Goal: Transaction & Acquisition: Purchase product/service

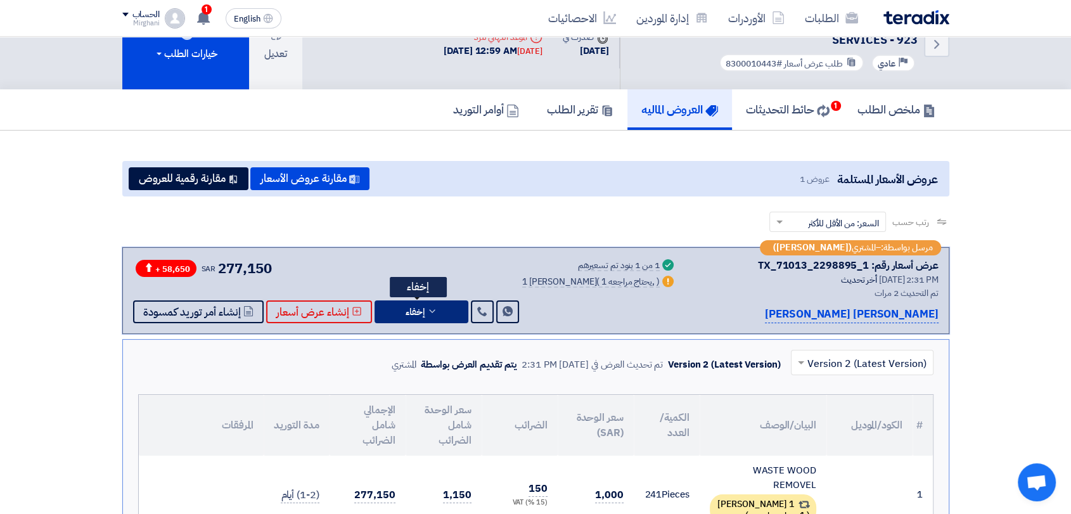
click at [409, 320] on button "إخفاء" at bounding box center [422, 311] width 94 height 23
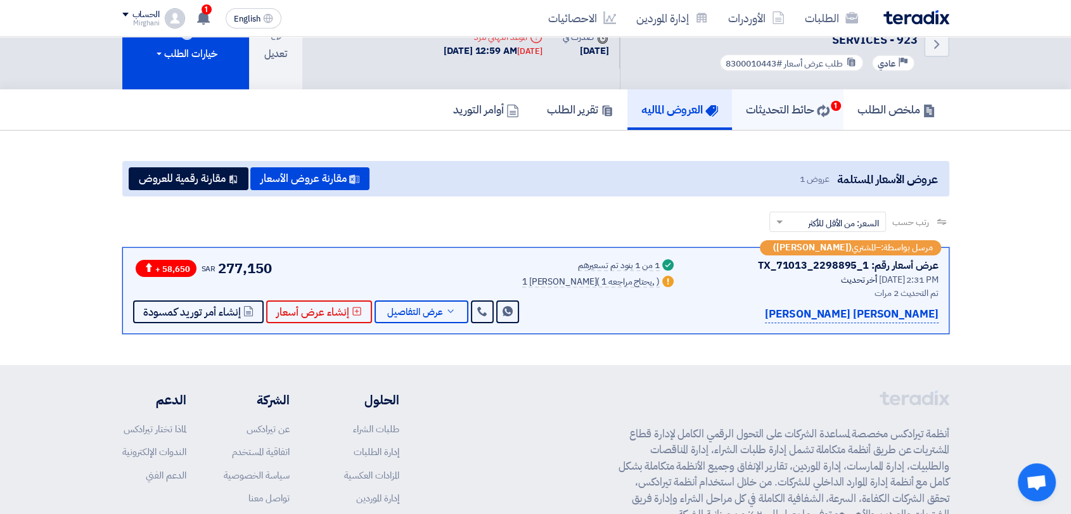
click at [821, 114] on use at bounding box center [823, 111] width 13 height 13
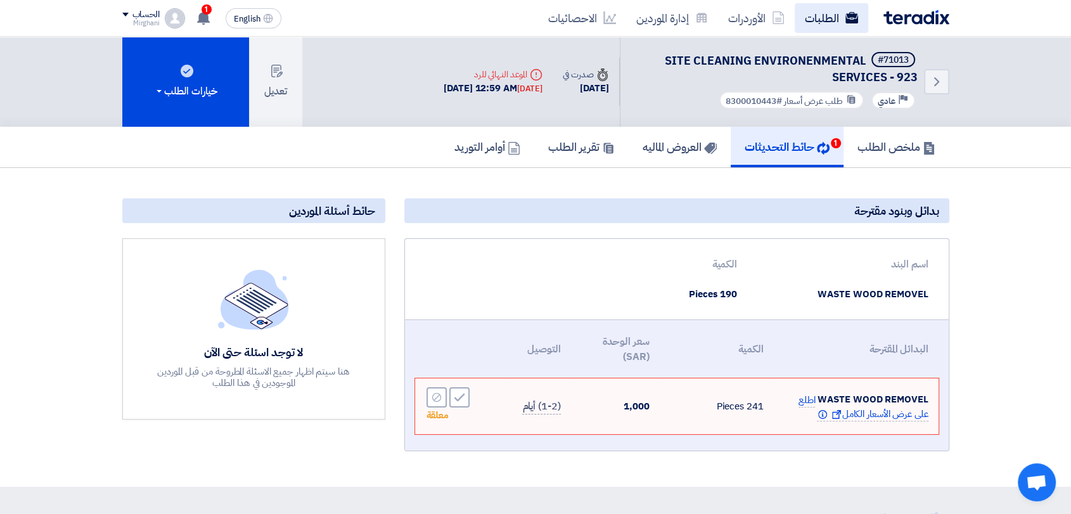
click at [833, 25] on link "الطلبات" at bounding box center [832, 18] width 74 height 30
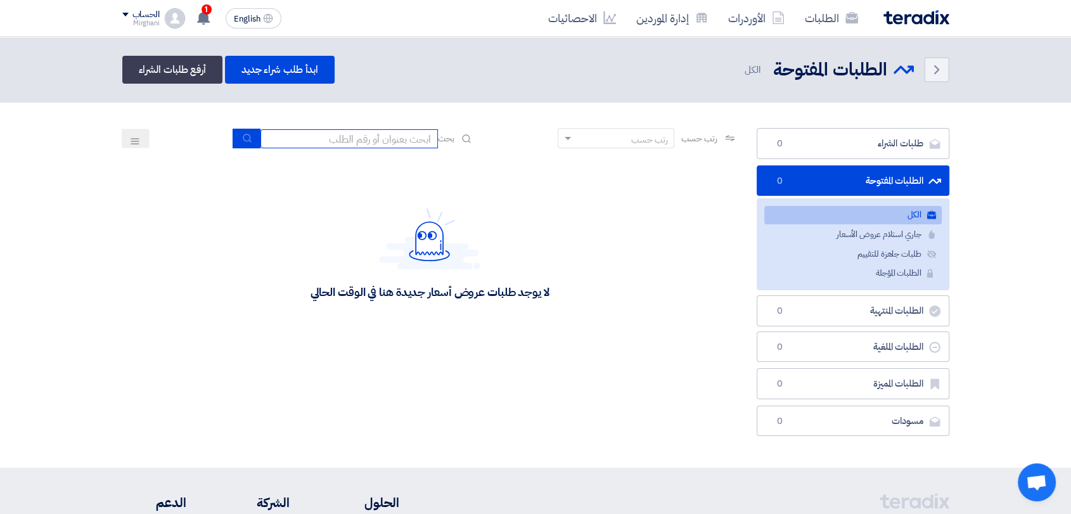
click at [340, 141] on input at bounding box center [348, 138] width 177 height 19
click at [252, 141] on button "submit" at bounding box center [247, 139] width 28 height 20
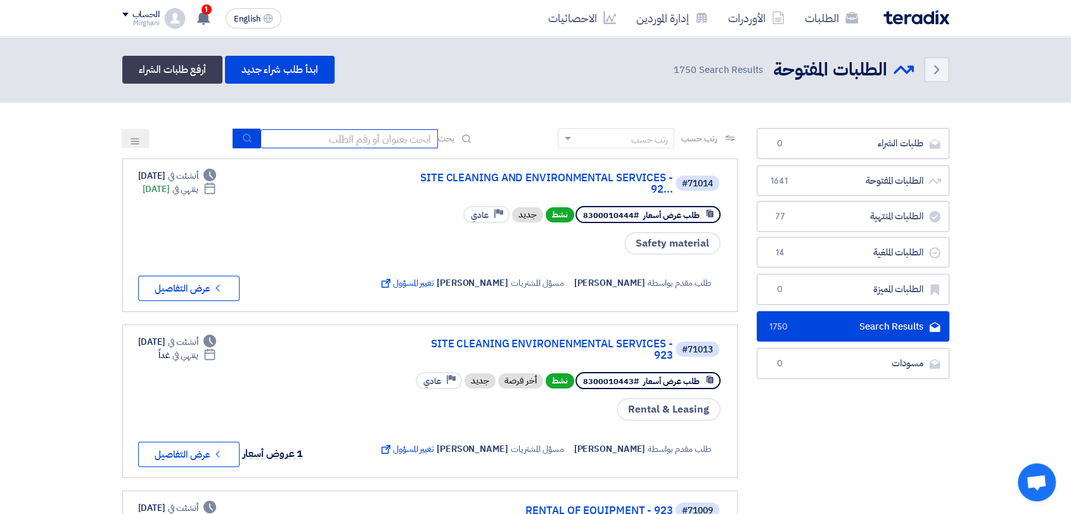
click at [390, 137] on input at bounding box center [348, 138] width 177 height 19
type input "911"
click at [242, 131] on button "submit" at bounding box center [247, 139] width 28 height 20
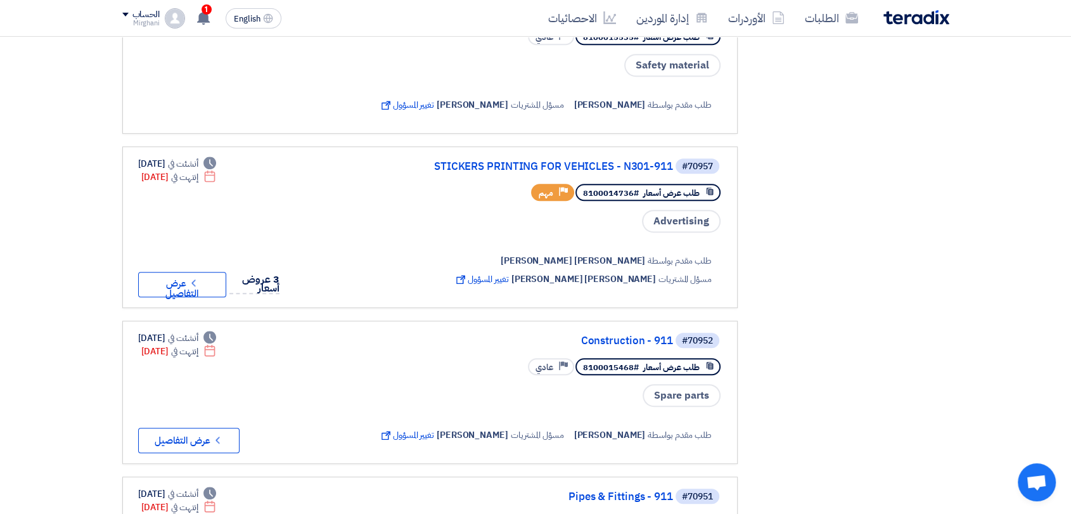
scroll to position [704, 0]
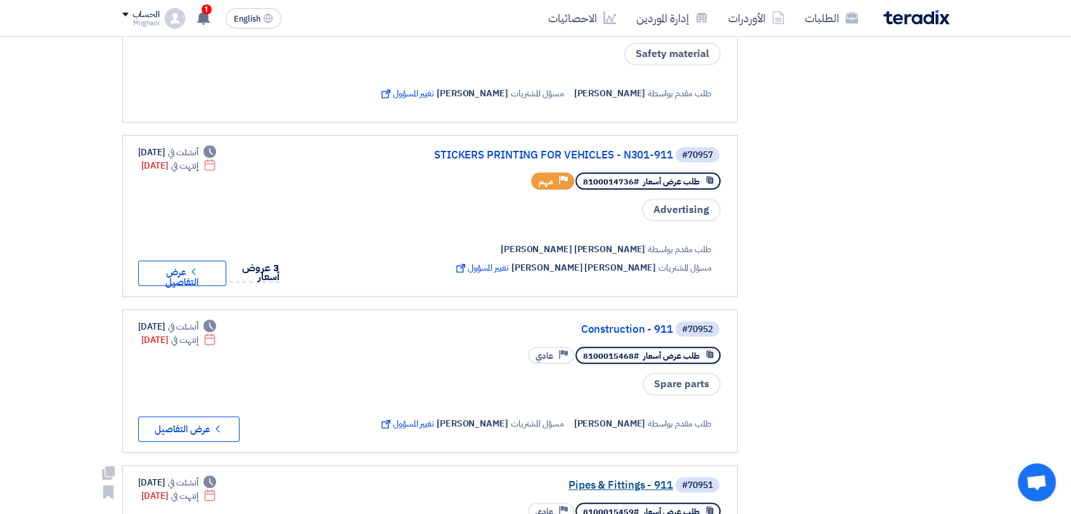
click at [598, 480] on link "Pipes & Fittings - 911" at bounding box center [547, 485] width 254 height 11
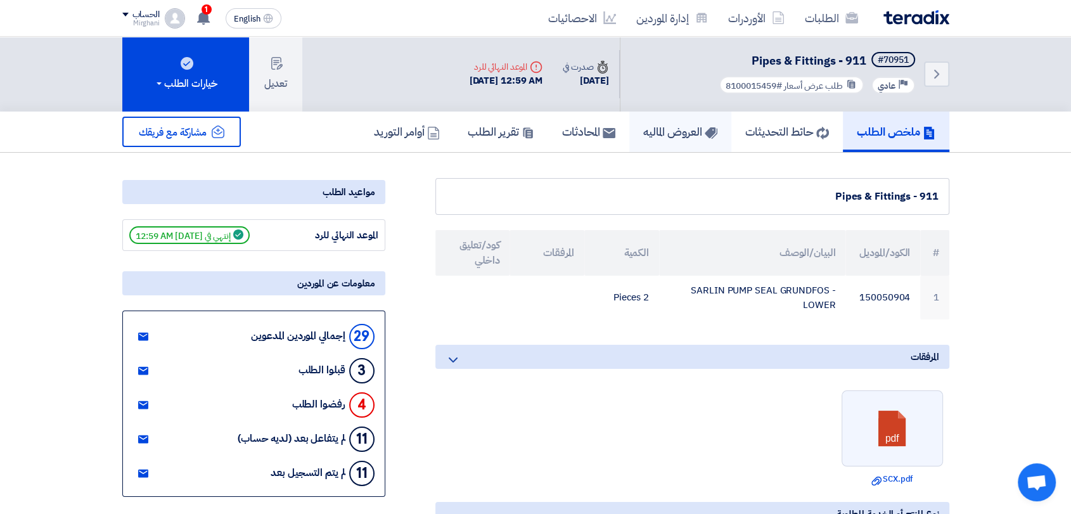
click at [659, 138] on h5 "العروض الماليه" at bounding box center [680, 131] width 74 height 15
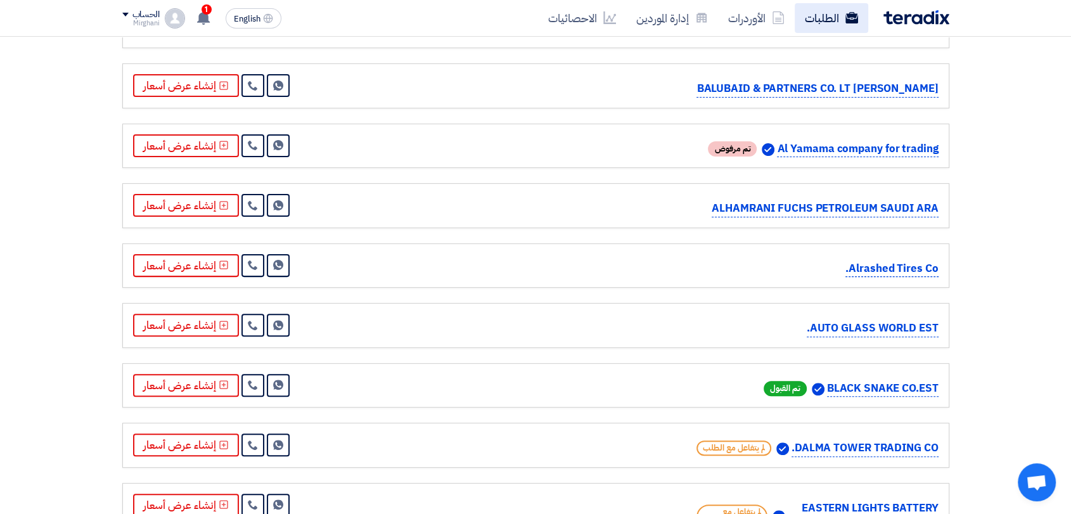
scroll to position [281, 0]
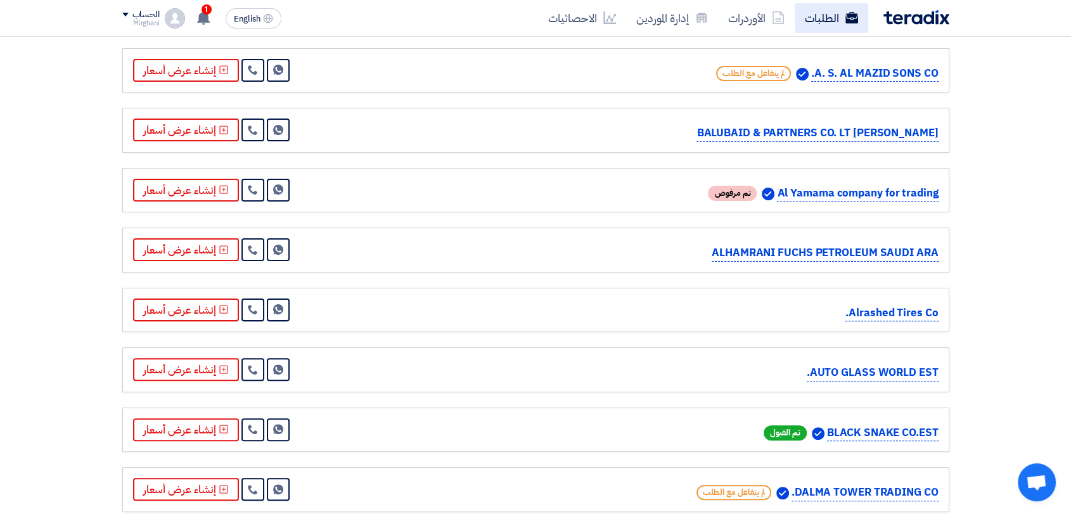
click at [811, 18] on link "الطلبات" at bounding box center [832, 18] width 74 height 30
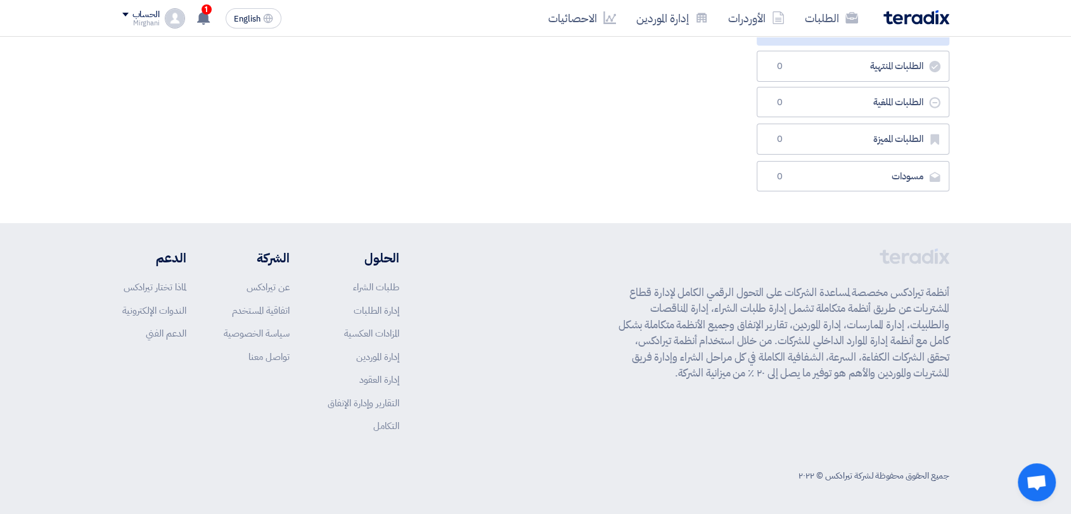
scroll to position [0, 0]
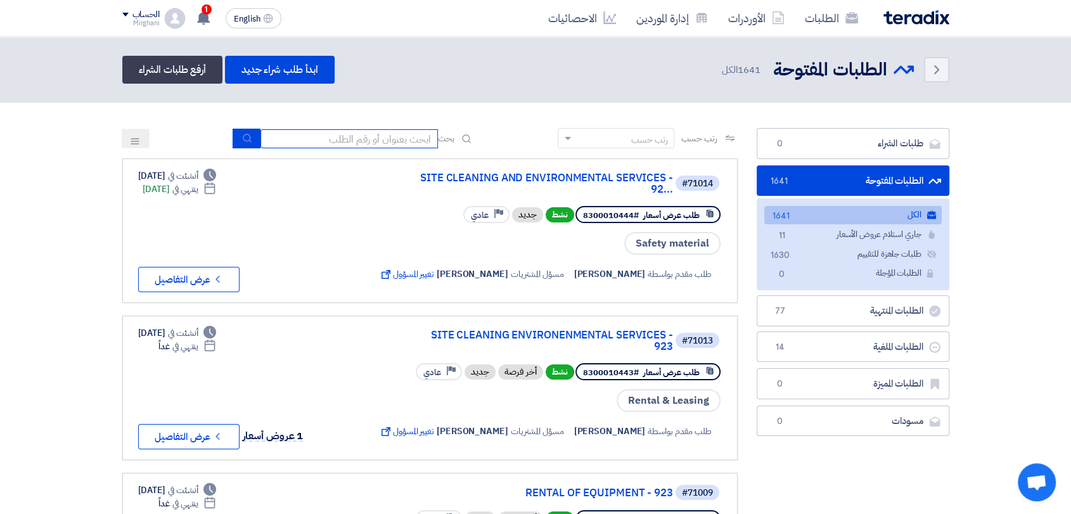
drag, startPoint x: 377, startPoint y: 138, endPoint x: 375, endPoint y: 145, distance: 6.8
click at [377, 138] on input at bounding box center [348, 138] width 177 height 19
type input "911"
click at [248, 131] on button "submit" at bounding box center [247, 139] width 28 height 20
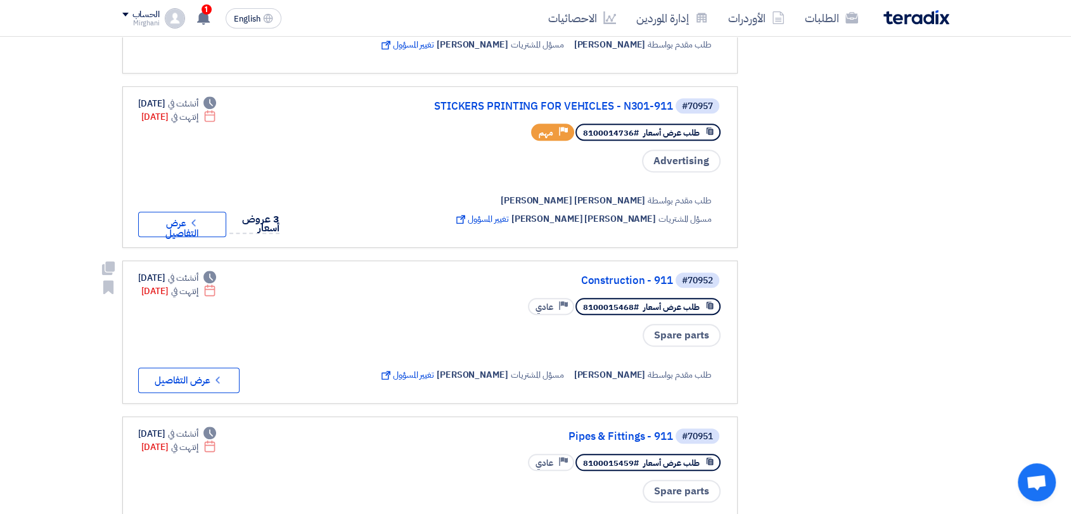
scroll to position [775, 0]
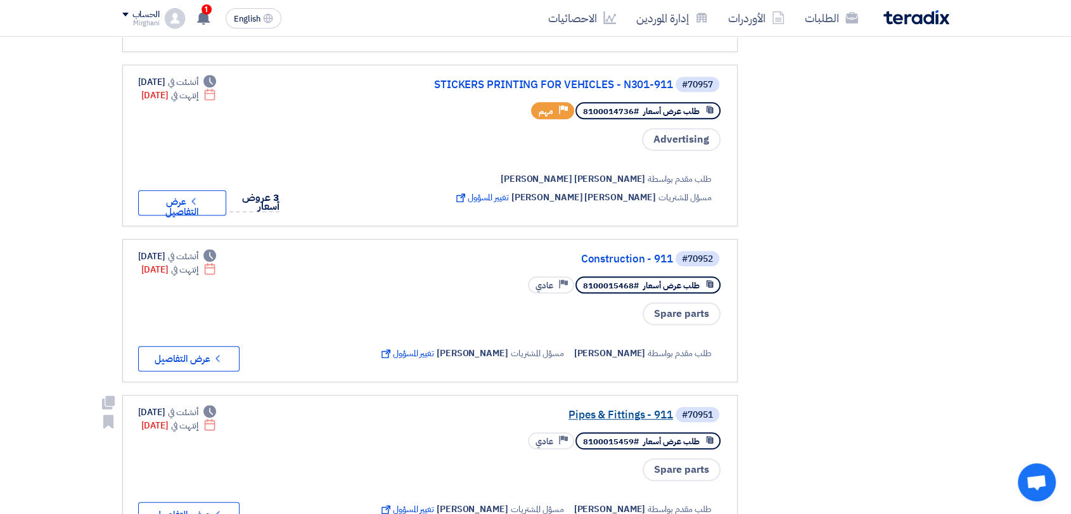
click at [588, 409] on link "Pipes & Fittings - 911" at bounding box center [547, 414] width 254 height 11
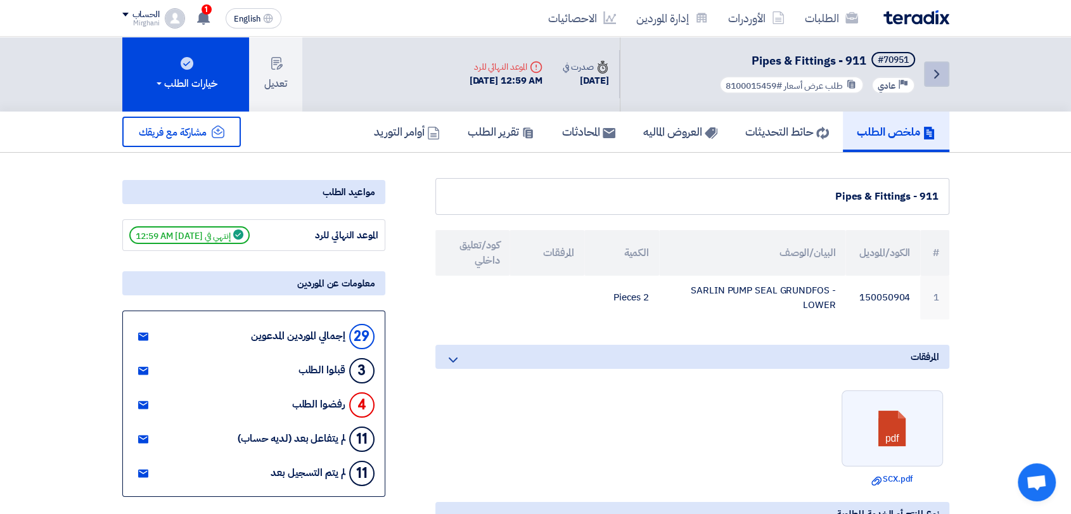
click at [940, 73] on icon "Back" at bounding box center [936, 74] width 15 height 15
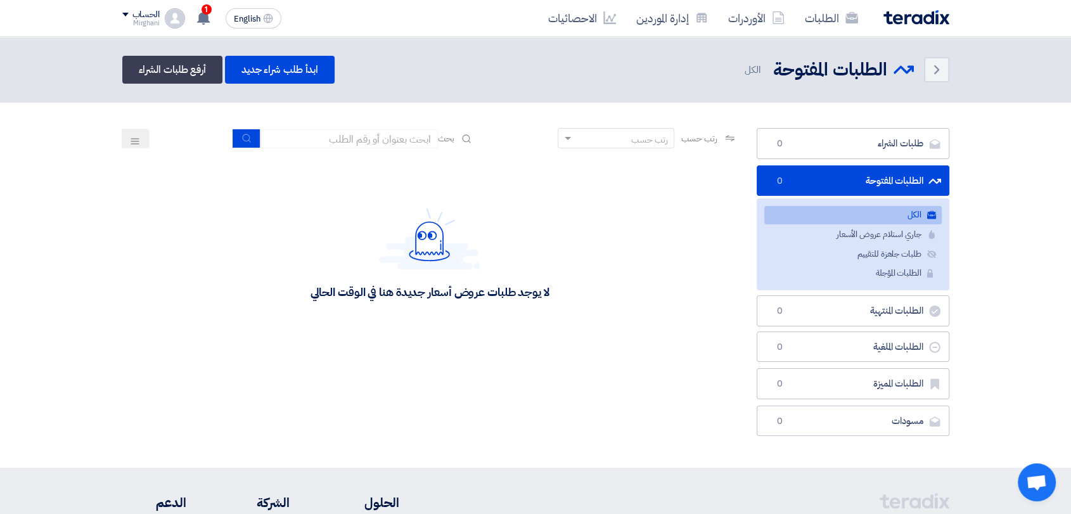
click at [299, 148] on div "رتب حسب رتب حسب بحث" at bounding box center [429, 143] width 615 height 30
click at [304, 139] on input at bounding box center [348, 138] width 177 height 19
type input "911"
click at [255, 145] on button "submit" at bounding box center [247, 139] width 28 height 20
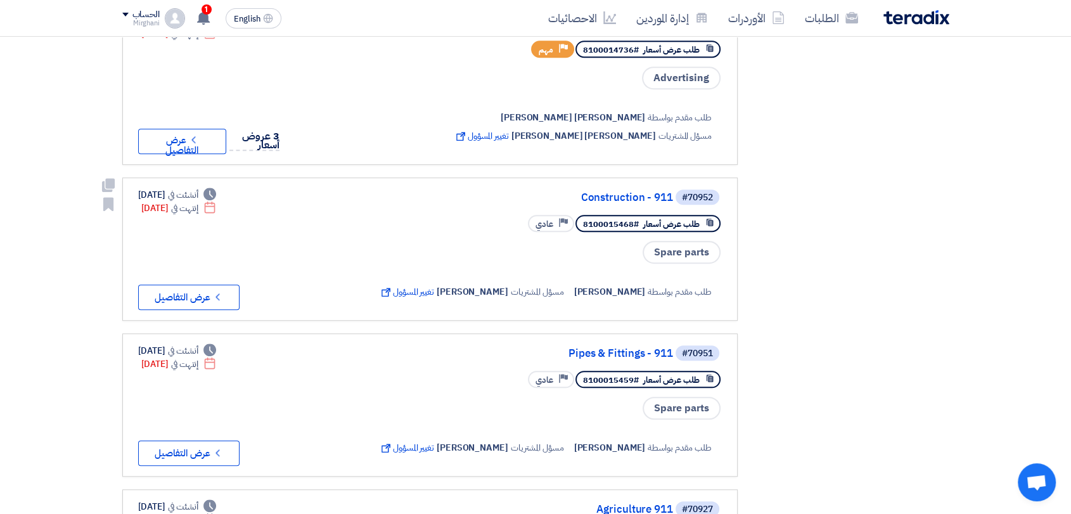
scroll to position [845, 0]
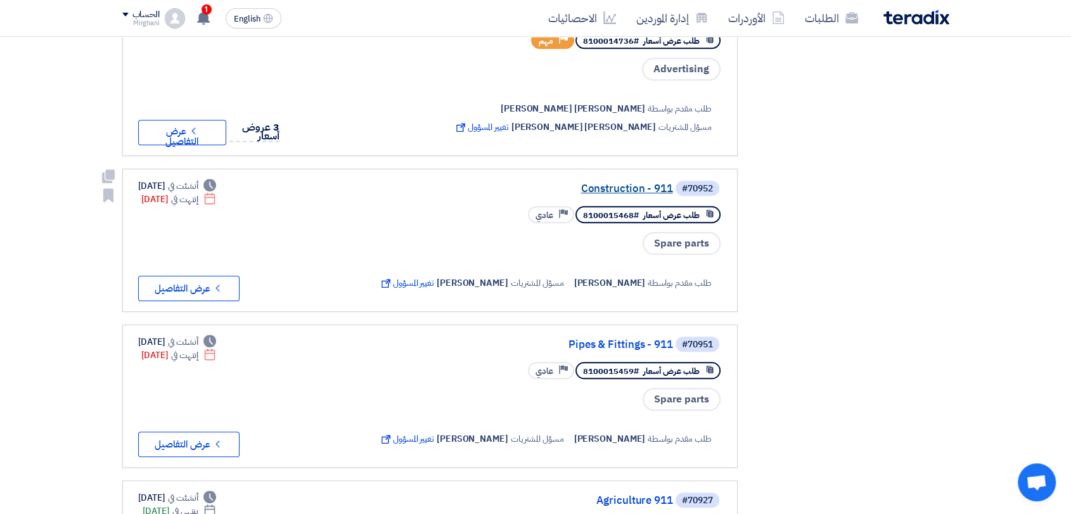
click at [609, 186] on link "Construction - 911" at bounding box center [547, 188] width 254 height 11
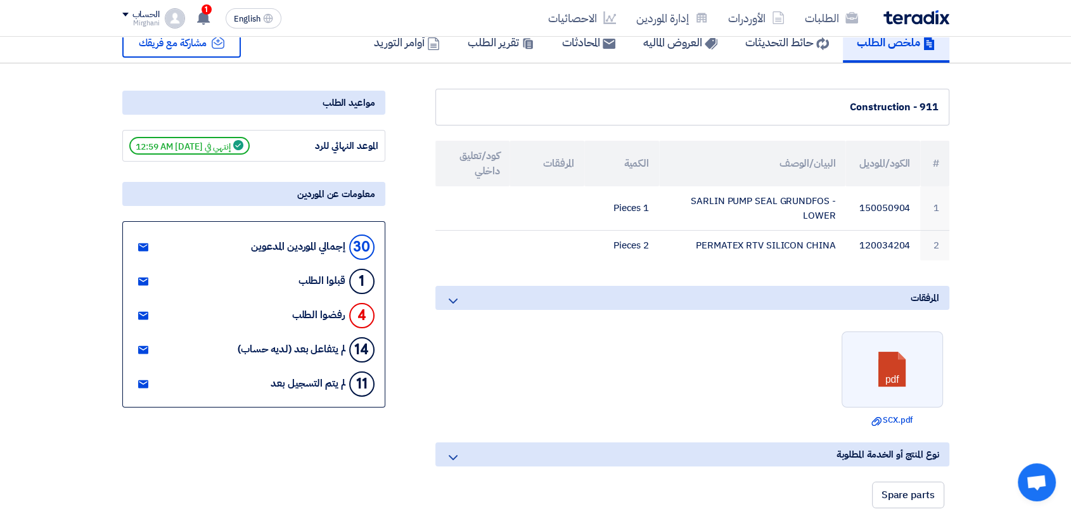
scroll to position [211, 0]
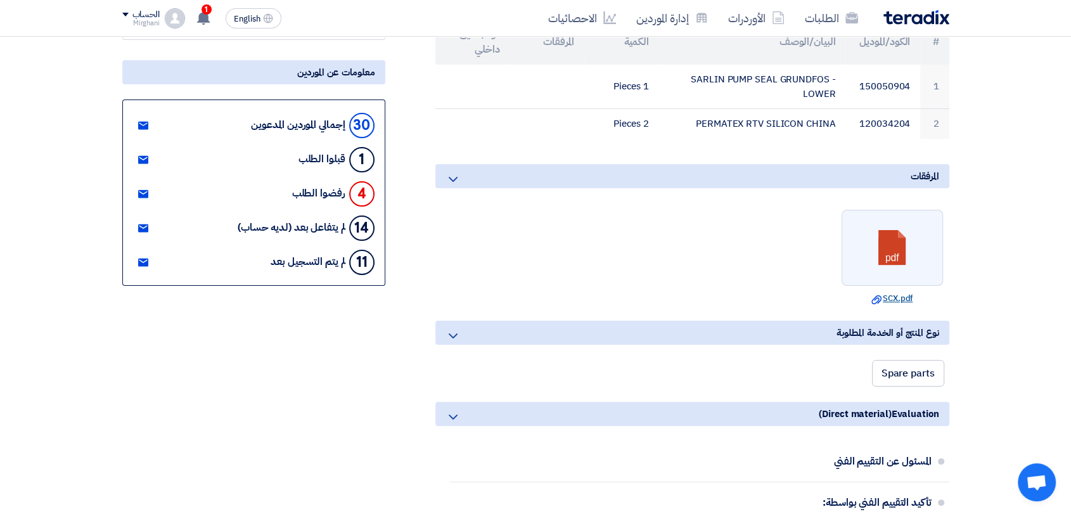
click at [879, 296] on use at bounding box center [876, 299] width 10 height 9
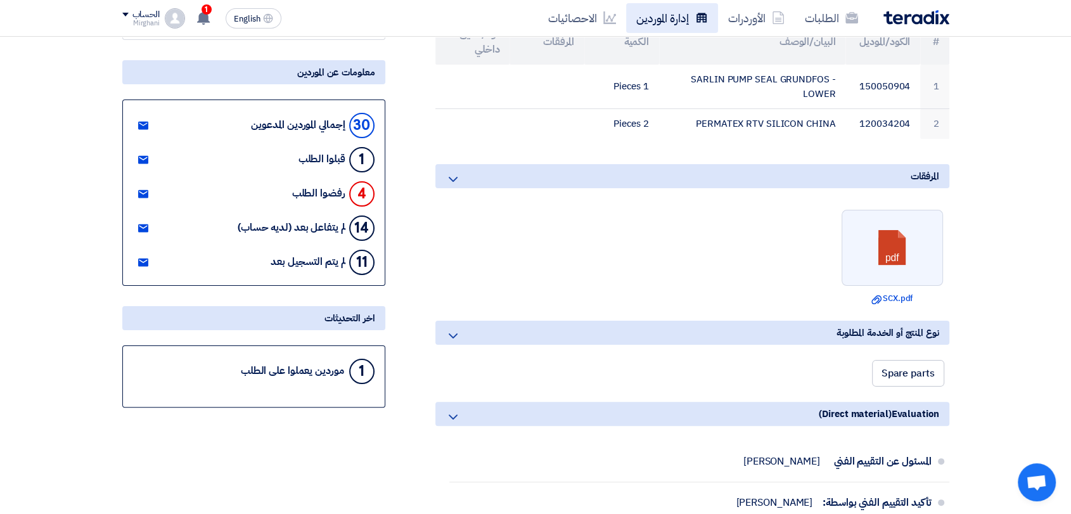
drag, startPoint x: 633, startPoint y: 36, endPoint x: 645, endPoint y: 32, distance: 12.0
click at [634, 35] on nav "الطلبات الأوردرات إدارة الموردين الاحصائيات English EN 1 36 minutes ago" at bounding box center [535, 18] width 1071 height 37
click at [653, 37] on th "الكمية" at bounding box center [621, 42] width 75 height 46
click at [657, 31] on link "إدارة الموردين" at bounding box center [672, 18] width 92 height 30
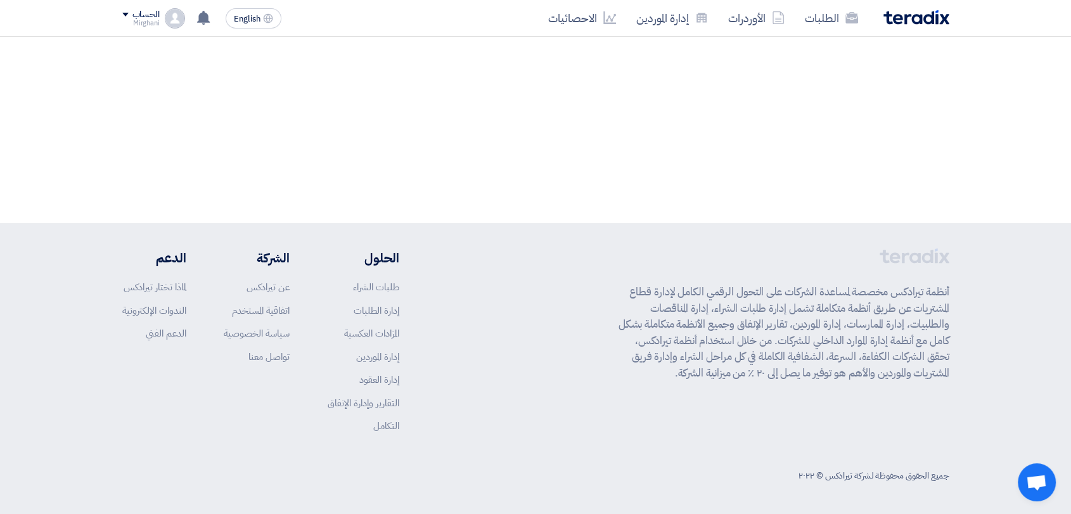
scroll to position [0, 0]
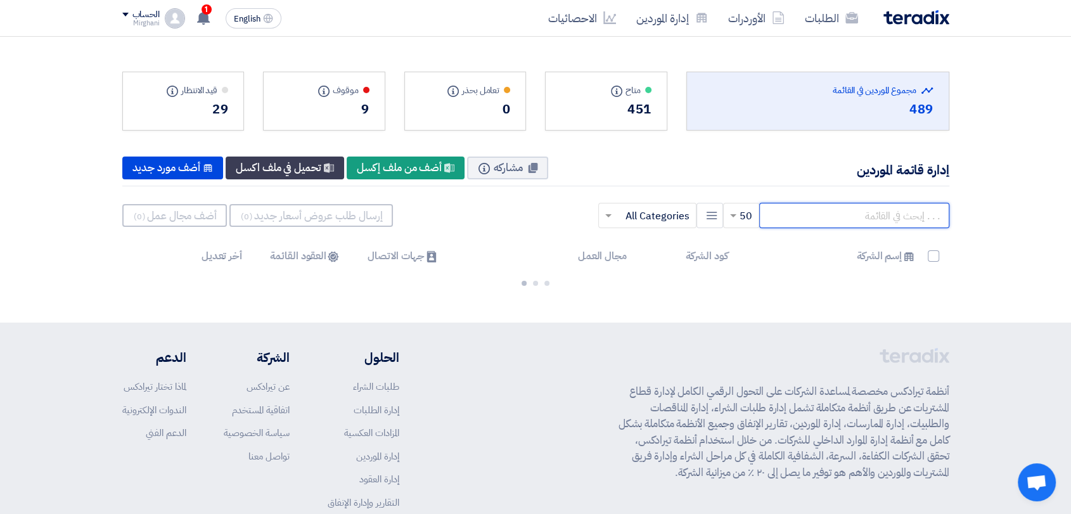
click at [826, 216] on input "text" at bounding box center [854, 215] width 190 height 25
paste input "10015259"
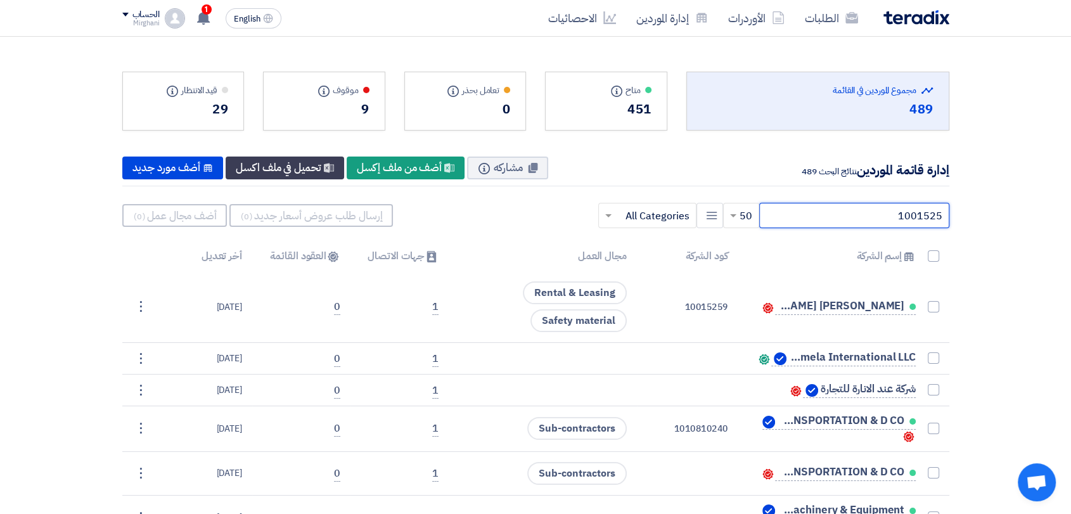
type input "10015259"
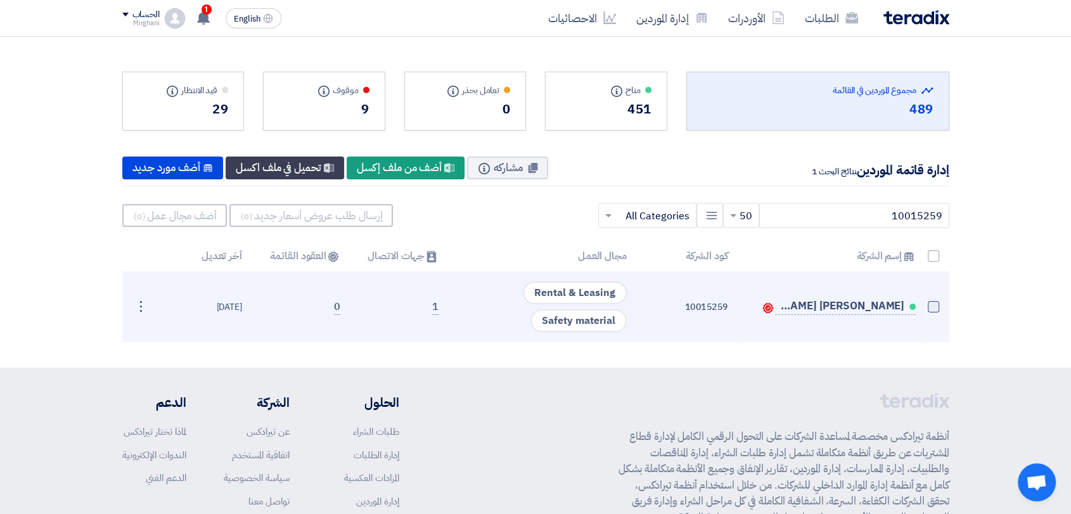
click at [929, 307] on span at bounding box center [933, 306] width 11 height 11
click at [924, 307] on input "checkbox" at bounding box center [920, 309] width 8 height 8
checkbox input "true"
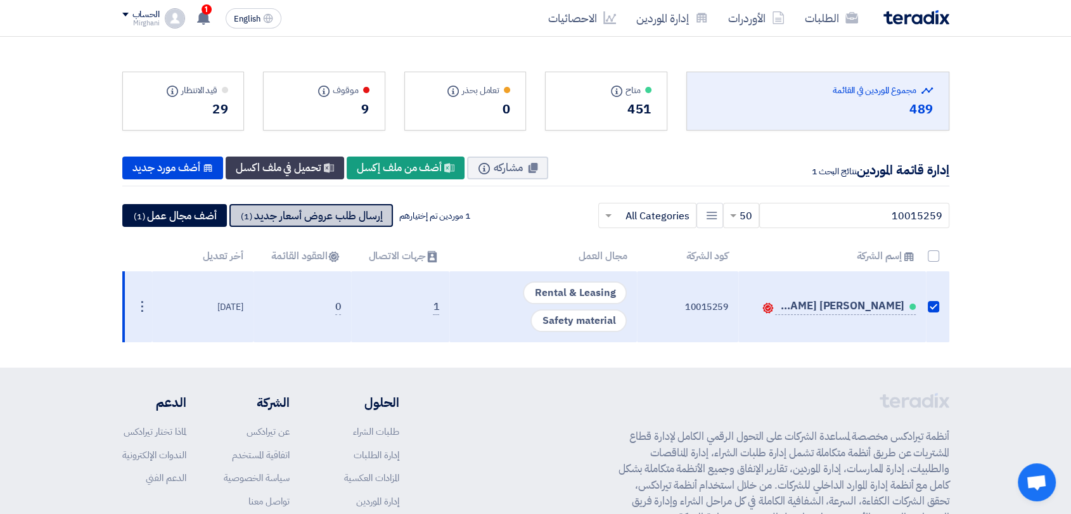
click at [288, 224] on button "إرسال طلب عروض أسعار جديد (1)" at bounding box center [311, 215] width 164 height 23
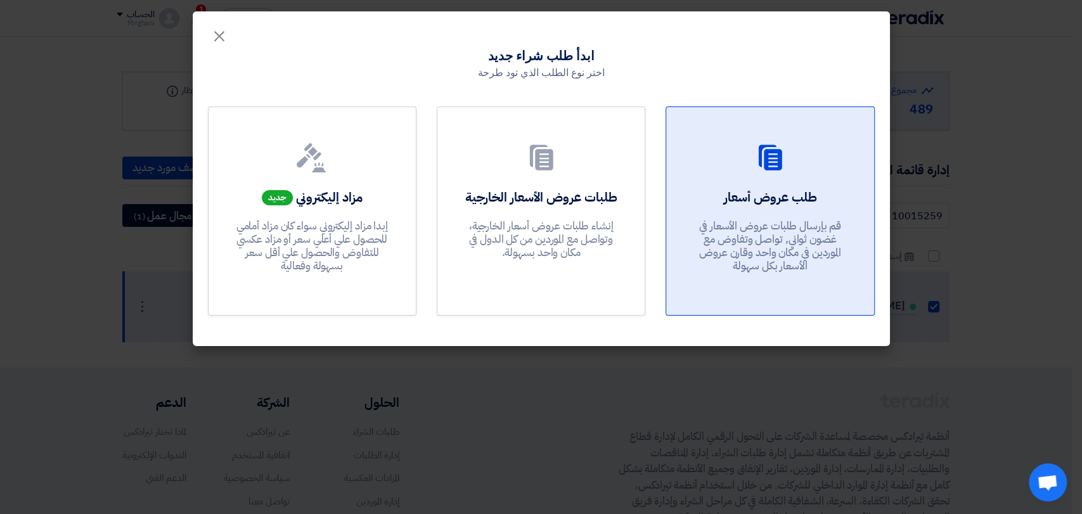
click at [801, 188] on h2 "طلب عروض أسعار" at bounding box center [769, 197] width 93 height 18
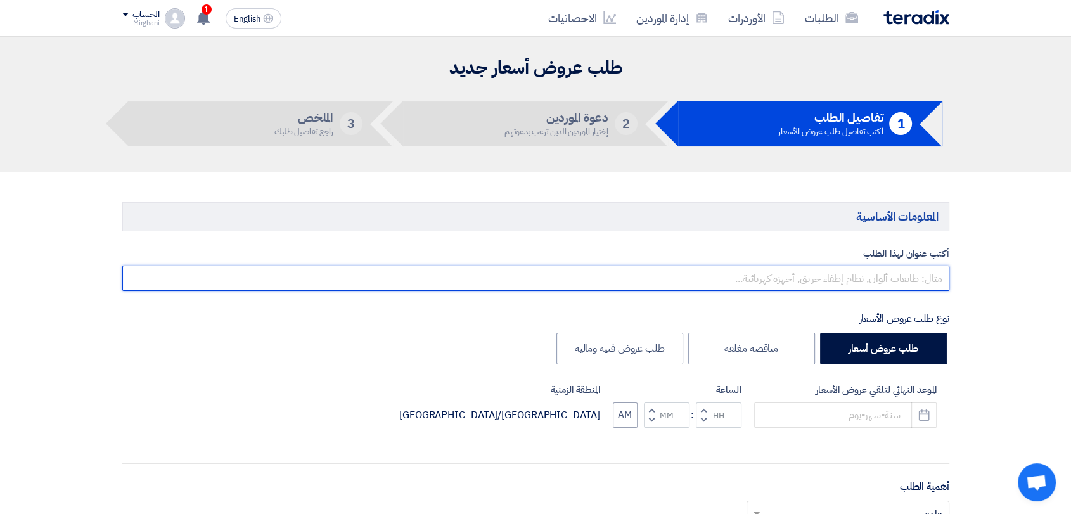
click at [775, 283] on input "text" at bounding box center [535, 278] width 827 height 25
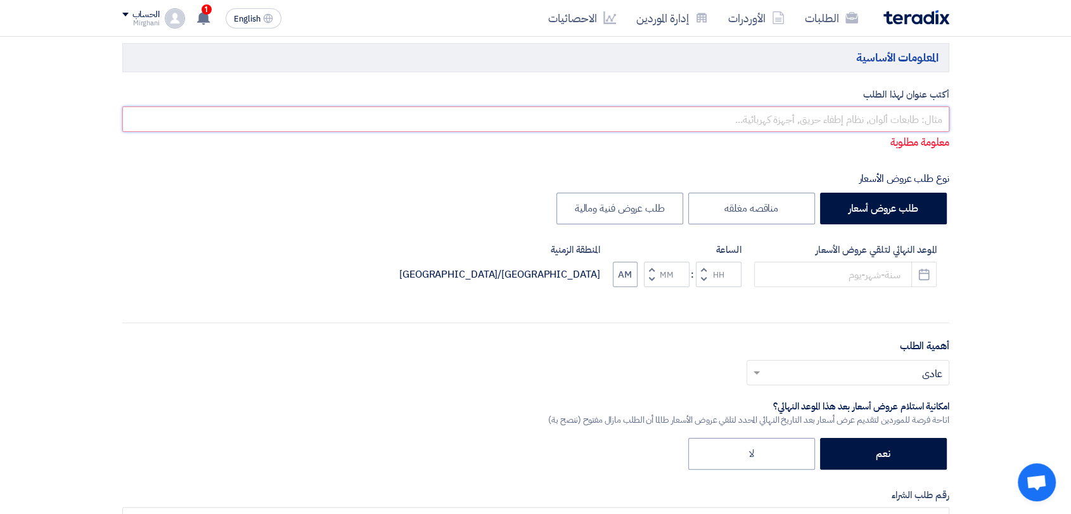
scroll to position [281, 0]
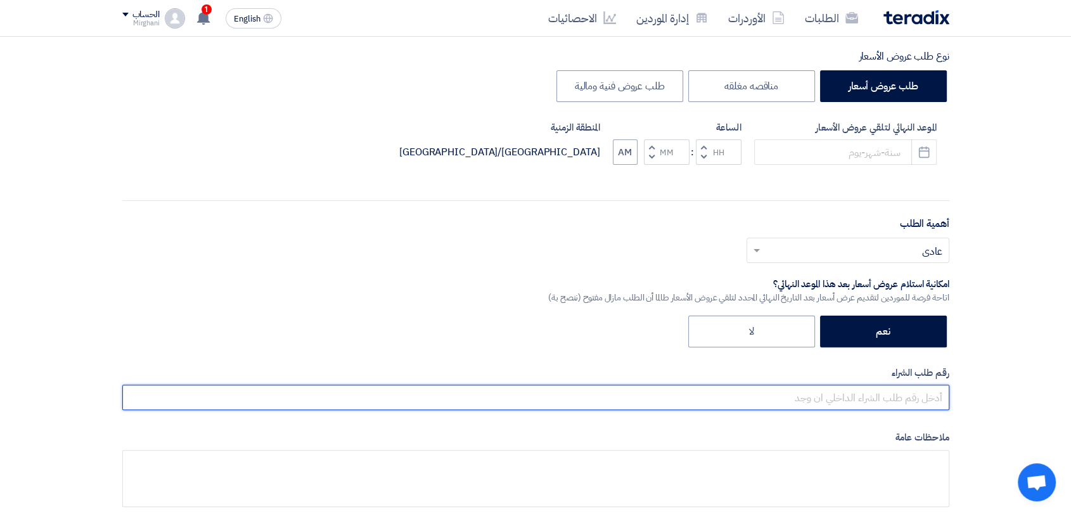
drag, startPoint x: 865, startPoint y: 395, endPoint x: 856, endPoint y: 392, distance: 9.4
click at [865, 395] on input "text" at bounding box center [535, 397] width 827 height 25
paste input "8300010445"
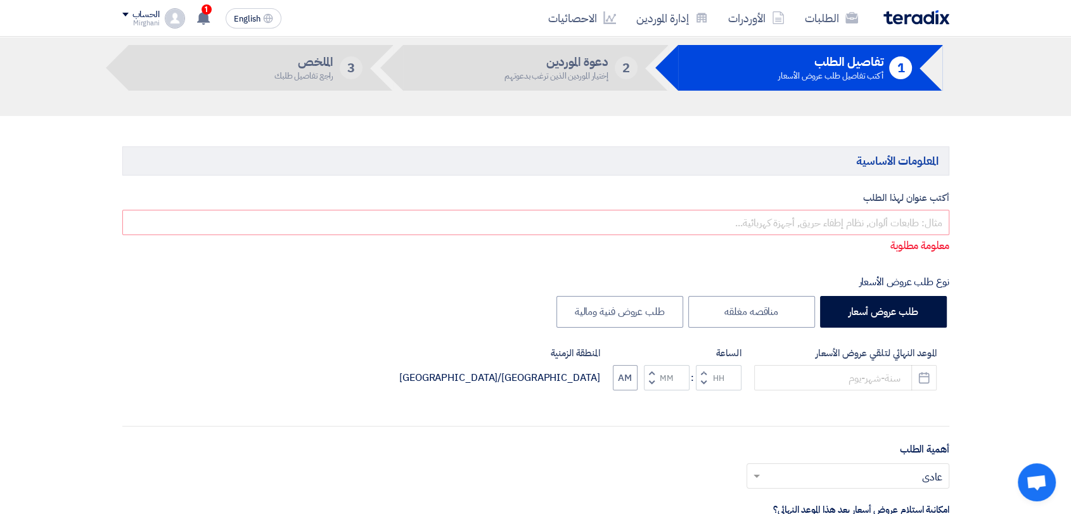
scroll to position [0, 0]
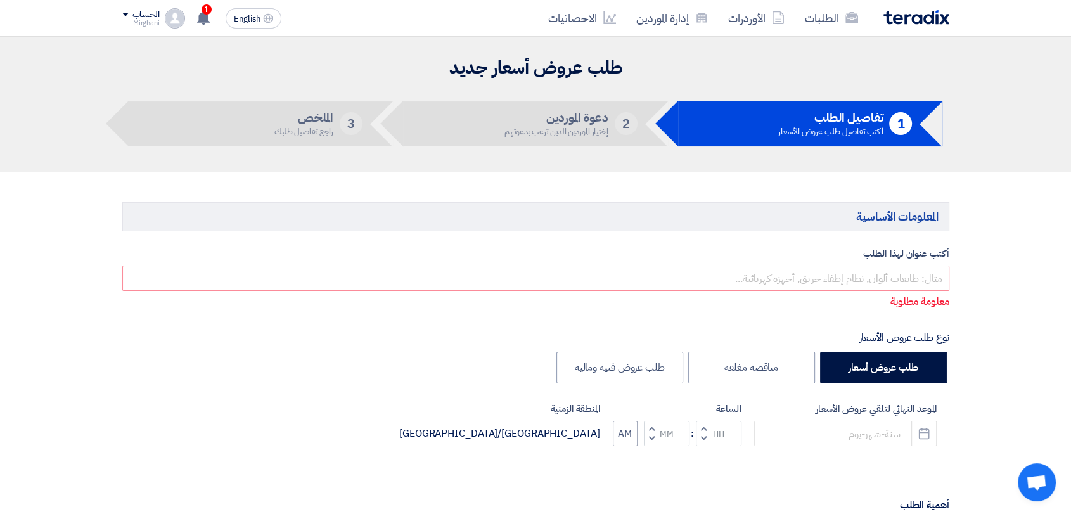
type input "8300010445"
click at [802, 287] on input "text" at bounding box center [535, 278] width 827 height 25
paste input "SITE CLEANING AND ENVIRONMENTAL SERVICES"
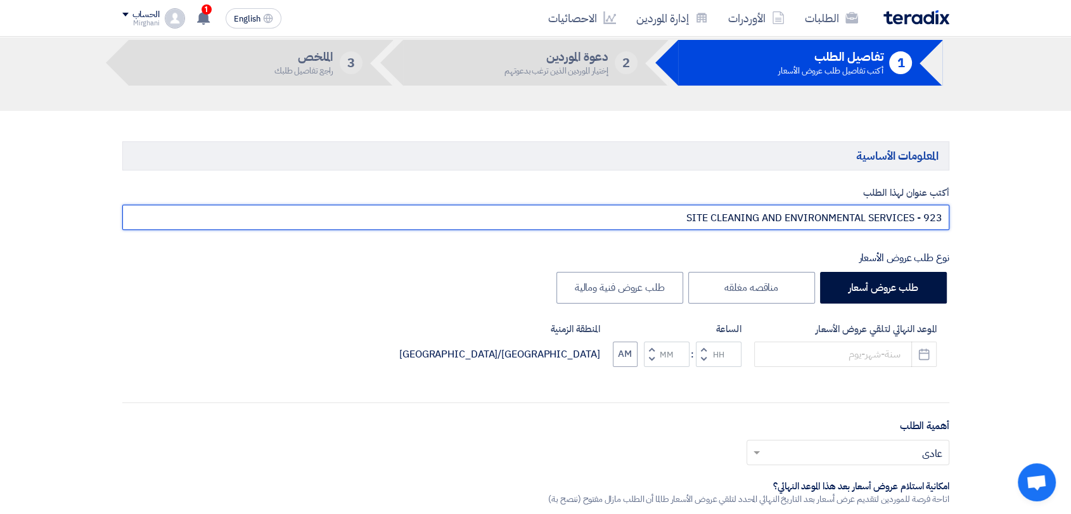
scroll to position [141, 0]
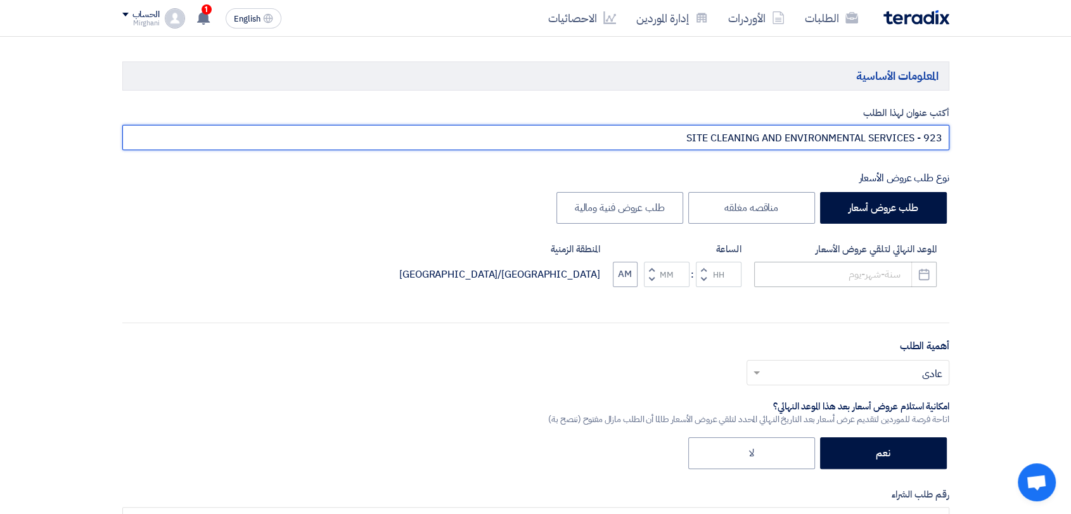
type input "SITE CLEANING AND ENVIRONMENTAL SERVICES - 923"
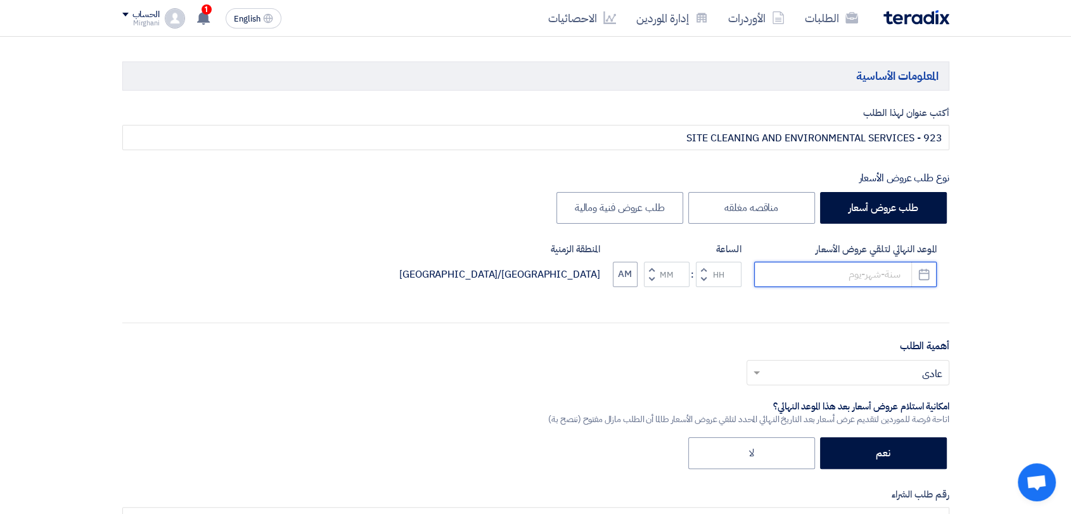
click at [861, 272] on input at bounding box center [845, 274] width 183 height 25
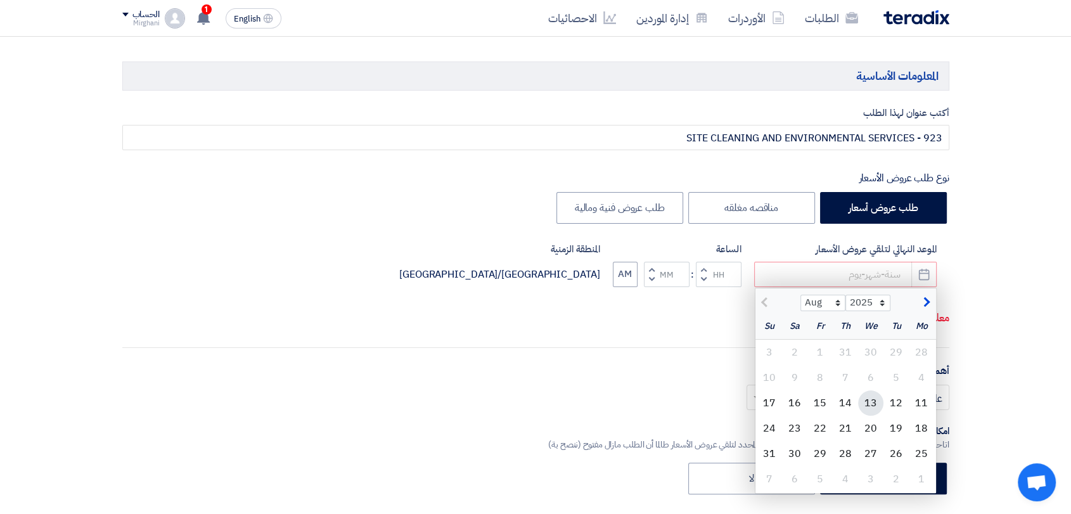
click at [881, 405] on div "13" at bounding box center [870, 402] width 25 height 25
type input "[DATE]"
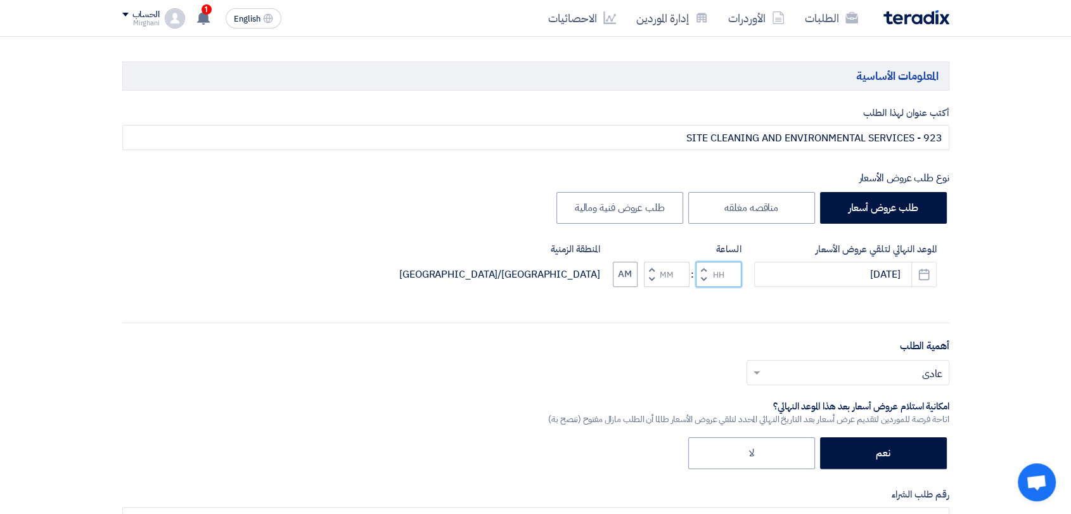
click at [711, 269] on input "Hours" at bounding box center [719, 274] width 46 height 25
click at [705, 271] on button "Decrement hours" at bounding box center [703, 279] width 15 height 16
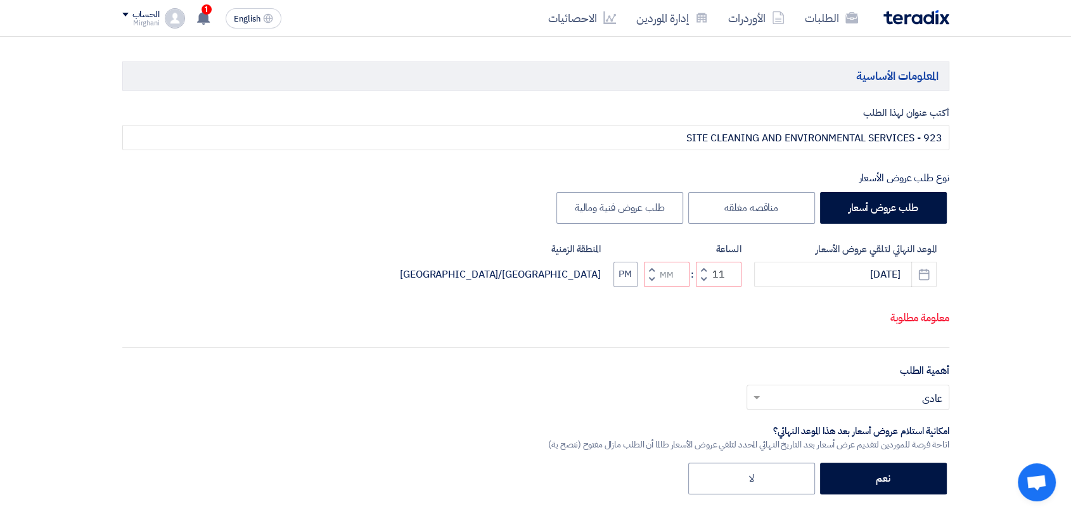
click at [649, 281] on span "button" at bounding box center [651, 279] width 4 height 10
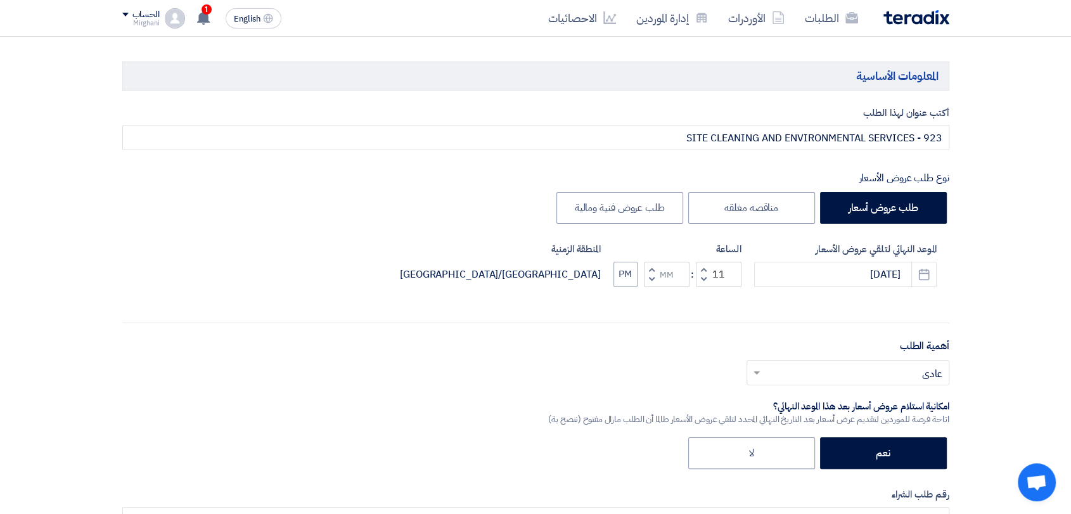
type input "10"
type input "59"
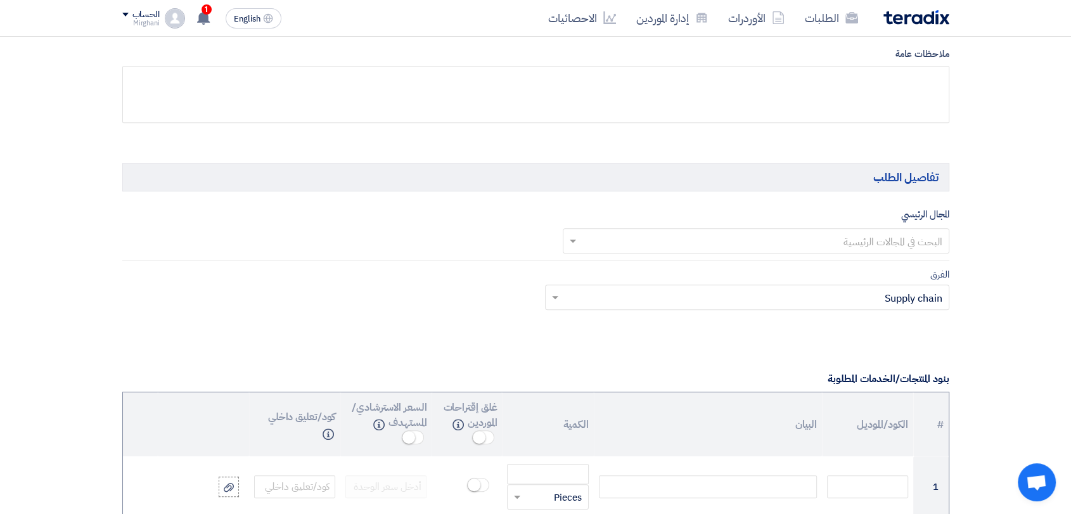
scroll to position [704, 0]
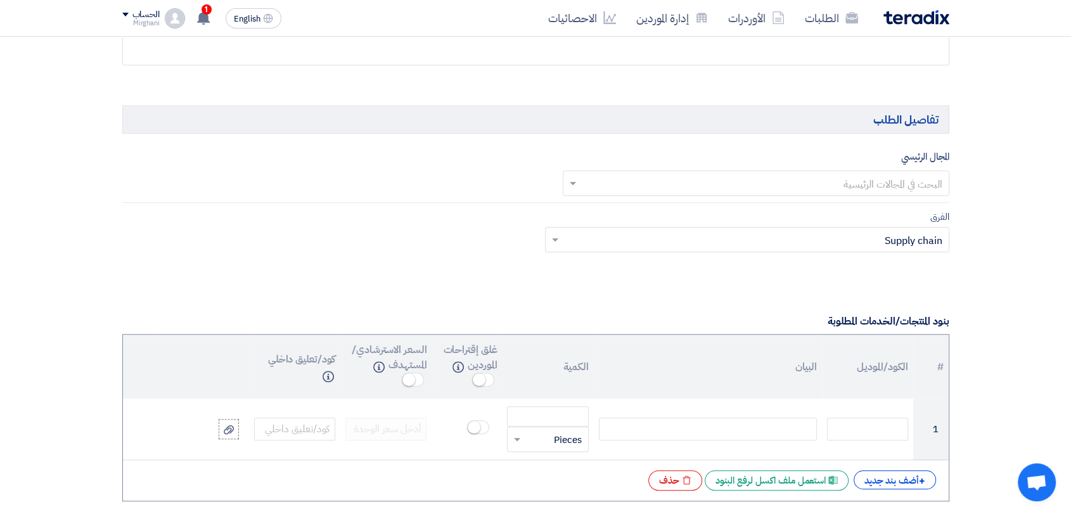
click at [774, 183] on input "text" at bounding box center [762, 184] width 361 height 21
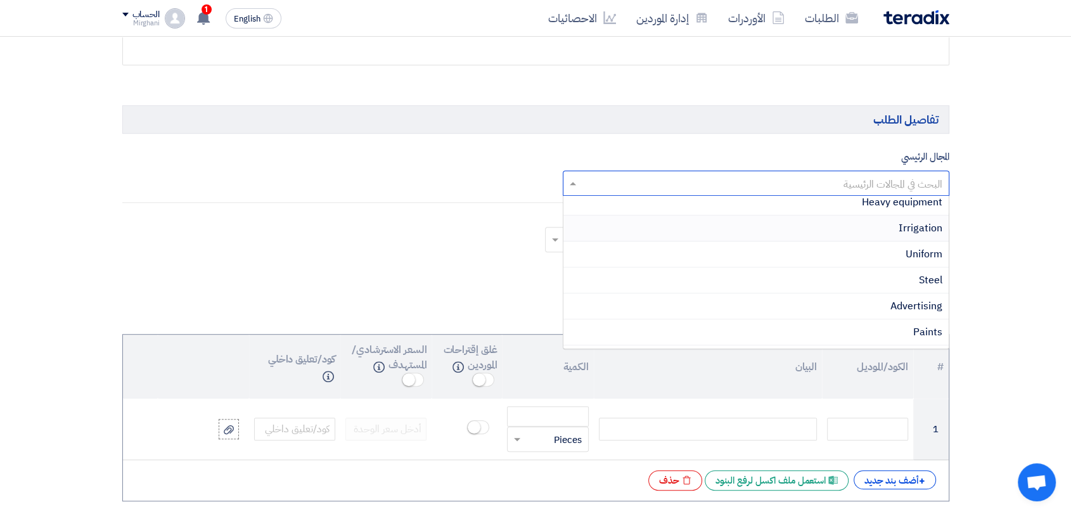
scroll to position [211, 0]
click at [886, 329] on span "Rental & Leasing" at bounding box center [903, 335] width 77 height 15
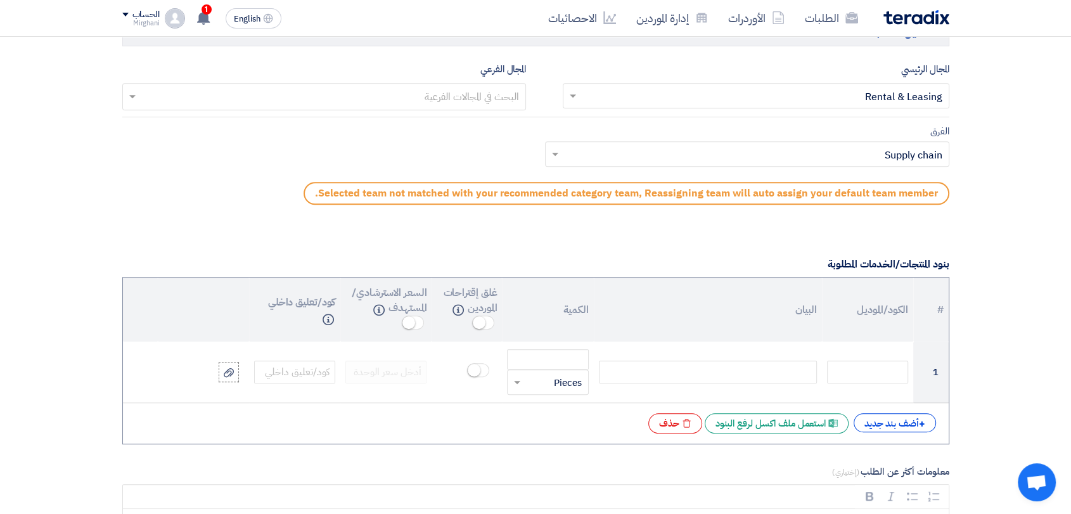
scroll to position [986, 0]
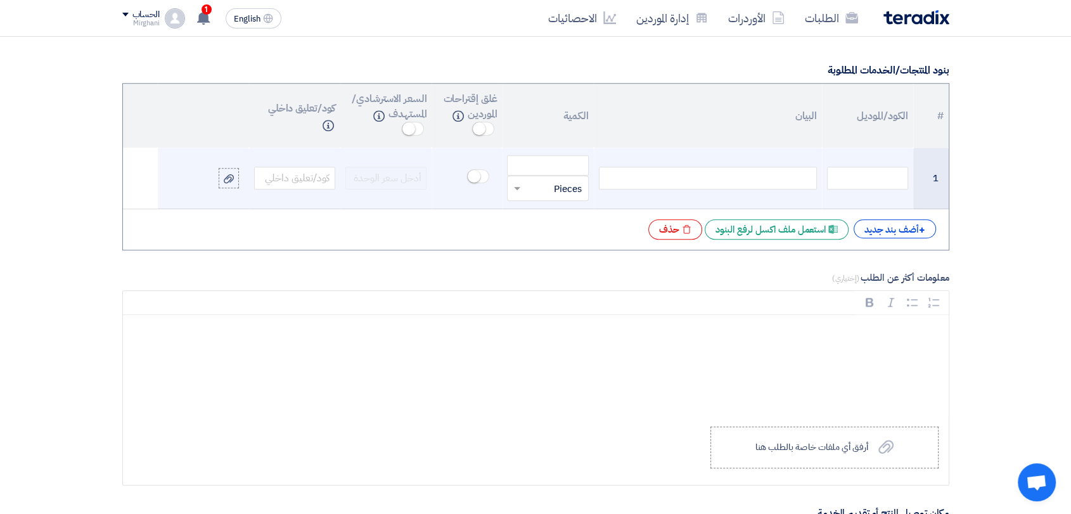
click at [739, 184] on div at bounding box center [708, 178] width 218 height 23
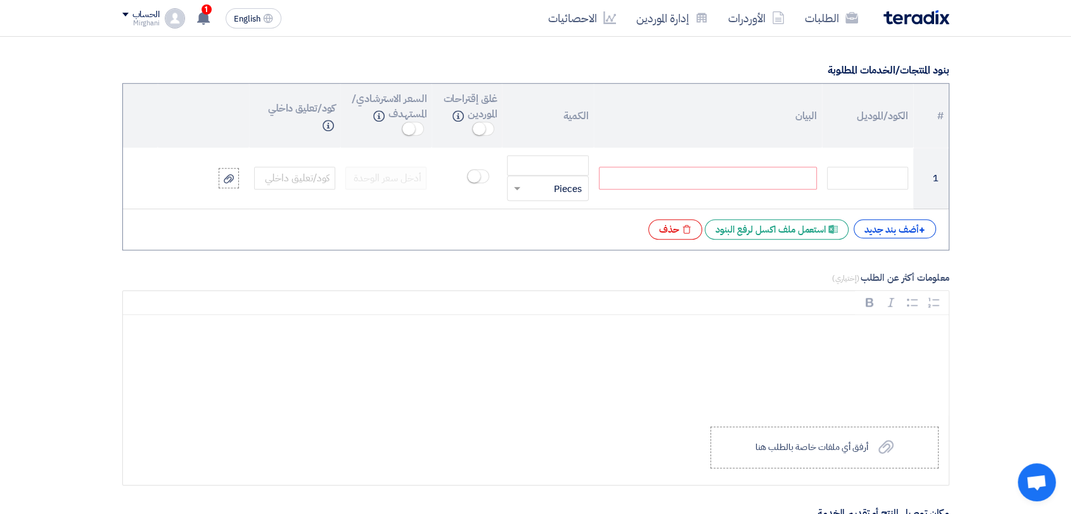
paste div
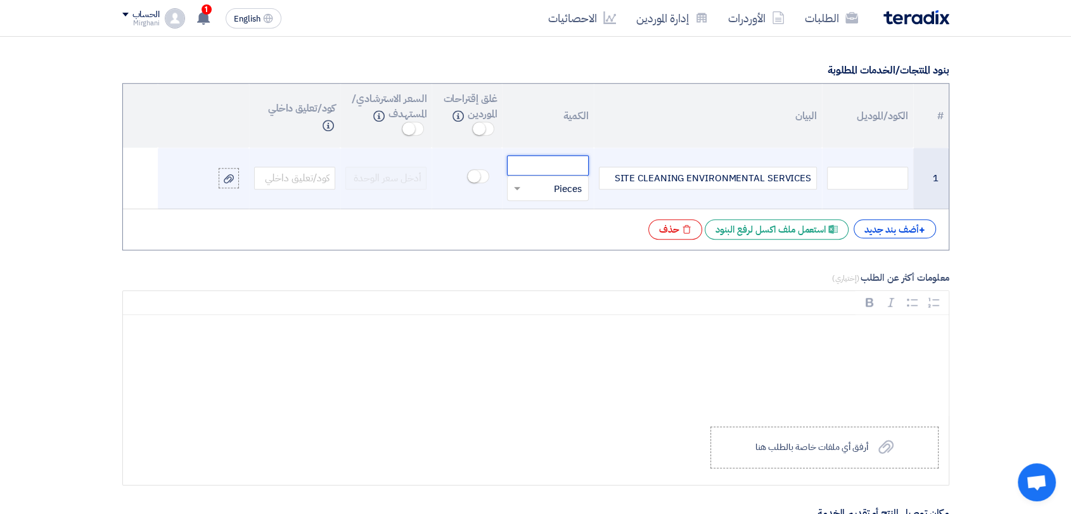
click at [555, 168] on input "number" at bounding box center [547, 165] width 81 height 20
type input "305"
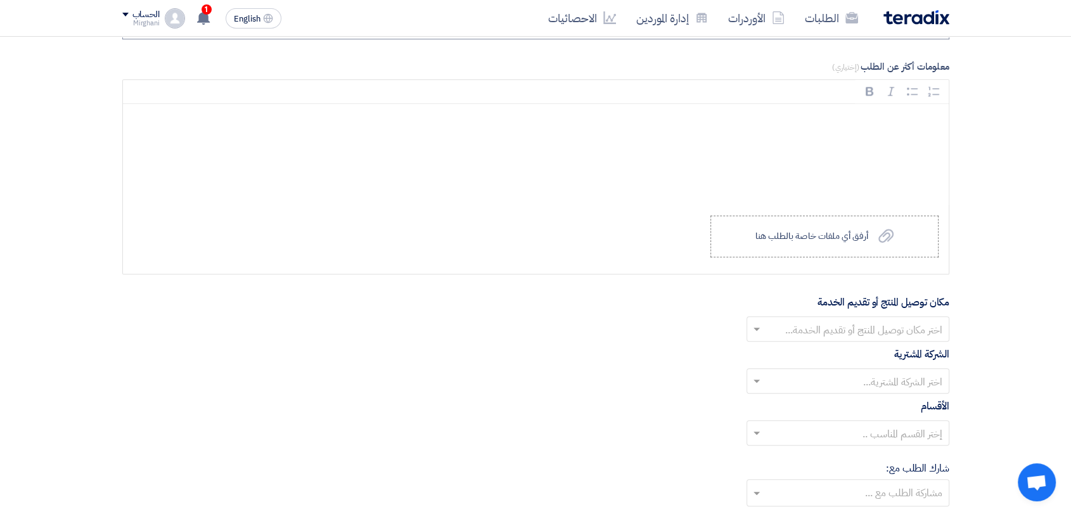
scroll to position [1197, 0]
click at [763, 210] on div "Rich Text Editor Bold (CTRL+B) Bold Italic (CTRL+I) Italic Bulleted List Bullet…" at bounding box center [535, 177] width 827 height 196
click at [763, 233] on div "أرفق أي ملفات خاصة بالطلب هنا" at bounding box center [811, 236] width 113 height 10
click at [0, 0] on input "Upload a file أرفق أي ملفات خاصة بالطلب هنا" at bounding box center [0, 0] width 0 height 0
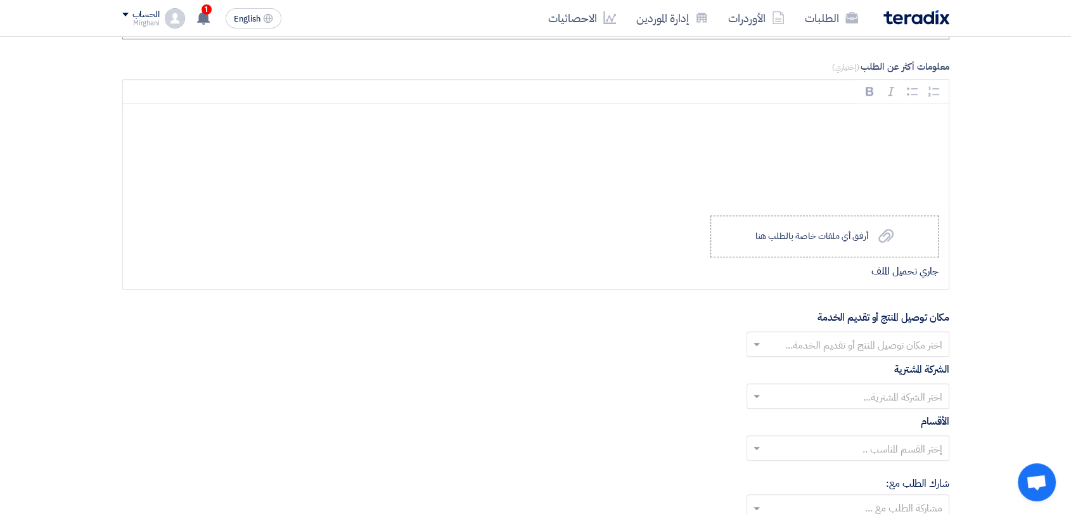
click at [865, 334] on div at bounding box center [848, 344] width 202 height 21
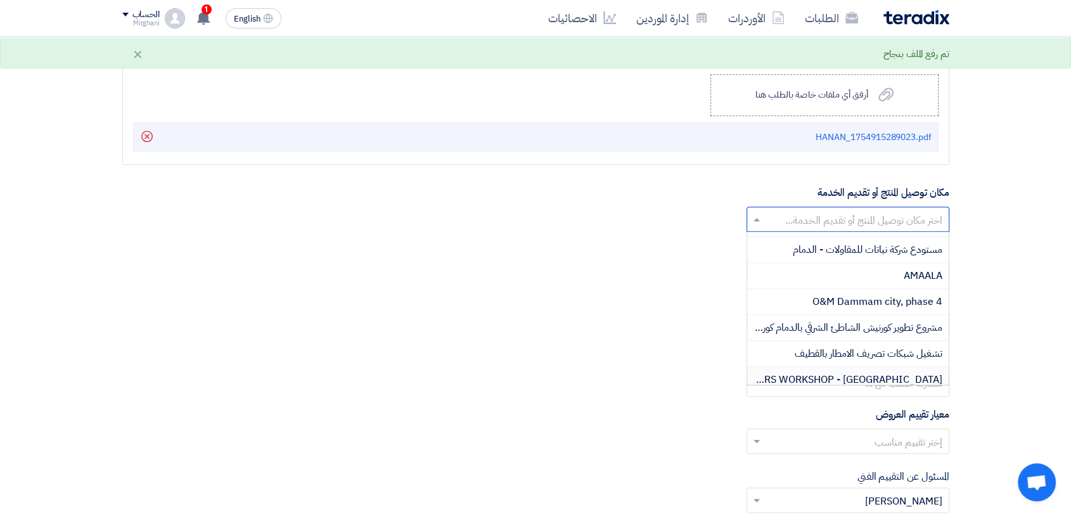
scroll to position [387, 0]
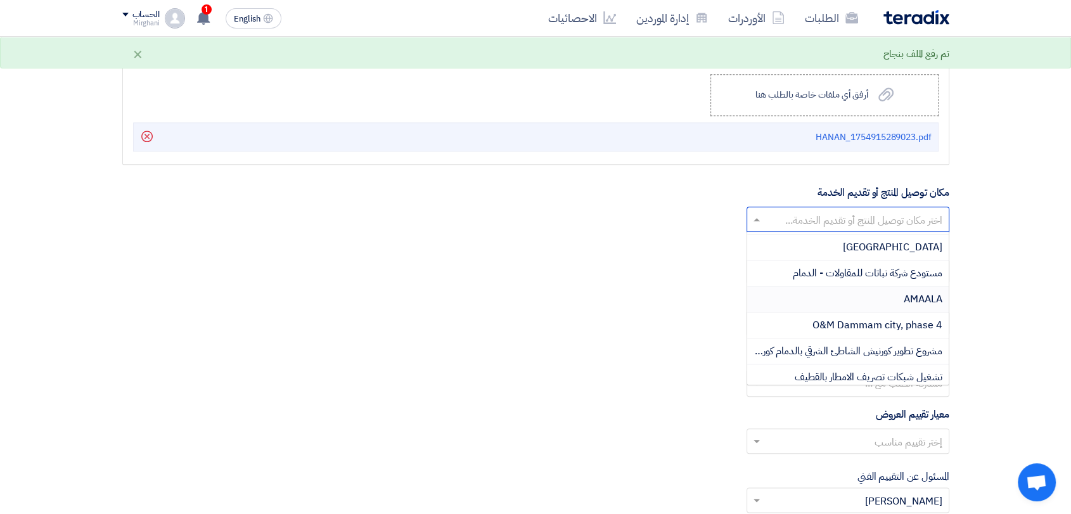
click at [882, 299] on div "AMAALA" at bounding box center [848, 299] width 202 height 26
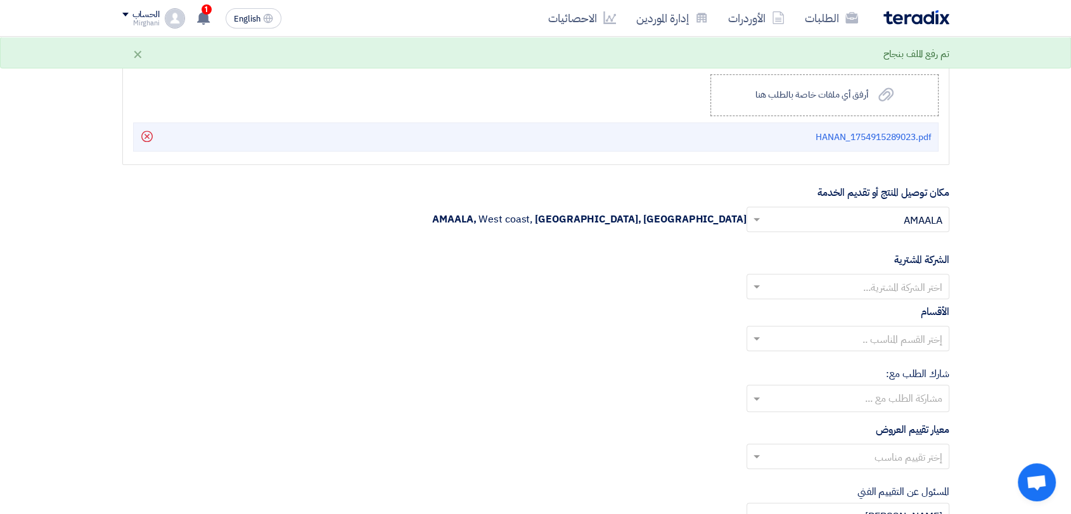
click at [882, 285] on input "text" at bounding box center [854, 288] width 177 height 21
click at [872, 305] on span "Nabatat for contracting" at bounding box center [889, 311] width 108 height 15
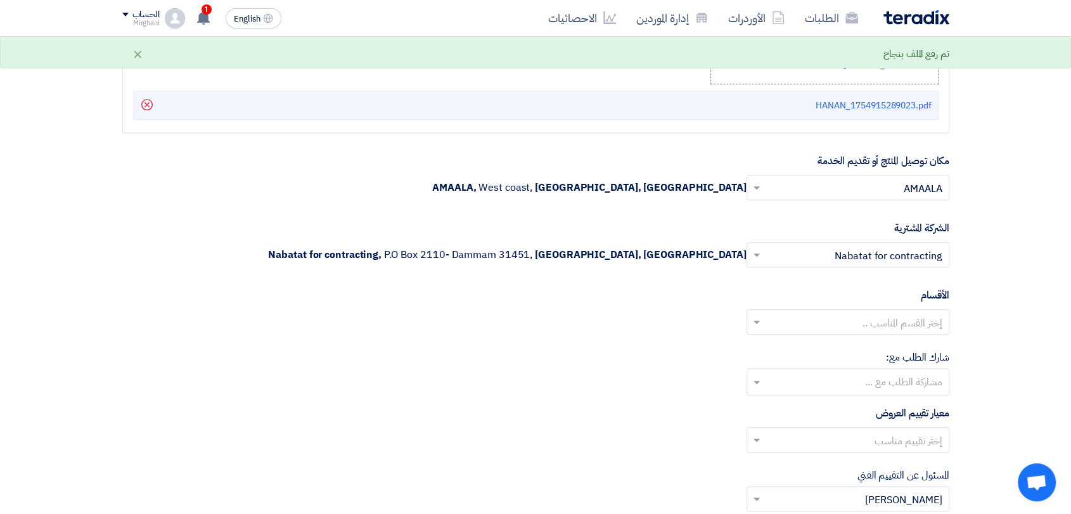
scroll to position [1479, 0]
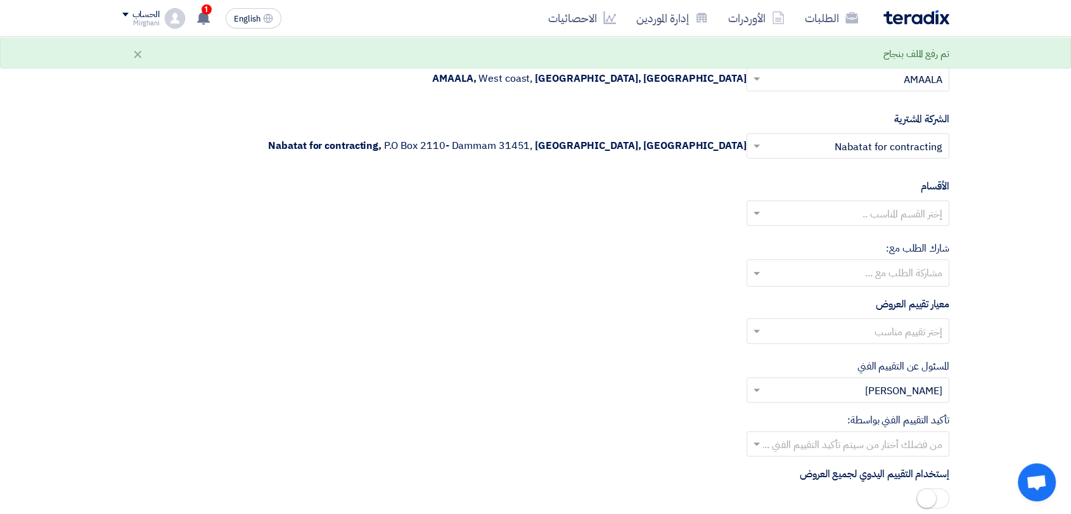
click at [889, 215] on input "text" at bounding box center [854, 214] width 177 height 21
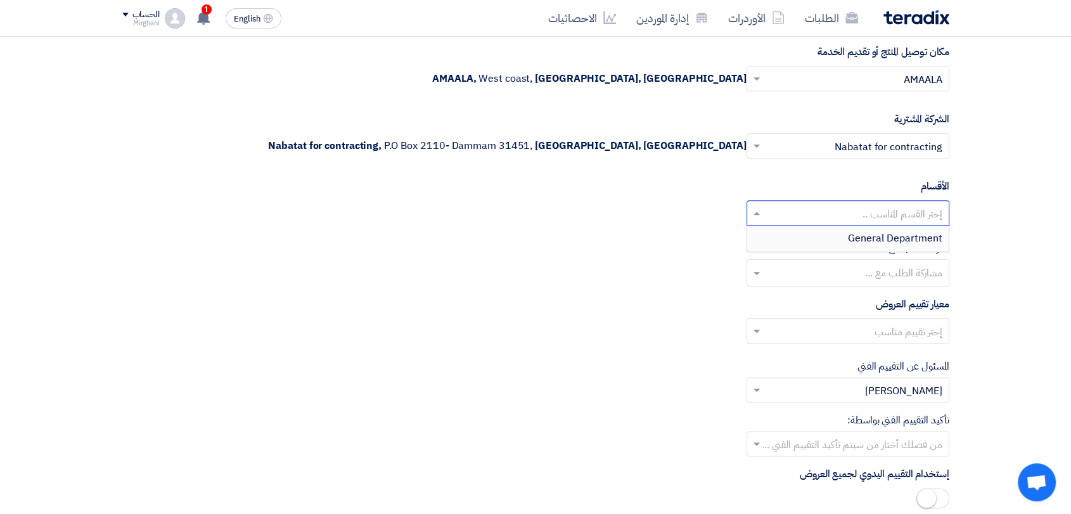
drag, startPoint x: 887, startPoint y: 233, endPoint x: 882, endPoint y: 240, distance: 8.8
click at [886, 233] on span "General Department" at bounding box center [895, 238] width 94 height 15
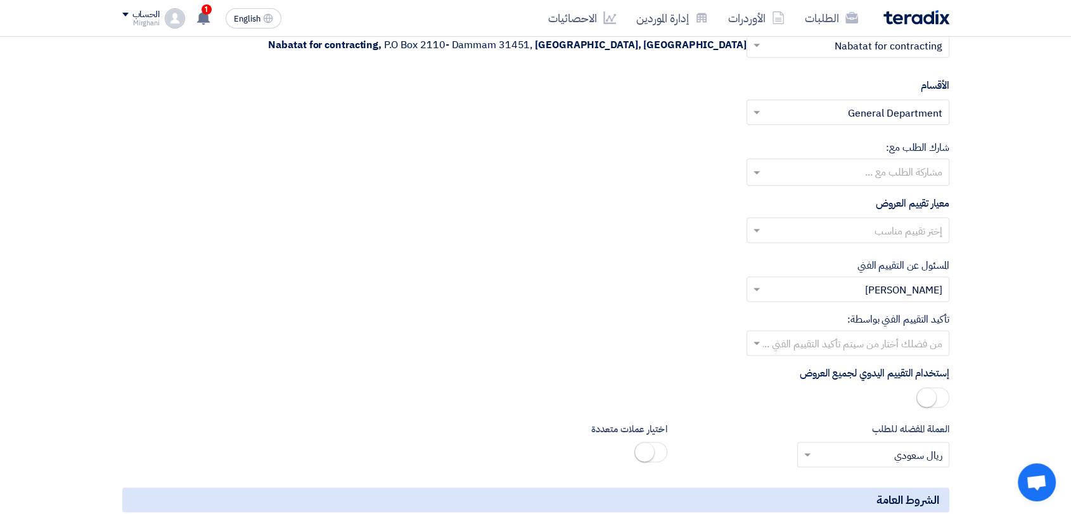
scroll to position [1690, 0]
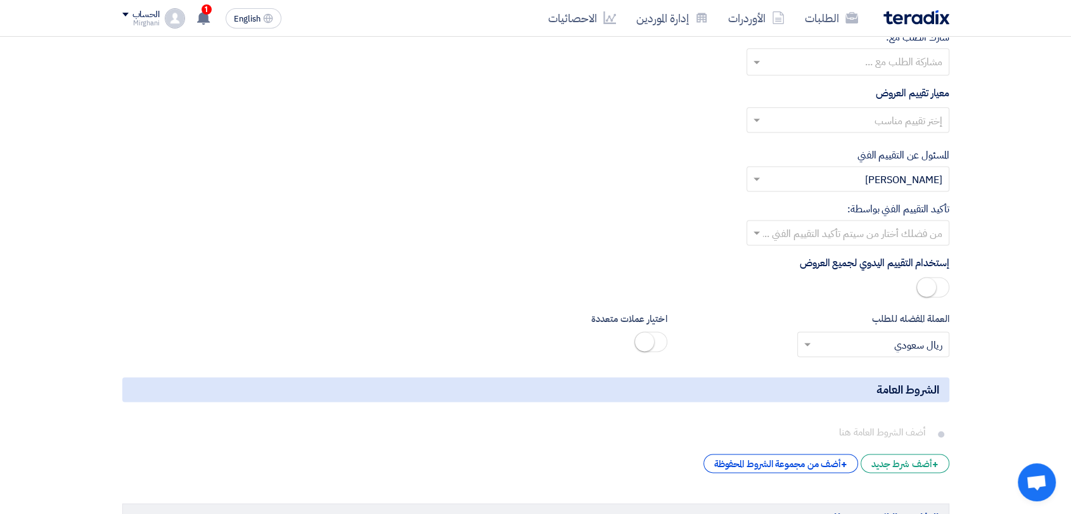
click at [882, 113] on input "text" at bounding box center [854, 121] width 177 height 21
click at [878, 138] on span "Direct material" at bounding box center [907, 145] width 69 height 15
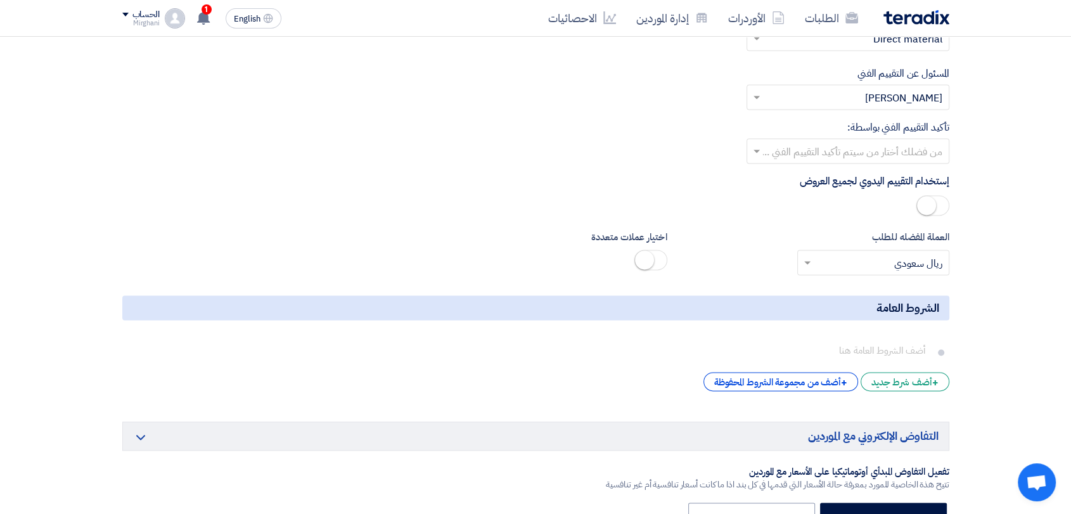
scroll to position [1830, 0]
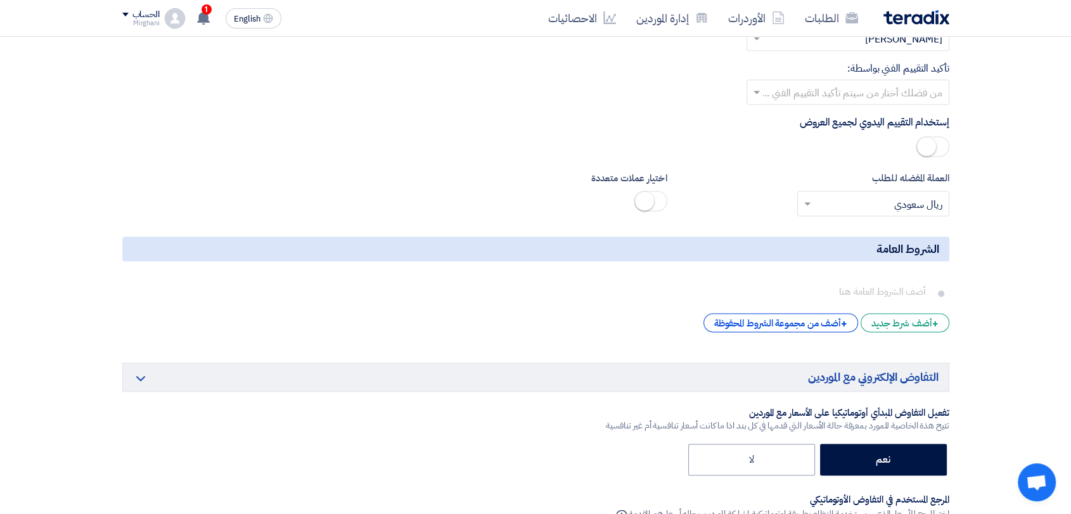
click at [871, 85] on input "text" at bounding box center [854, 93] width 177 height 21
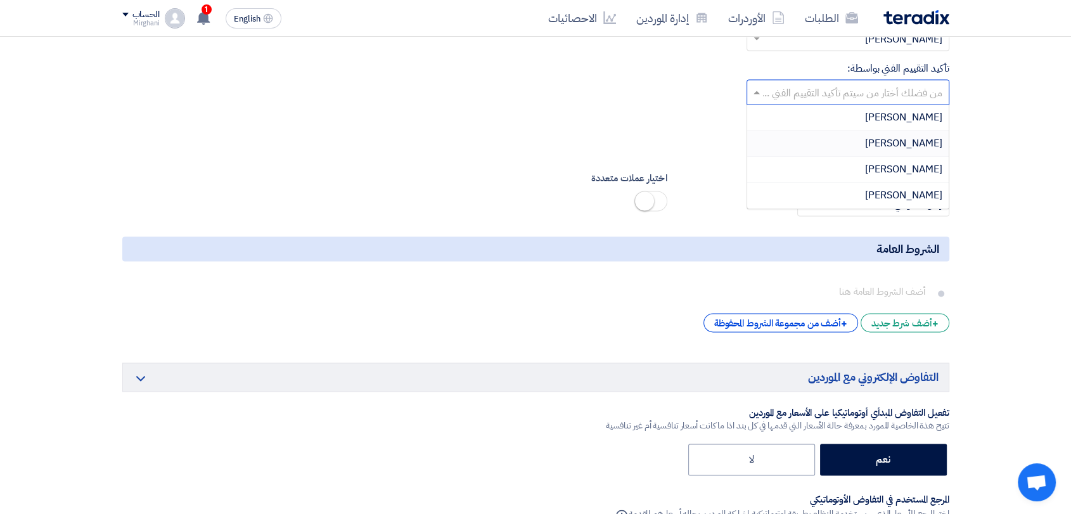
click at [872, 136] on div "[PERSON_NAME]" at bounding box center [848, 144] width 202 height 26
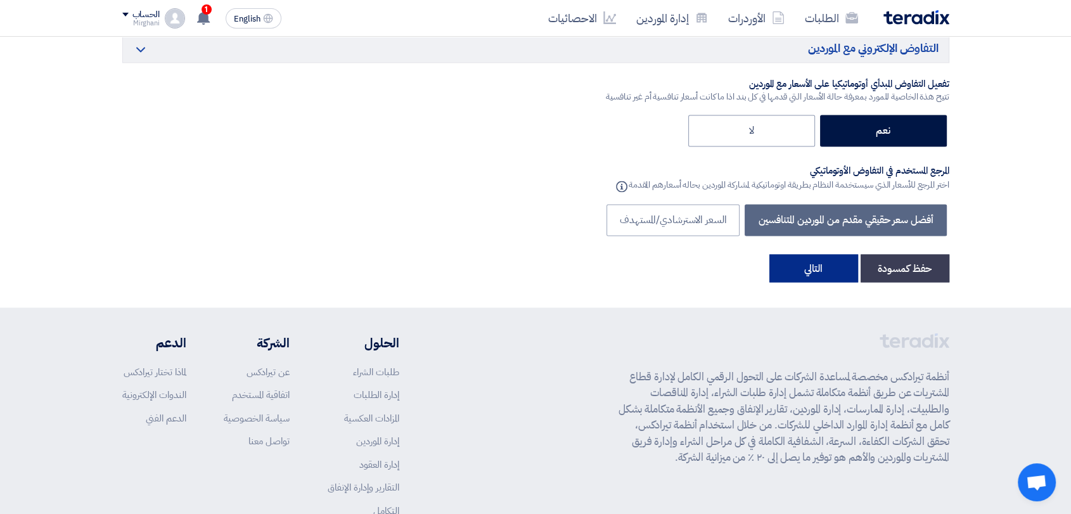
scroll to position [2241, 0]
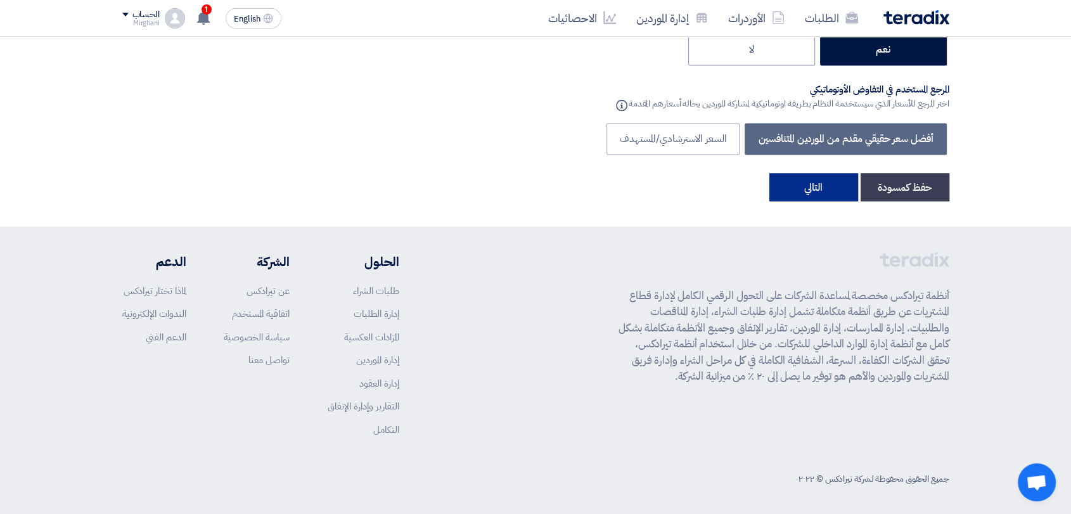
click at [842, 185] on button "التالي" at bounding box center [813, 187] width 89 height 28
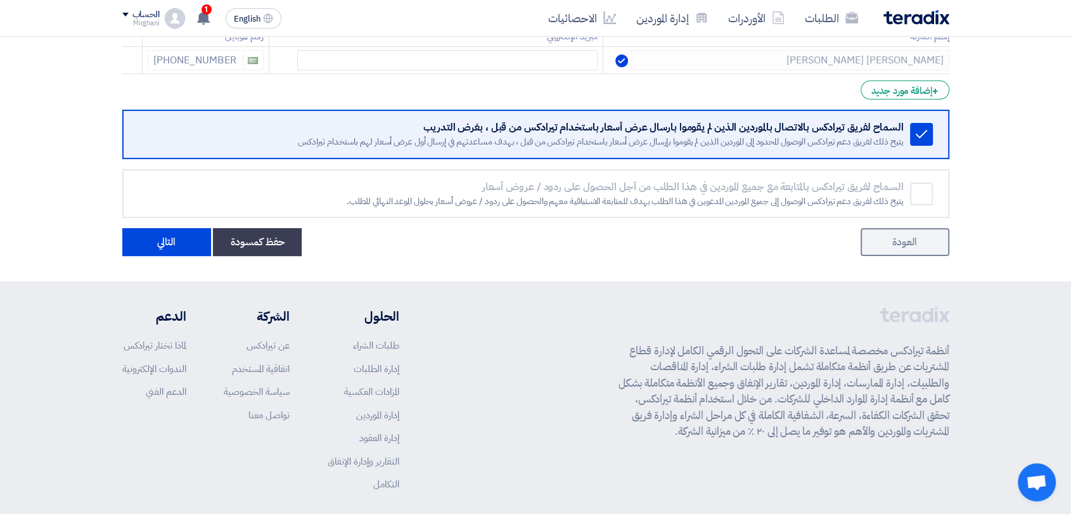
scroll to position [281, 0]
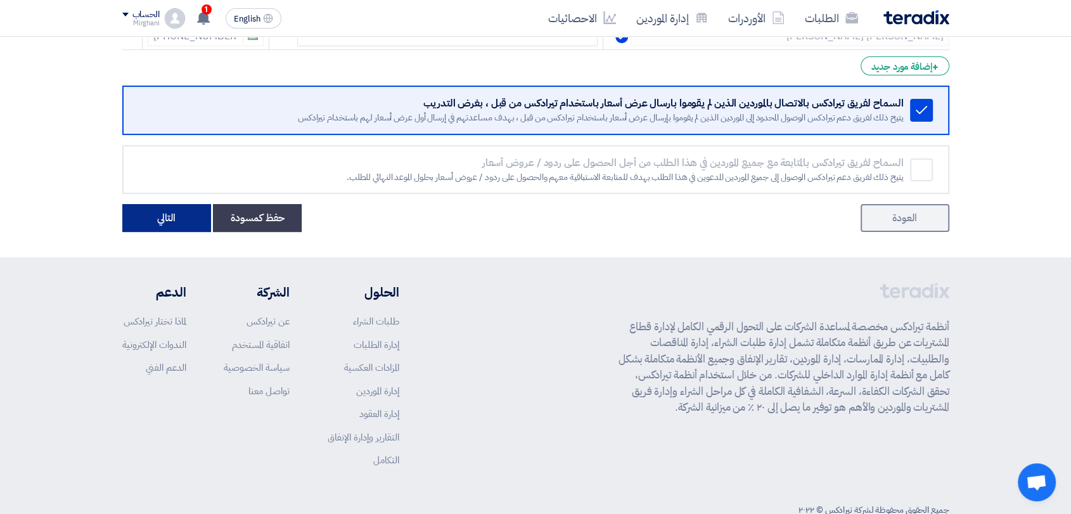
click at [176, 222] on button "التالي" at bounding box center [166, 218] width 89 height 28
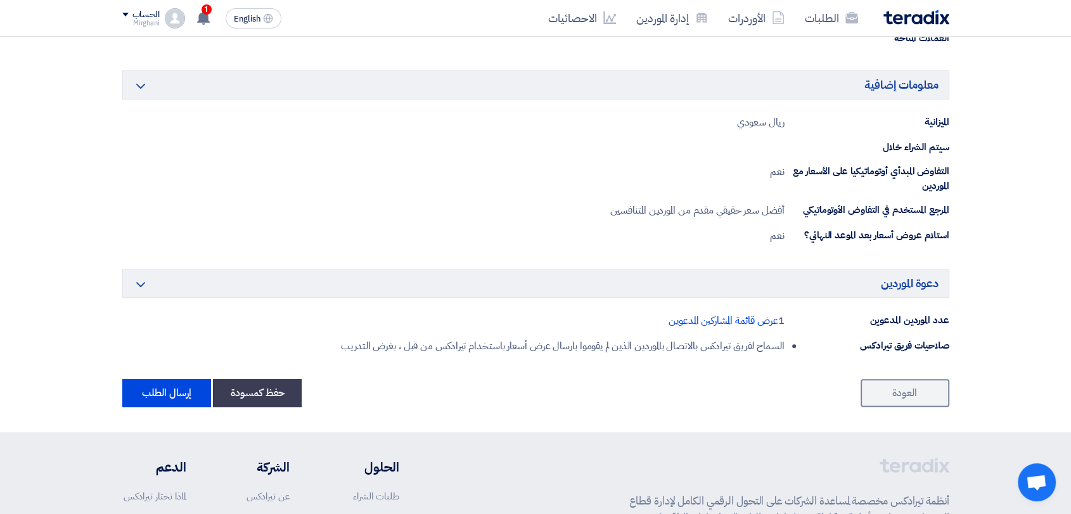
scroll to position [634, 0]
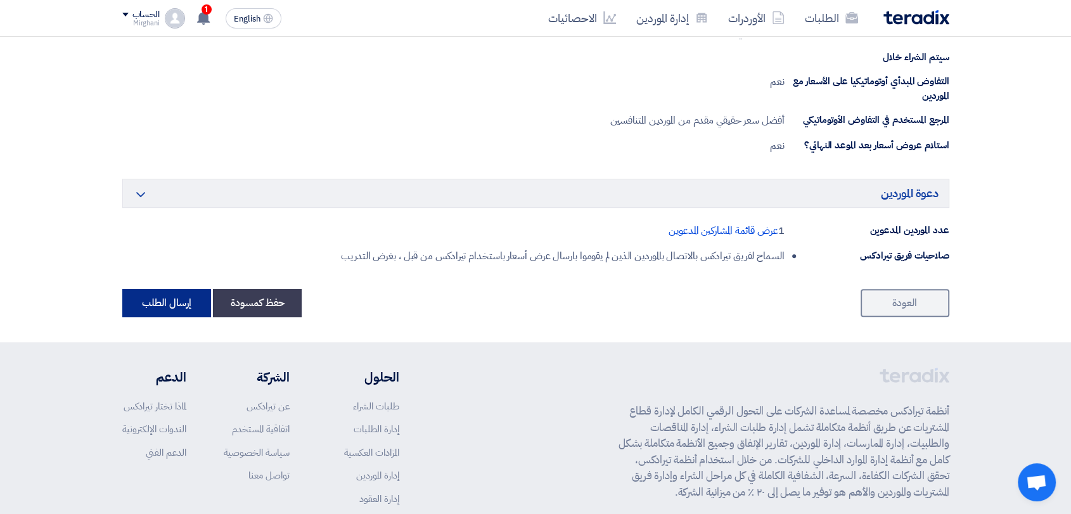
click at [161, 291] on button "إرسال الطلب" at bounding box center [166, 303] width 89 height 28
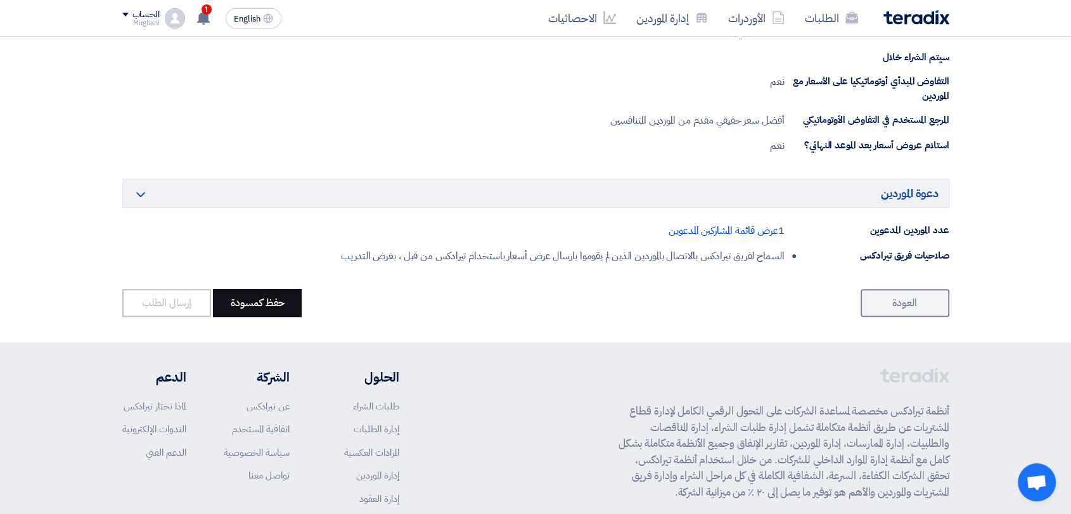
scroll to position [0, 0]
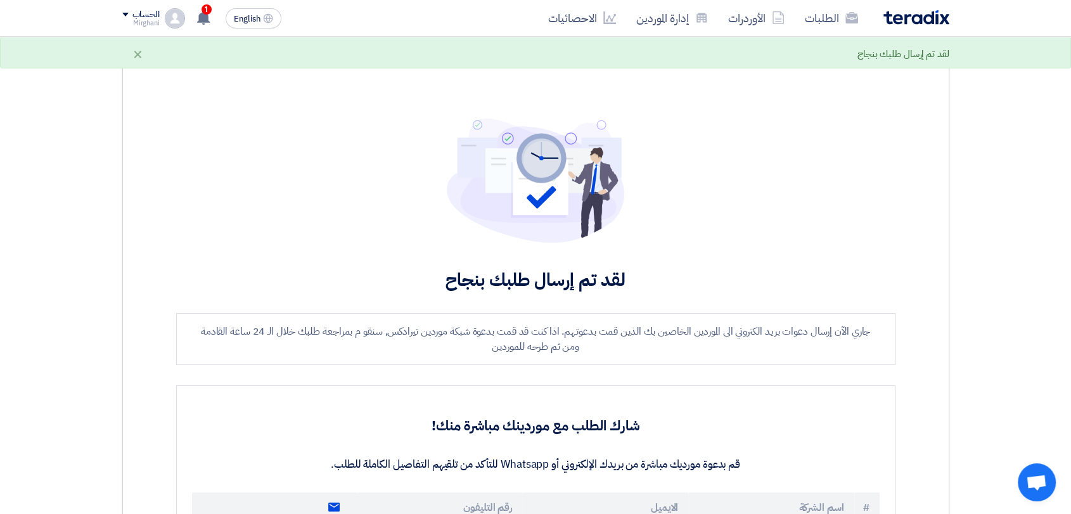
click at [513, 385] on div "شارك الطلب مع موردينك مباشرة منك! قم بدعوة مورديك مباشرة من بريدك الإلكتروني أو…" at bounding box center [535, 481] width 719 height 192
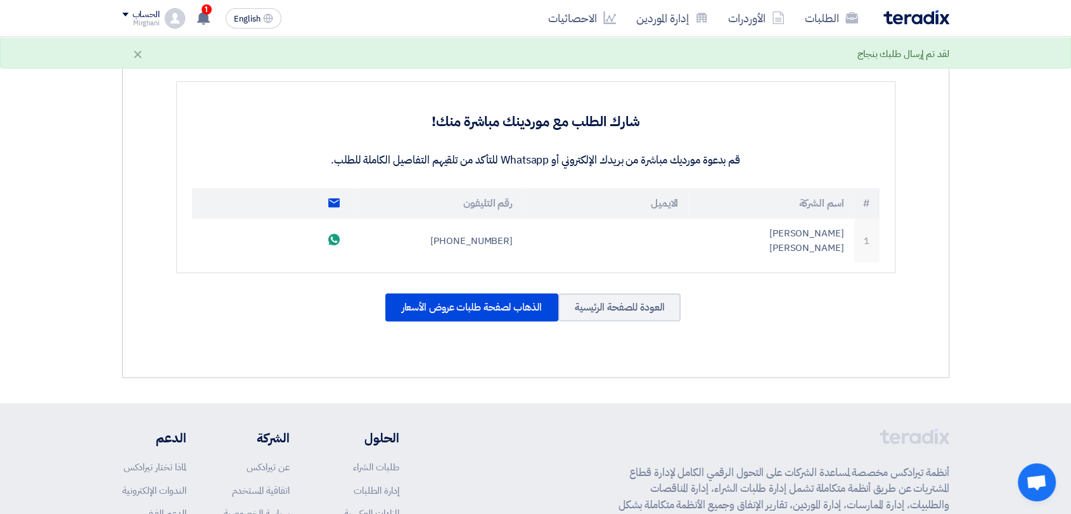
scroll to position [422, 0]
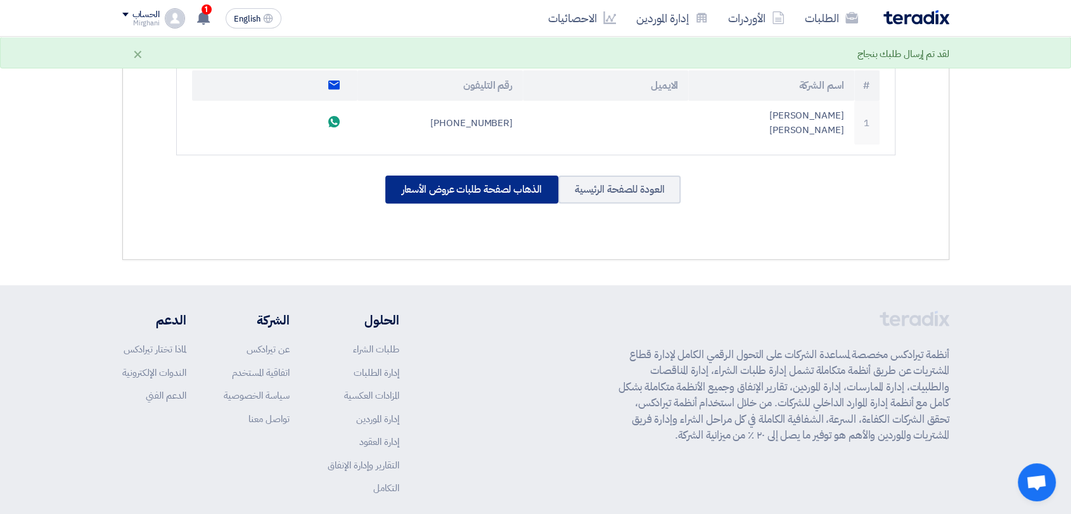
click at [472, 186] on div "الذهاب لصفحة طلبات عروض الأسعار" at bounding box center [471, 190] width 173 height 28
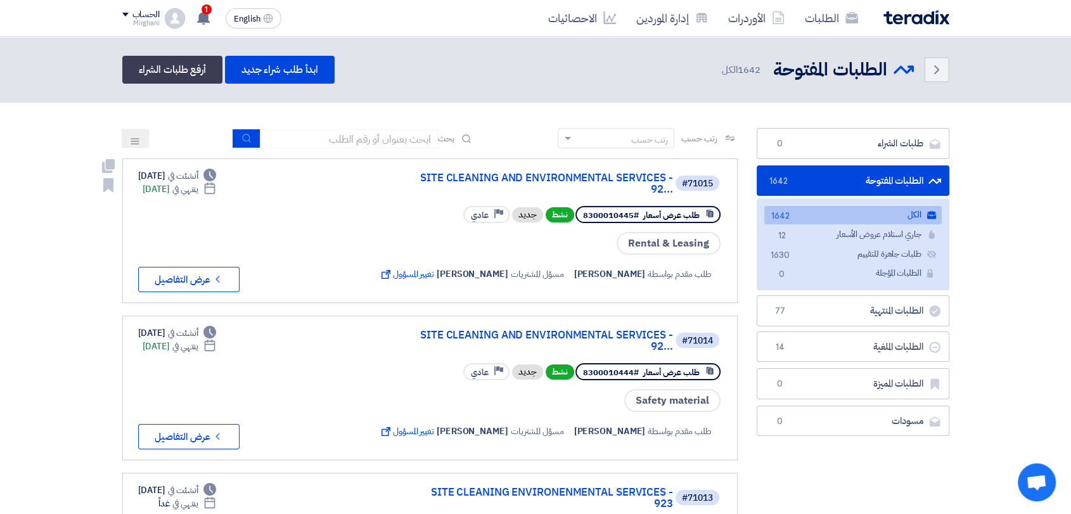
click at [532, 170] on div "#71015 SITE CLEANING AND ENVIRONMENTAL SERVICES - 92..." at bounding box center [548, 183] width 345 height 28
click at [536, 177] on link "SITE CLEANING AND ENVIRONMENTAL SERVICES - 92..." at bounding box center [547, 183] width 254 height 23
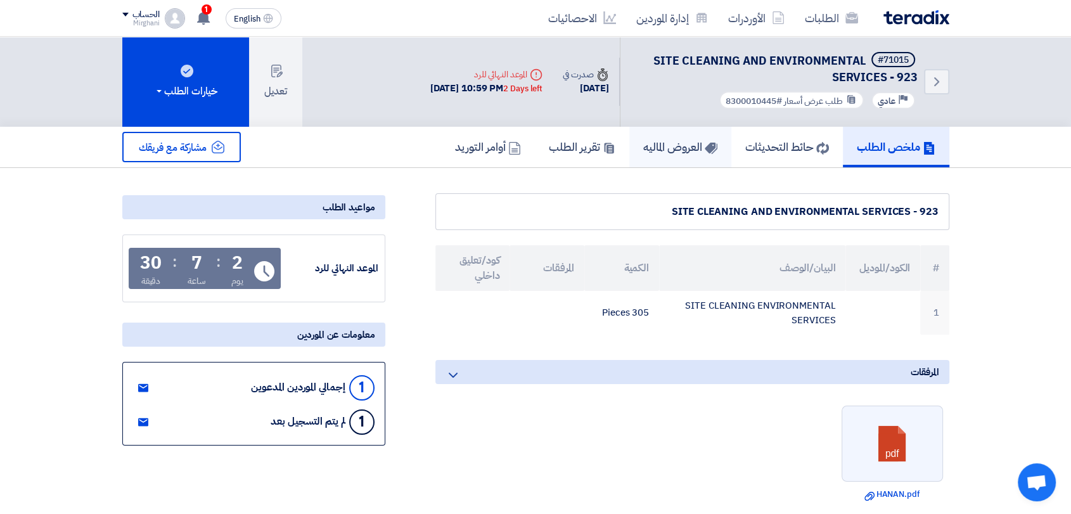
click at [689, 143] on h5 "العروض الماليه" at bounding box center [680, 146] width 74 height 15
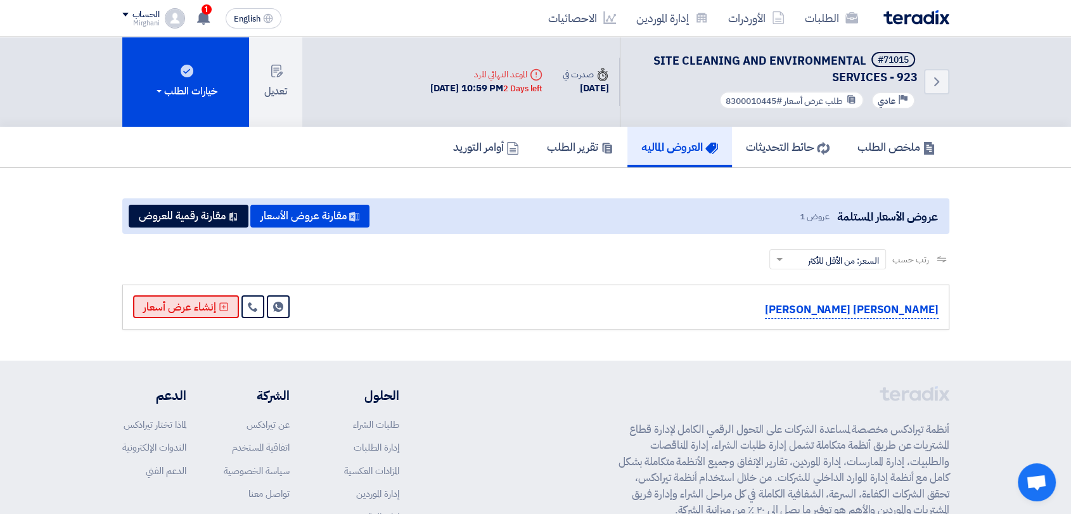
click at [205, 312] on button "إنشاء عرض أسعار" at bounding box center [186, 306] width 106 height 23
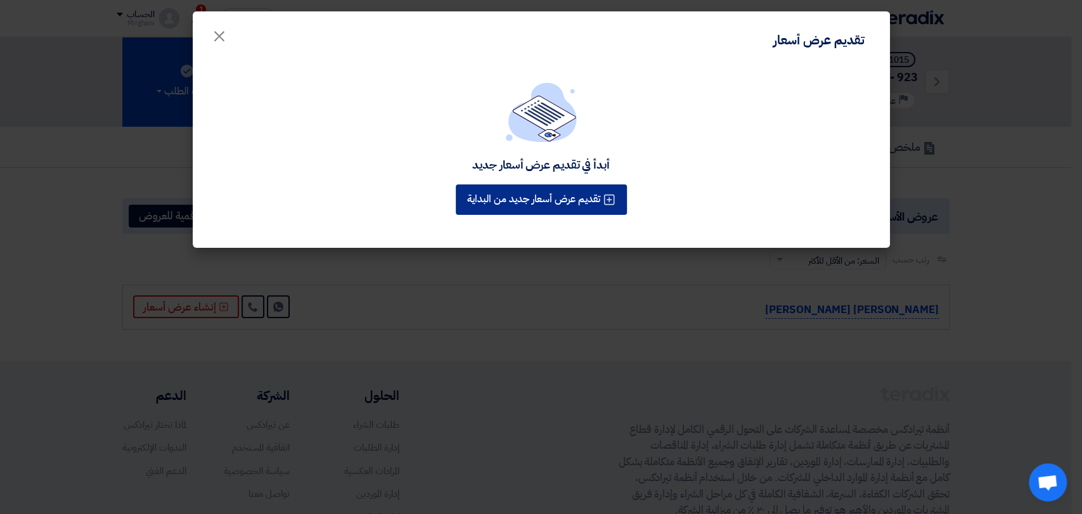
click at [506, 193] on button "تقديم عرض أسعار جديد من البداية" at bounding box center [541, 199] width 171 height 30
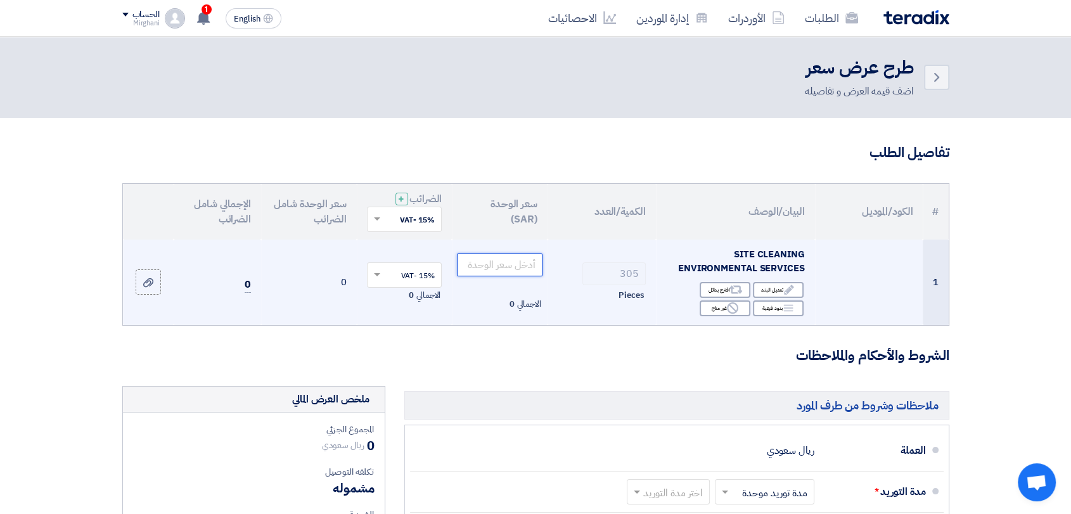
drag, startPoint x: 525, startPoint y: 266, endPoint x: 554, endPoint y: 293, distance: 40.3
click at [525, 265] on input "number" at bounding box center [500, 265] width 86 height 23
type input "1000"
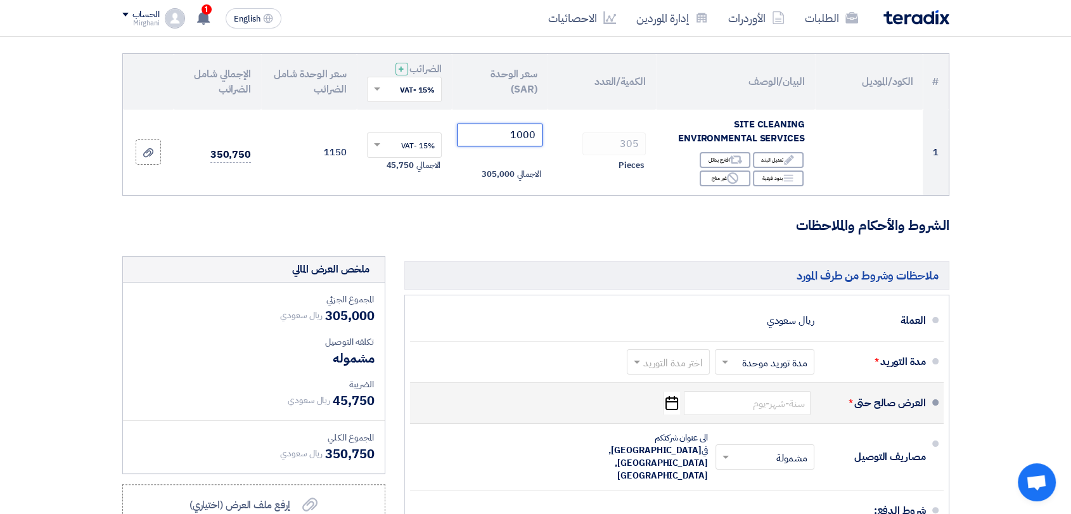
scroll to position [211, 0]
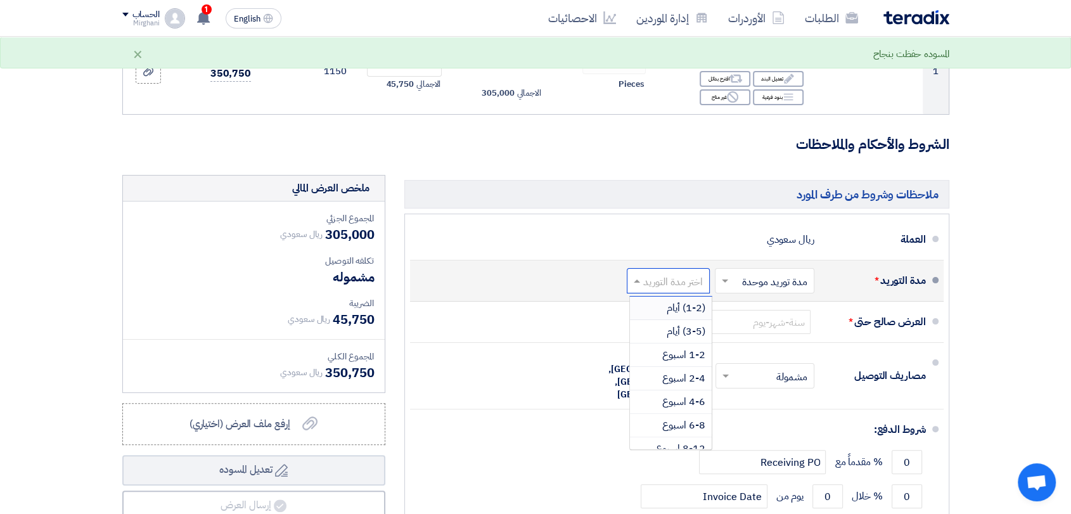
click at [691, 285] on input "text" at bounding box center [665, 282] width 77 height 18
click at [691, 304] on span "(1-2) أيام" at bounding box center [686, 307] width 39 height 15
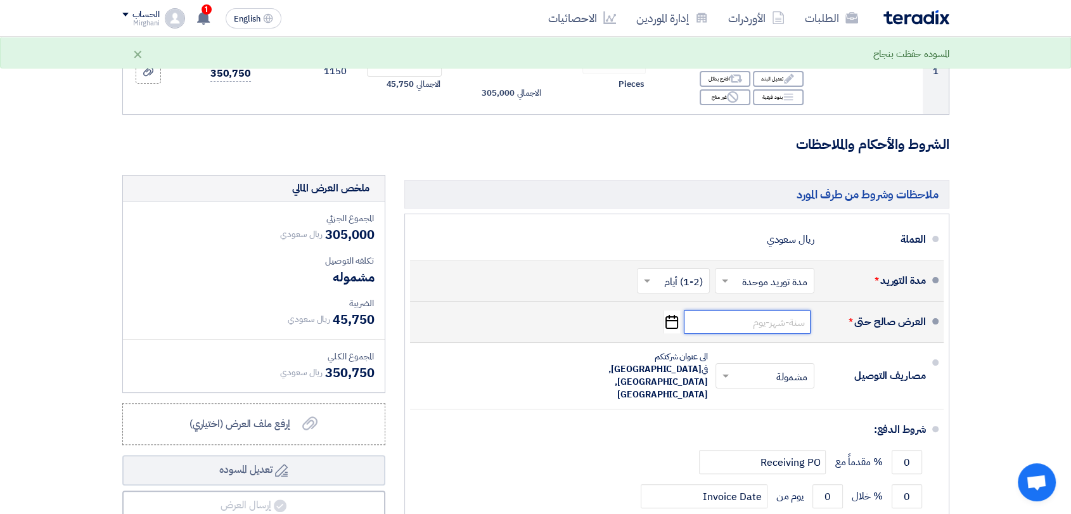
click at [739, 319] on input at bounding box center [747, 322] width 127 height 24
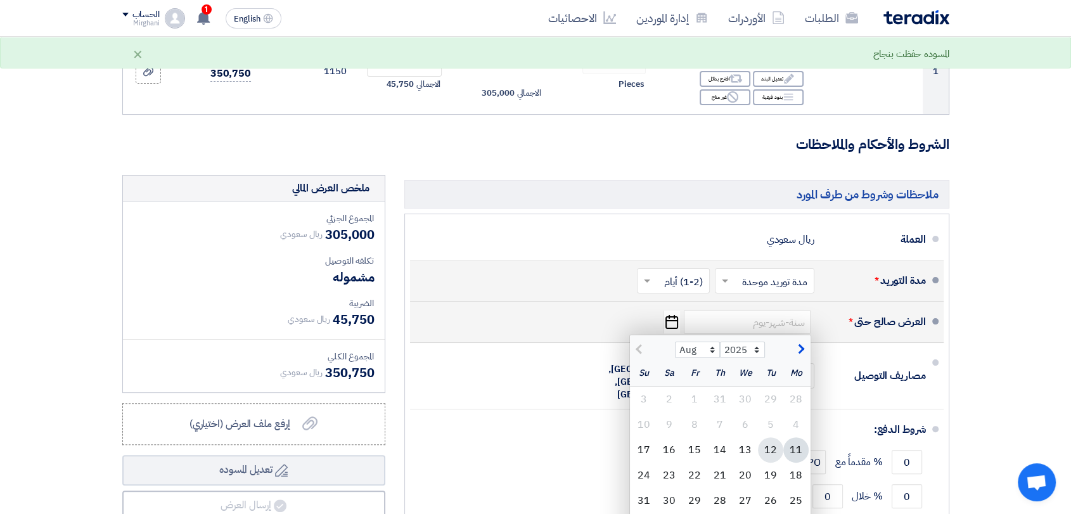
click at [770, 455] on div "12" at bounding box center [770, 449] width 25 height 25
type input "[DATE]"
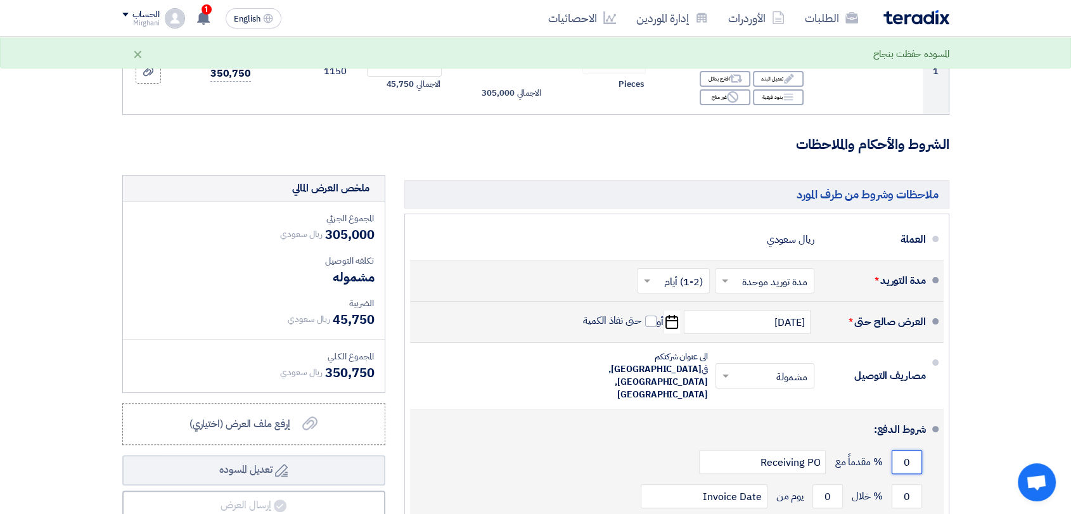
click at [911, 450] on input "0" at bounding box center [907, 462] width 30 height 24
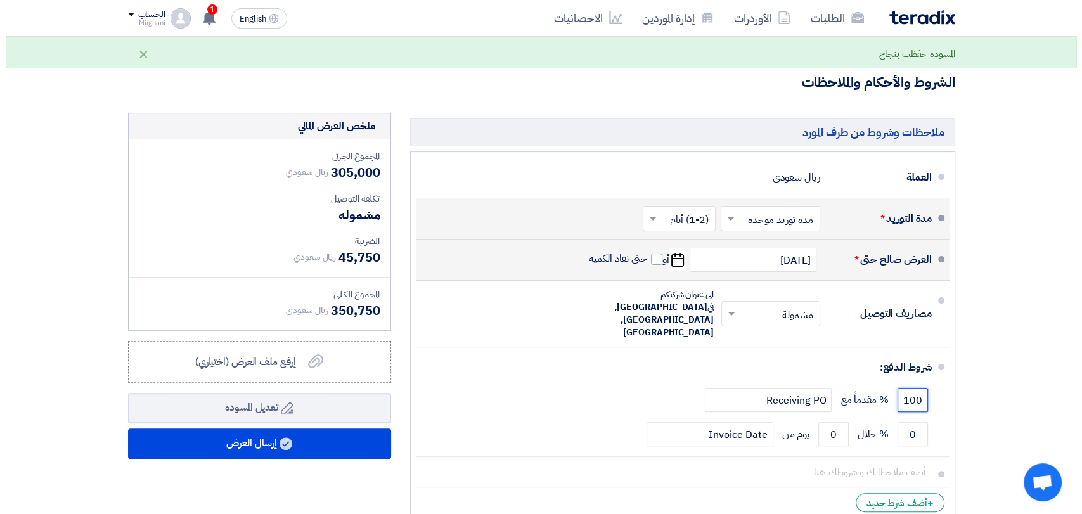
scroll to position [492, 0]
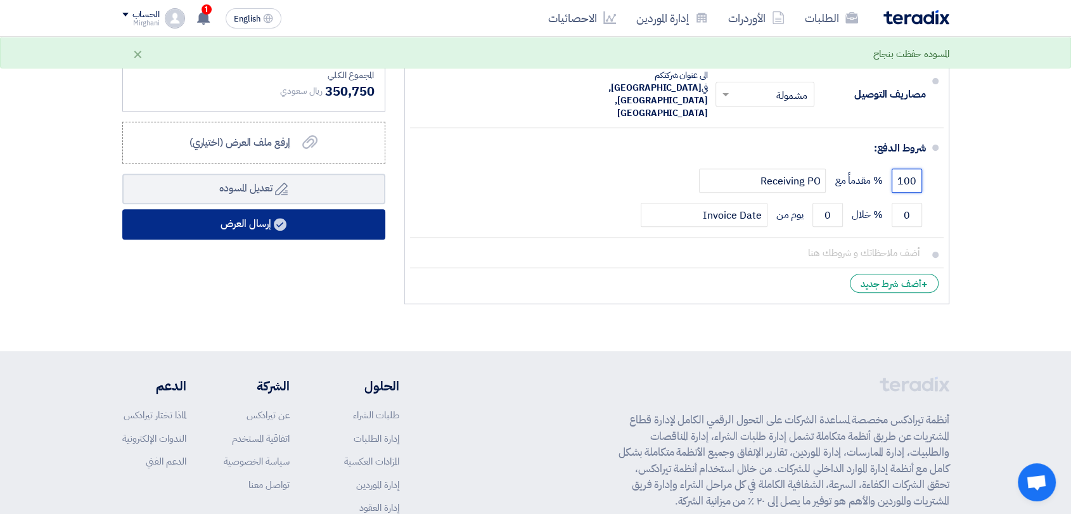
type input "100"
click at [284, 219] on use at bounding box center [280, 224] width 13 height 13
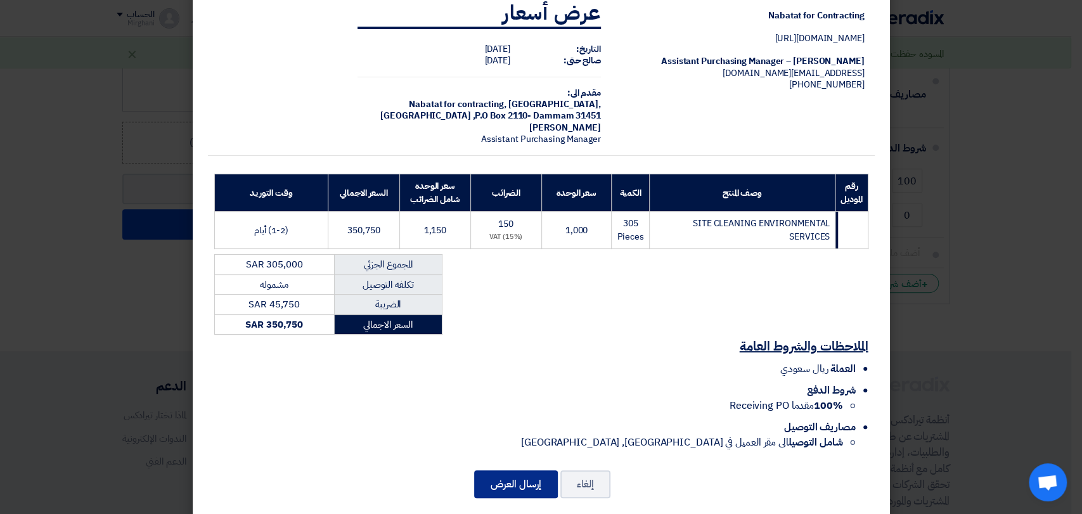
scroll to position [45, 0]
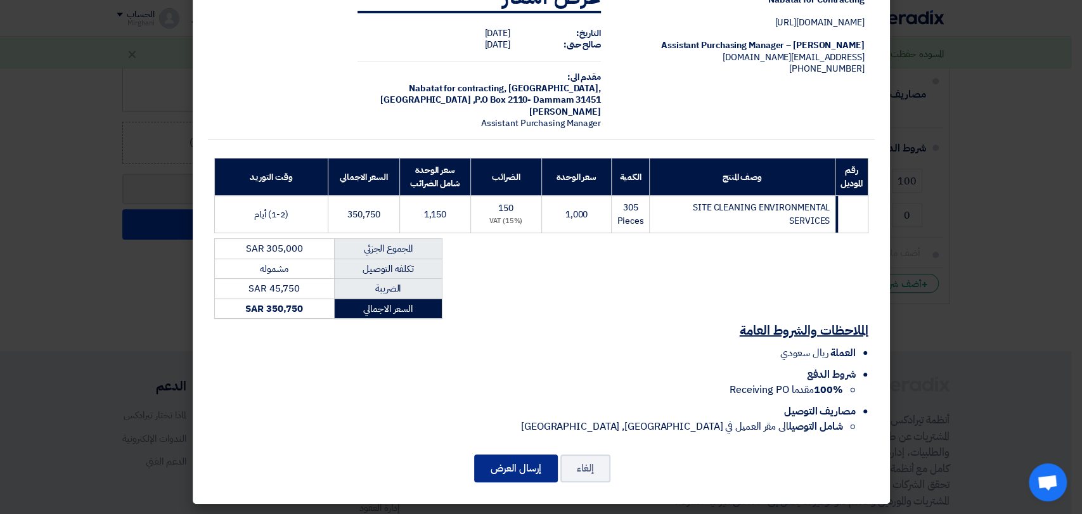
click at [527, 463] on button "إرسال العرض" at bounding box center [516, 468] width 84 height 28
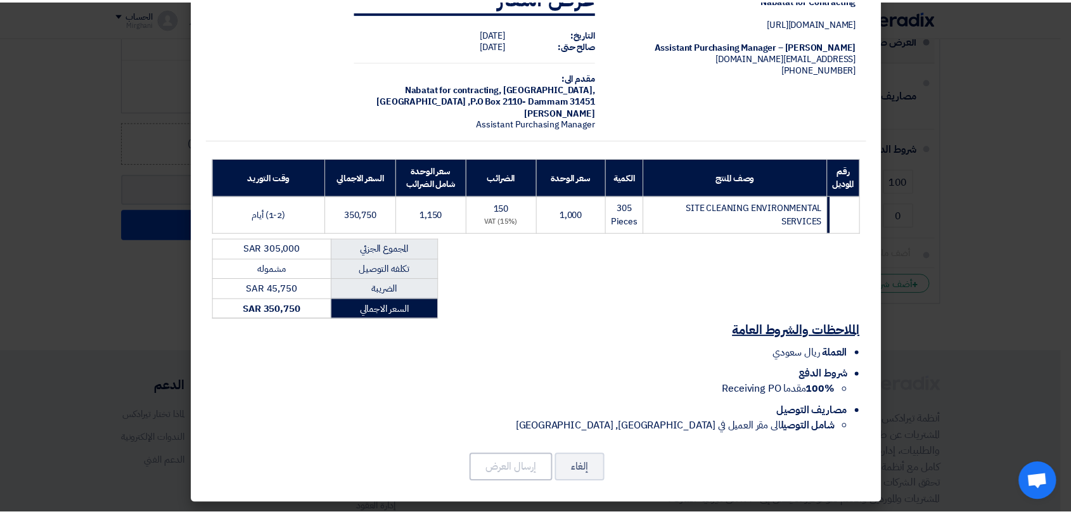
scroll to position [0, 0]
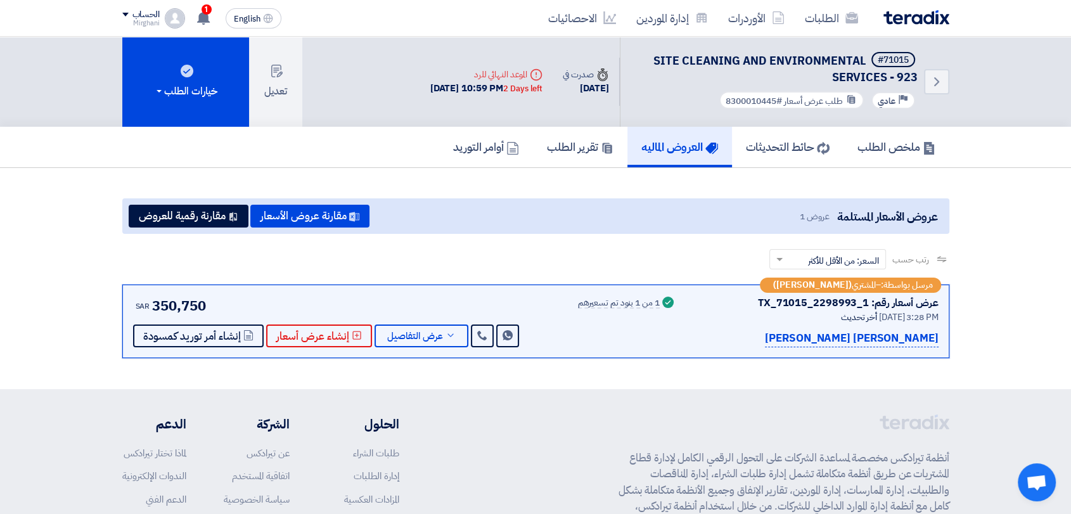
click at [400, 349] on div "مرسل بواسطة: – [DEMOGRAPHIC_DATA] ([PERSON_NAME]) عرض أسعار رقم: TX_71015_22989…" at bounding box center [535, 322] width 827 height 74
click at [403, 340] on span "عرض التفاصيل" at bounding box center [415, 336] width 56 height 10
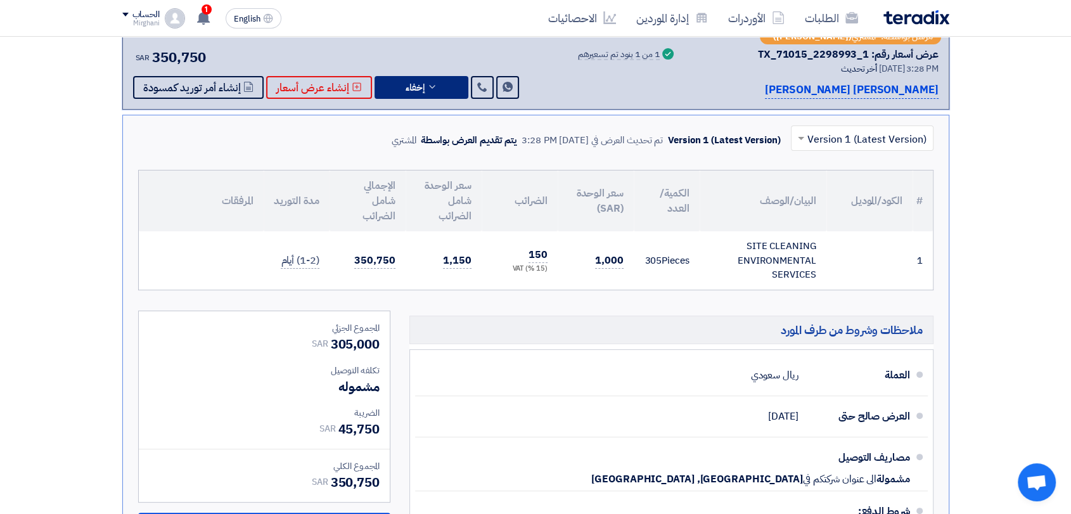
scroll to position [352, 0]
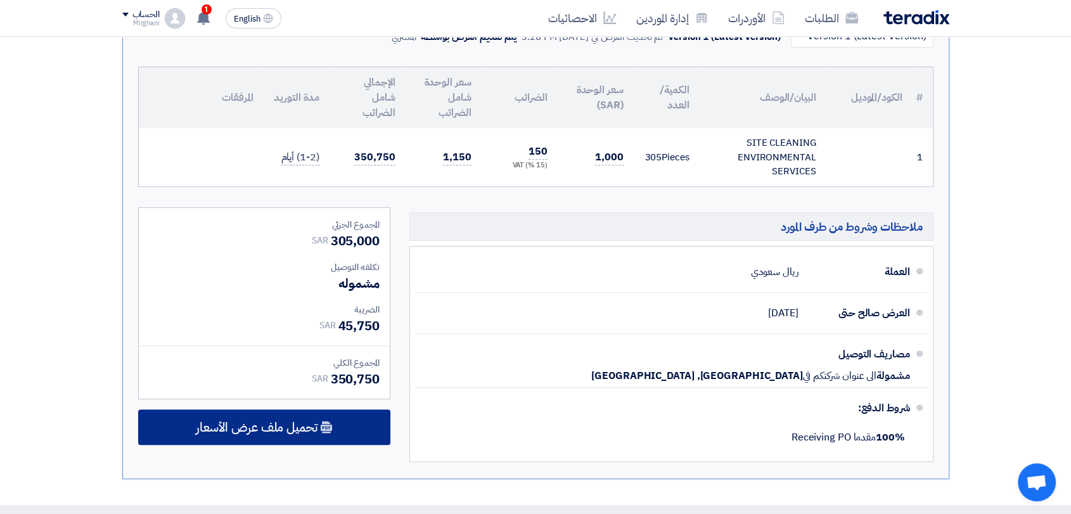
click at [358, 411] on div "تحميل ملف عرض الأسعار" at bounding box center [264, 426] width 252 height 35
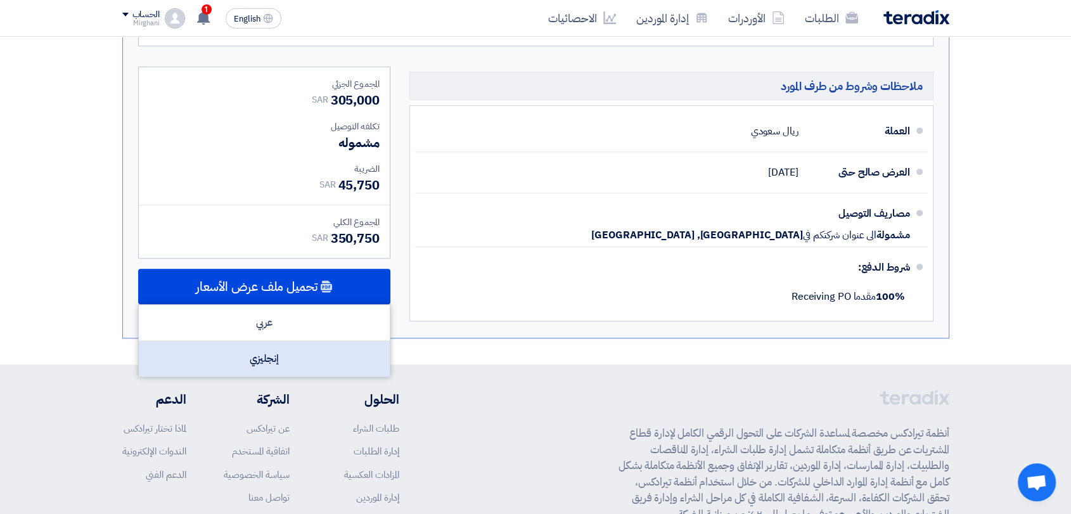
click at [340, 363] on div "إنجليزي" at bounding box center [264, 358] width 251 height 35
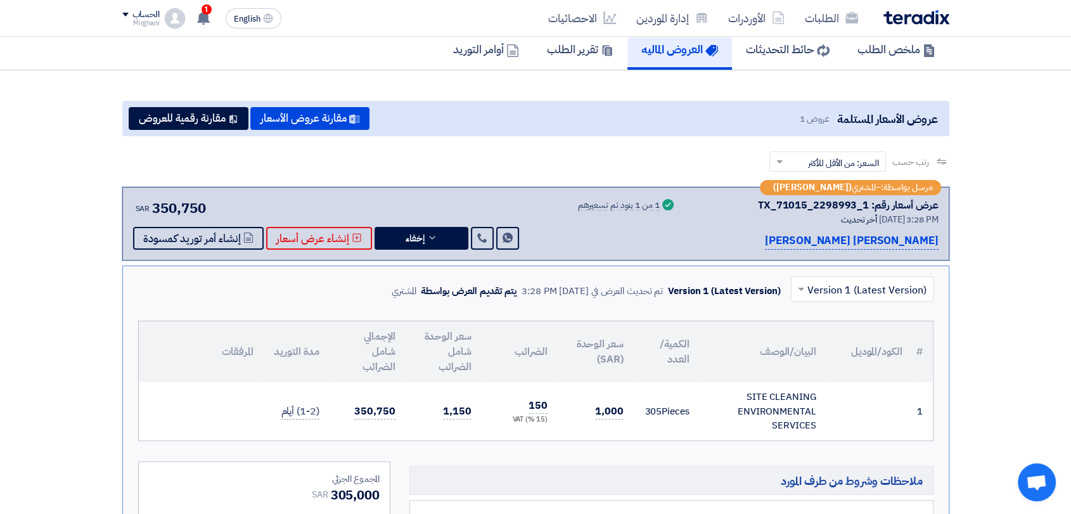
scroll to position [0, 0]
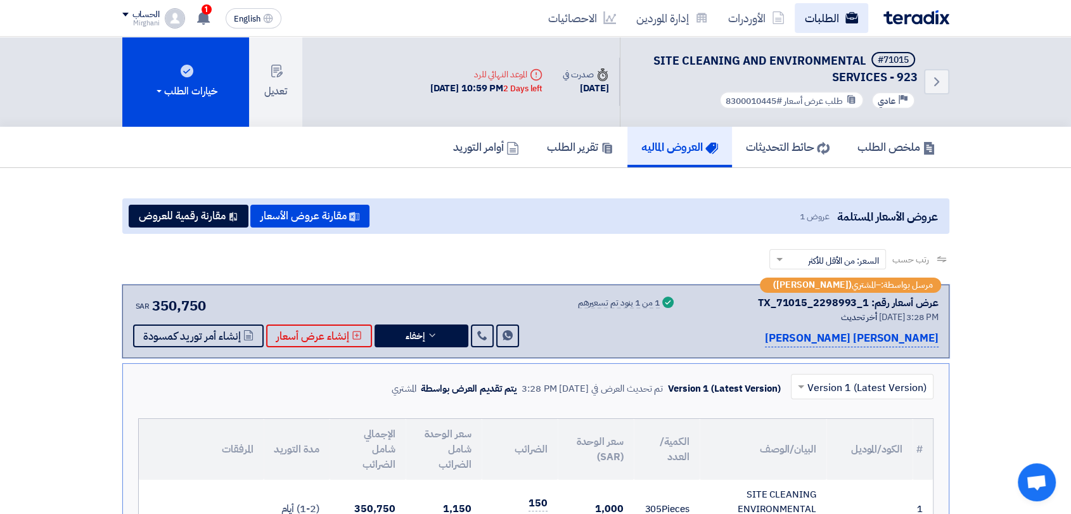
click at [847, 25] on link "الطلبات" at bounding box center [832, 18] width 74 height 30
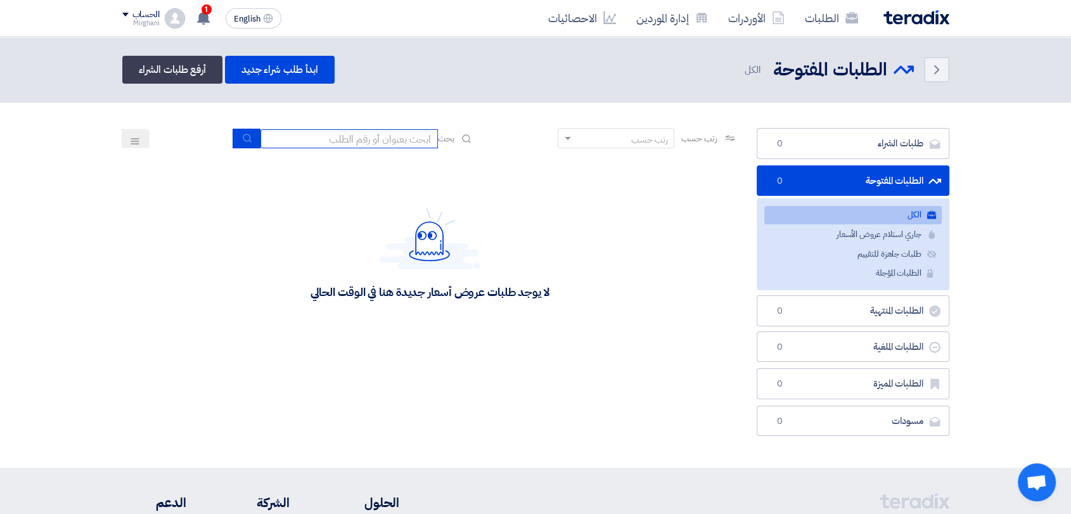
click at [388, 143] on input at bounding box center [348, 138] width 177 height 19
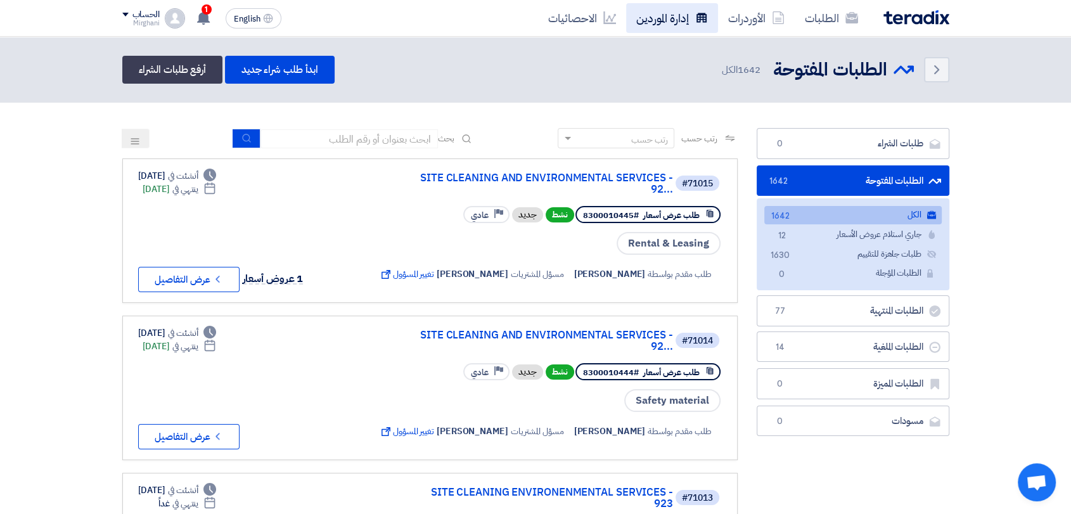
click at [681, 31] on link "إدارة الموردين" at bounding box center [672, 18] width 92 height 30
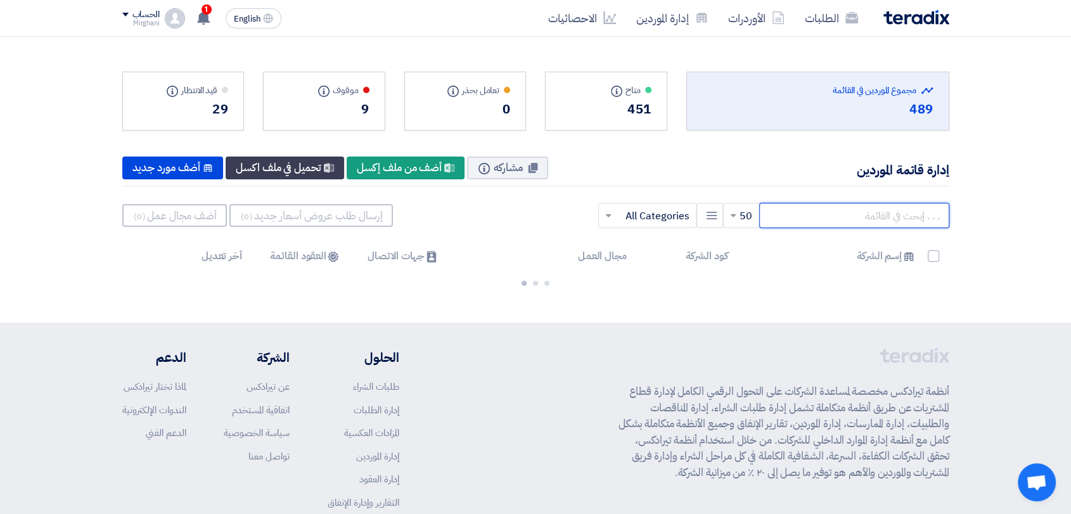
click at [825, 224] on input "text" at bounding box center [854, 215] width 190 height 25
paste input "70000137"
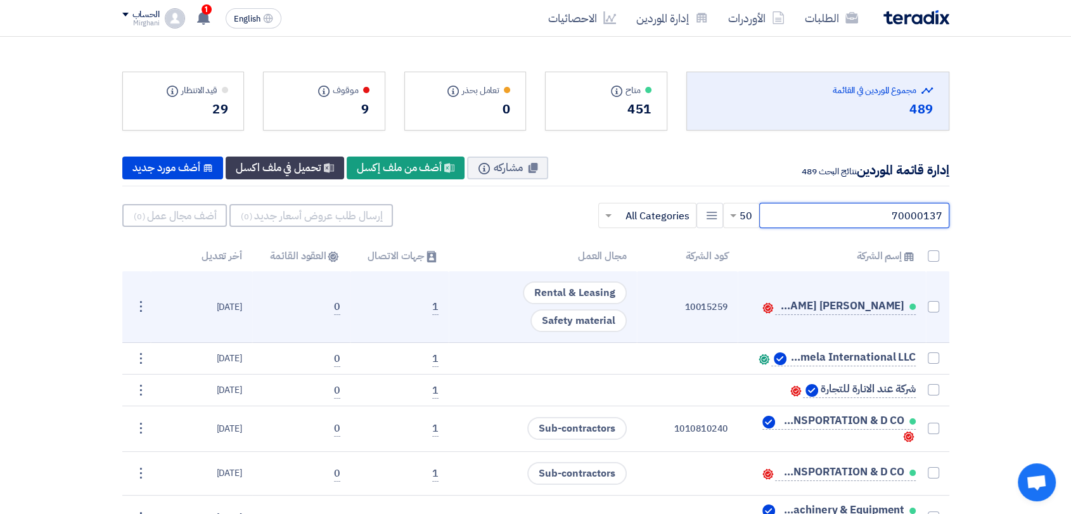
type input "70000137"
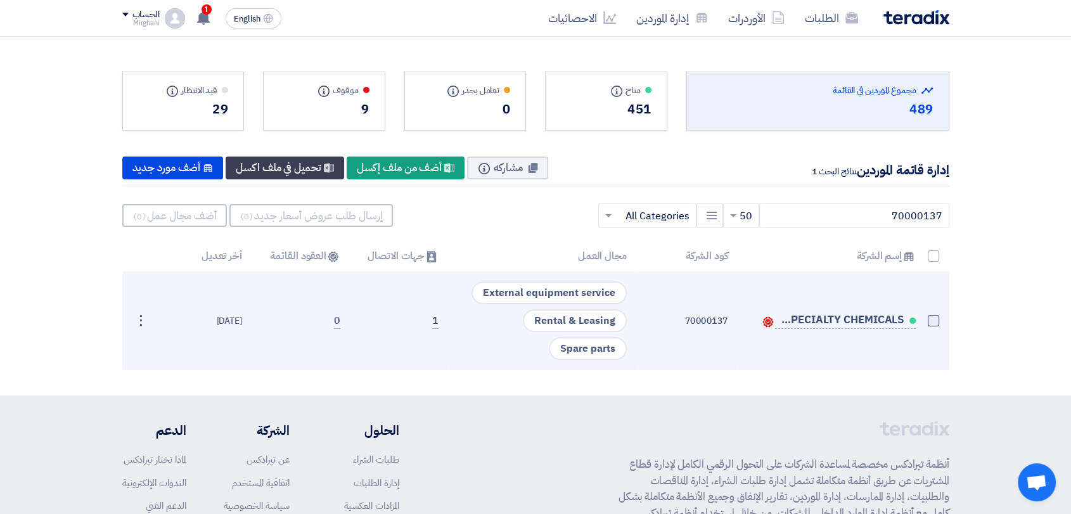
click at [930, 321] on span at bounding box center [933, 320] width 11 height 11
click at [924, 321] on input "checkbox" at bounding box center [920, 323] width 8 height 8
checkbox input "true"
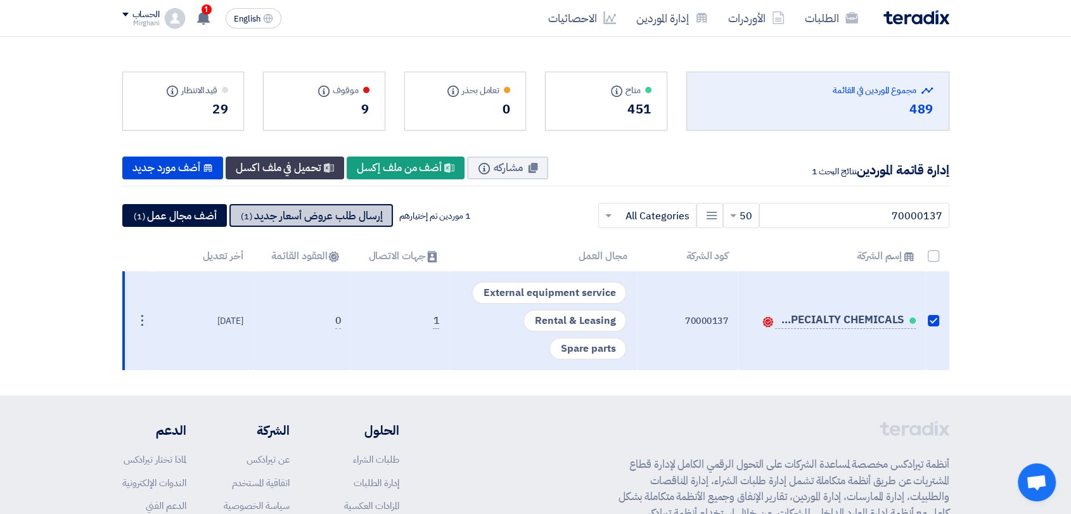
click at [321, 225] on button "إرسال طلب عروض أسعار جديد (1)" at bounding box center [311, 215] width 164 height 23
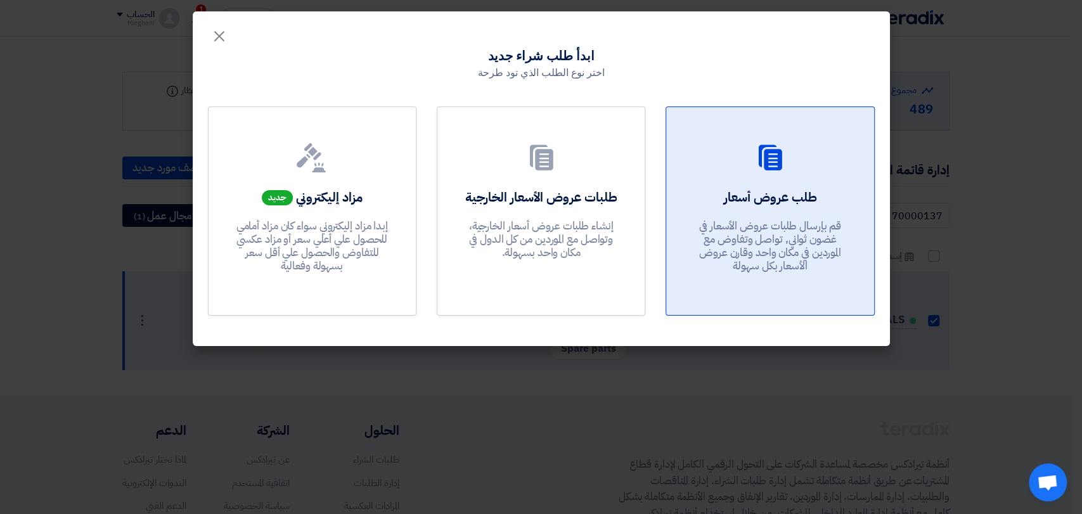
click at [780, 236] on p "قم بإرسال طلبات عروض الأسعار في غضون ثواني, تواصل وتفاوض مع الموردين في مكان وا…" at bounding box center [770, 246] width 152 height 54
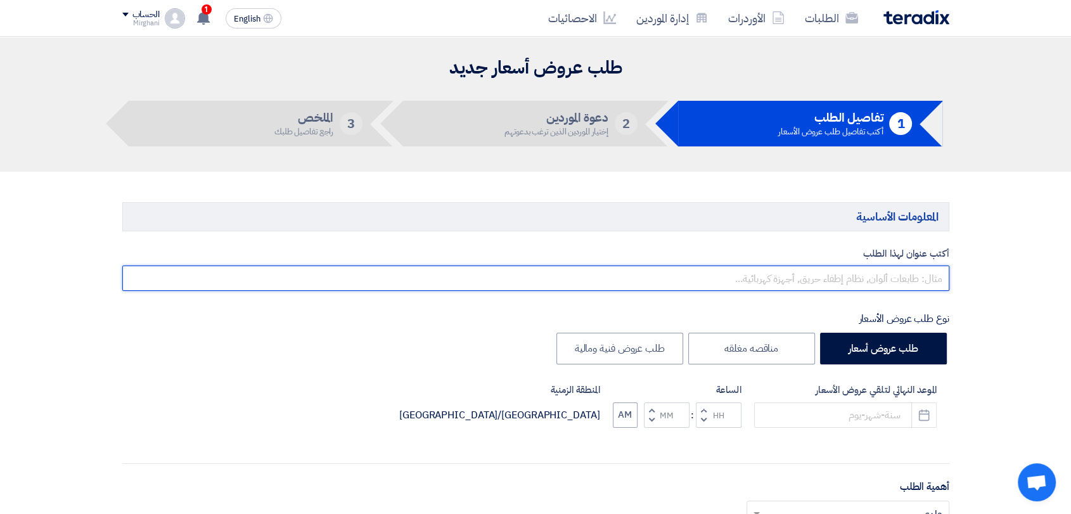
click at [807, 272] on input "text" at bounding box center [535, 278] width 827 height 25
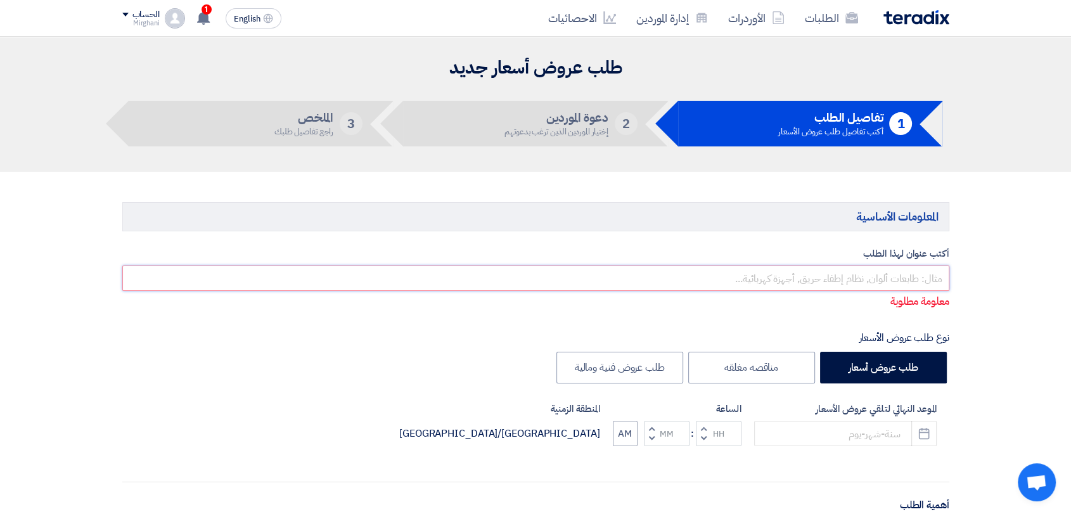
paste input "TRANSPORTATION 20C YARD AND DISPOSAL OF"
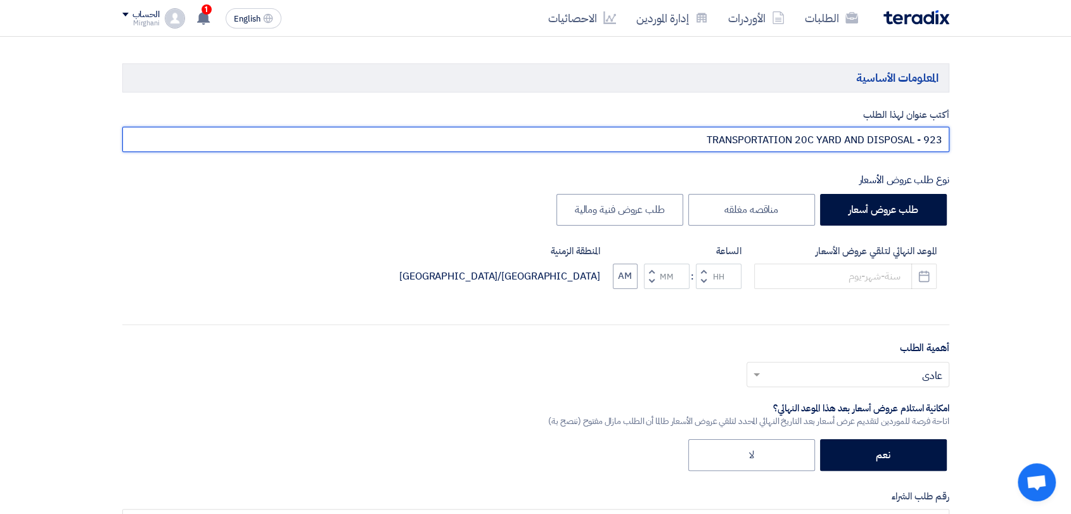
scroll to position [211, 0]
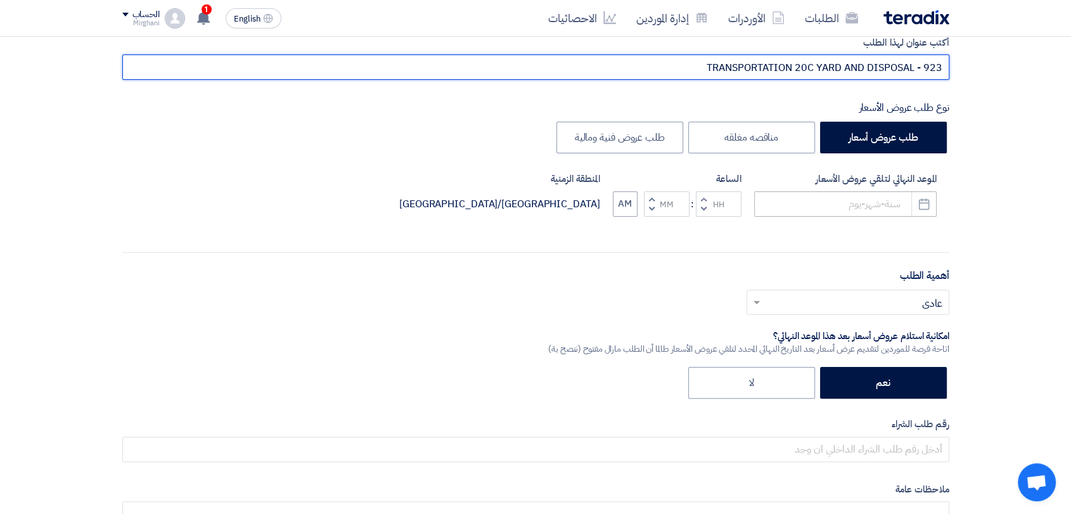
type input "TRANSPORTATION 20C YARD AND DISPOSAL - 923"
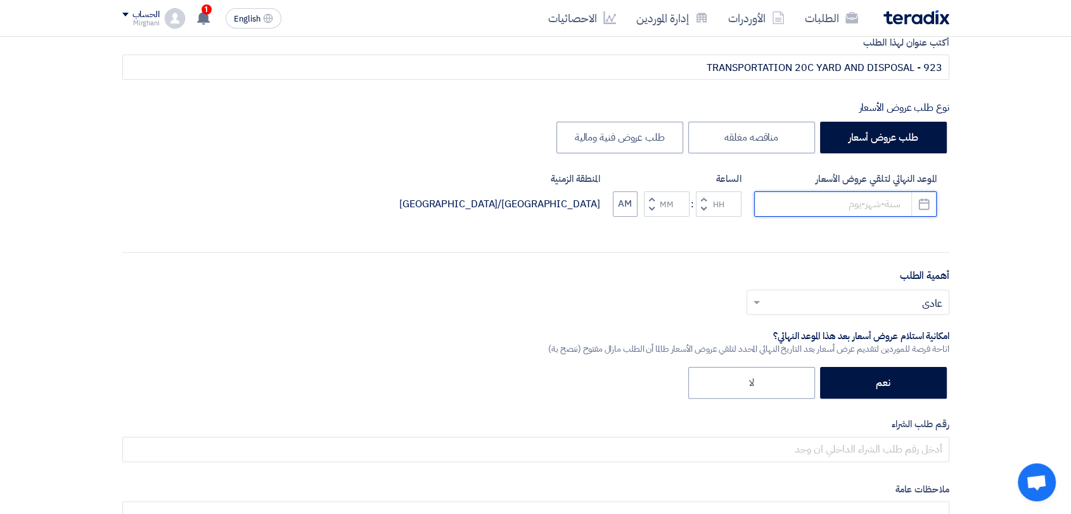
click at [863, 199] on input at bounding box center [845, 203] width 183 height 25
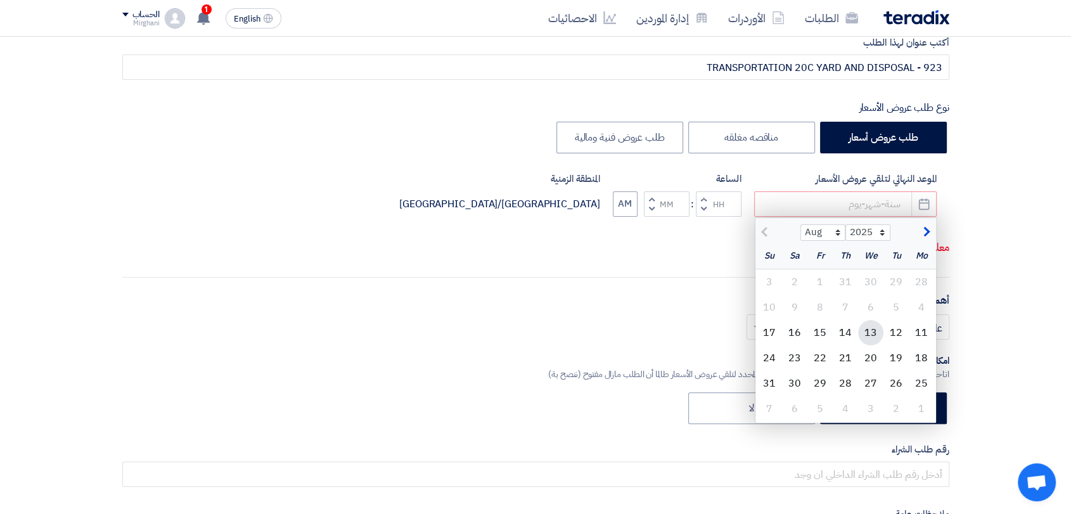
click at [870, 331] on div "13" at bounding box center [870, 332] width 25 height 25
type input "[DATE]"
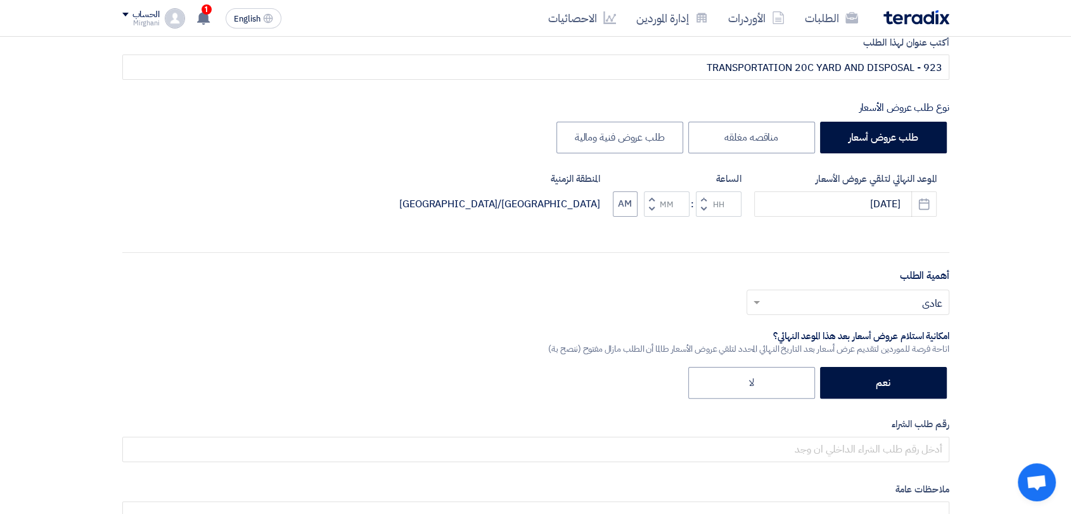
click at [704, 199] on span "button" at bounding box center [703, 199] width 4 height 10
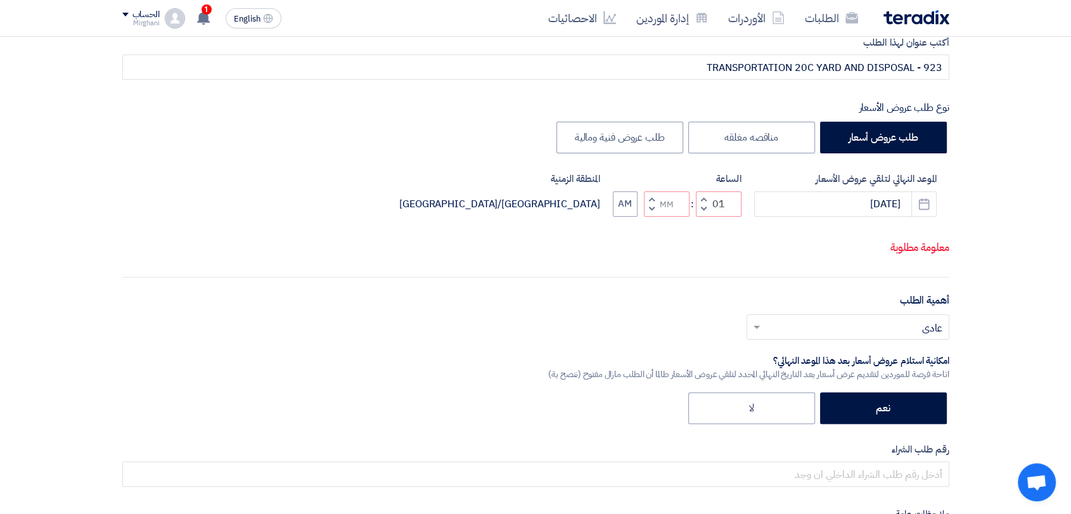
click at [653, 206] on span "button" at bounding box center [651, 209] width 4 height 10
type input "12"
type input "59"
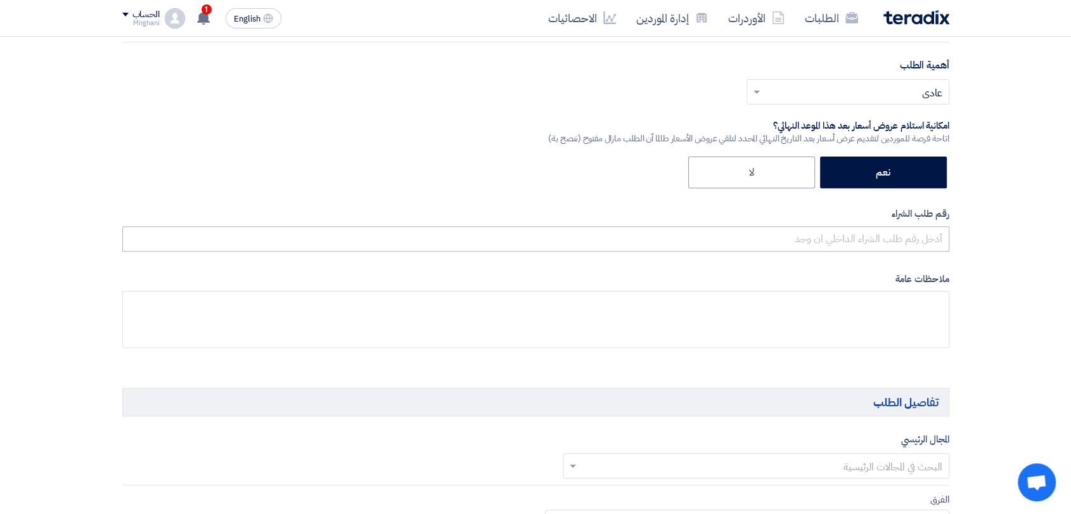
scroll to position [422, 0]
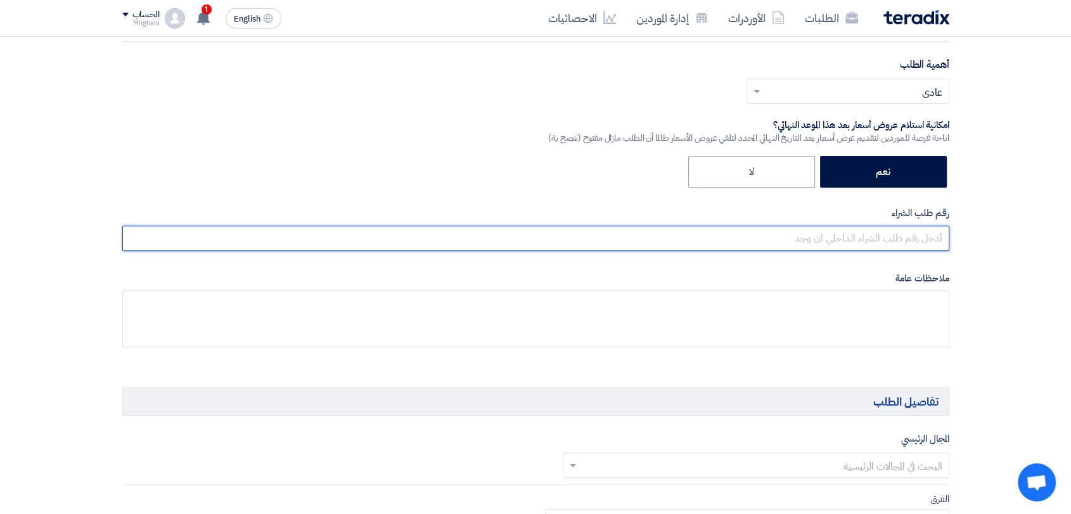
click at [793, 238] on input "text" at bounding box center [535, 238] width 827 height 25
paste input "8300010448"
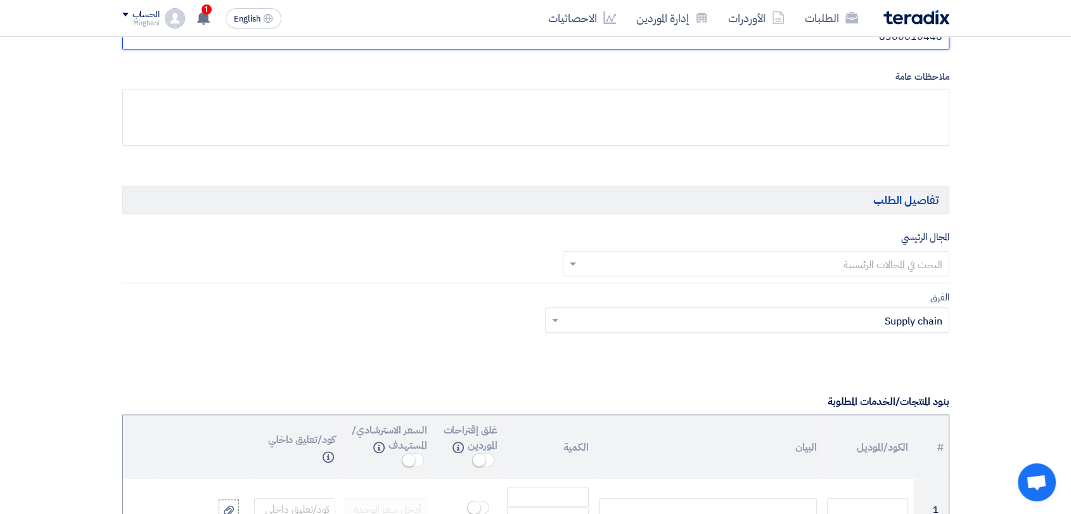
scroll to position [704, 0]
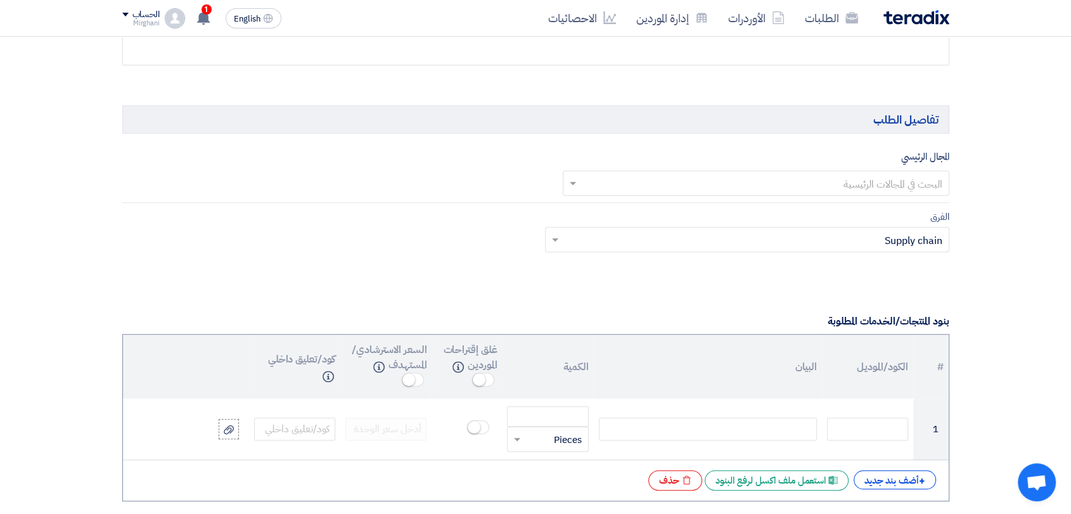
type input "8300010448"
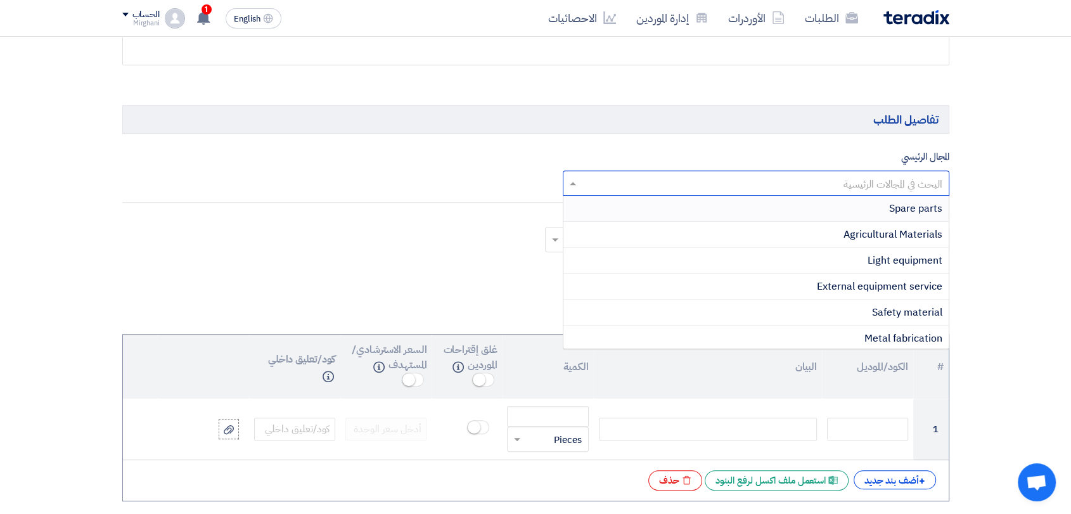
click at [797, 190] on input "text" at bounding box center [762, 184] width 361 height 21
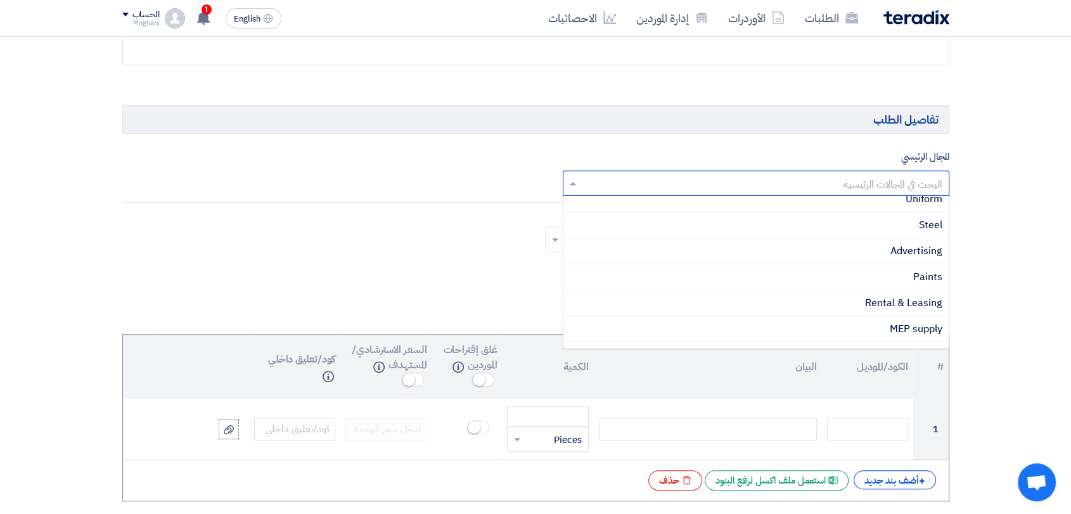
scroll to position [281, 0]
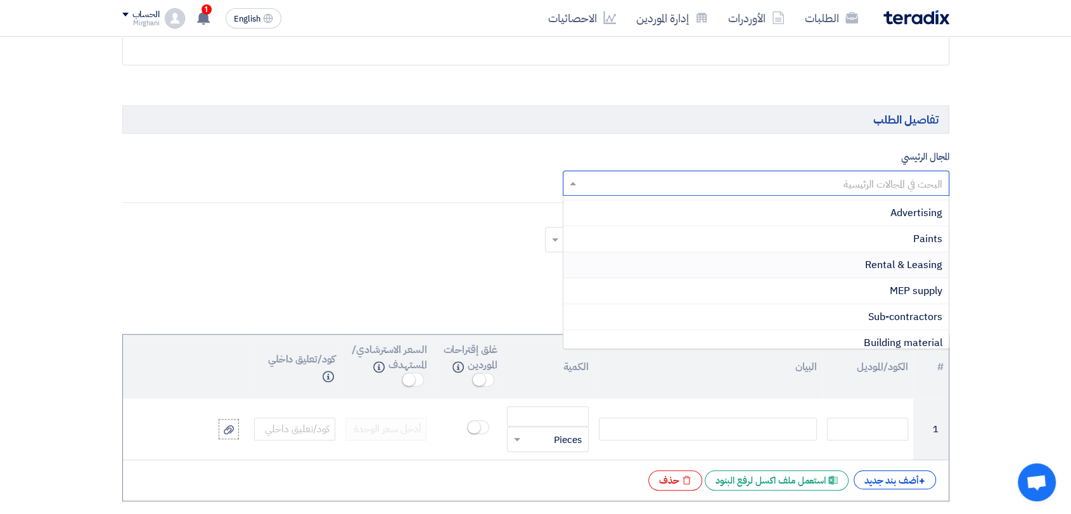
click at [824, 256] on div "Rental & Leasing" at bounding box center [755, 265] width 385 height 26
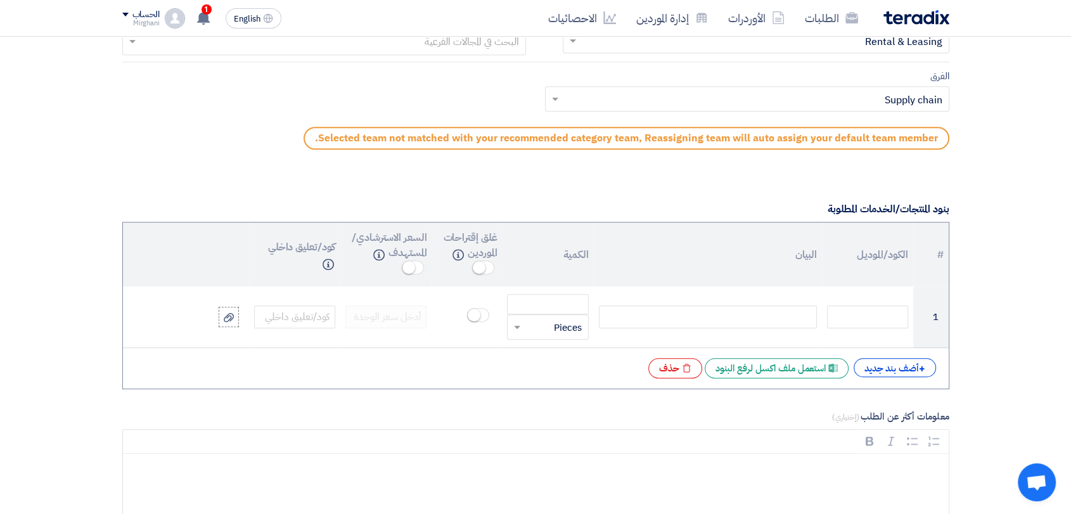
scroll to position [986, 0]
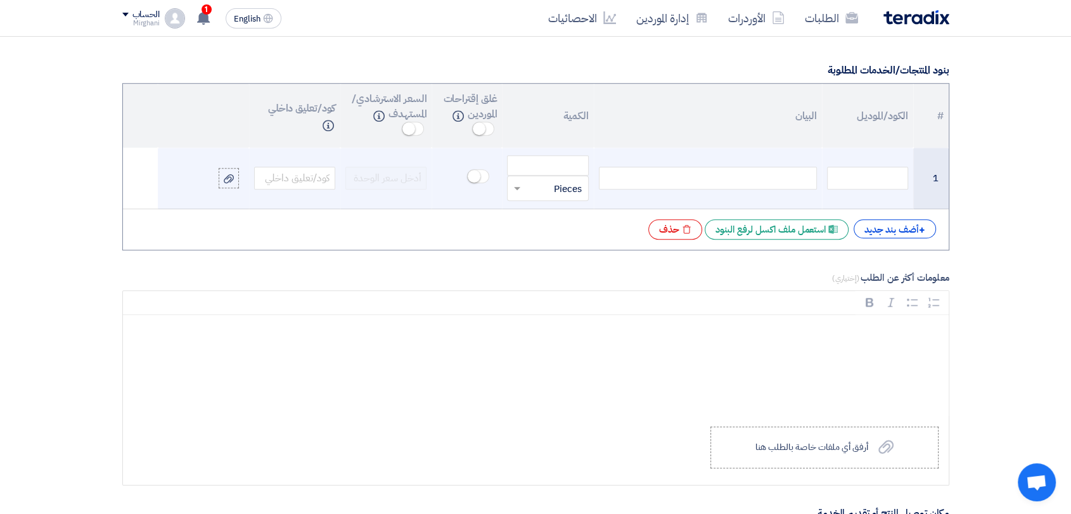
click at [787, 172] on div at bounding box center [708, 178] width 218 height 23
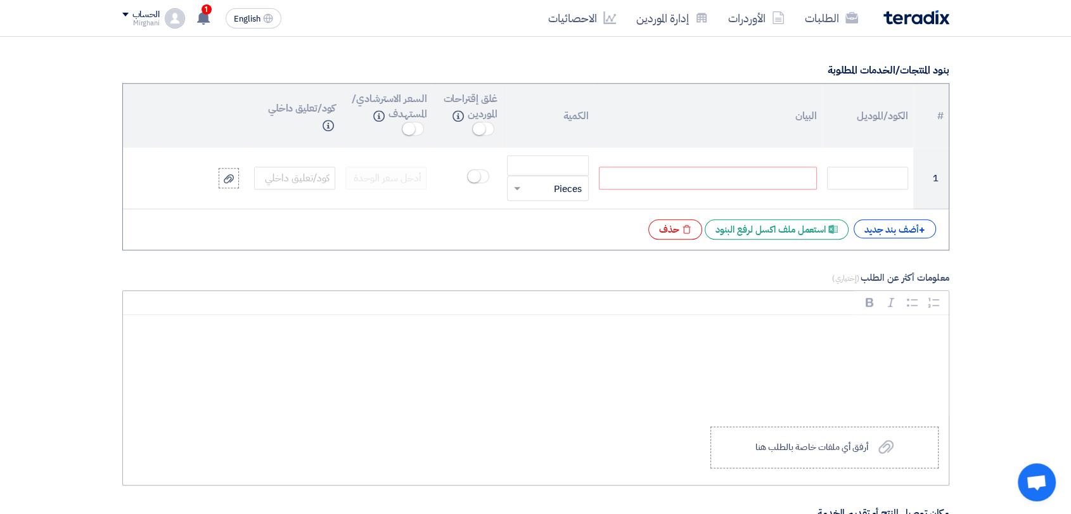
paste div
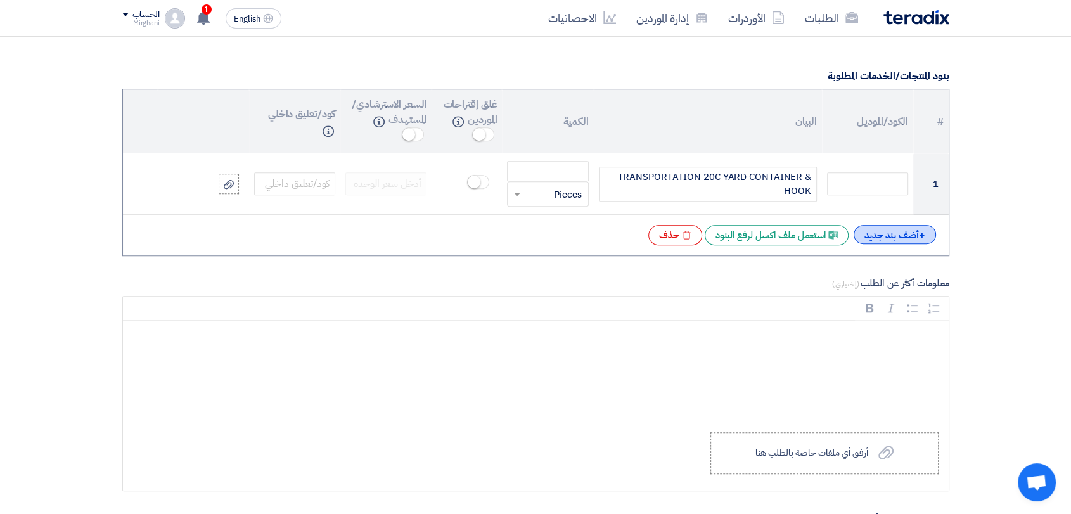
click at [904, 238] on div "+ أضف بند جديد" at bounding box center [895, 234] width 82 height 19
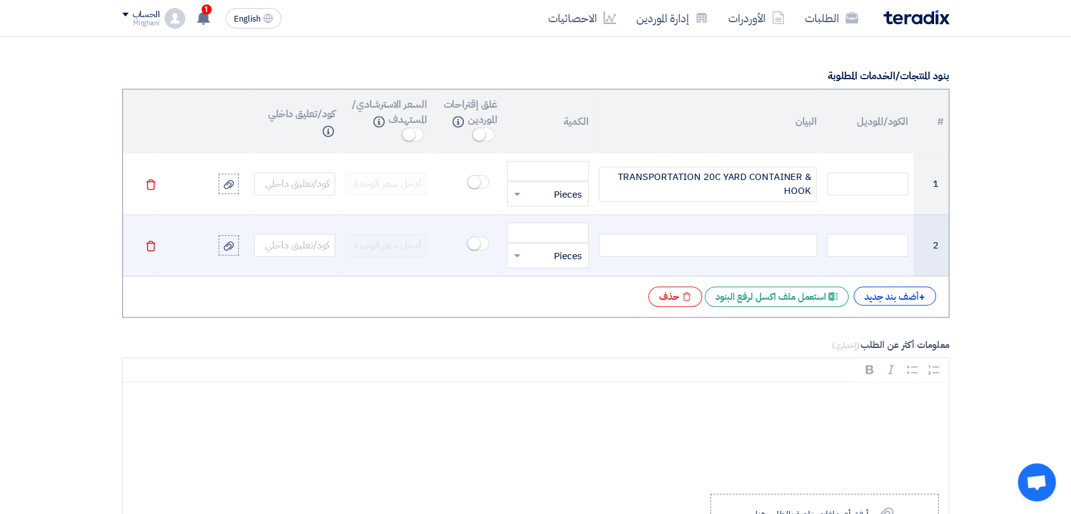
click at [761, 252] on div at bounding box center [708, 245] width 218 height 23
paste div
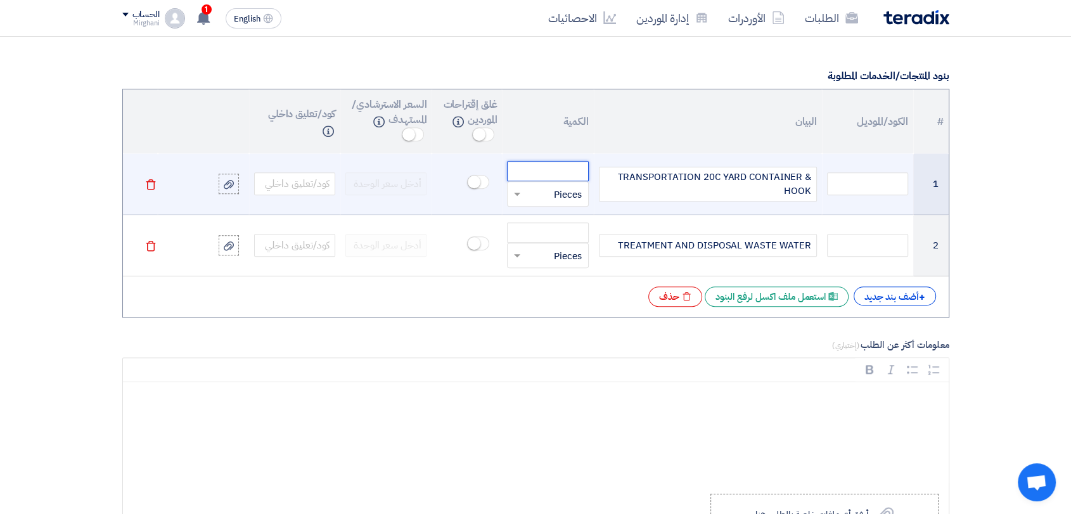
click at [551, 176] on input "number" at bounding box center [547, 171] width 81 height 20
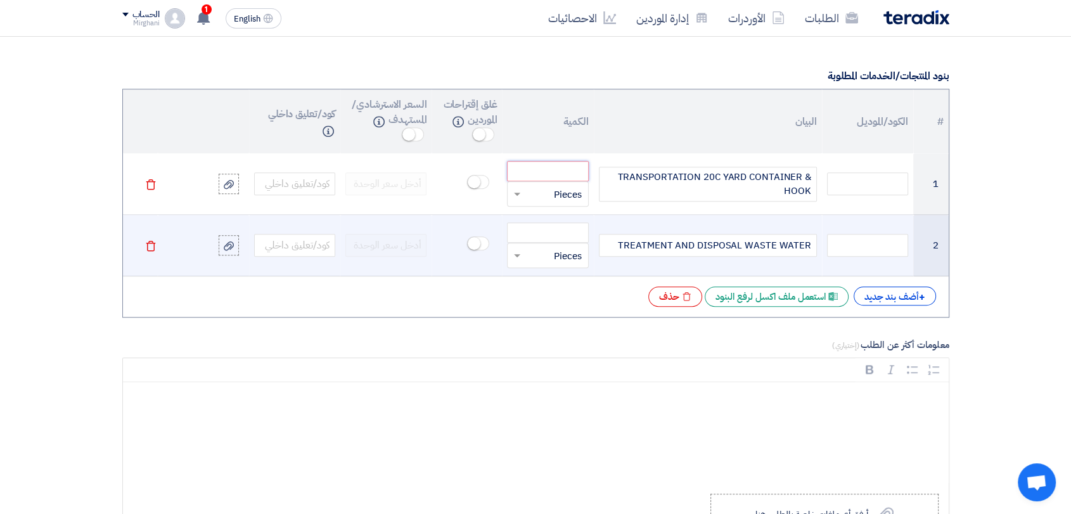
paste input "7.000"
type input "7.000"
click at [579, 228] on input "number" at bounding box center [547, 232] width 81 height 20
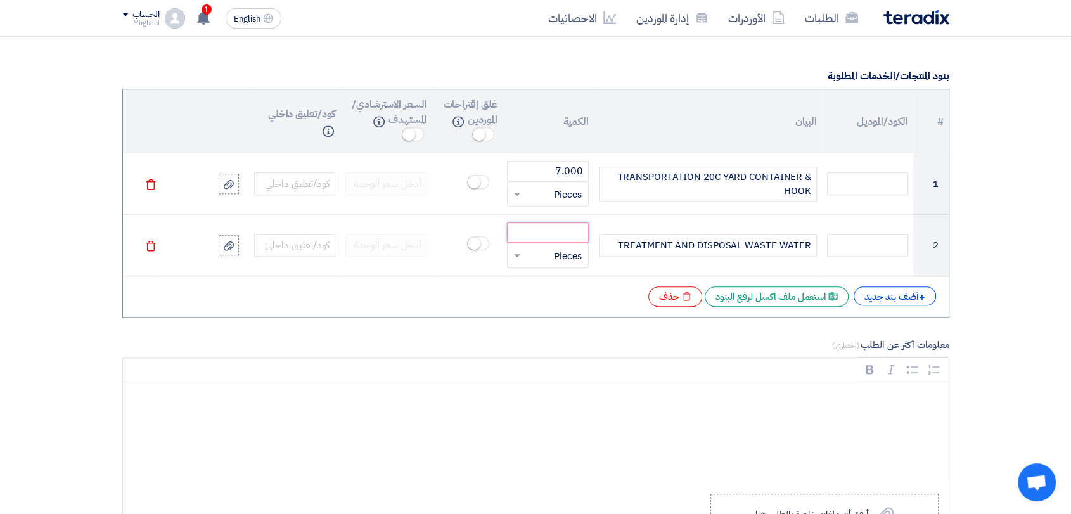
paste input "5780.00"
type input "5780.00"
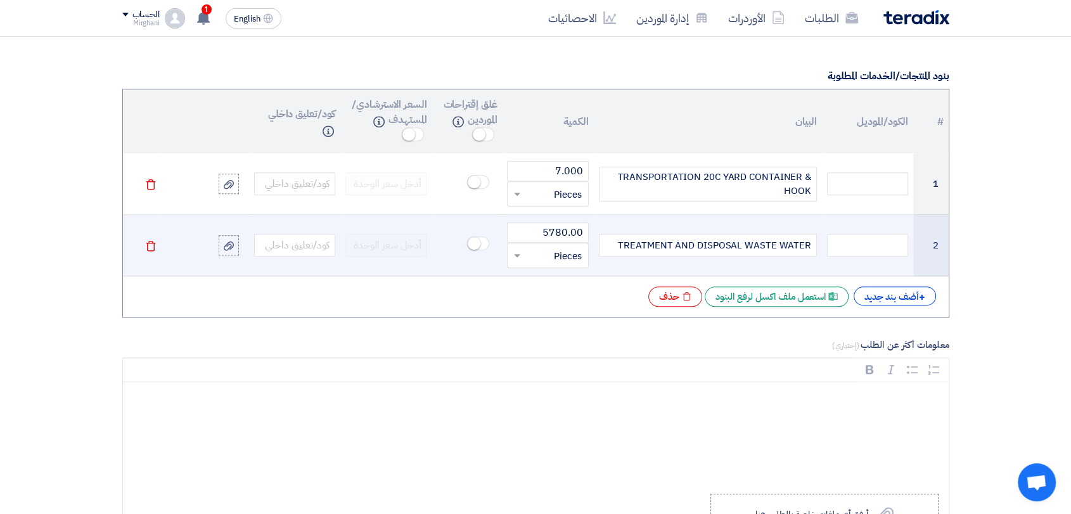
click at [533, 253] on input "text" at bounding box center [555, 255] width 53 height 20
click at [560, 318] on span "Kilogram" at bounding box center [562, 319] width 39 height 14
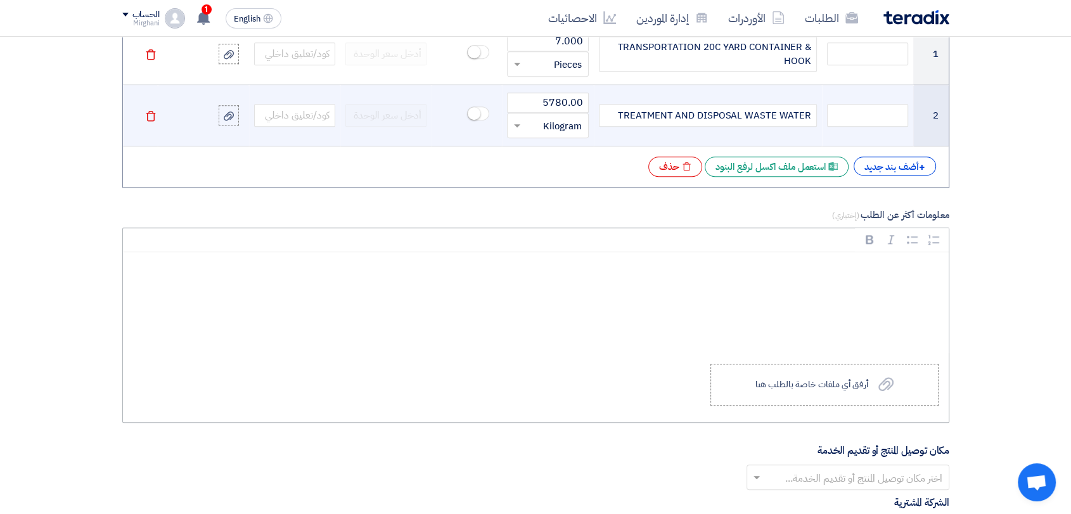
scroll to position [1192, 0]
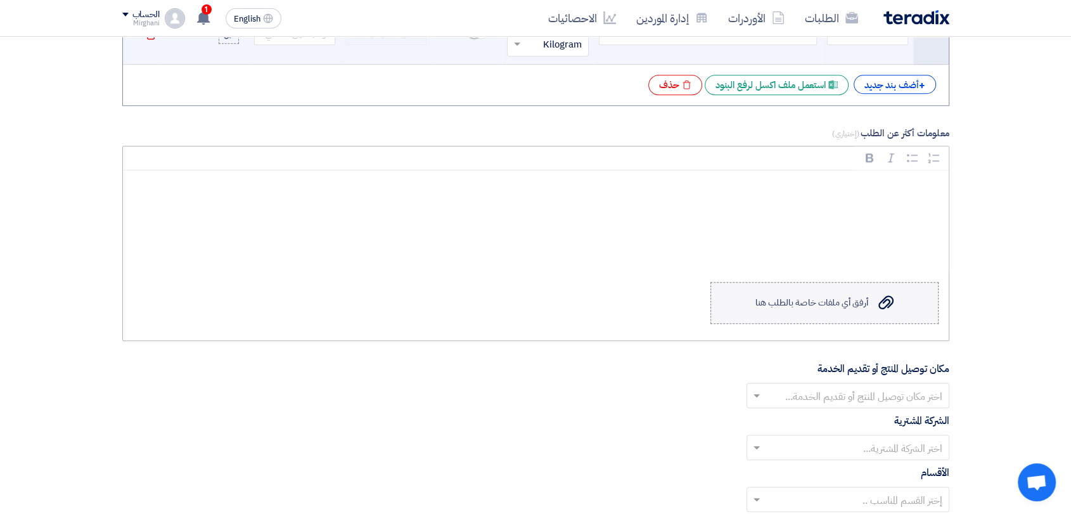
click at [769, 305] on div "أرفق أي ملفات خاصة بالطلب هنا" at bounding box center [811, 303] width 113 height 10
click at [0, 0] on input "Upload a file أرفق أي ملفات خاصة بالطلب هنا" at bounding box center [0, 0] width 0 height 0
click at [791, 298] on div "أرفق أي ملفات خاصة بالطلب هنا" at bounding box center [811, 303] width 113 height 10
click at [0, 0] on input "Upload a file أرفق أي ملفات خاصة بالطلب هنا" at bounding box center [0, 0] width 0 height 0
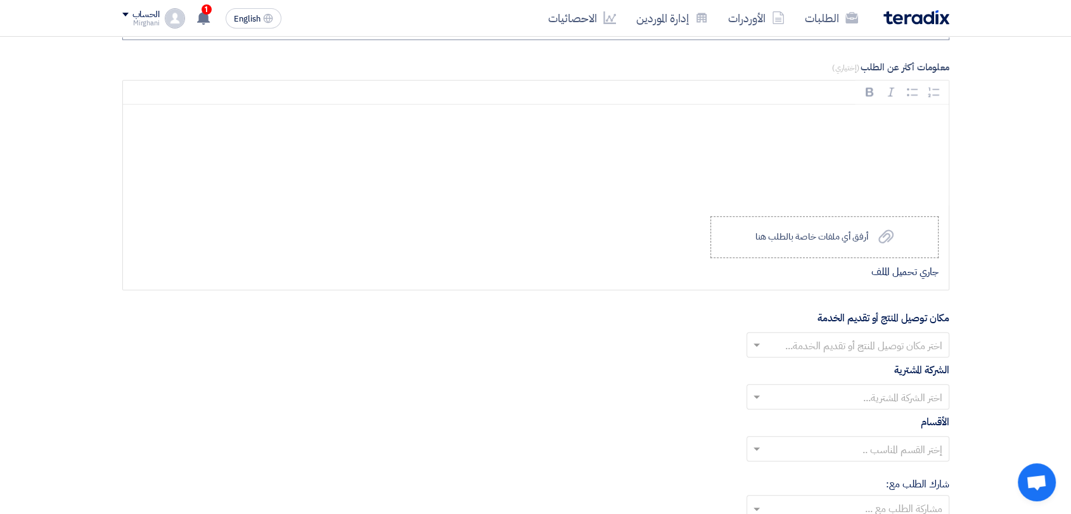
scroll to position [1332, 0]
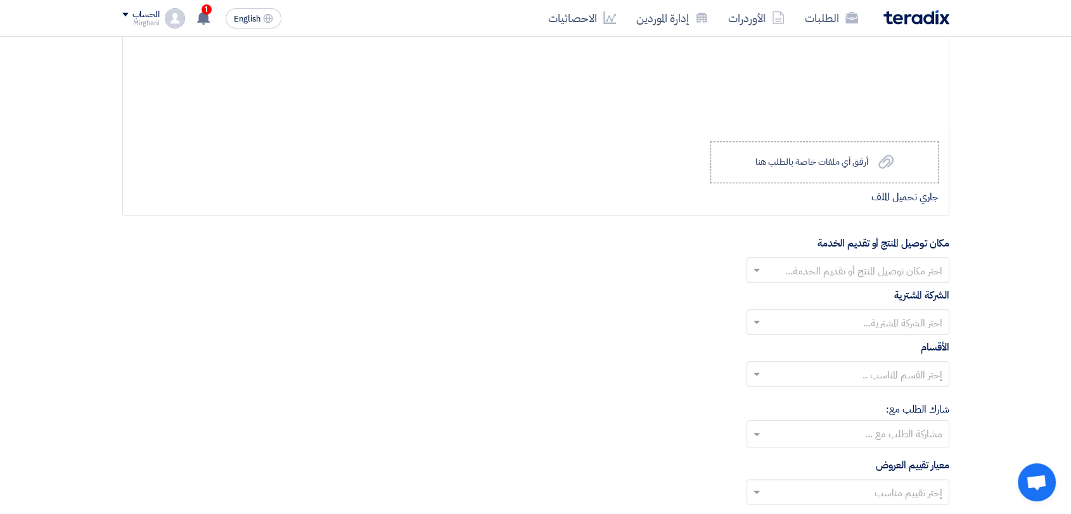
click at [793, 264] on input "text" at bounding box center [854, 271] width 177 height 21
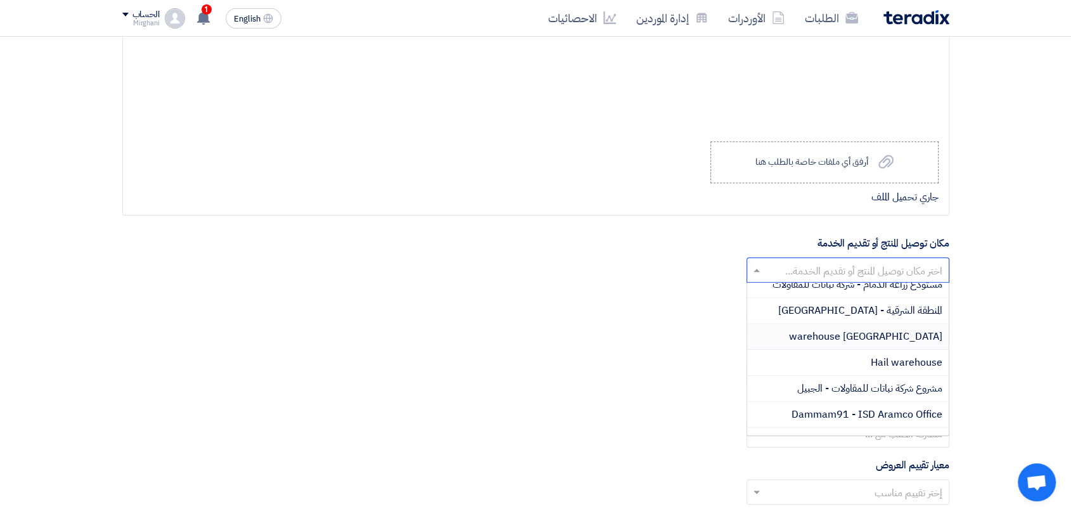
scroll to position [422, 0]
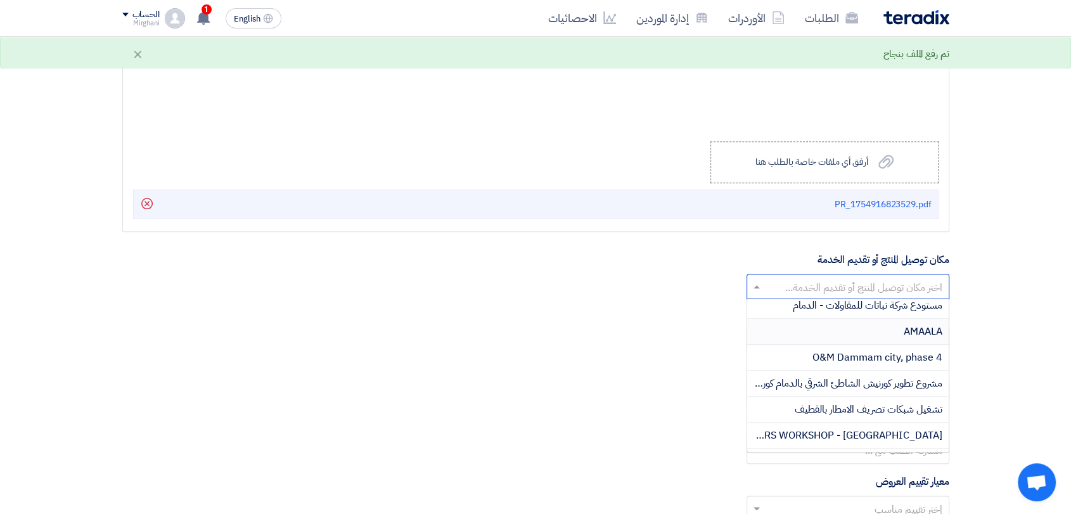
click at [873, 323] on div "AMAALA" at bounding box center [848, 332] width 202 height 26
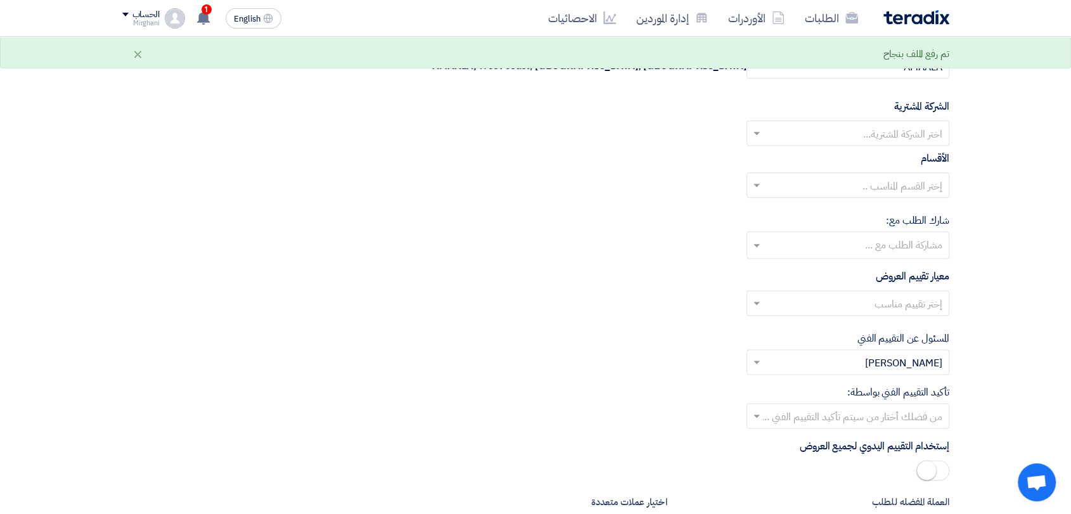
scroll to position [1614, 0]
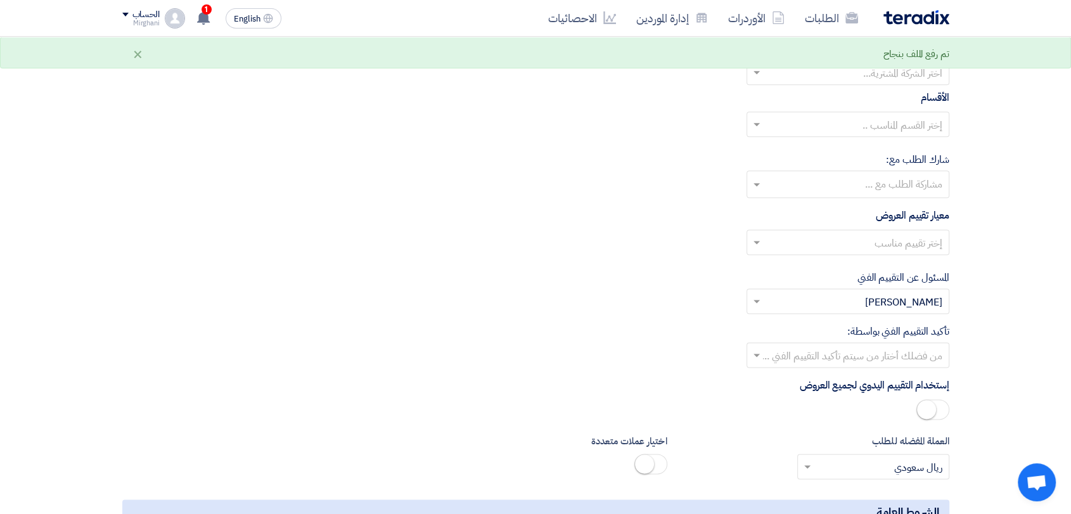
click at [860, 96] on span "Nabatat for contracting" at bounding box center [889, 97] width 108 height 15
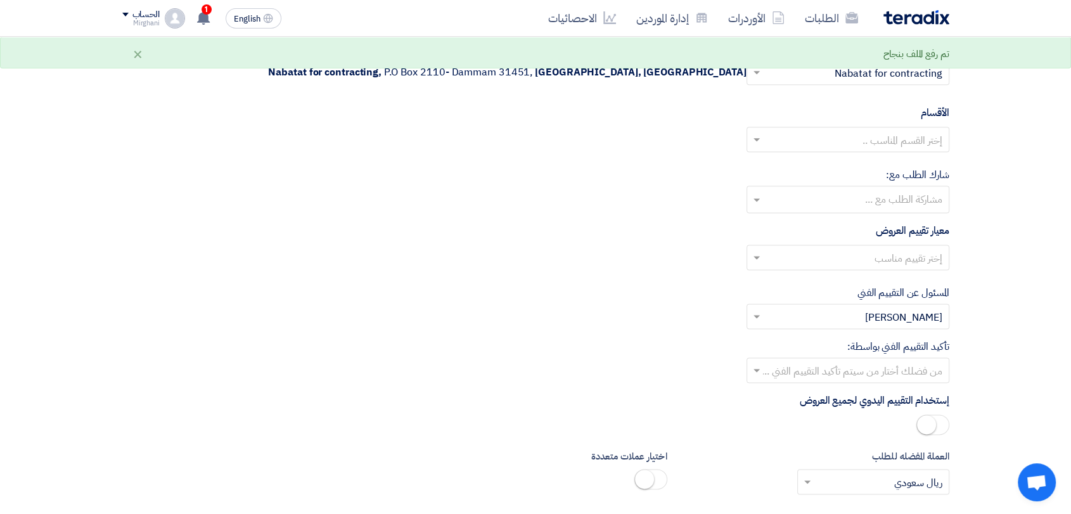
click at [869, 148] on input "text" at bounding box center [854, 141] width 177 height 21
click at [870, 158] on span "General Department" at bounding box center [895, 164] width 94 height 15
click at [880, 260] on input "text" at bounding box center [854, 258] width 177 height 21
click at [881, 277] on span "Direct material" at bounding box center [907, 282] width 69 height 15
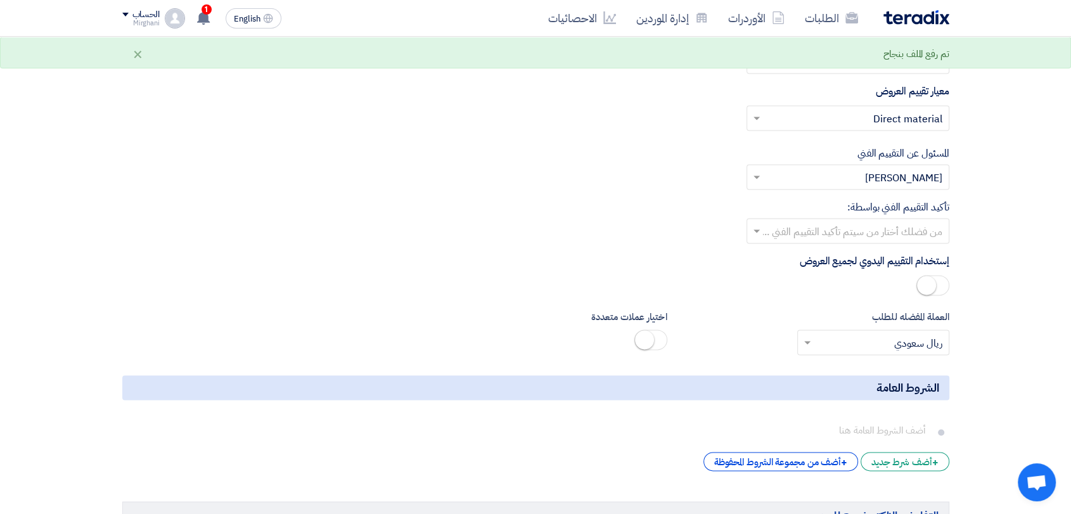
scroll to position [1754, 0]
click at [860, 210] on label "تأكيد التقييم الفني بواسطة:" at bounding box center [897, 205] width 101 height 15
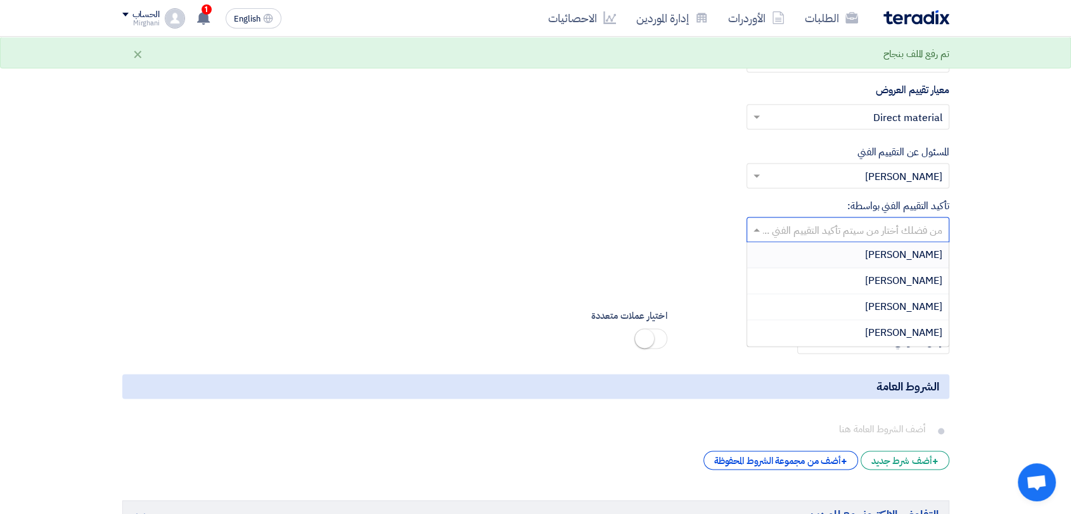
click at [861, 233] on input "text" at bounding box center [854, 231] width 177 height 21
click at [863, 268] on div "[PERSON_NAME]" at bounding box center [848, 281] width 202 height 26
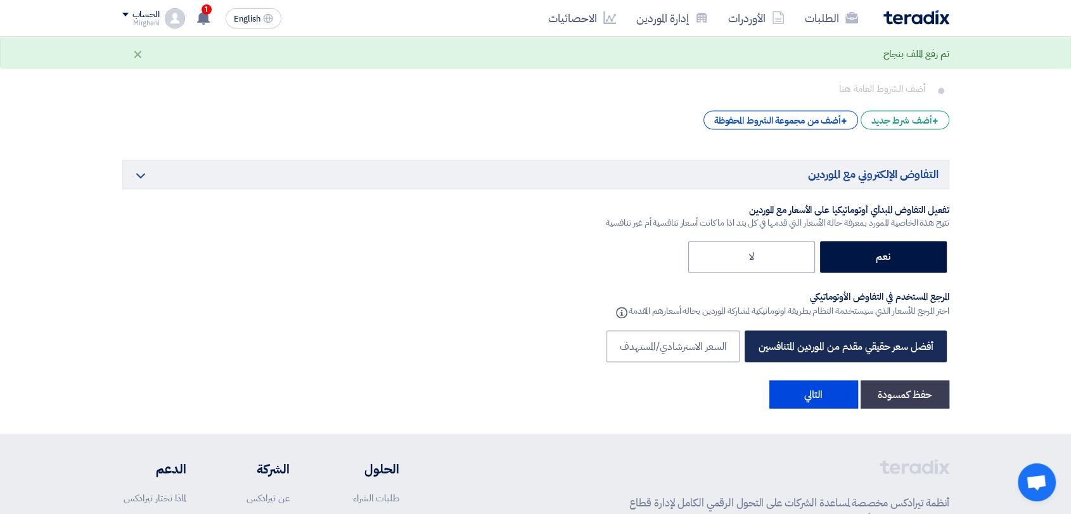
scroll to position [2177, 0]
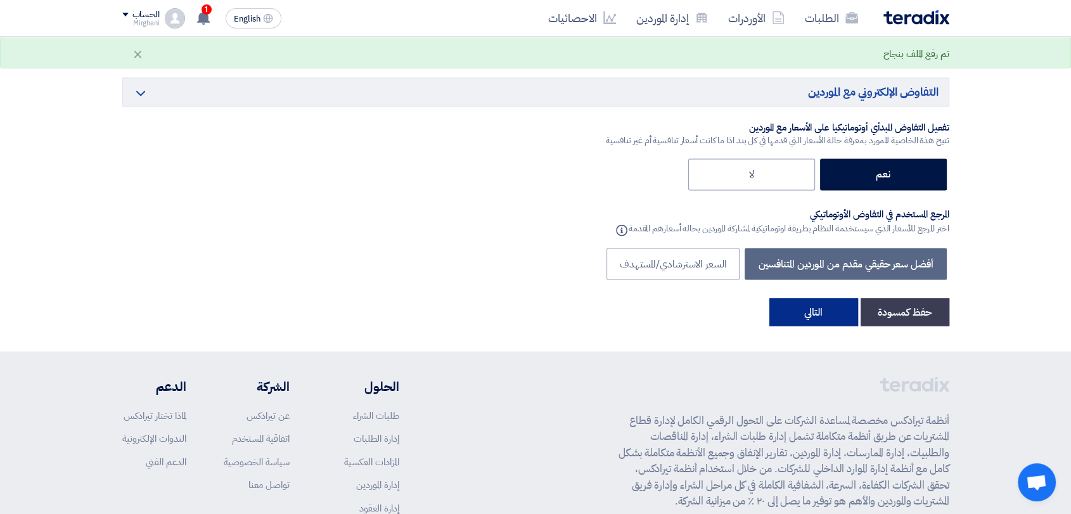
click at [826, 311] on button "التالي" at bounding box center [813, 312] width 89 height 28
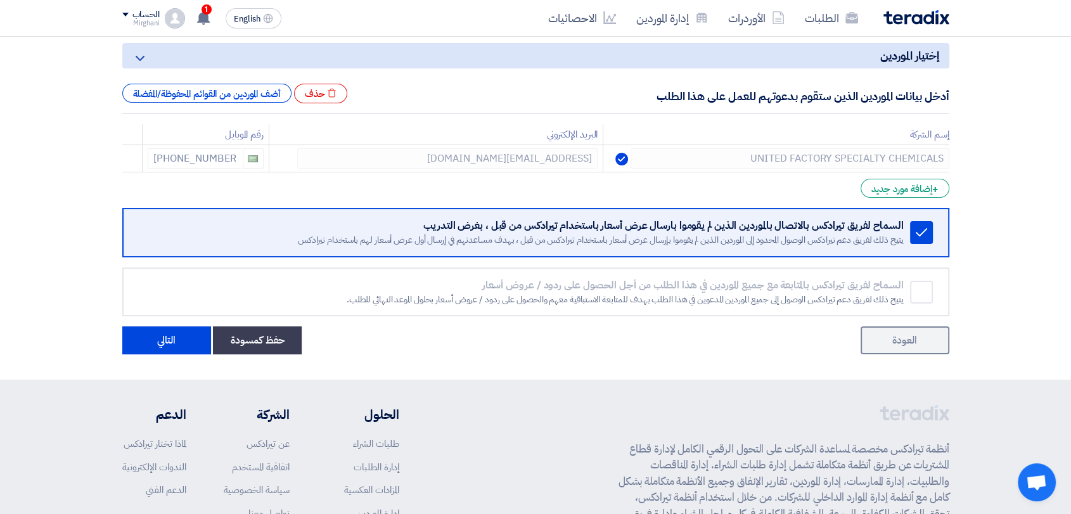
scroll to position [314, 0]
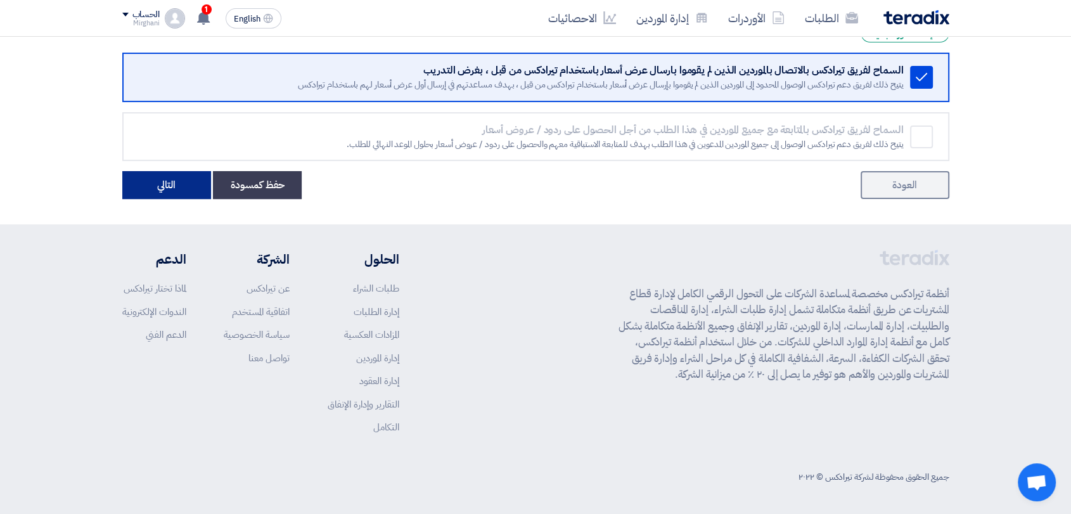
click at [181, 198] on button "التالي" at bounding box center [166, 185] width 89 height 28
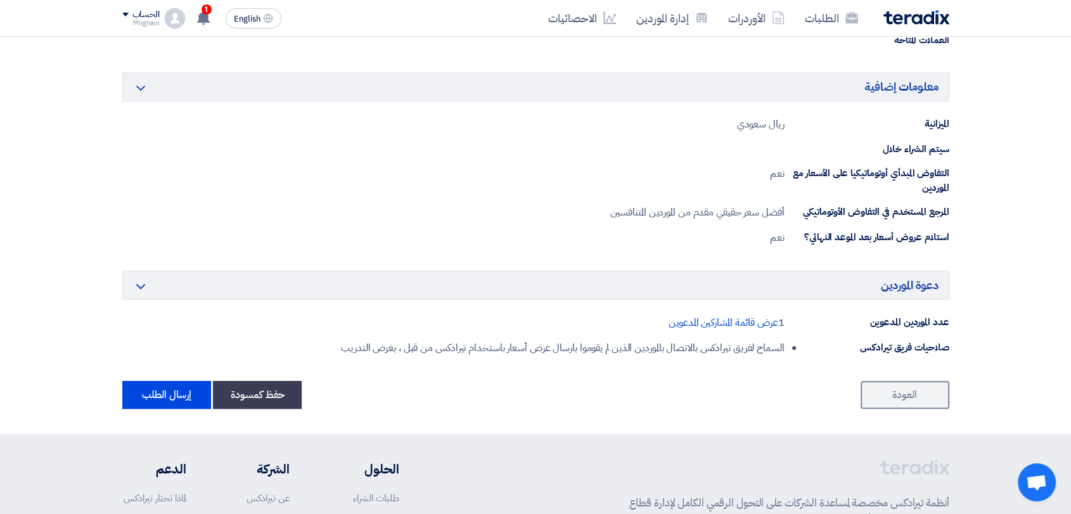
scroll to position [775, 0]
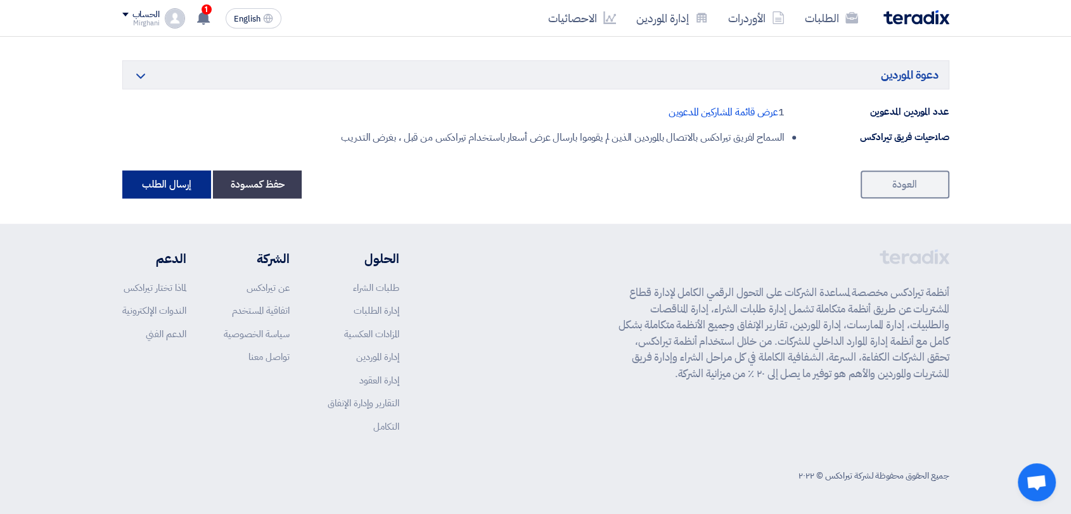
click at [191, 186] on button "إرسال الطلب" at bounding box center [166, 184] width 89 height 28
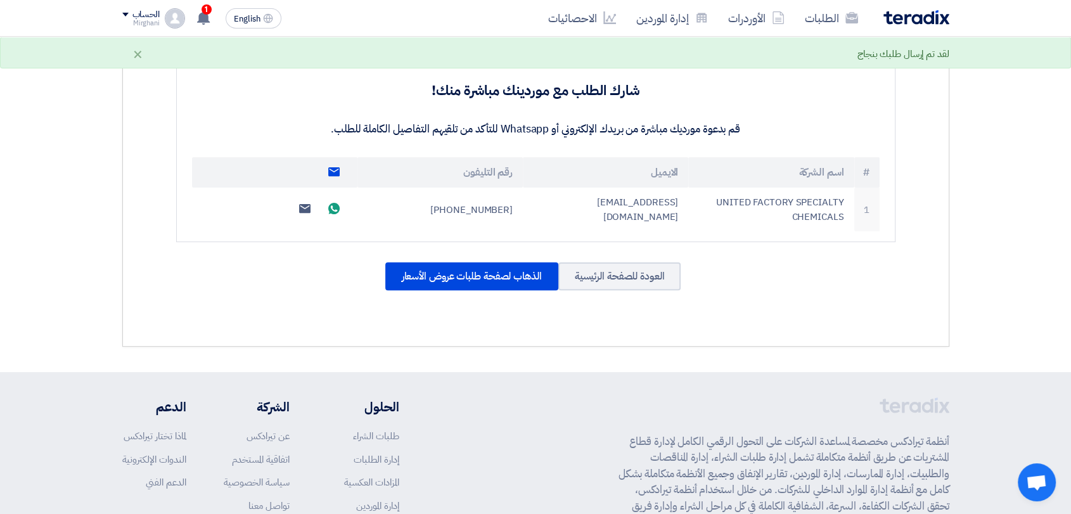
scroll to position [477, 0]
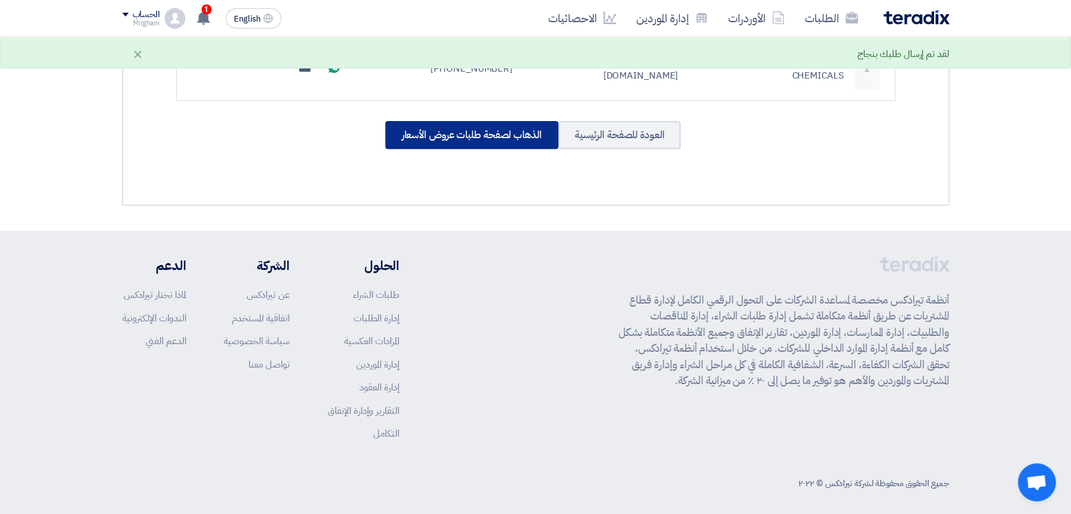
click at [468, 126] on div "الذهاب لصفحة طلبات عروض الأسعار" at bounding box center [471, 135] width 173 height 28
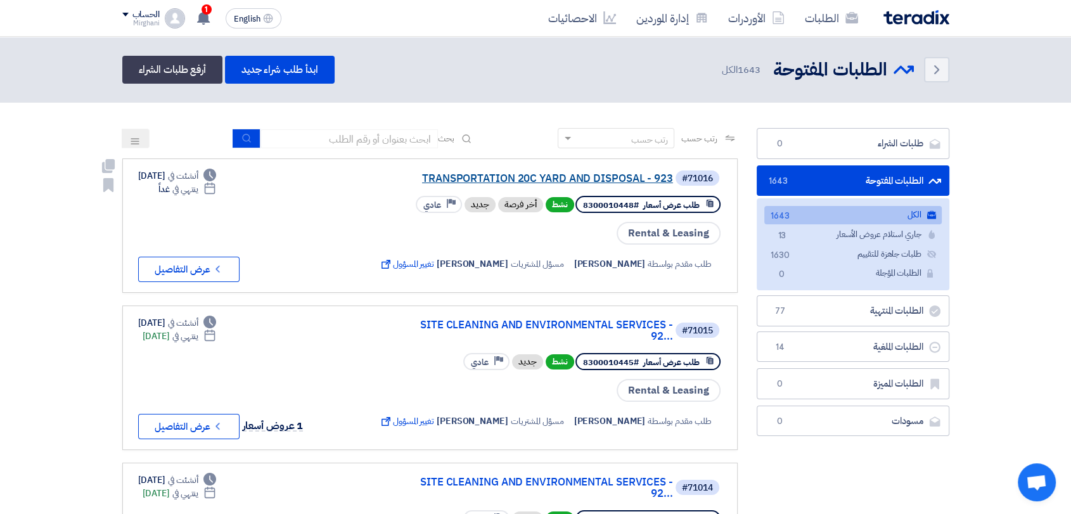
click at [566, 181] on link "TRANSPORTATION 20C YARD AND DISPOSAL - 923" at bounding box center [547, 178] width 254 height 11
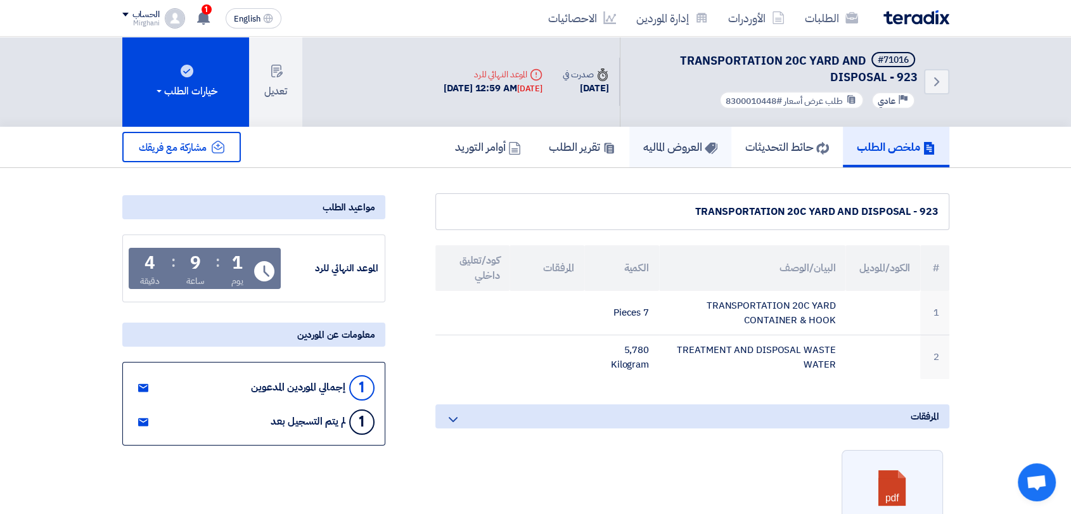
click at [663, 157] on link "العروض الماليه" at bounding box center [680, 147] width 102 height 41
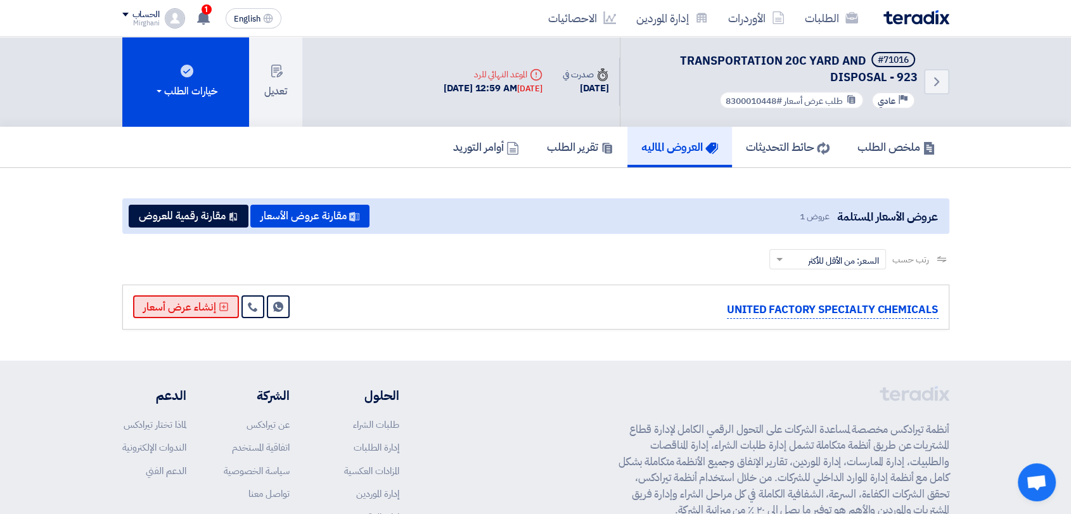
click at [205, 309] on button "إنشاء عرض أسعار" at bounding box center [186, 306] width 106 height 23
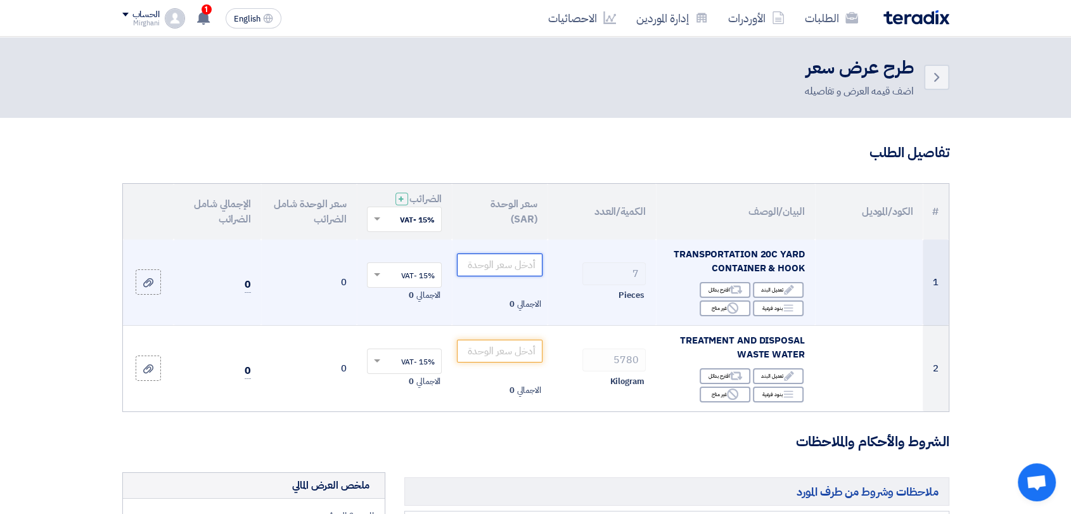
click at [500, 265] on input "number" at bounding box center [500, 265] width 86 height 23
paste input "4000.00"
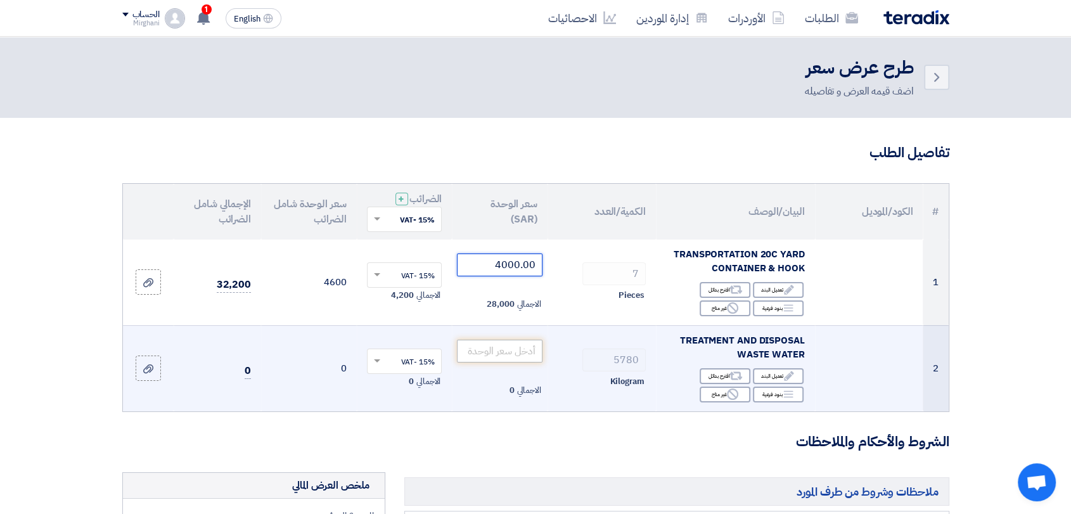
type input "4000.00"
click at [497, 356] on input "number" at bounding box center [500, 351] width 86 height 23
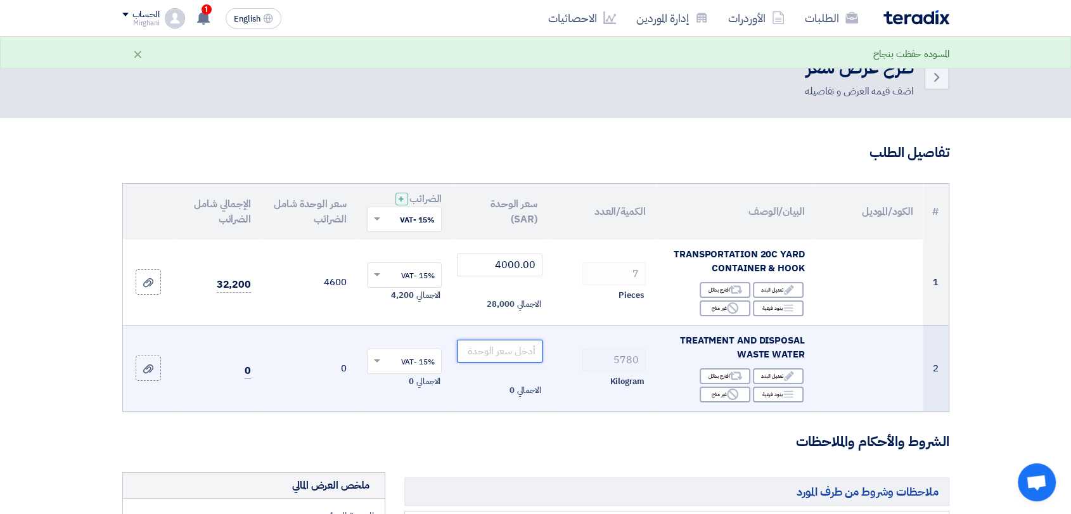
paste input "1.90"
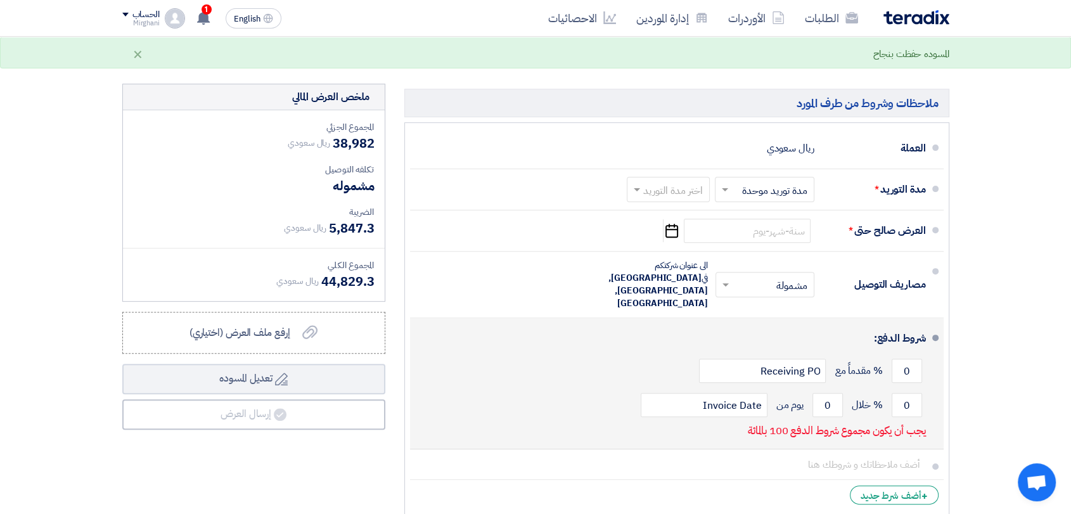
scroll to position [422, 0]
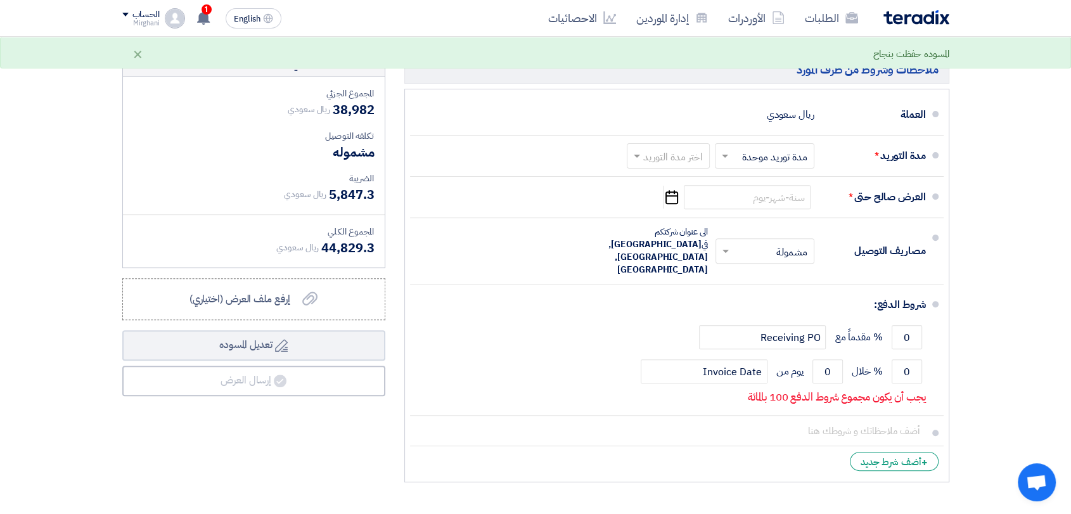
type input "1.90"
click at [689, 157] on input "text" at bounding box center [665, 157] width 77 height 18
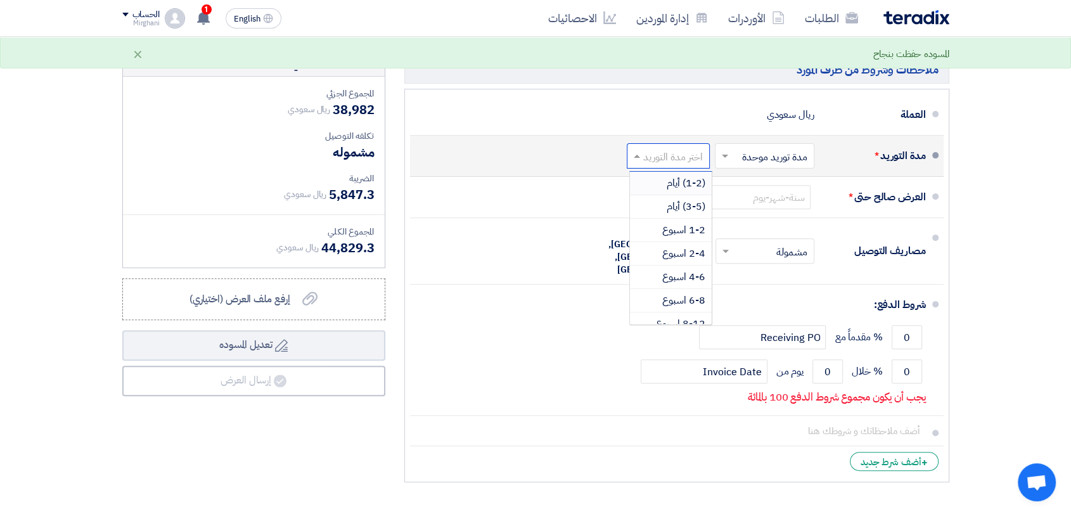
click at [686, 179] on span "(1-2) أيام" at bounding box center [686, 183] width 39 height 15
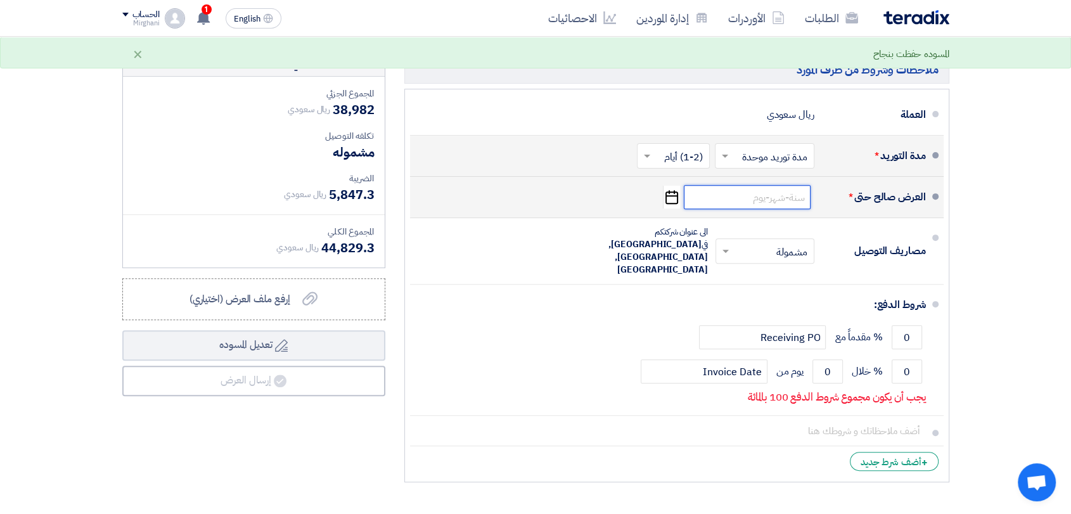
drag, startPoint x: 726, startPoint y: 192, endPoint x: 729, endPoint y: 199, distance: 7.4
click at [727, 192] on input at bounding box center [747, 197] width 127 height 24
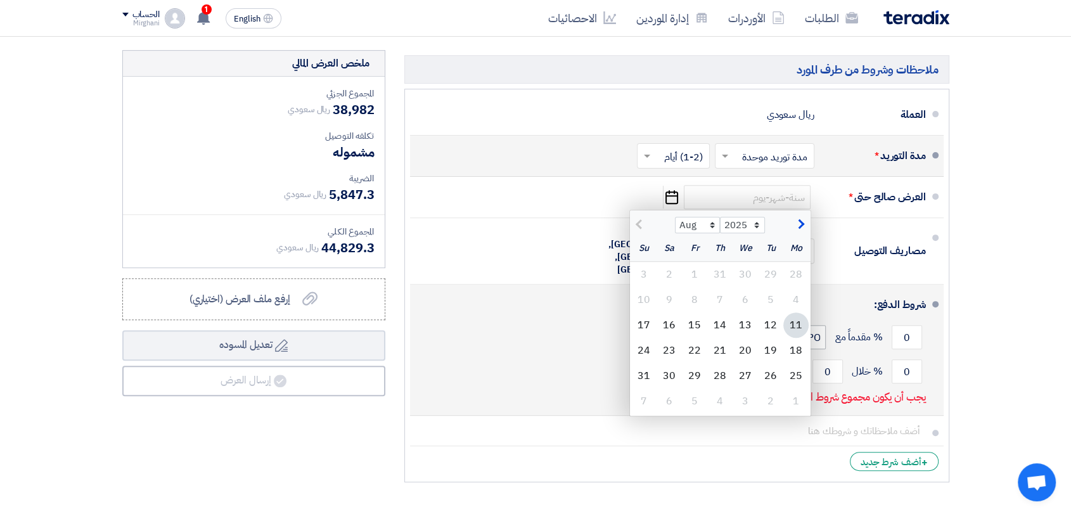
click at [742, 323] on div "13" at bounding box center [745, 324] width 25 height 25
type input "[DATE]"
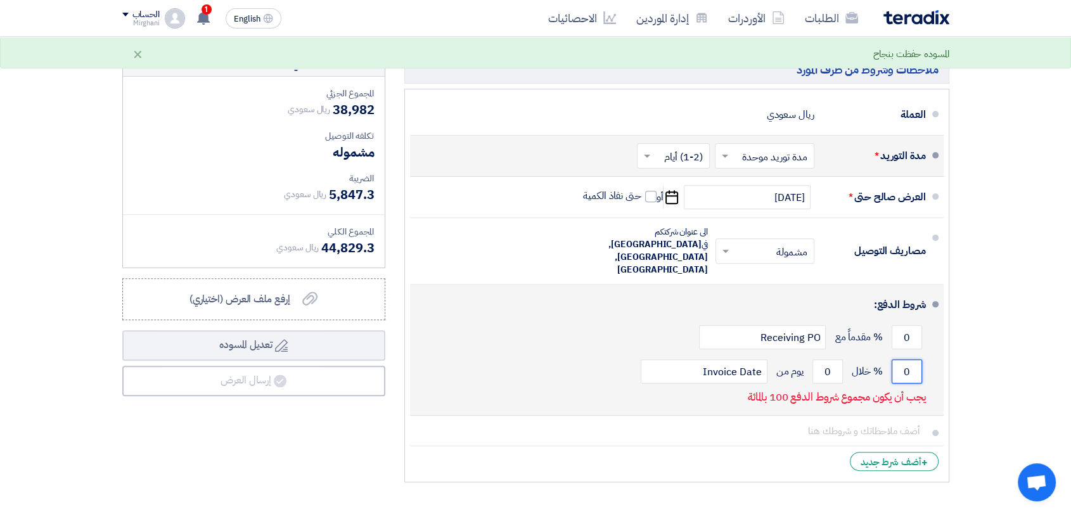
click at [919, 359] on input "0" at bounding box center [907, 371] width 30 height 24
click at [916, 325] on input "0" at bounding box center [907, 337] width 30 height 24
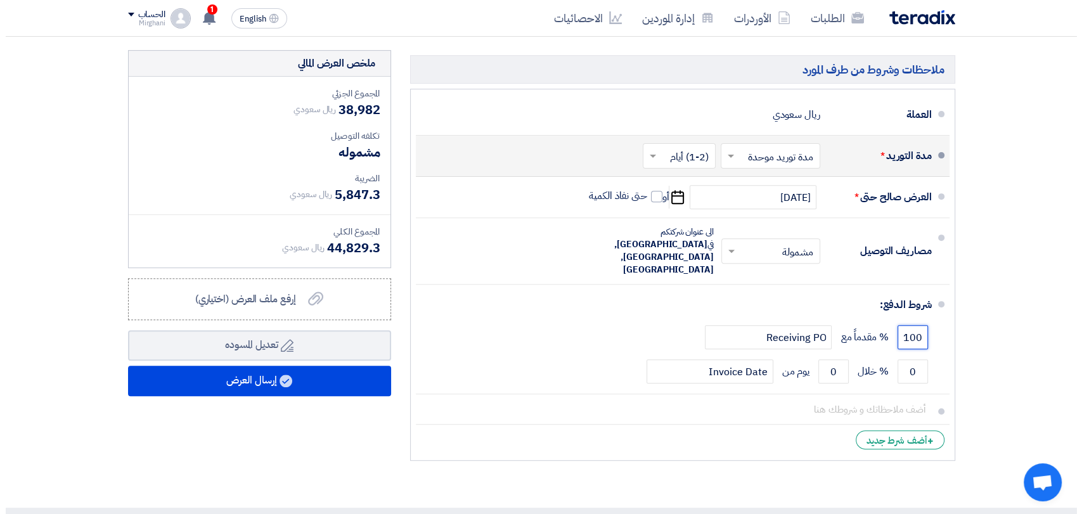
scroll to position [634, 0]
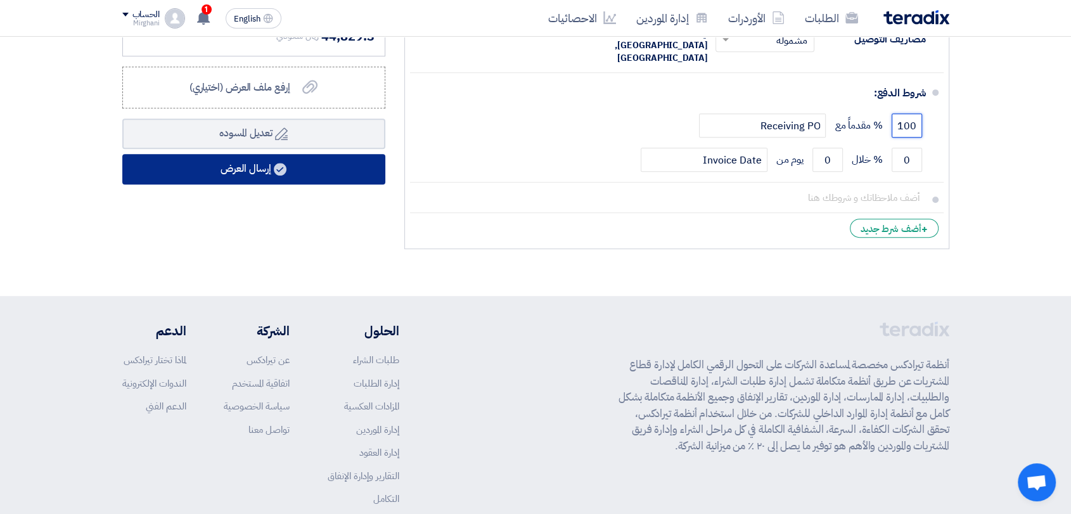
type input "100"
click at [327, 157] on button "إرسال العرض" at bounding box center [253, 169] width 263 height 30
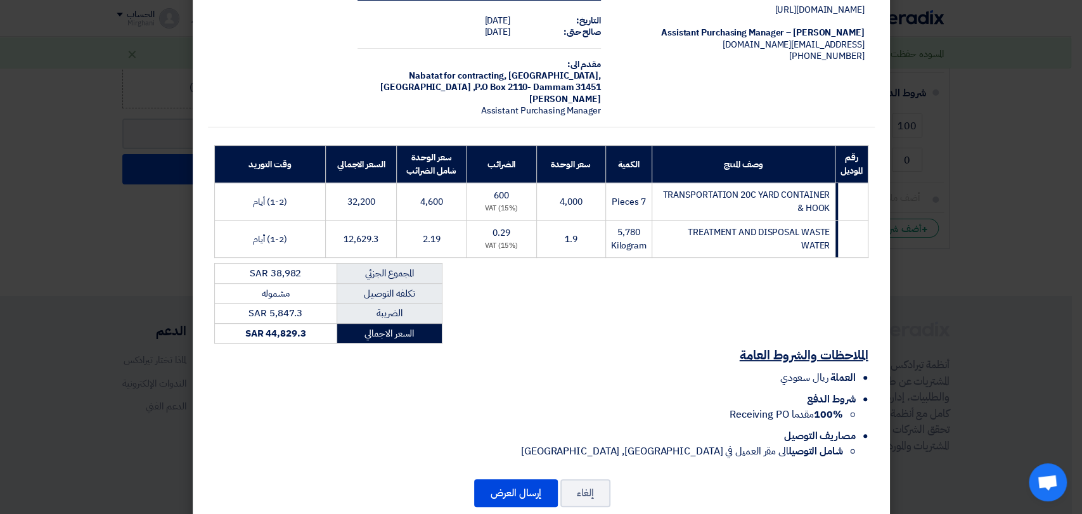
scroll to position [82, 0]
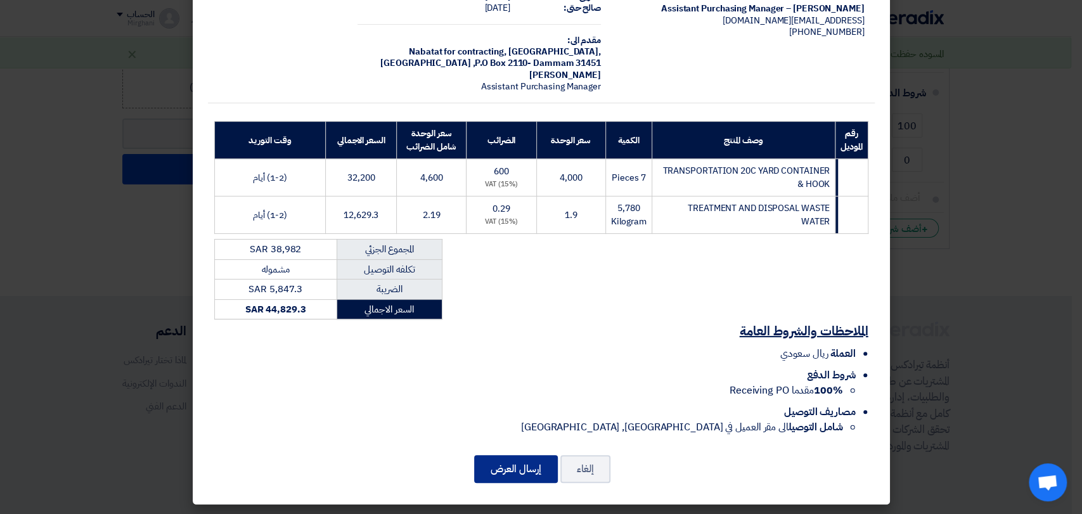
click at [537, 463] on button "إرسال العرض" at bounding box center [516, 469] width 84 height 28
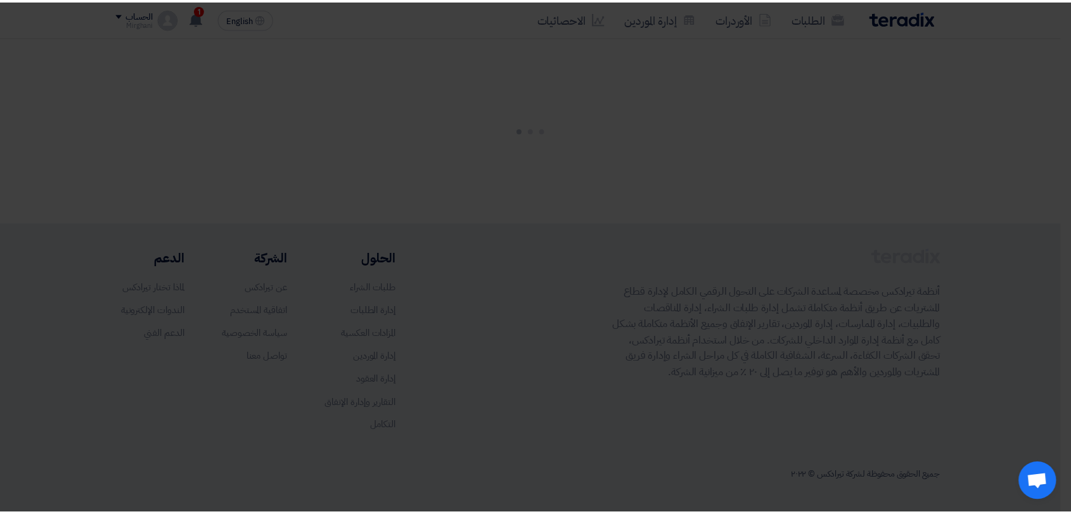
scroll to position [0, 0]
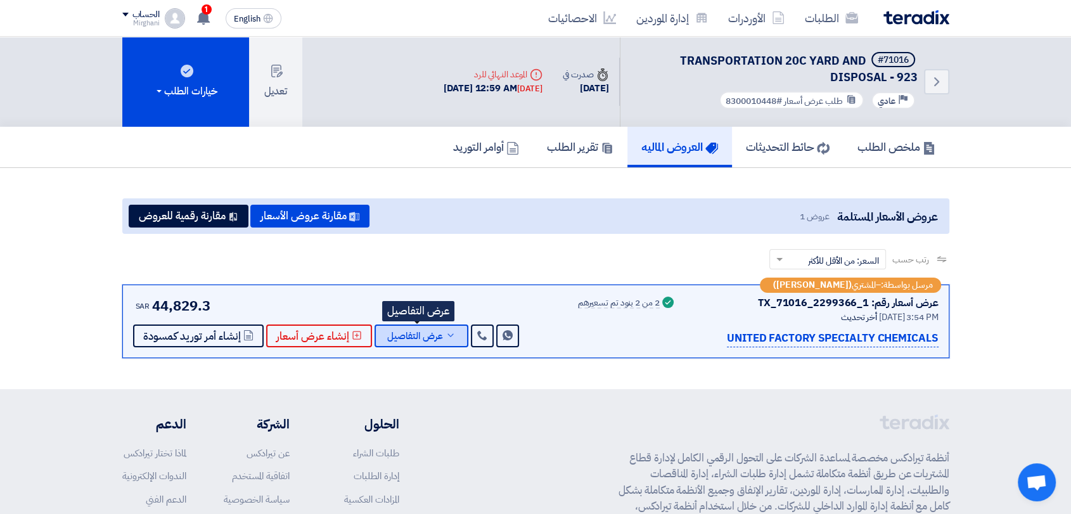
click at [441, 345] on button "عرض التفاصيل" at bounding box center [422, 336] width 94 height 23
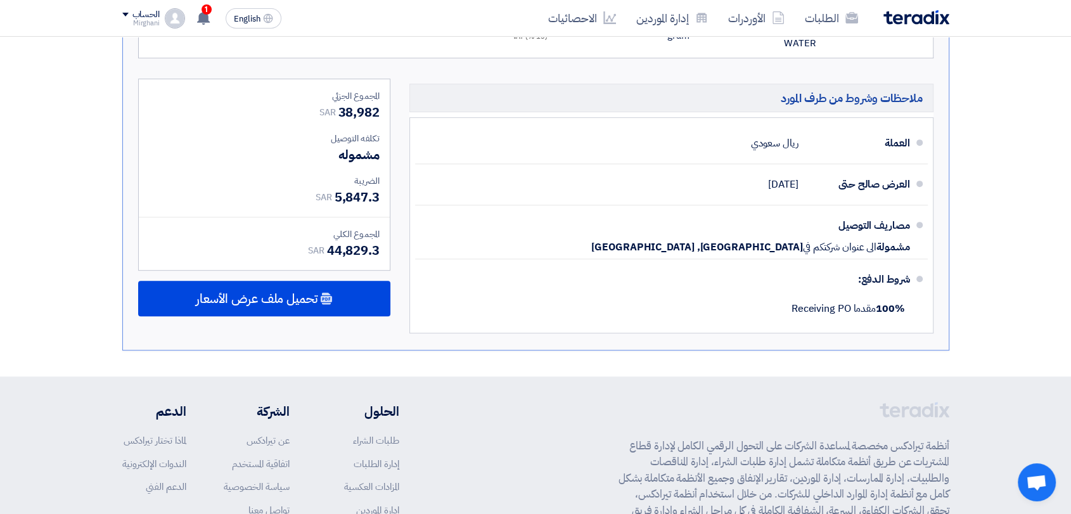
scroll to position [634, 0]
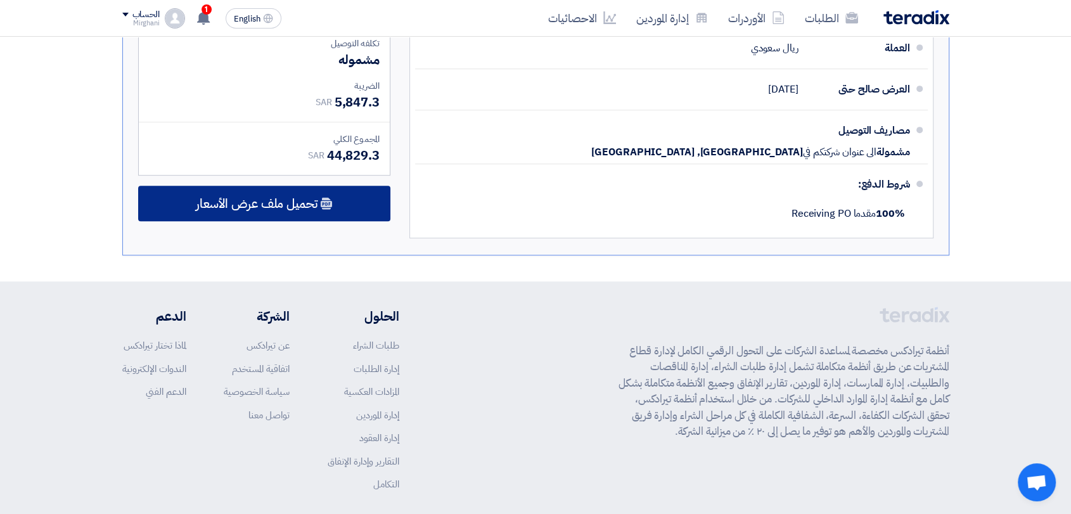
click at [333, 200] on div "تحميل ملف عرض الأسعار" at bounding box center [264, 203] width 252 height 35
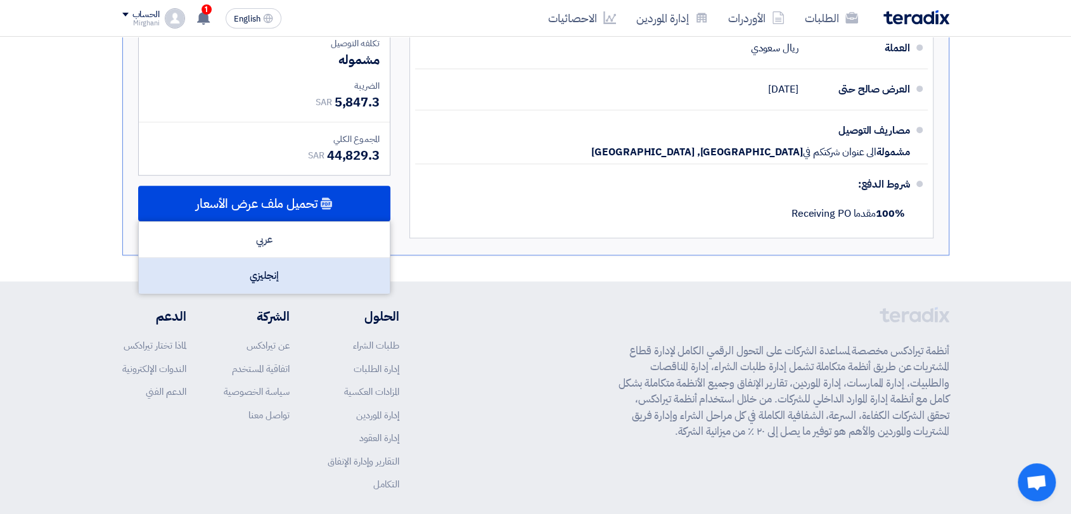
click at [356, 271] on div "إنجليزي" at bounding box center [264, 275] width 251 height 35
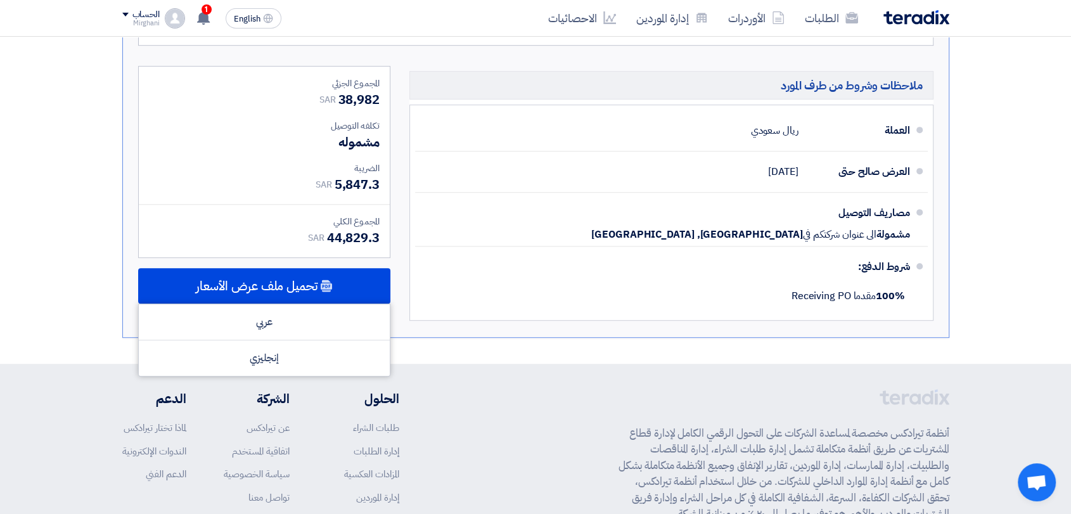
scroll to position [563, 0]
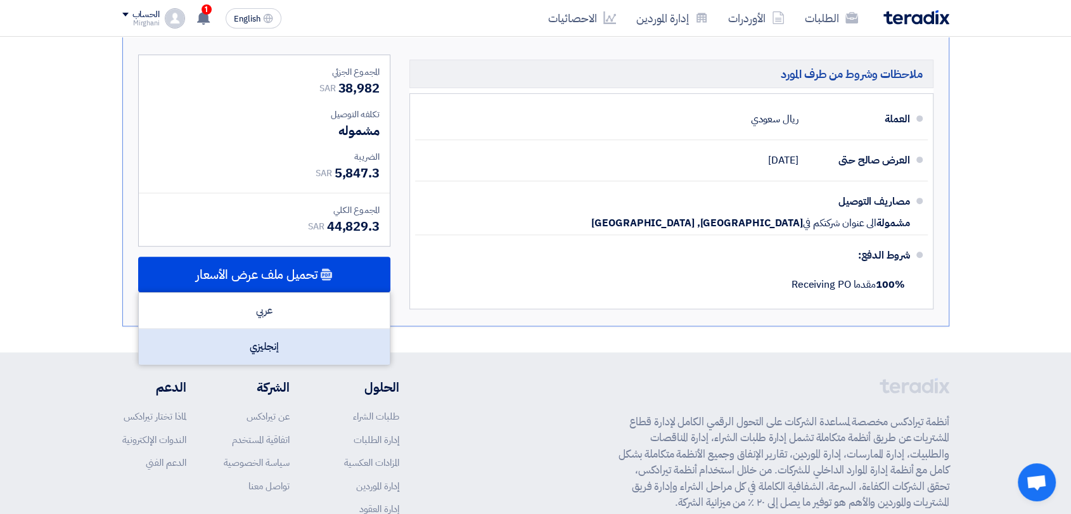
drag, startPoint x: 309, startPoint y: 350, endPoint x: 322, endPoint y: 344, distance: 13.9
click at [312, 348] on div "إنجليزي" at bounding box center [264, 346] width 251 height 35
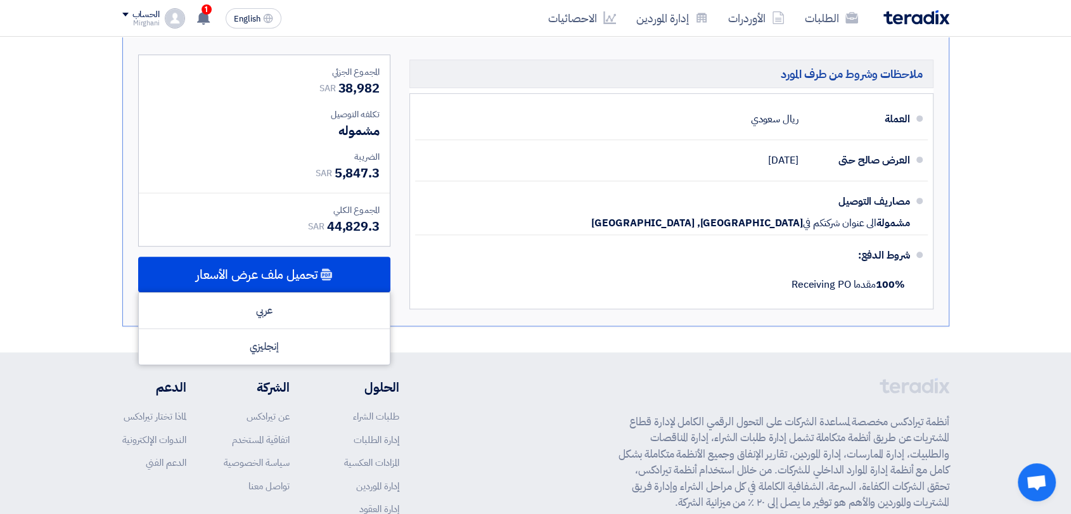
scroll to position [281, 0]
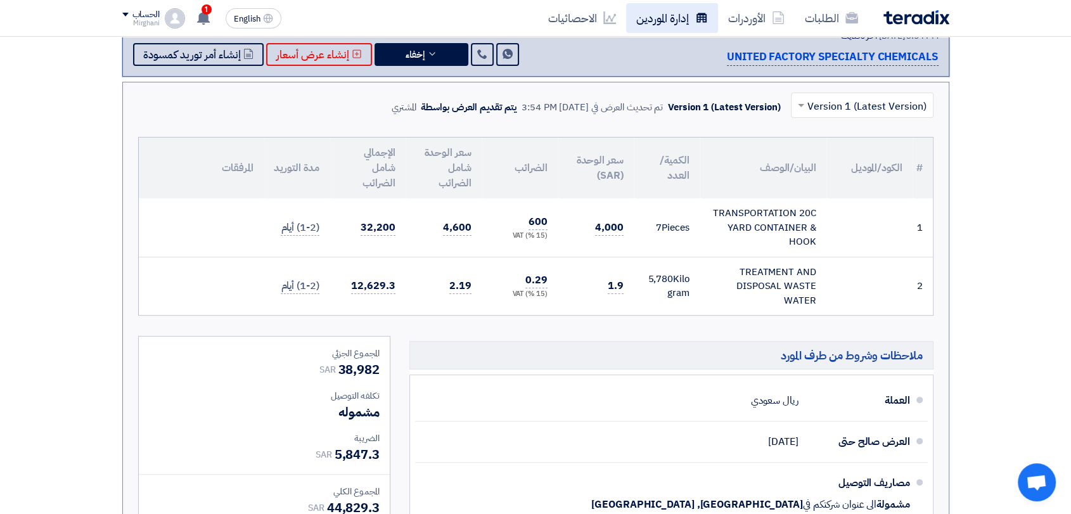
click at [685, 15] on link "إدارة الموردين" at bounding box center [672, 18] width 92 height 30
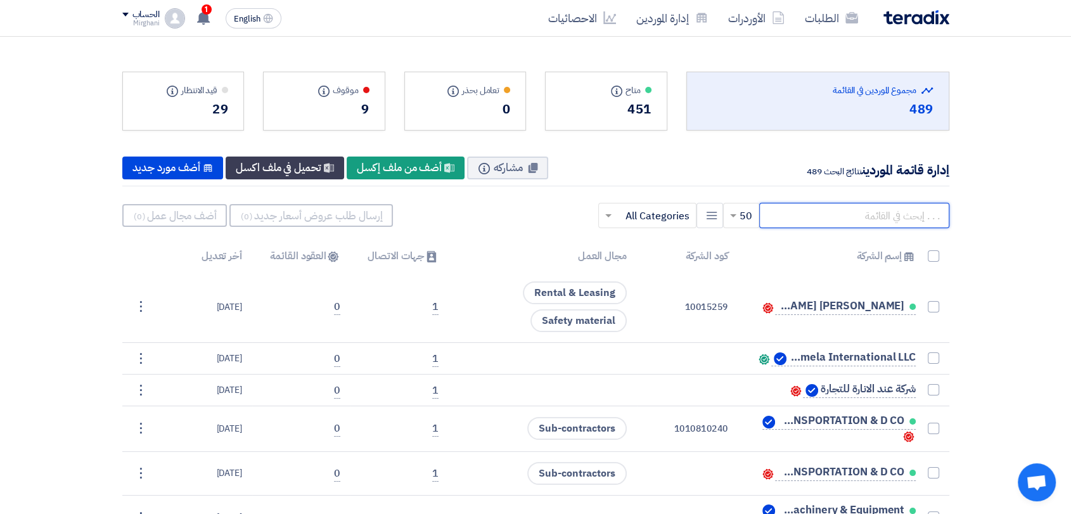
click at [835, 203] on input "text" at bounding box center [854, 215] width 190 height 25
paste input "70000137"
type input "70000137"
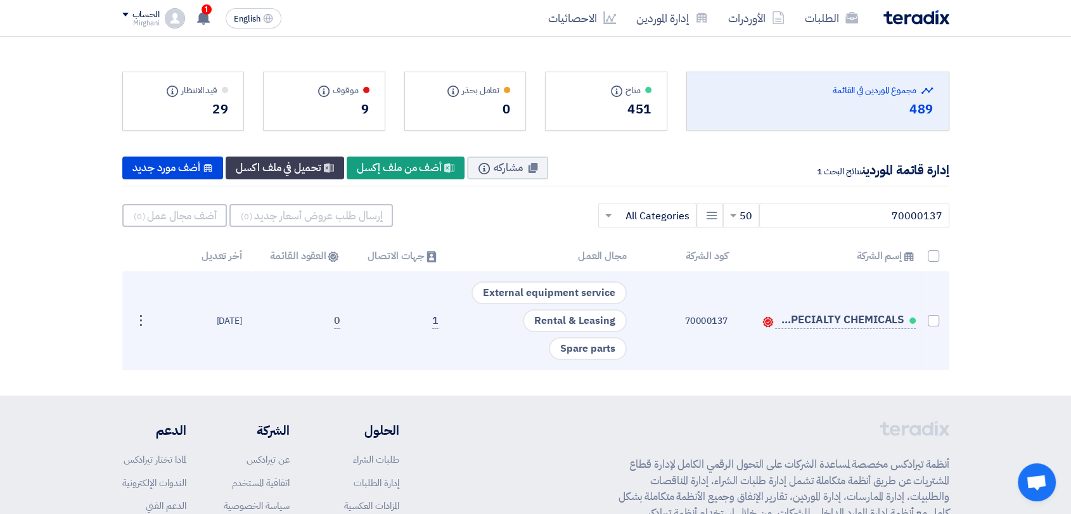
click at [928, 323] on span at bounding box center [933, 320] width 11 height 11
click at [924, 323] on input "checkbox" at bounding box center [920, 323] width 8 height 8
checkbox input "true"
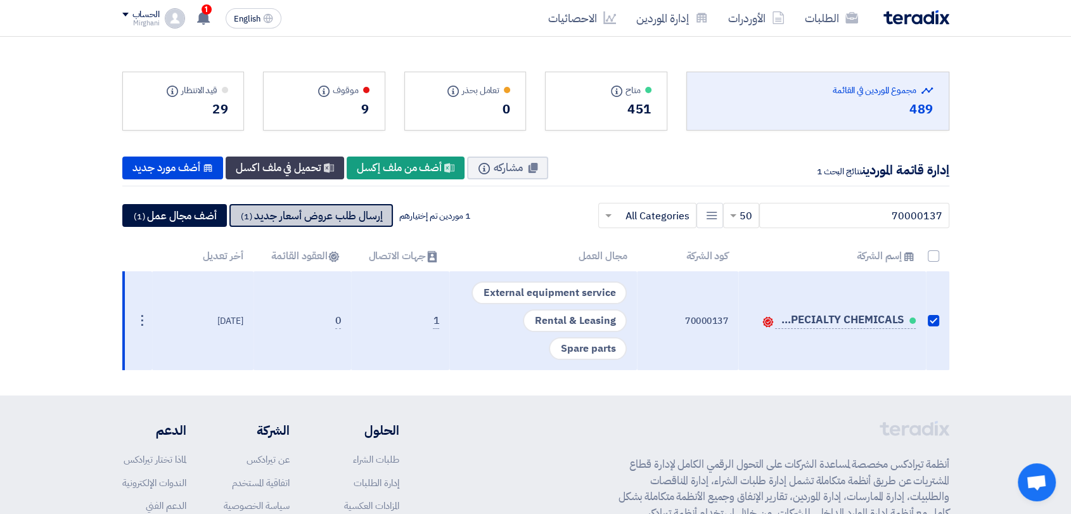
click at [389, 217] on button "إرسال طلب عروض أسعار جديد (1)" at bounding box center [311, 215] width 164 height 23
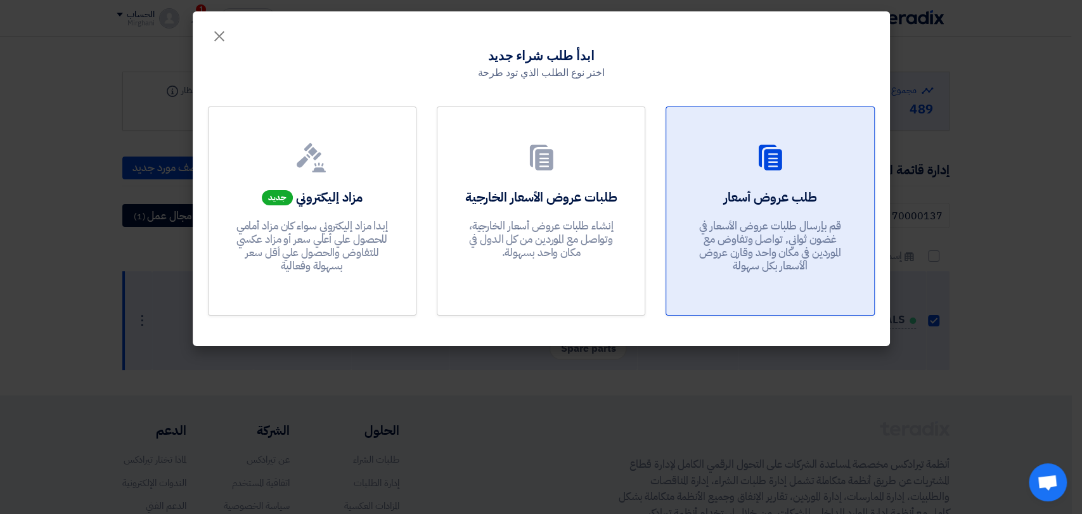
click at [696, 224] on p "قم بإرسال طلبات عروض الأسعار في غضون ثواني, تواصل وتفاوض مع الموردين في مكان وا…" at bounding box center [770, 246] width 152 height 54
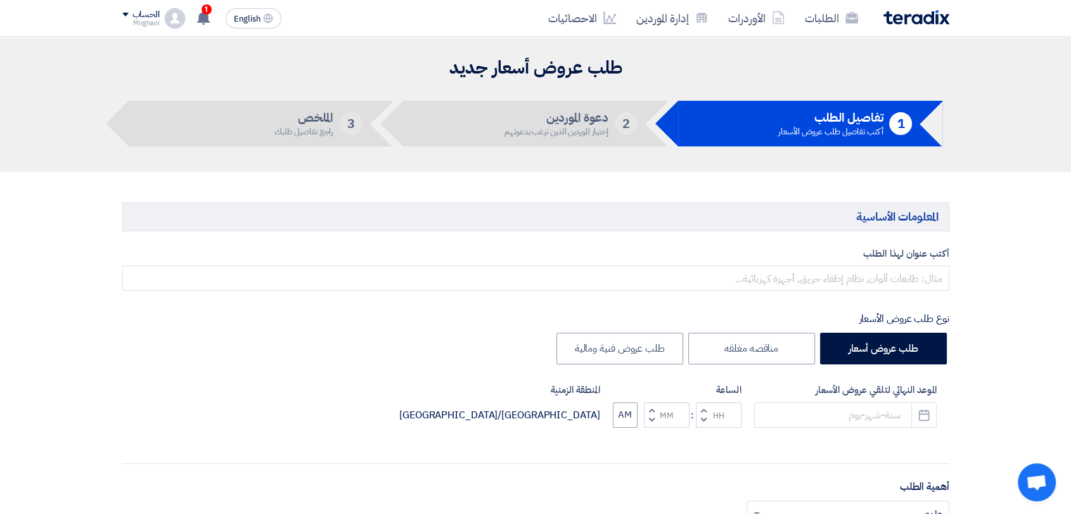
click at [765, 290] on div "أكتب عنوان لهذا الطلب نوع طلب عروض الأسعار طلب عروض أسعار مناقصه مغلقه طلب عروض…" at bounding box center [536, 518] width 846 height 543
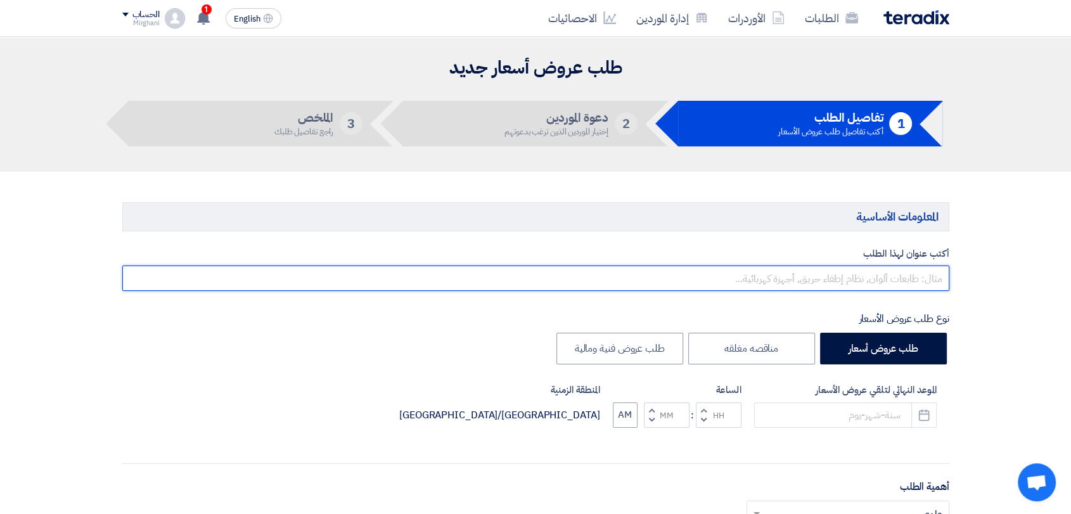
click at [765, 286] on input "text" at bounding box center [535, 278] width 827 height 25
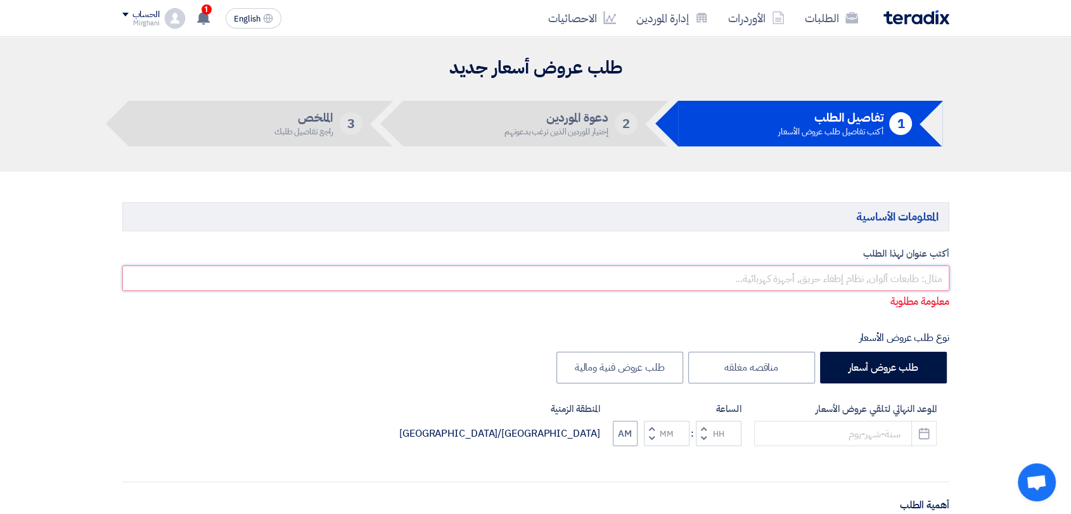
paste input "TRANSPORTATION 20C YARD CONTAINER & HOOK"
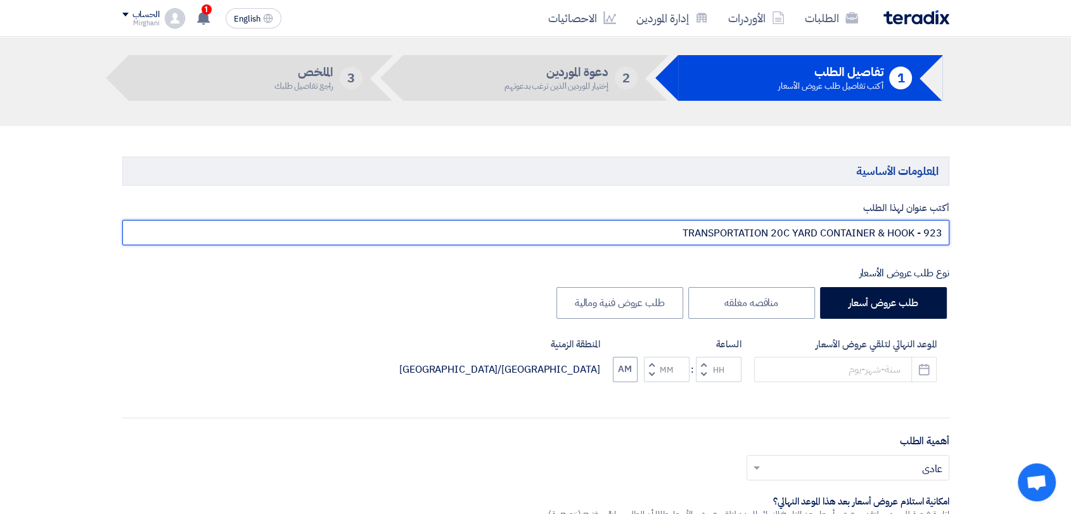
scroll to position [70, 0]
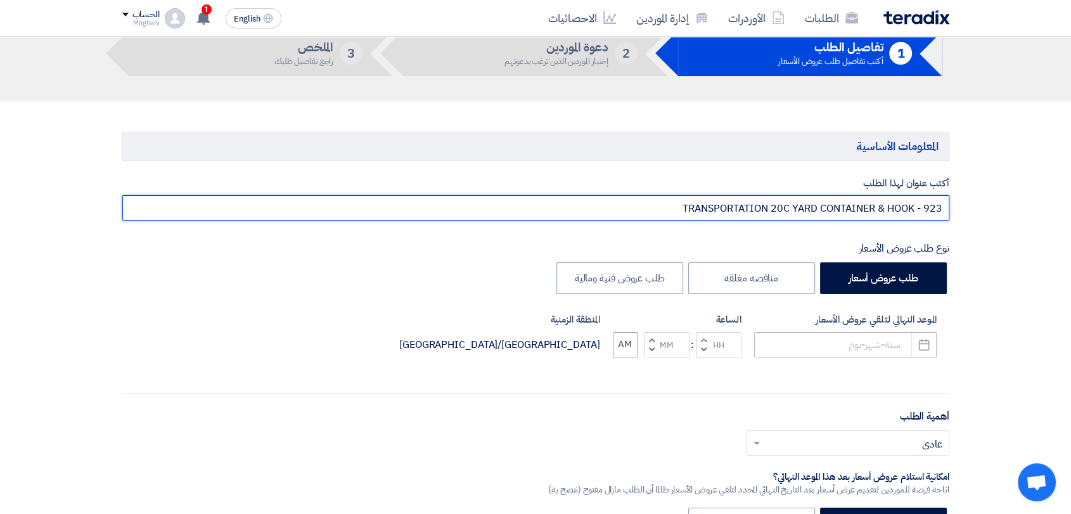
type input "TRANSPORTATION 20C YARD CONTAINER & HOOK - 923"
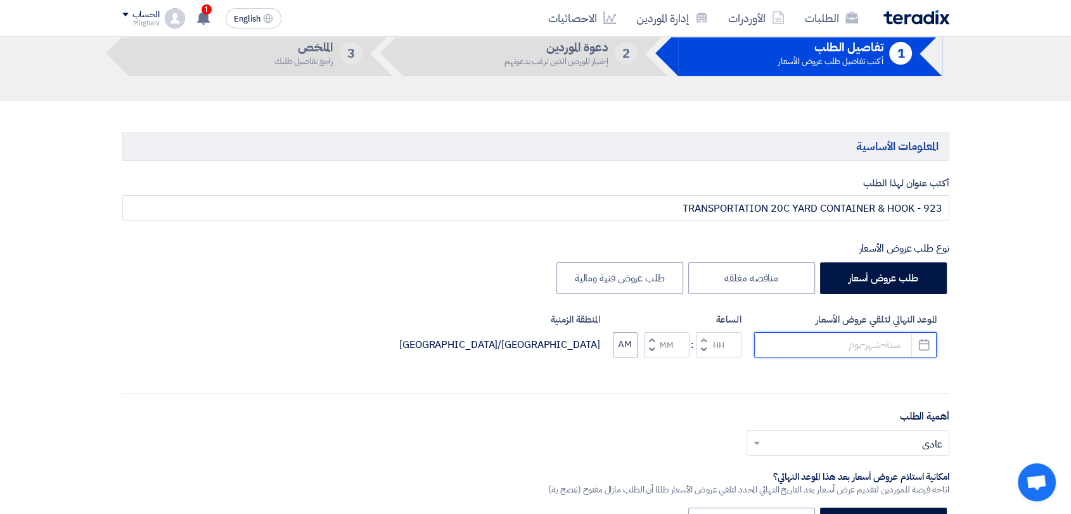
click at [806, 340] on input at bounding box center [845, 344] width 183 height 25
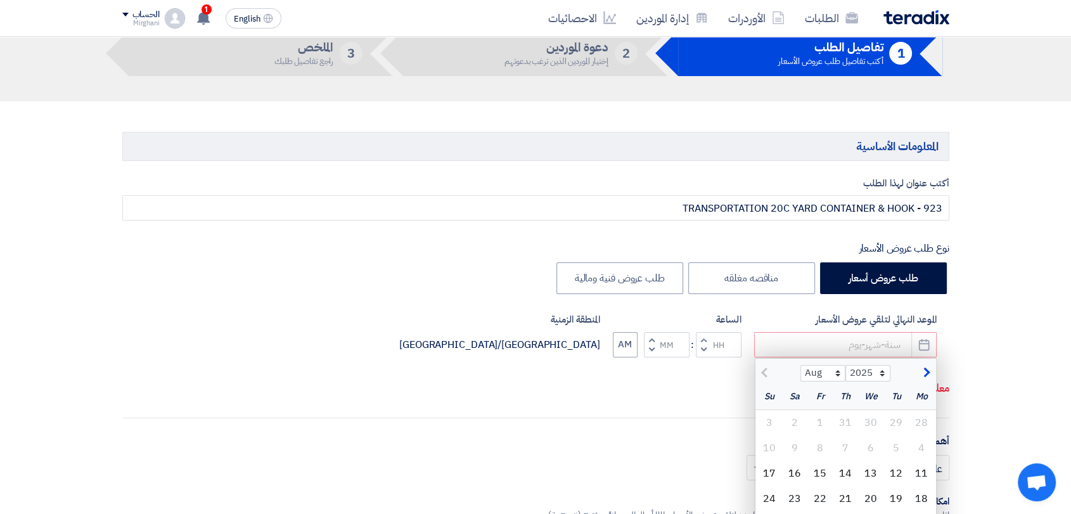
click at [894, 473] on div "12" at bounding box center [896, 473] width 25 height 25
type input "[DATE]"
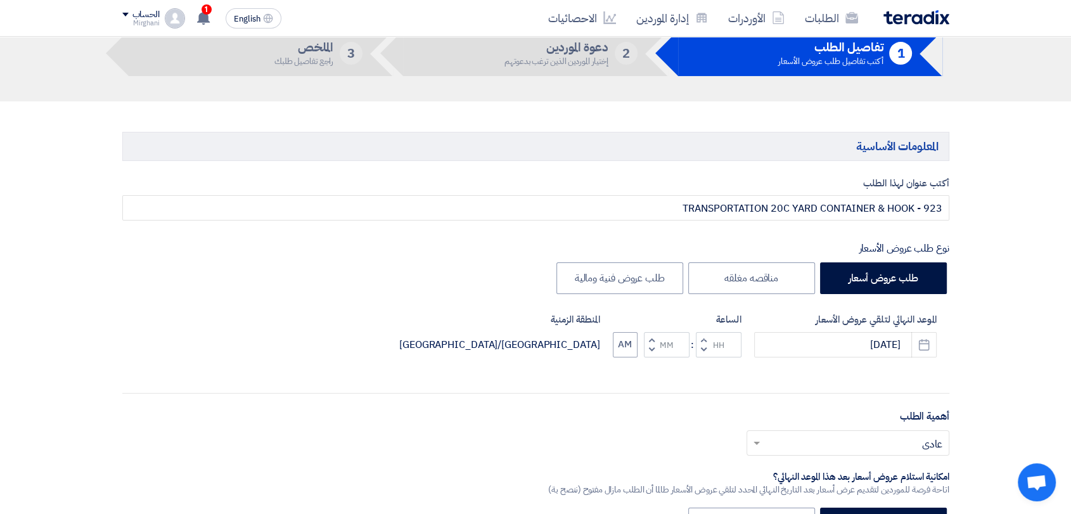
click at [702, 337] on span "button" at bounding box center [703, 340] width 4 height 10
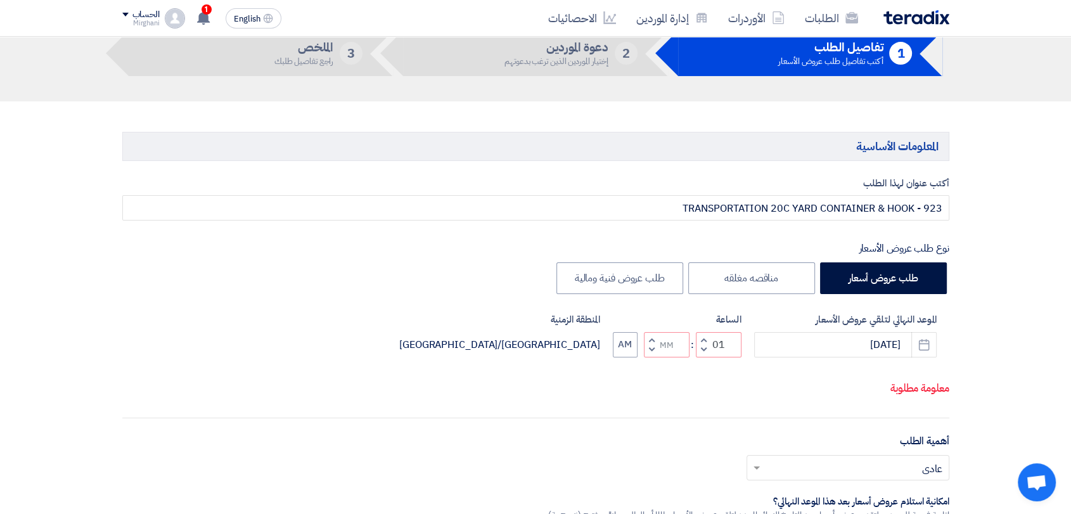
click at [654, 349] on button "Decrement minutes" at bounding box center [651, 350] width 15 height 16
type input "12"
type input "59"
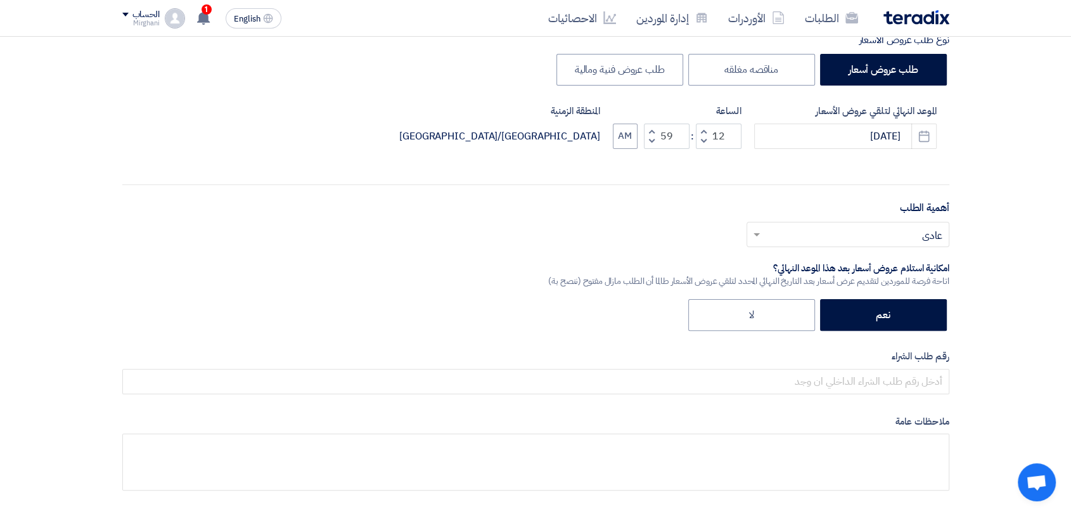
scroll to position [422, 0]
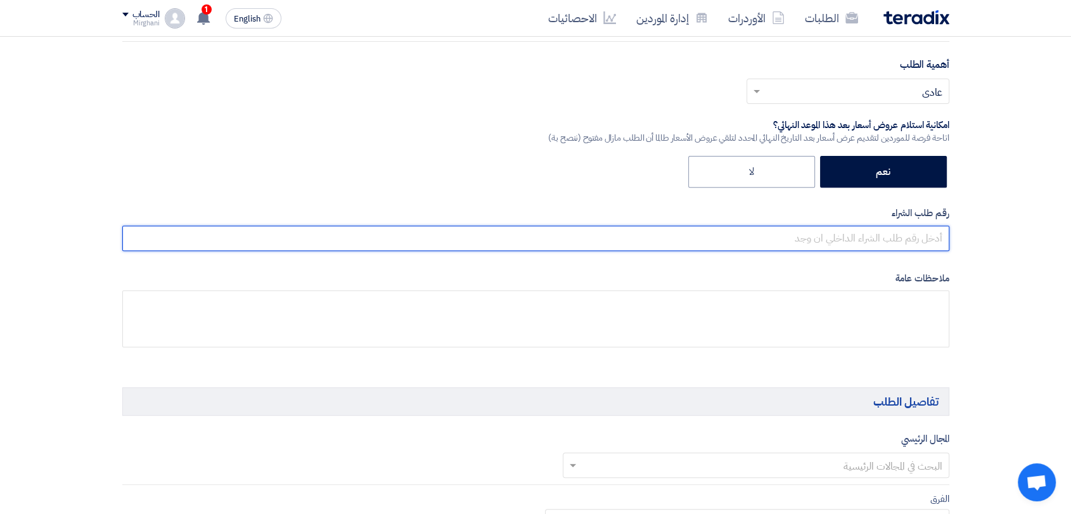
drag, startPoint x: 796, startPoint y: 233, endPoint x: 768, endPoint y: 237, distance: 28.1
click at [796, 233] on input "text" at bounding box center [535, 238] width 827 height 25
paste input "8300010449"
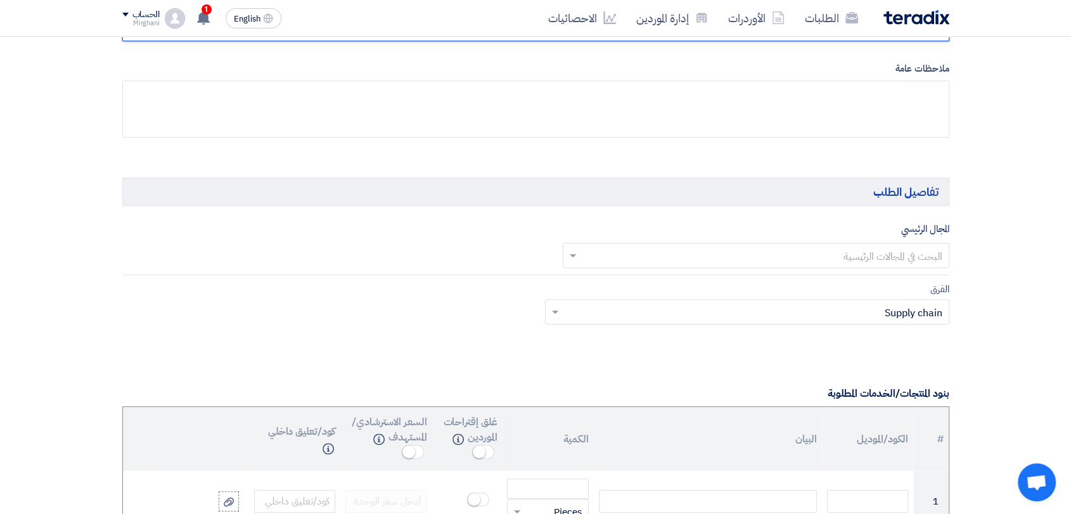
scroll to position [704, 0]
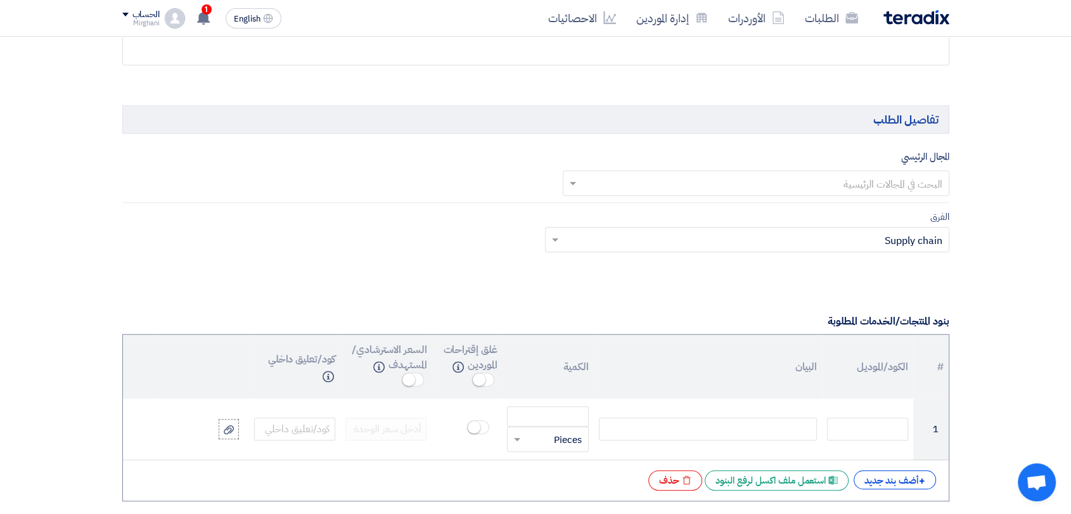
type input "8300010449"
drag, startPoint x: 754, startPoint y: 179, endPoint x: 754, endPoint y: 190, distance: 10.8
click at [754, 179] on input "text" at bounding box center [762, 184] width 361 height 21
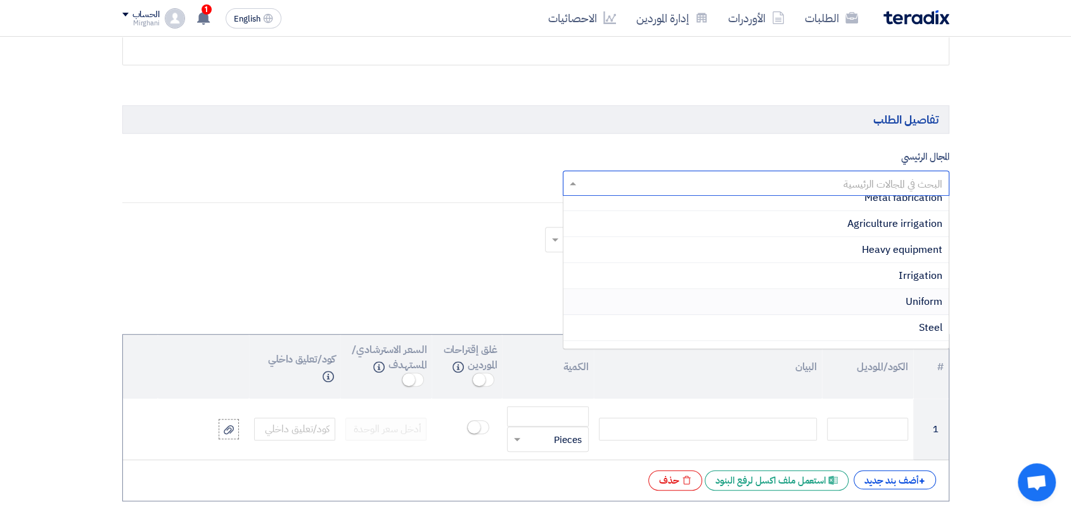
scroll to position [211, 0]
click at [839, 331] on div "Rental & Leasing" at bounding box center [755, 336] width 385 height 26
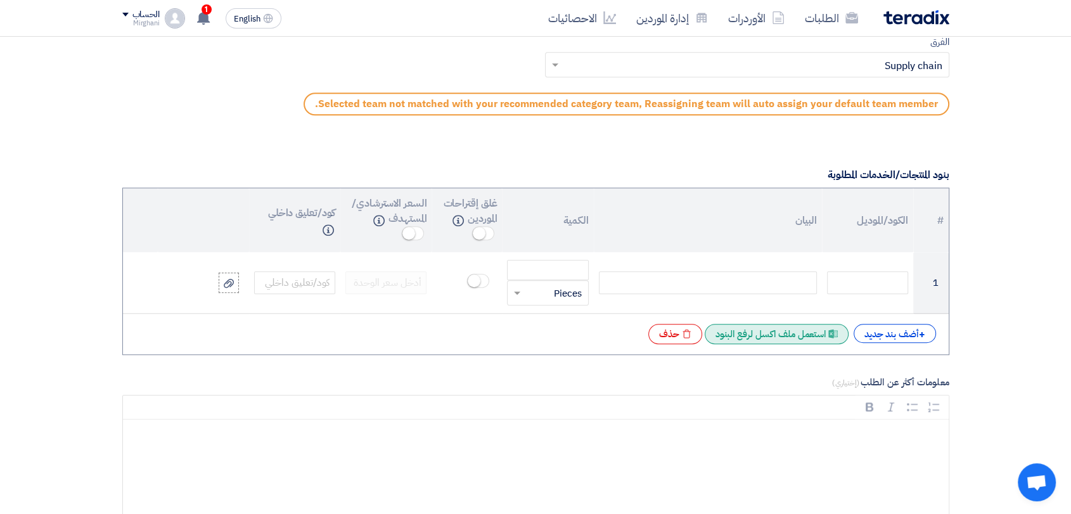
scroll to position [915, 0]
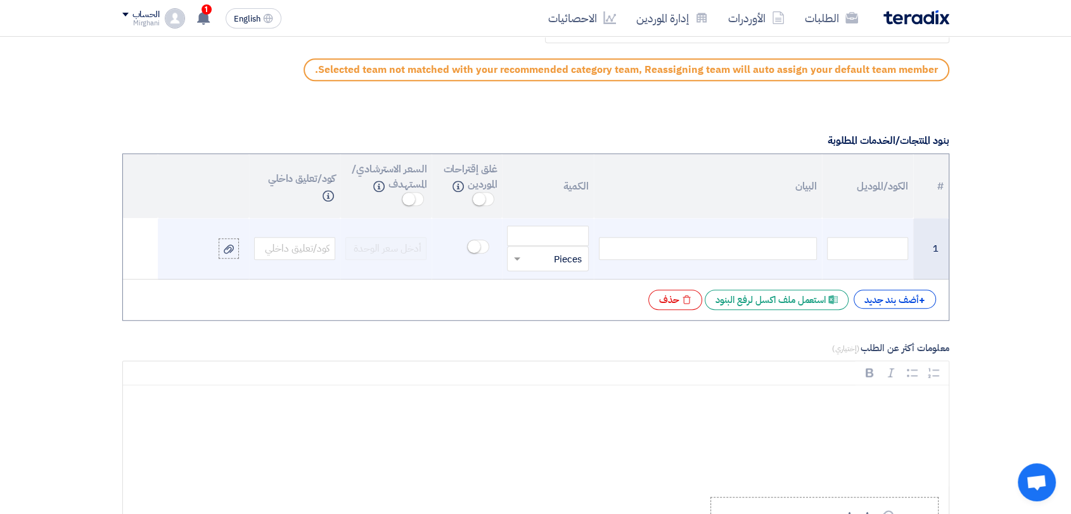
click at [771, 242] on div at bounding box center [708, 248] width 218 height 23
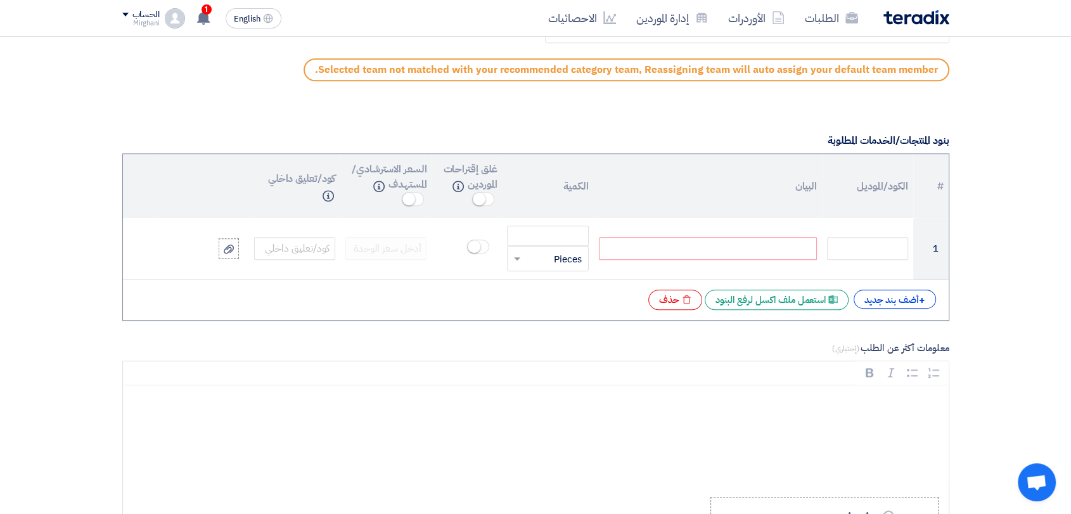
paste div
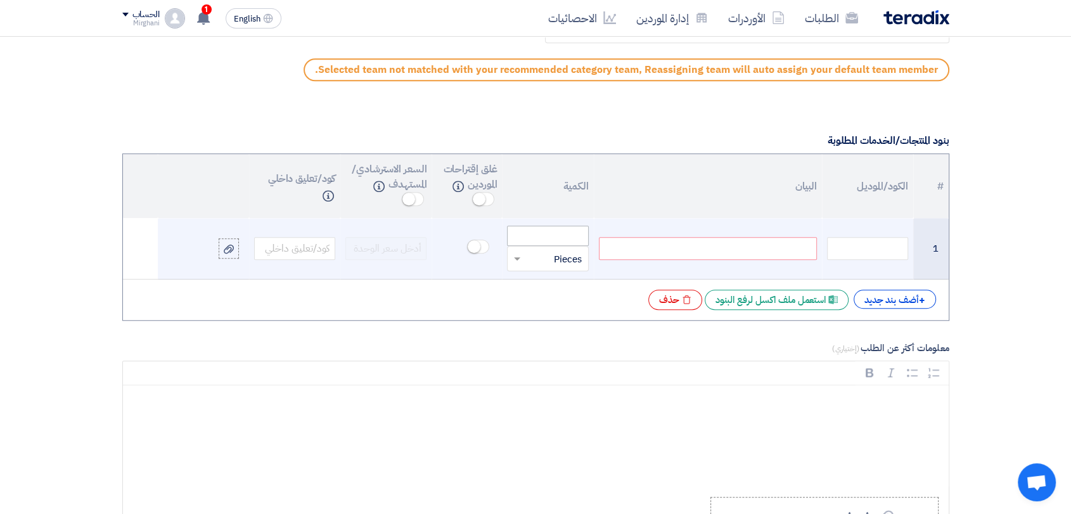
scroll to position [910, 0]
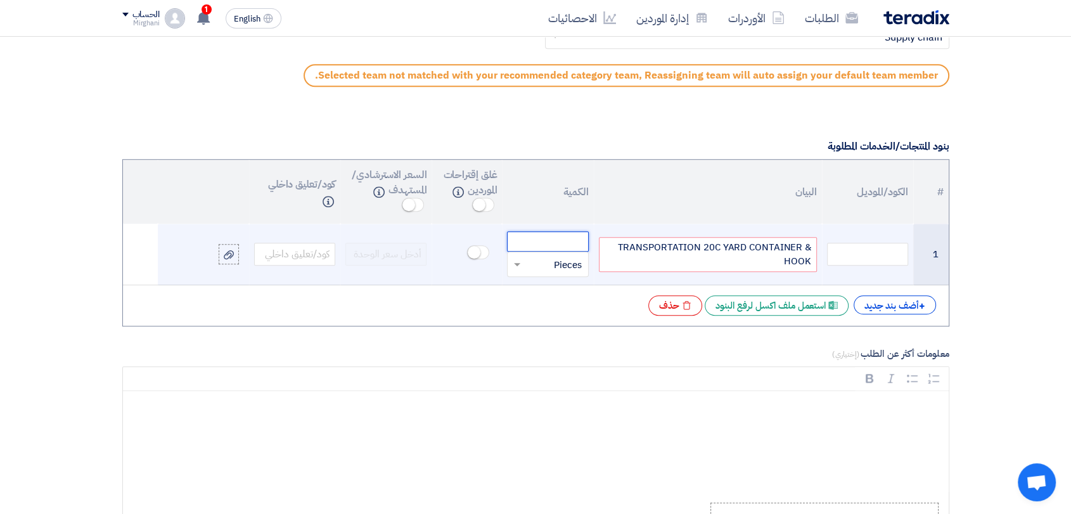
click at [541, 232] on input "number" at bounding box center [547, 241] width 81 height 20
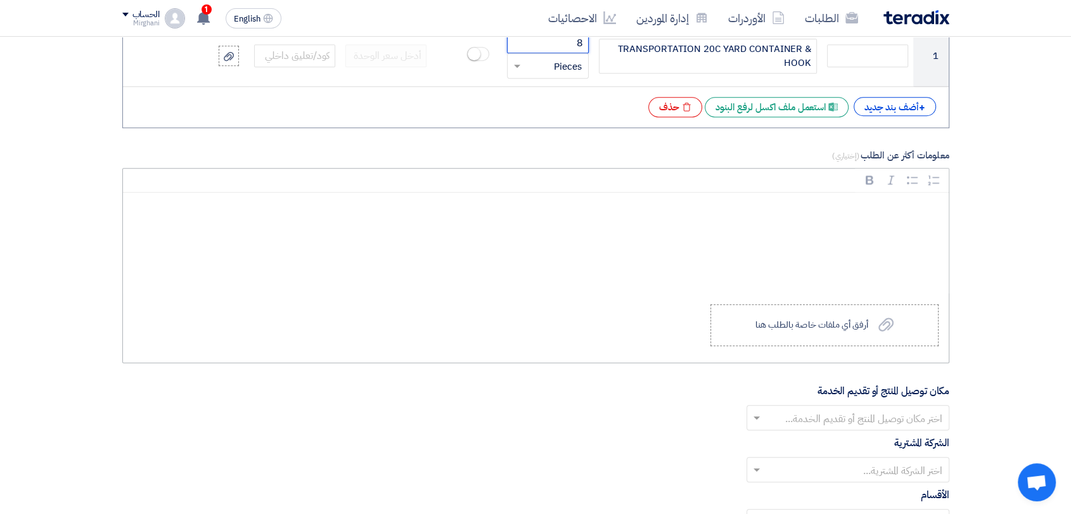
scroll to position [1121, 0]
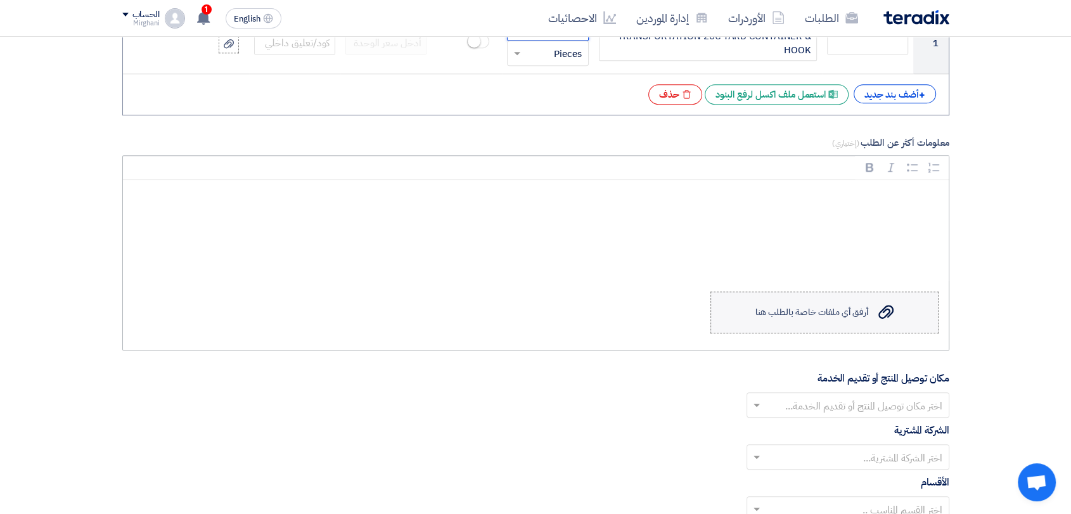
type input "8"
click at [776, 311] on div "أرفق أي ملفات خاصة بالطلب هنا" at bounding box center [811, 312] width 113 height 10
click at [0, 0] on input "Upload a file أرفق أي ملفات خاصة بالطلب هنا" at bounding box center [0, 0] width 0 height 0
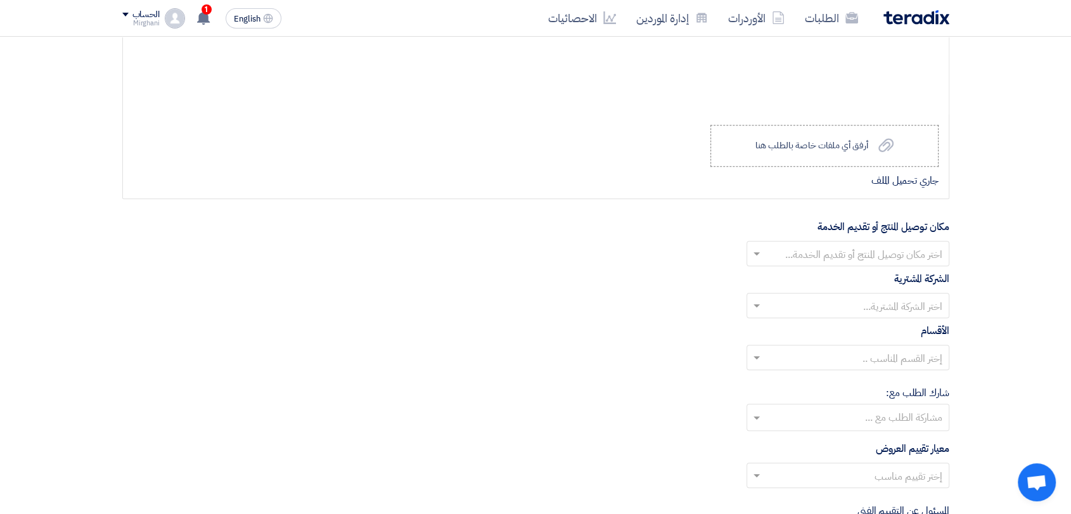
scroll to position [1403, 0]
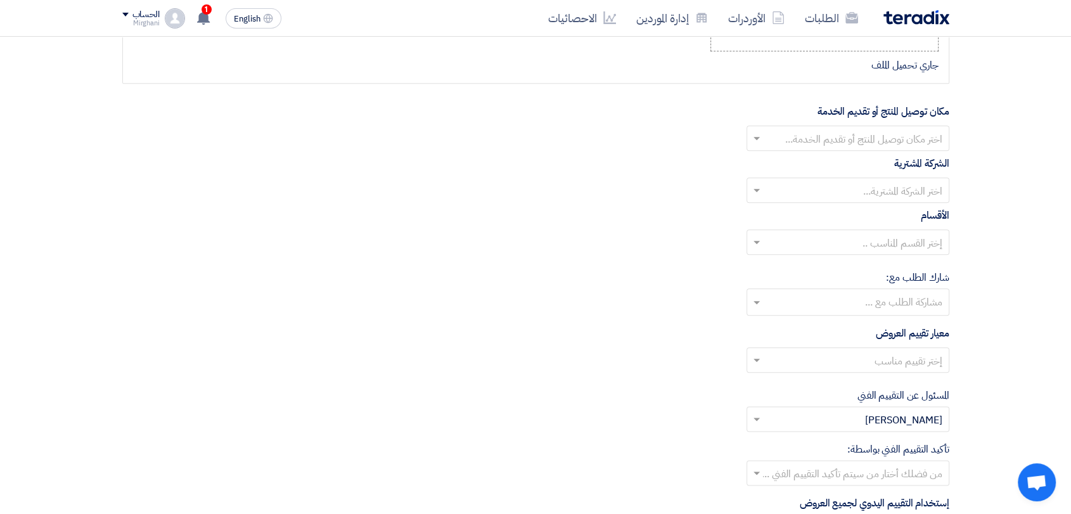
click at [792, 139] on input "text" at bounding box center [854, 139] width 177 height 21
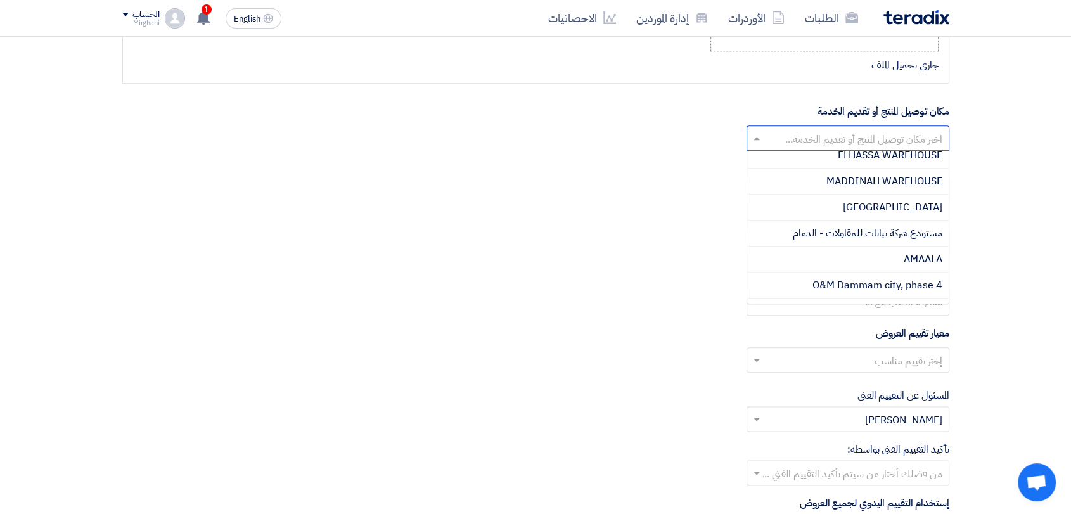
scroll to position [352, 0]
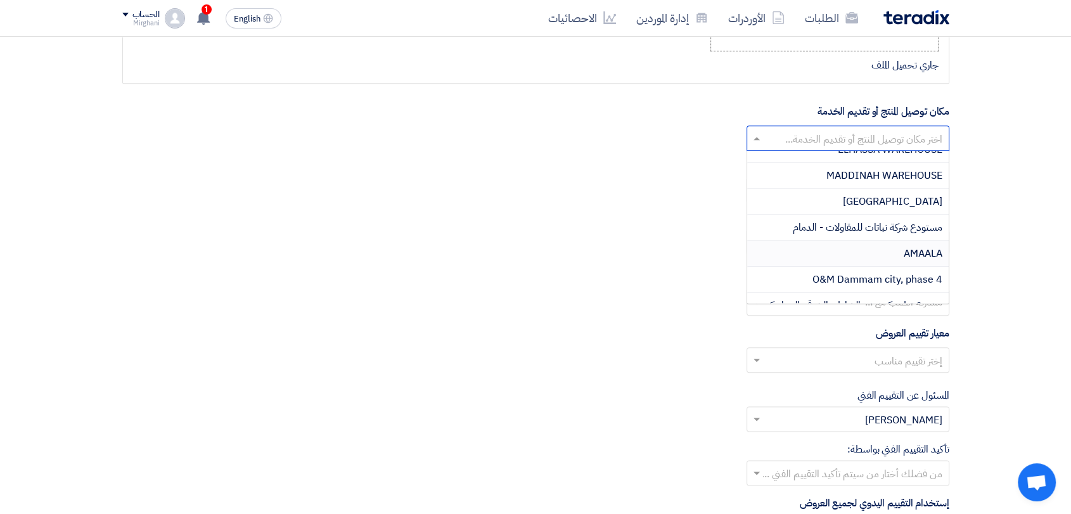
click at [823, 253] on div "AMAALA" at bounding box center [848, 254] width 202 height 26
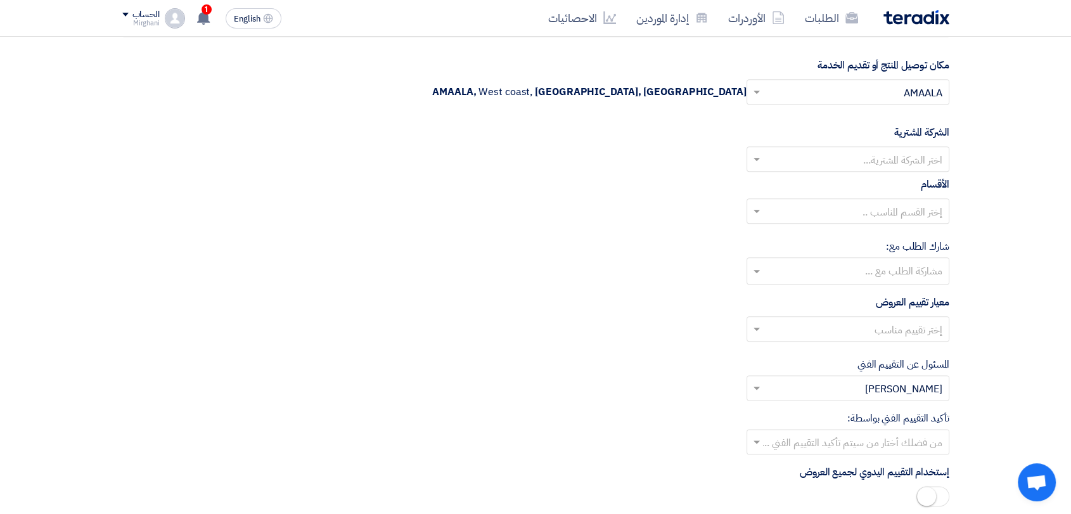
scroll to position [1473, 0]
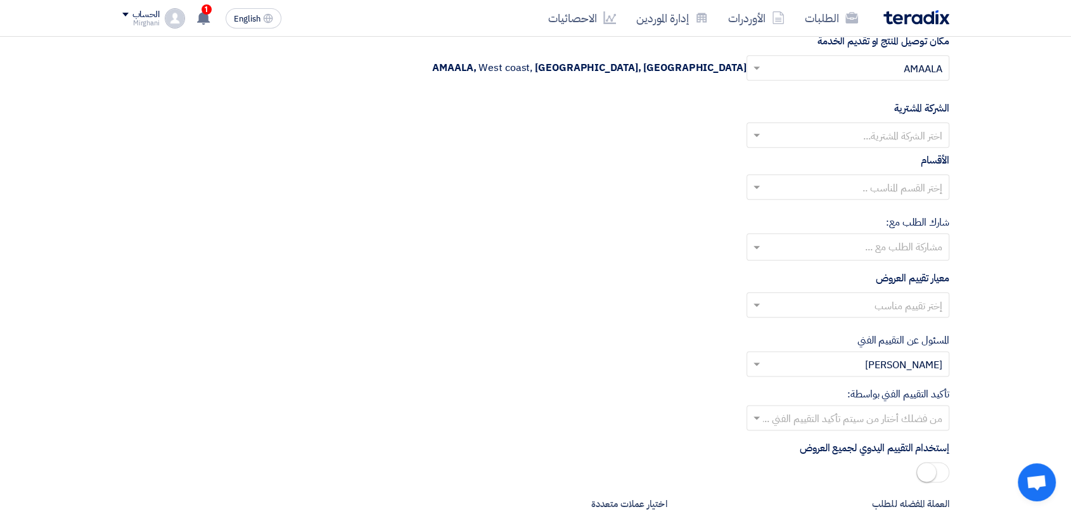
click at [842, 130] on input "text" at bounding box center [854, 136] width 177 height 21
click at [840, 154] on span "Nabatat for contracting" at bounding box center [889, 160] width 108 height 15
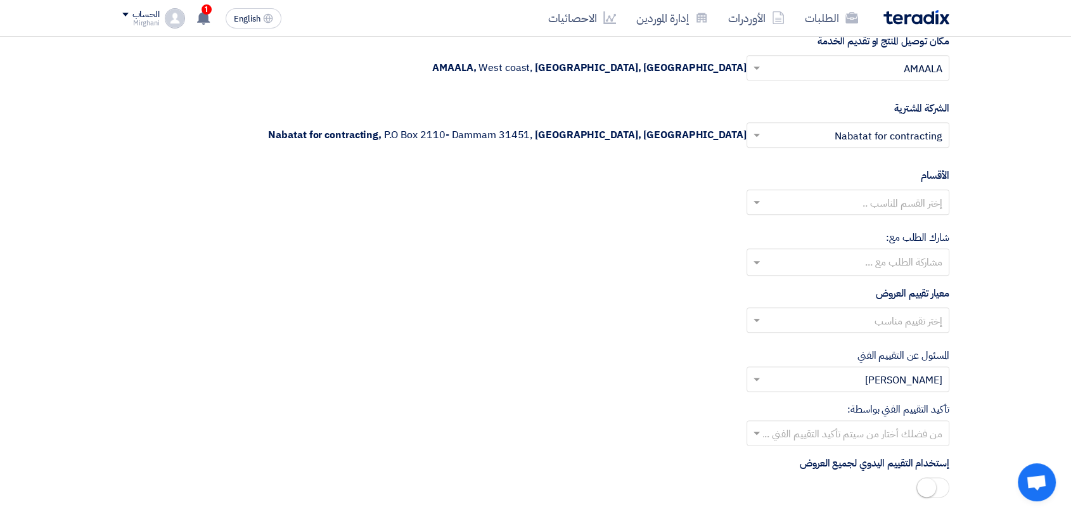
click at [839, 202] on input "text" at bounding box center [854, 203] width 177 height 21
click at [837, 221] on div "General Department" at bounding box center [848, 227] width 202 height 25
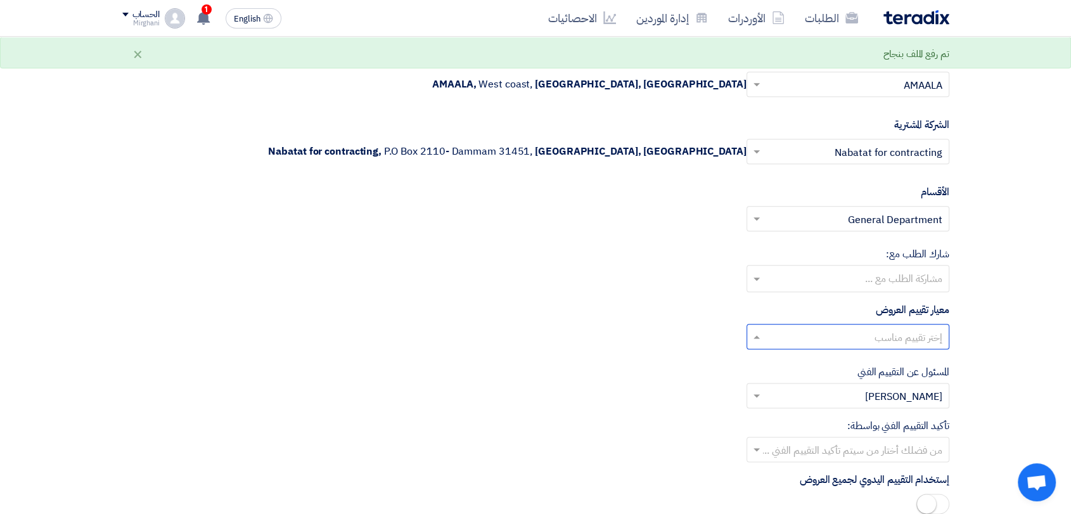
click at [858, 335] on input "text" at bounding box center [854, 338] width 177 height 21
click at [860, 361] on div "Direct material" at bounding box center [848, 362] width 202 height 26
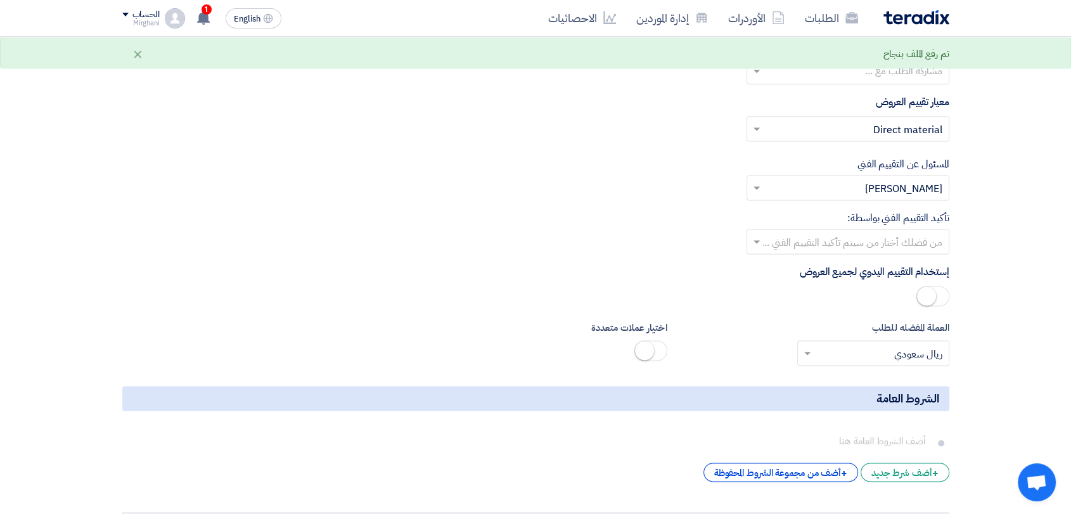
scroll to position [1684, 0]
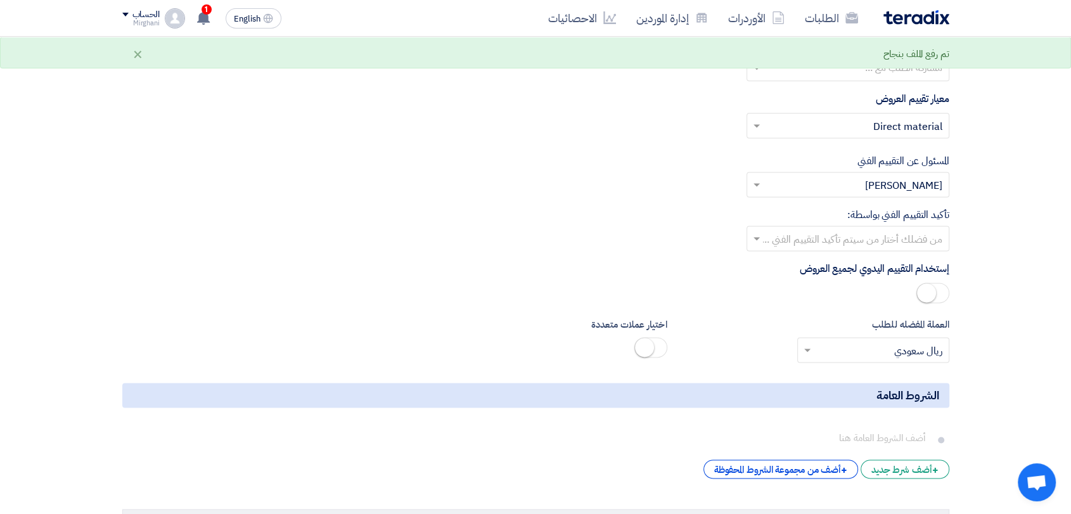
click at [865, 235] on input "text" at bounding box center [854, 239] width 177 height 21
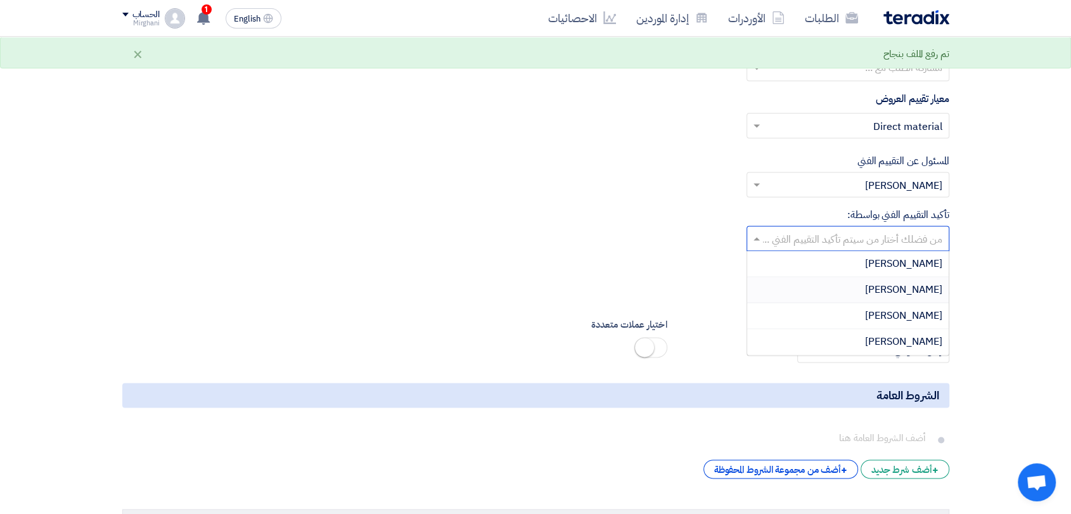
click at [869, 280] on div "[PERSON_NAME]" at bounding box center [848, 290] width 202 height 26
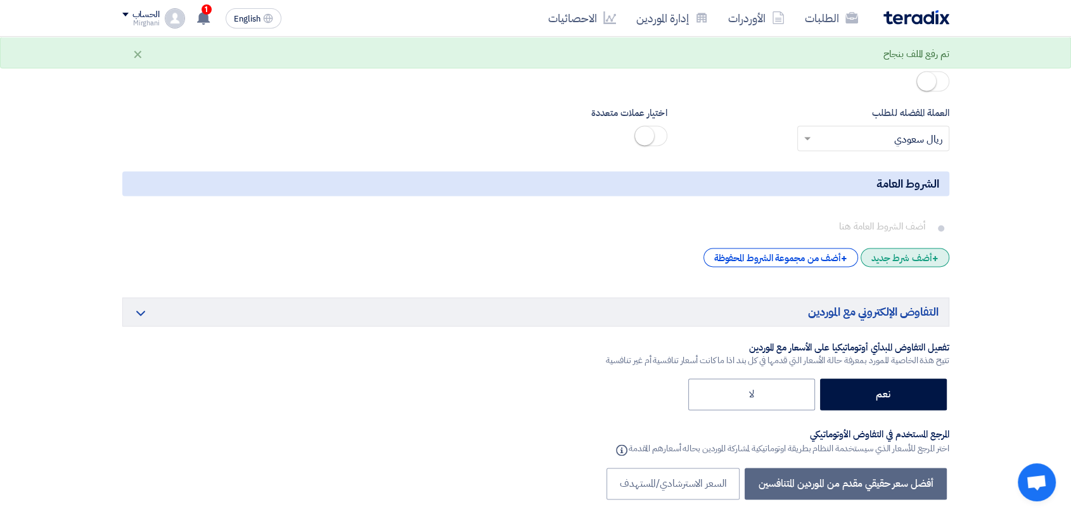
scroll to position [2036, 0]
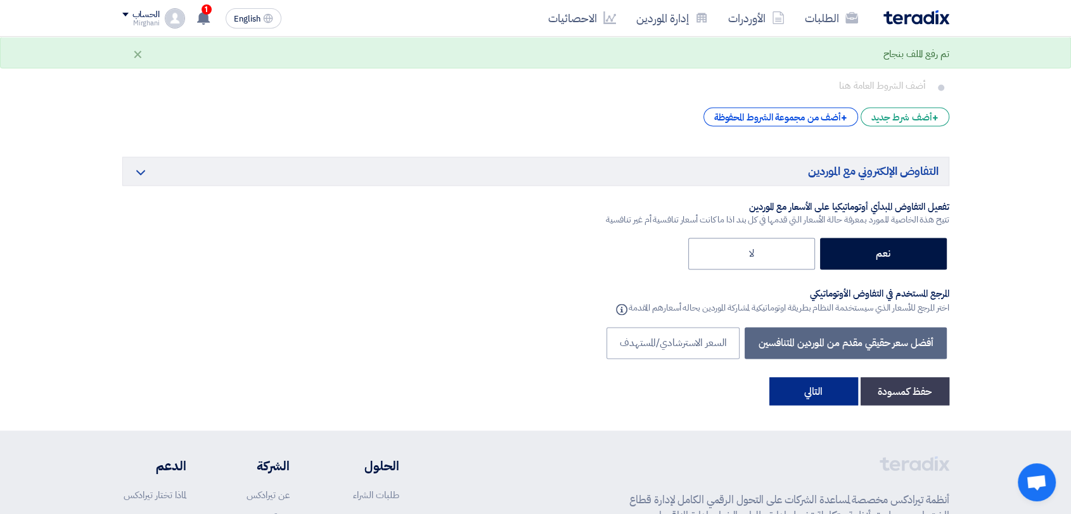
click at [826, 380] on button "التالي" at bounding box center [813, 391] width 89 height 28
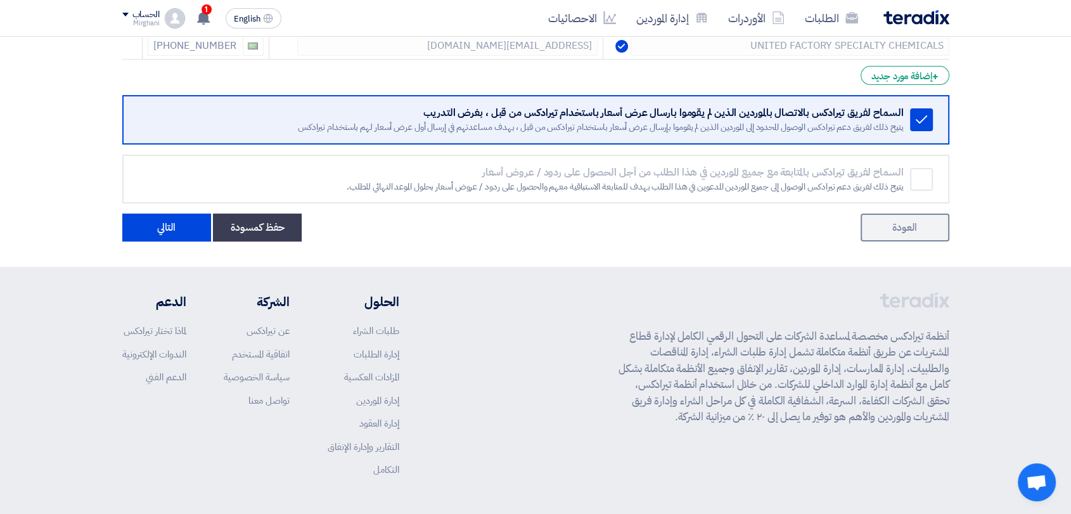
scroll to position [281, 0]
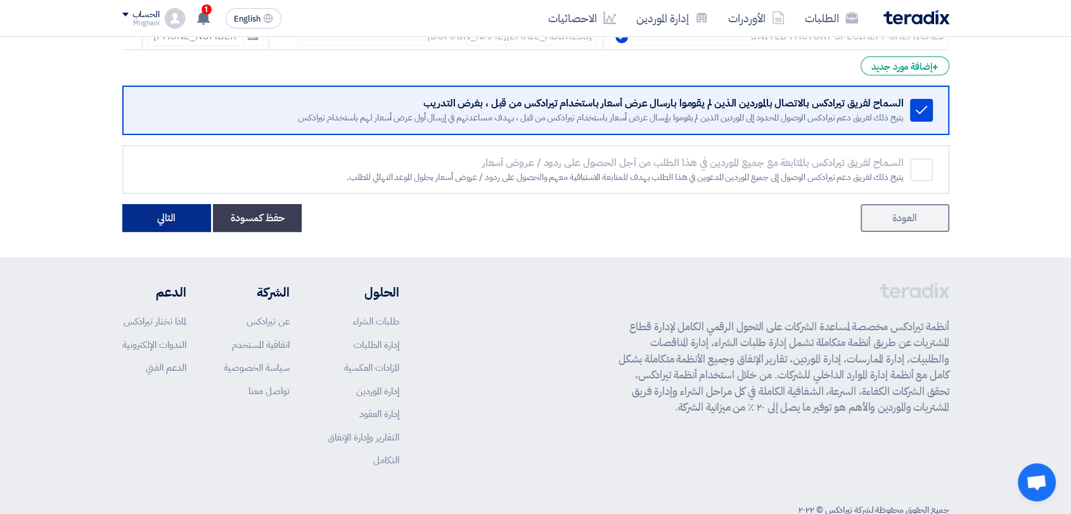
click at [146, 222] on button "التالي" at bounding box center [166, 218] width 89 height 28
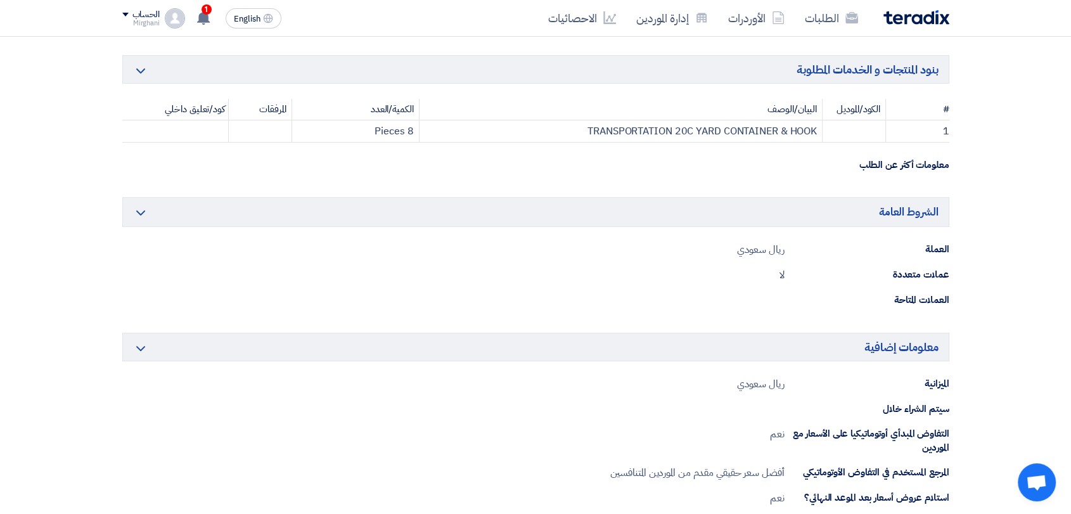
scroll to position [0, 0]
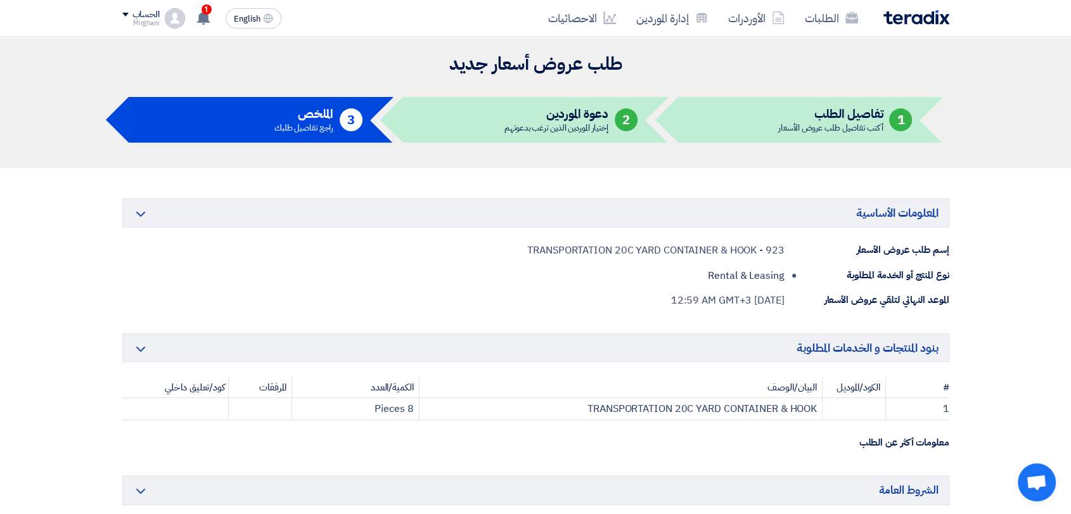
click at [633, 286] on div "المعلومات الأساسية Minimize/Maximize Category إسم طلب عروض الأسعار TRANSPORTATI…" at bounding box center [535, 252] width 827 height 109
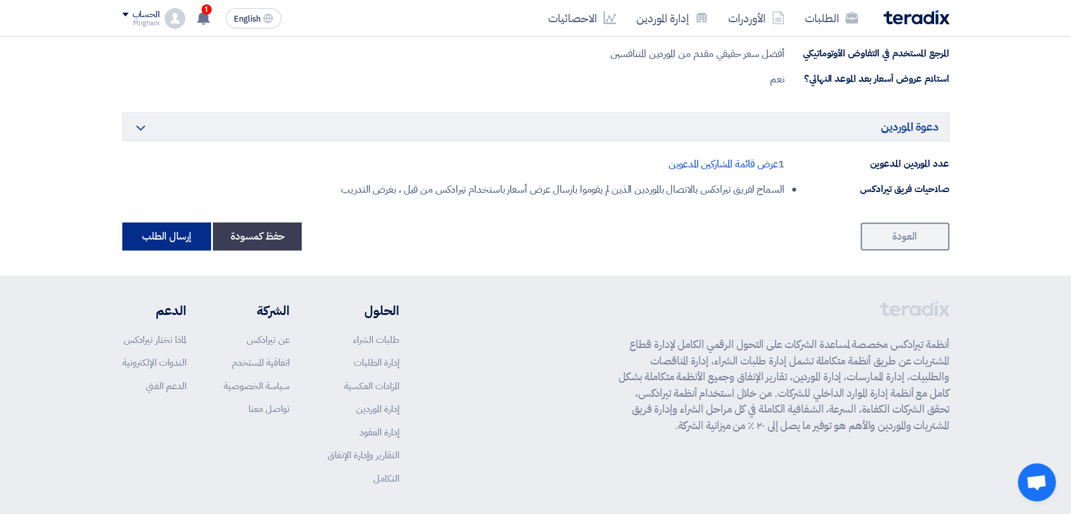
scroll to position [752, 0]
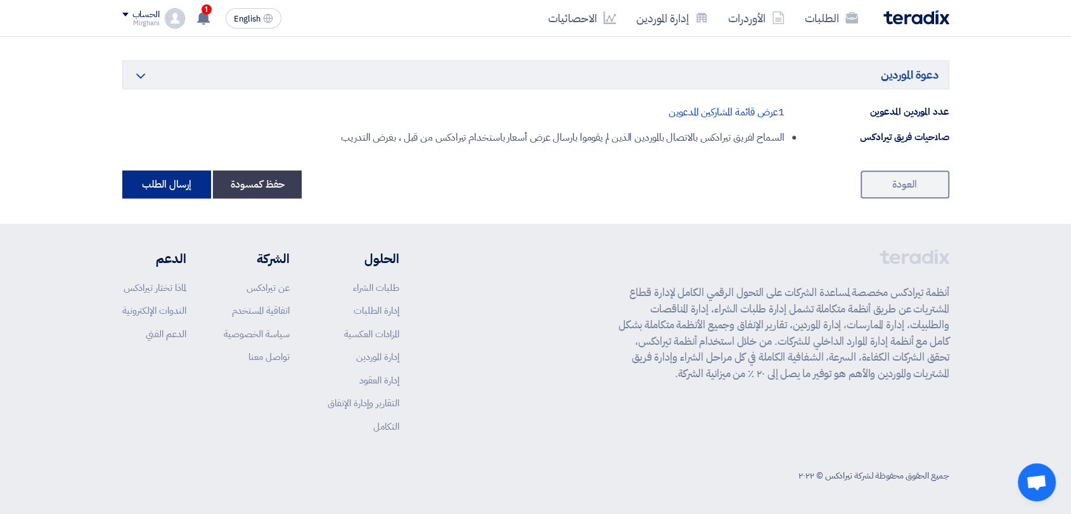
click at [158, 184] on button "إرسال الطلب" at bounding box center [166, 184] width 89 height 28
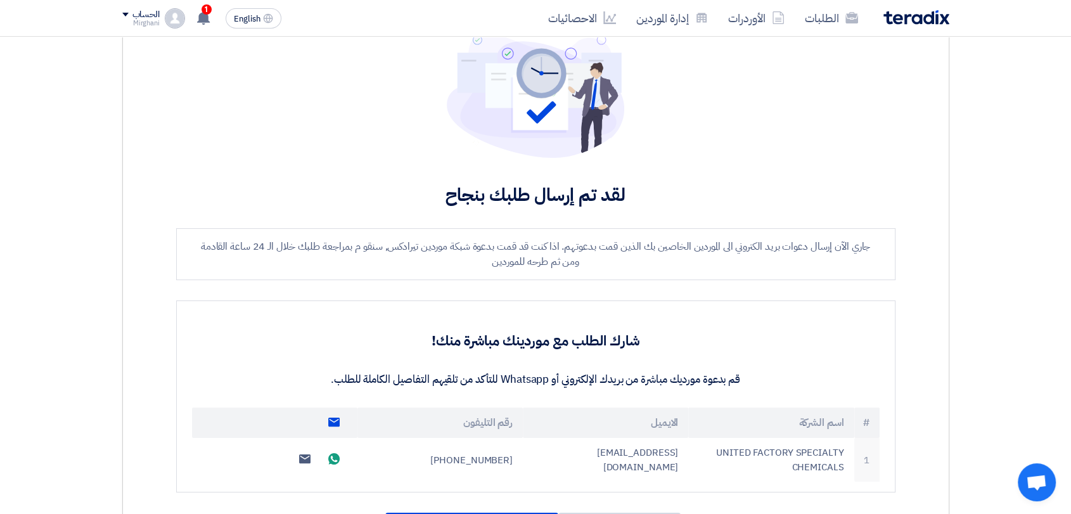
scroll to position [352, 0]
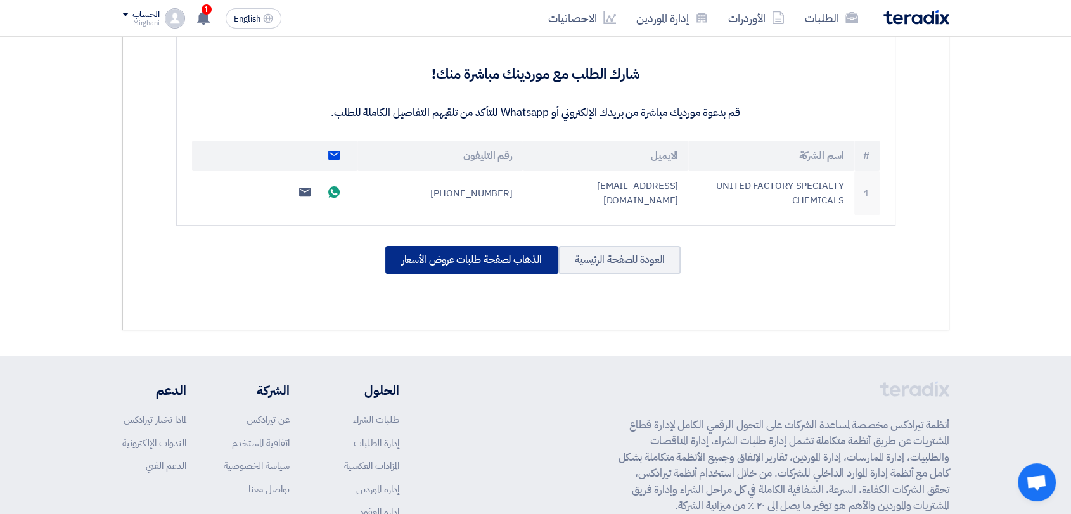
click at [496, 262] on div "الذهاب لصفحة طلبات عروض الأسعار" at bounding box center [471, 260] width 173 height 28
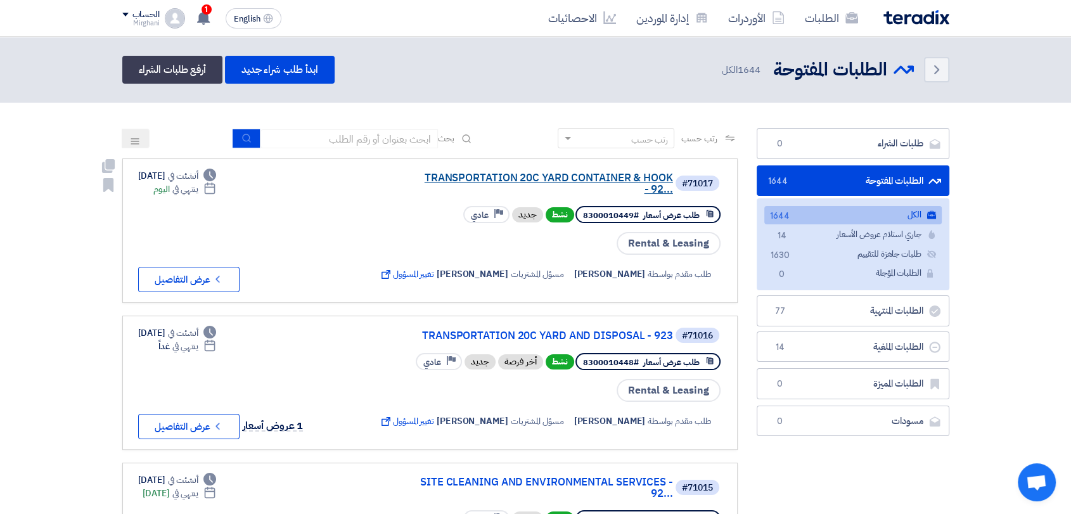
click at [444, 179] on link "TRANSPORTATION 20C YARD CONTAINER & HOOK - 92..." at bounding box center [547, 183] width 254 height 23
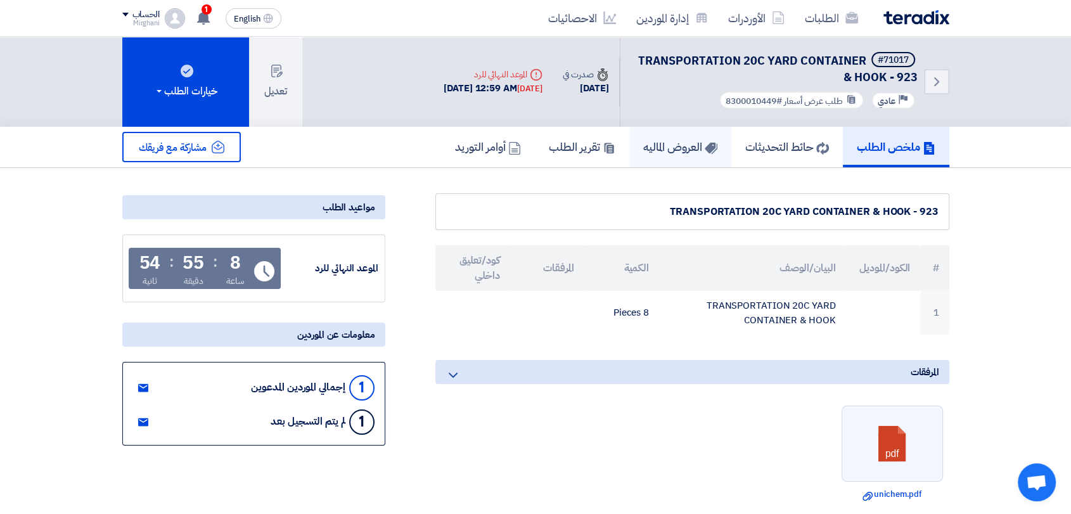
click at [666, 159] on link "العروض الماليه" at bounding box center [680, 147] width 102 height 41
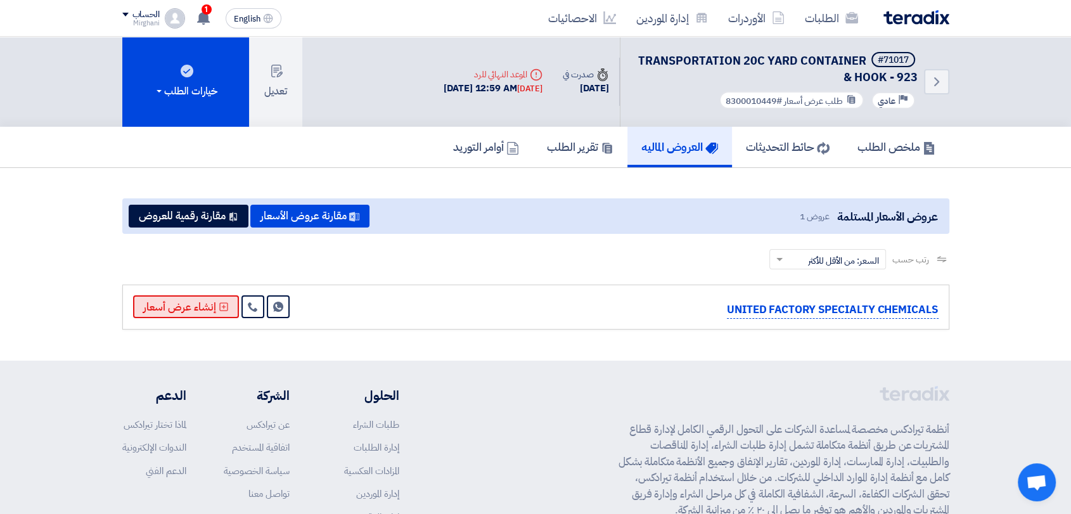
click at [193, 300] on button "إنشاء عرض أسعار" at bounding box center [186, 306] width 106 height 23
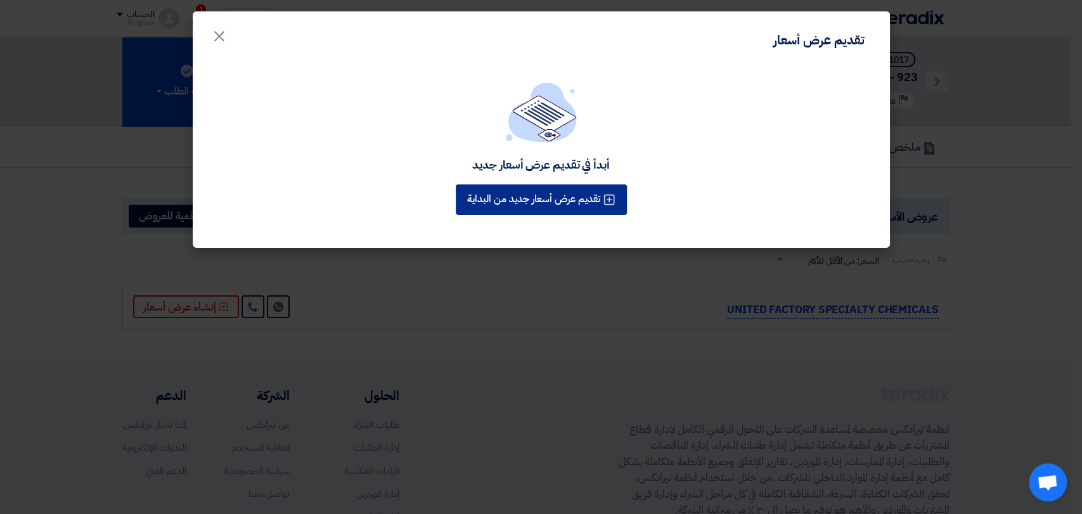
click at [545, 207] on button "تقديم عرض أسعار جديد من البداية" at bounding box center [541, 199] width 171 height 30
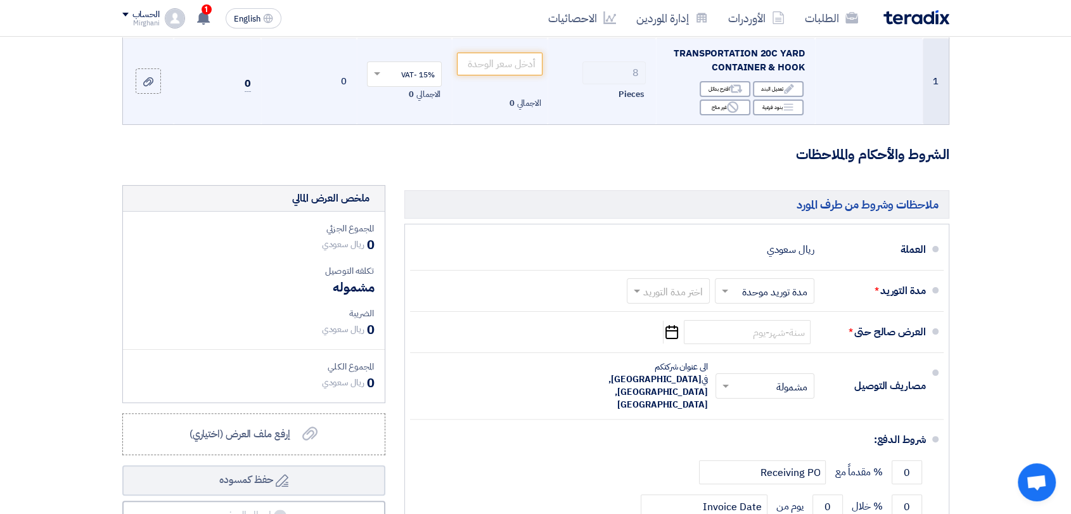
scroll to position [141, 0]
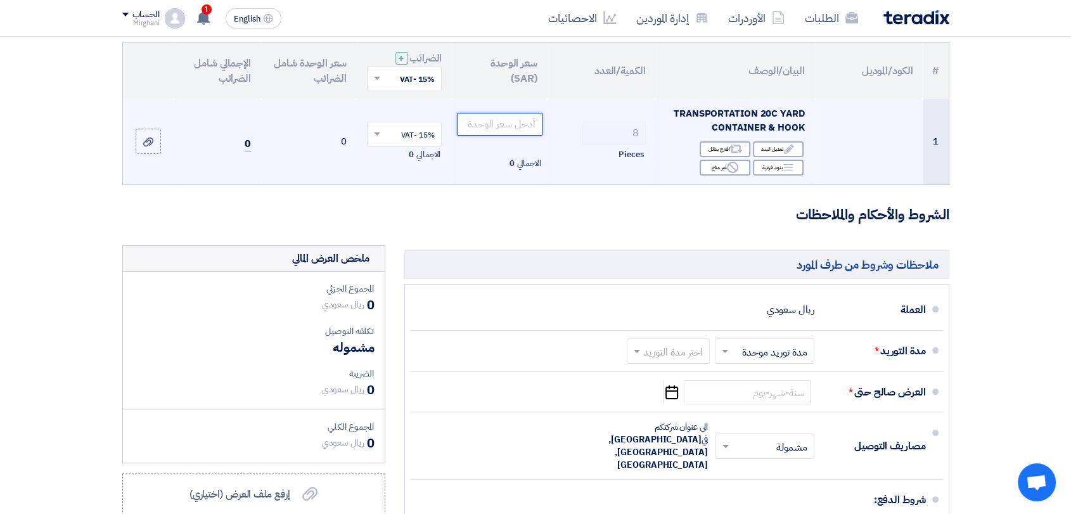
click at [502, 133] on input "number" at bounding box center [500, 124] width 86 height 23
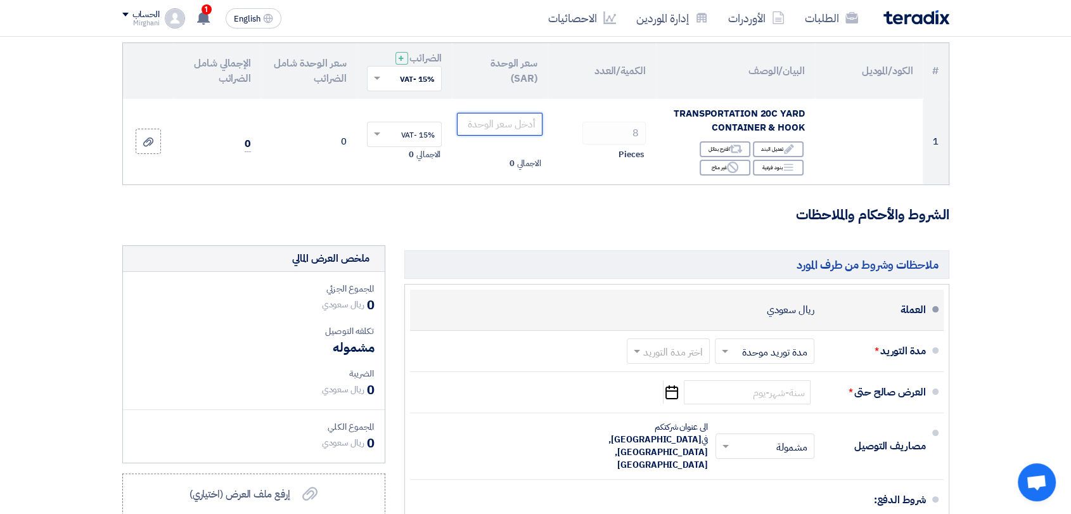
paste input "8000.00"
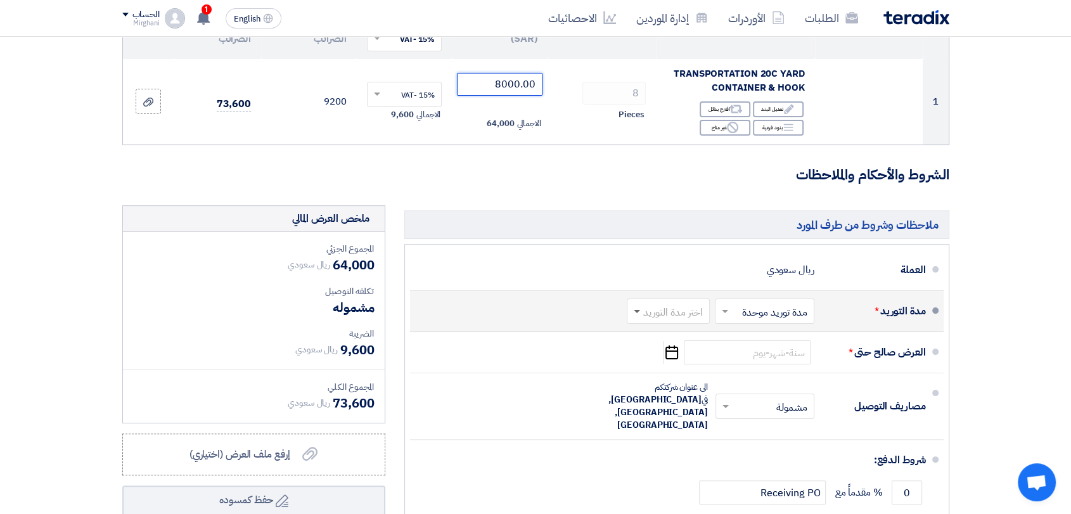
scroll to position [211, 0]
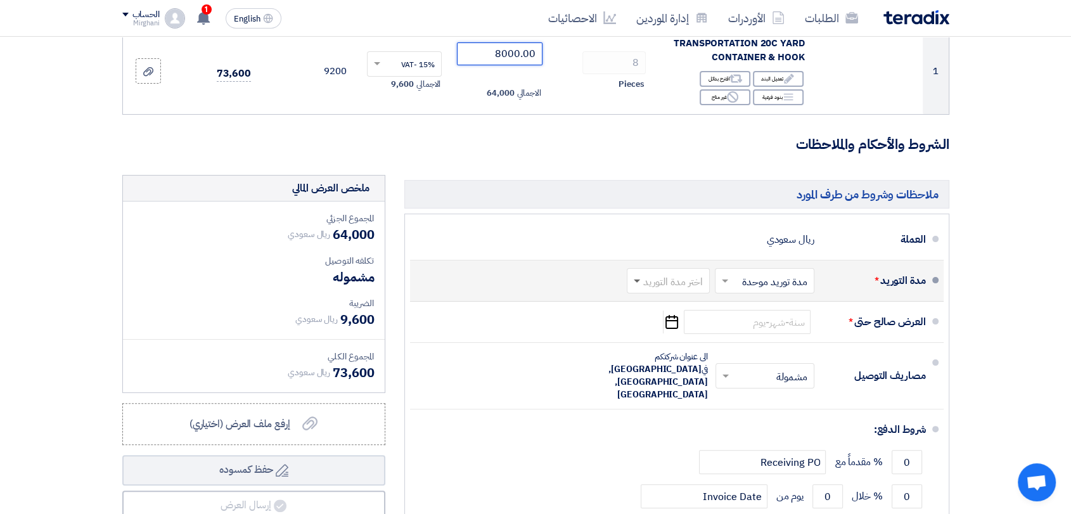
type input "8000.00"
click at [638, 280] on span at bounding box center [637, 282] width 6 height 4
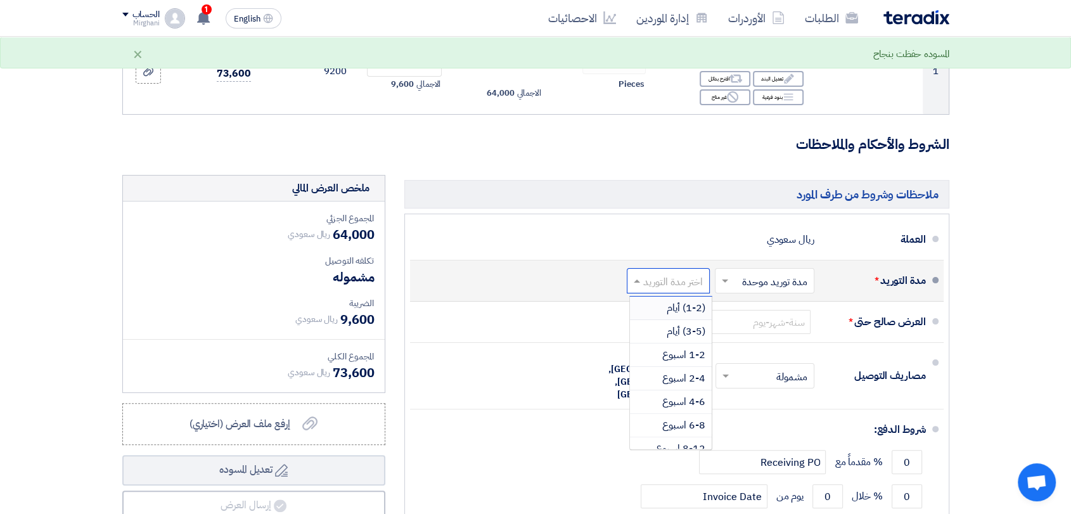
click at [640, 307] on div "(1-2) أيام" at bounding box center [671, 308] width 82 height 23
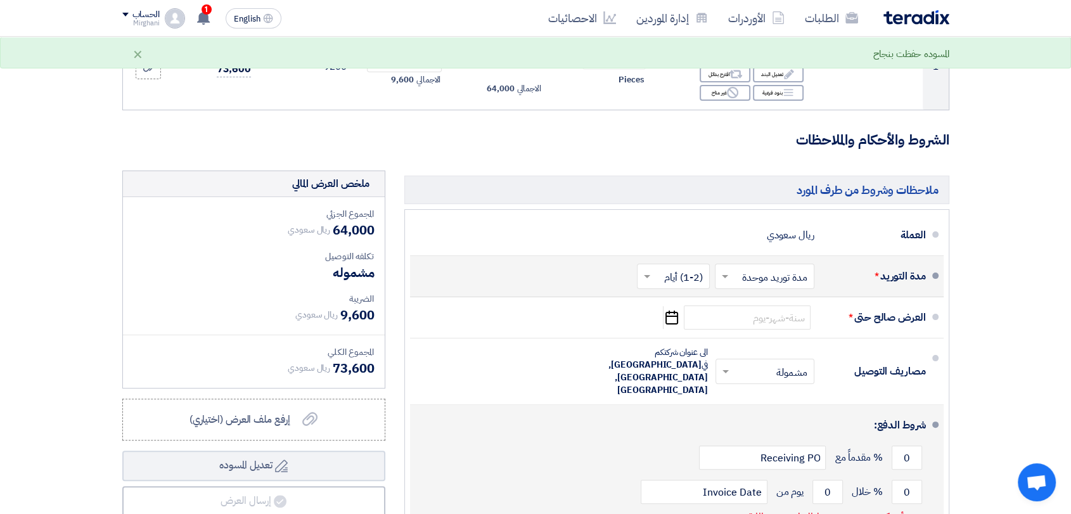
scroll to position [281, 0]
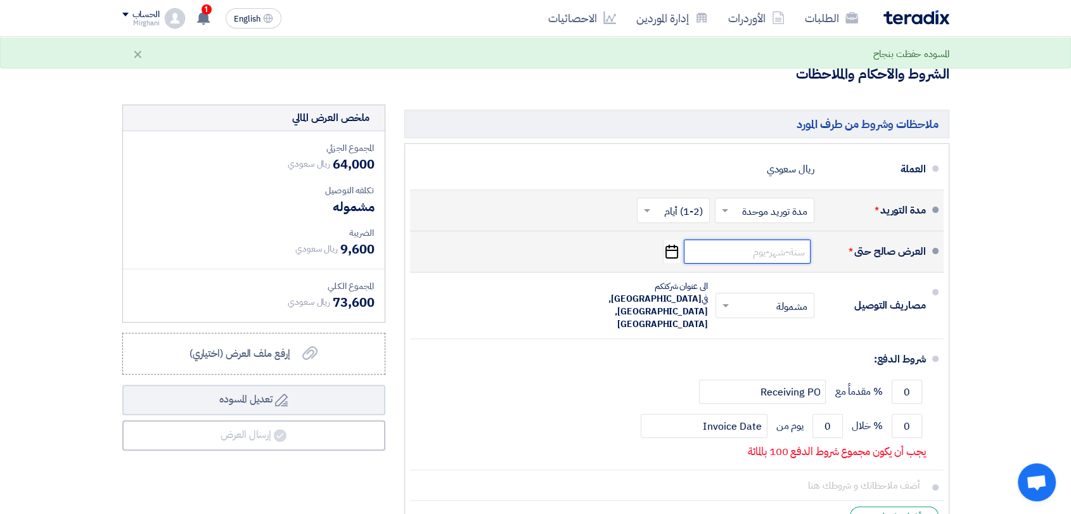
click at [746, 250] on input at bounding box center [747, 252] width 127 height 24
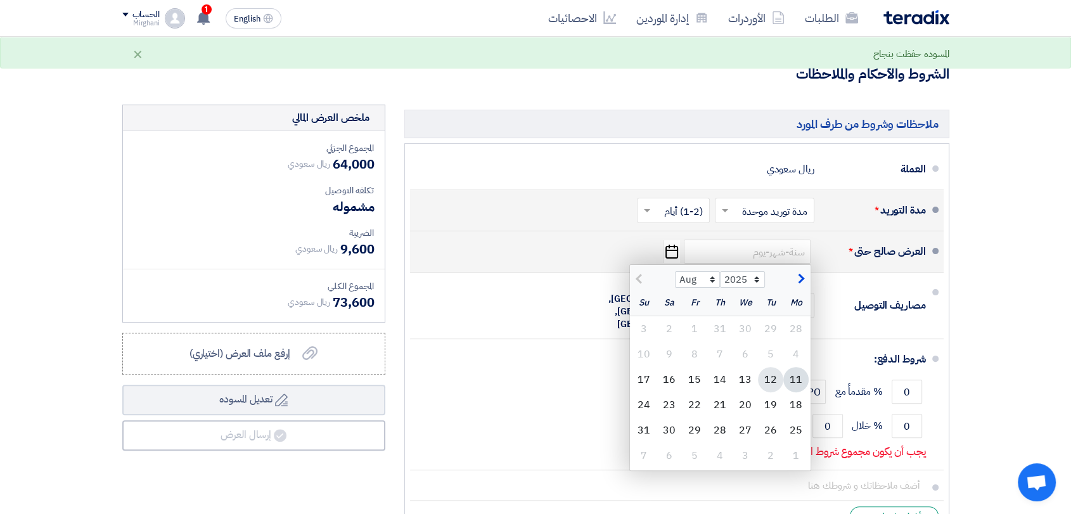
click at [764, 377] on div "12" at bounding box center [770, 379] width 25 height 25
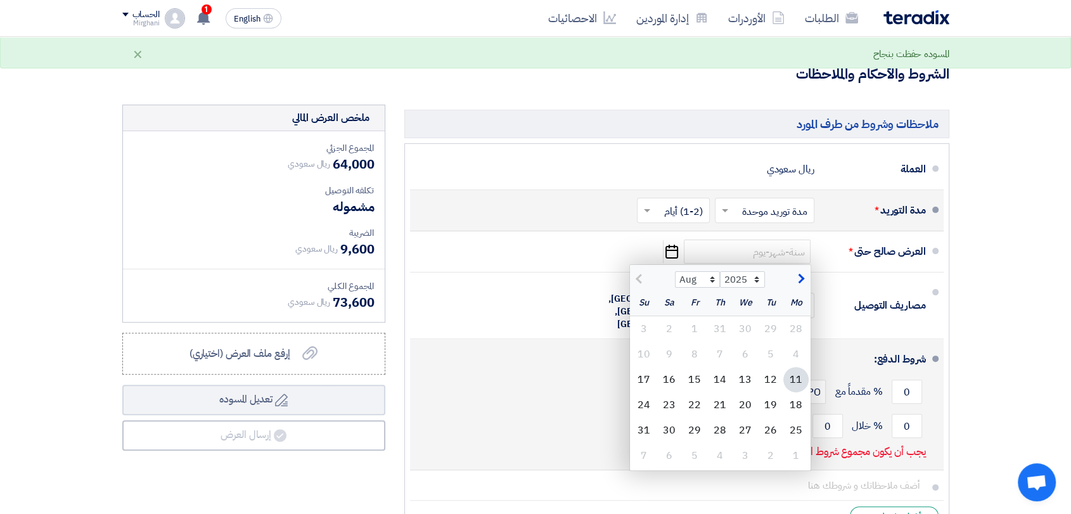
type input "[DATE]"
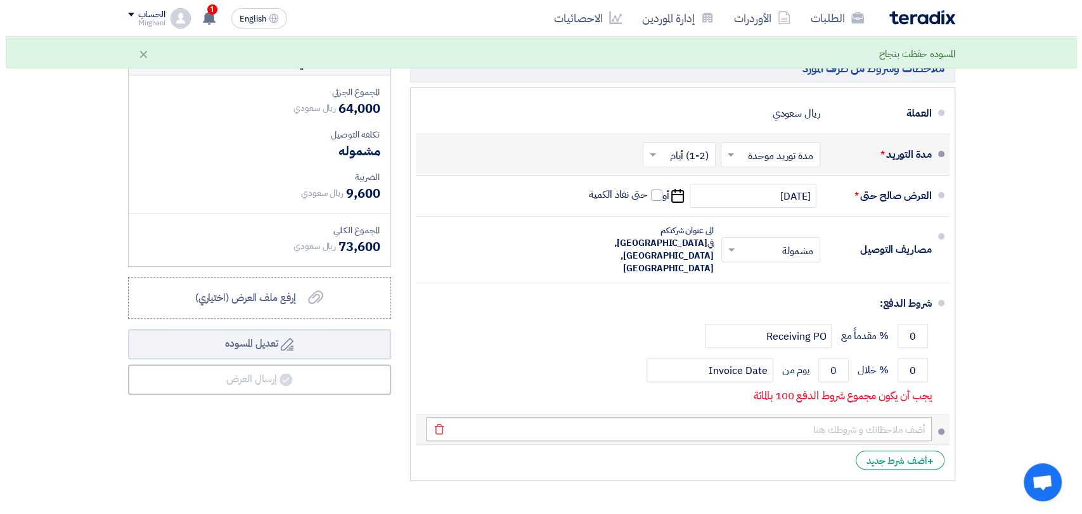
scroll to position [422, 0]
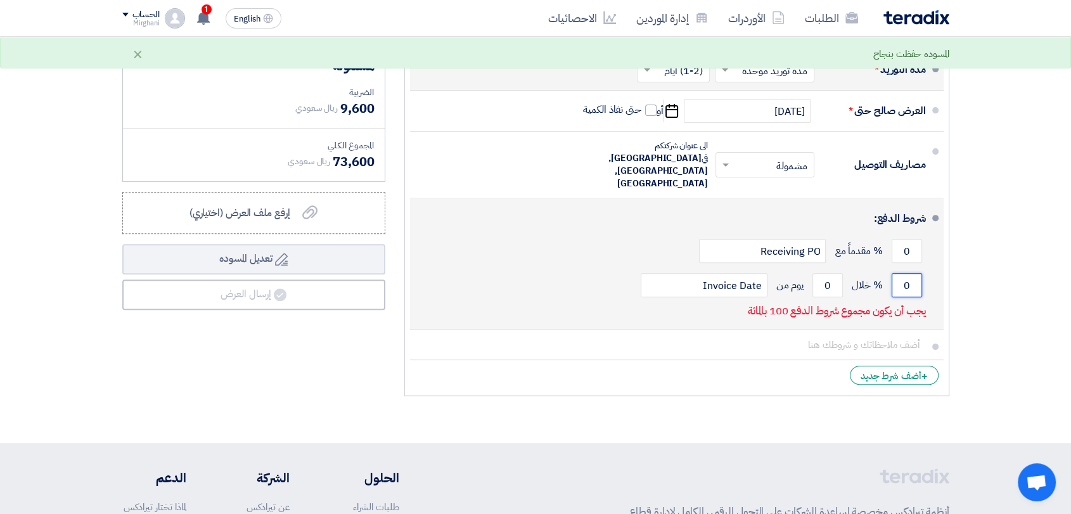
click at [917, 273] on input "0" at bounding box center [907, 285] width 30 height 24
click at [915, 234] on div "0 % مقدماً مع Receiving PO" at bounding box center [673, 251] width 506 height 34
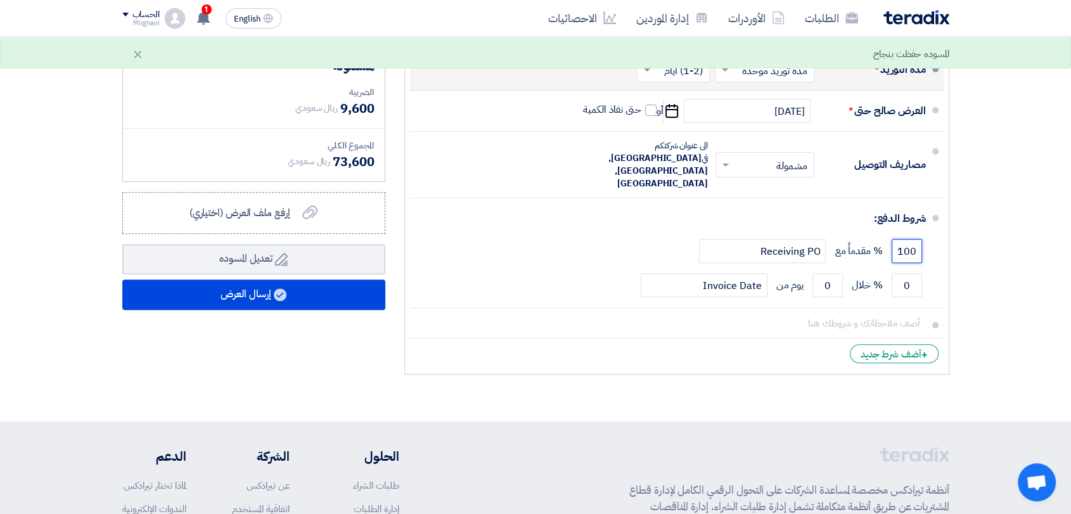
type input "100"
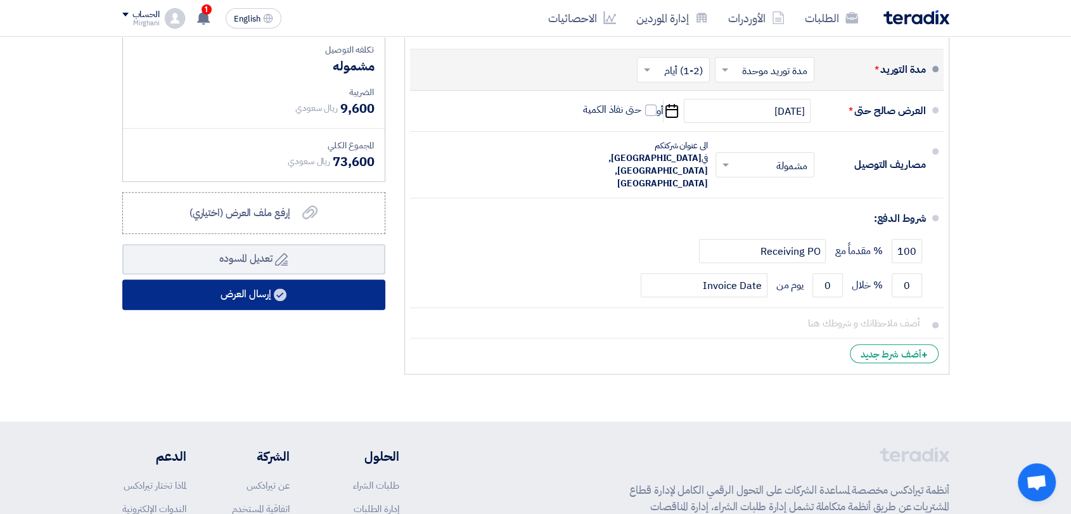
click at [344, 296] on button "إرسال العرض" at bounding box center [253, 295] width 263 height 30
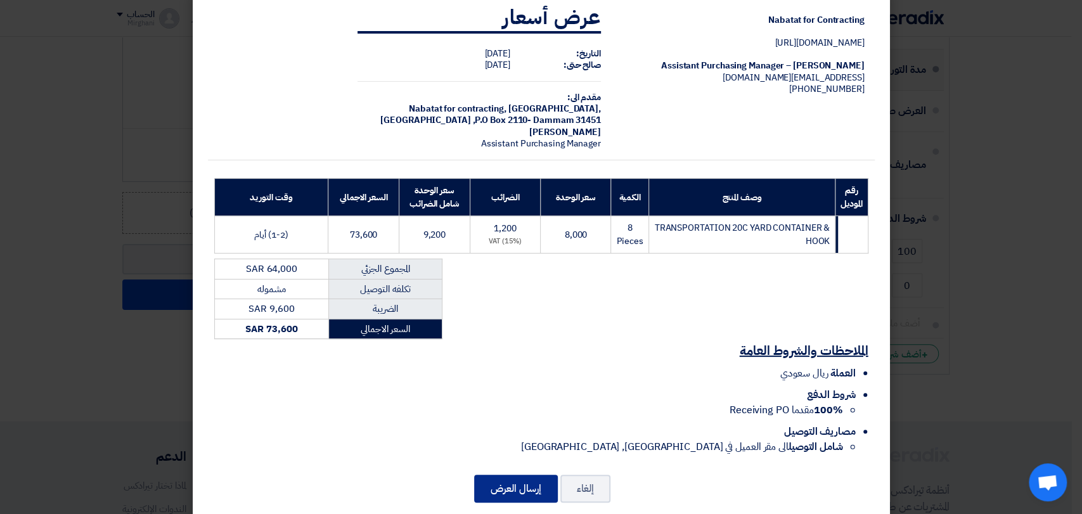
scroll to position [45, 0]
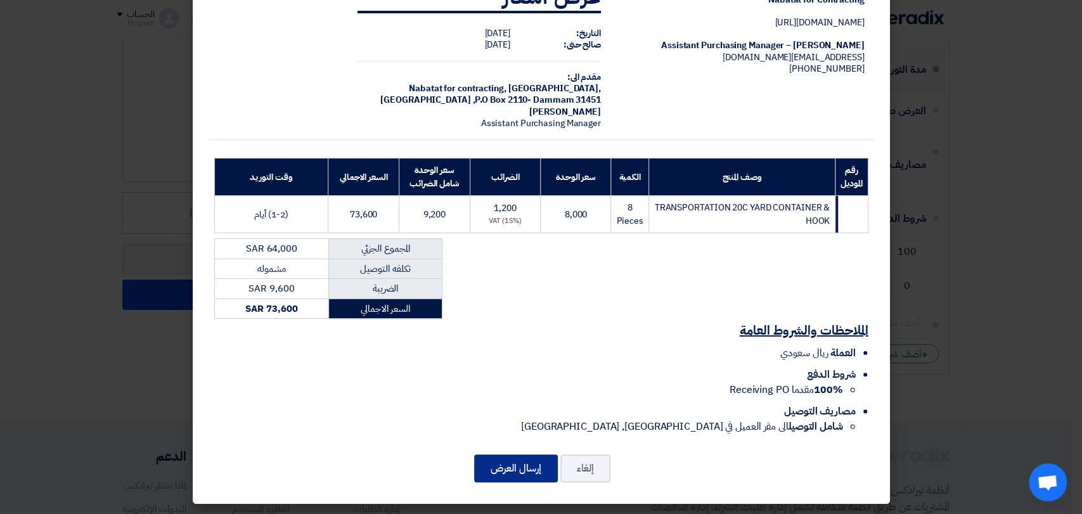
click at [522, 477] on button "إرسال العرض" at bounding box center [516, 468] width 84 height 28
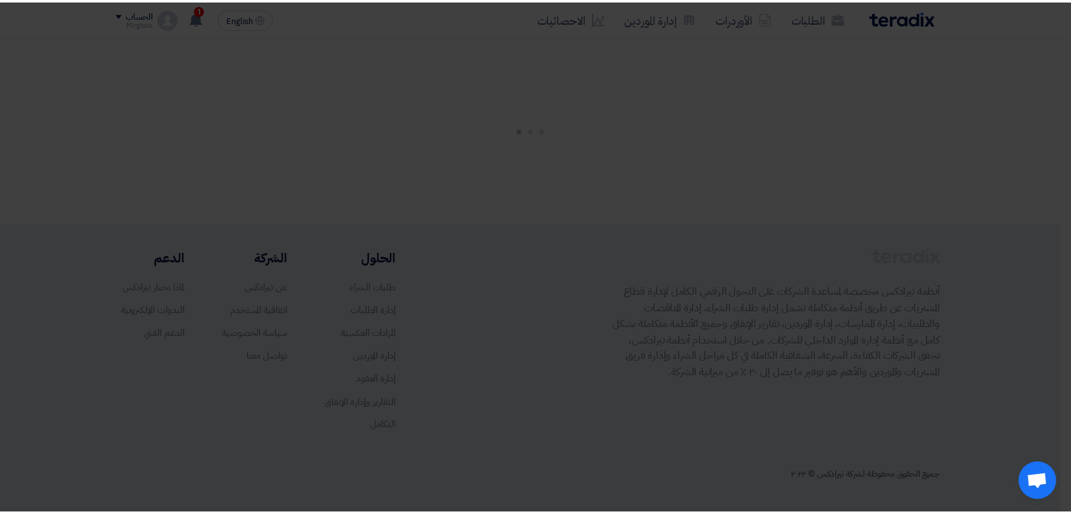
scroll to position [0, 0]
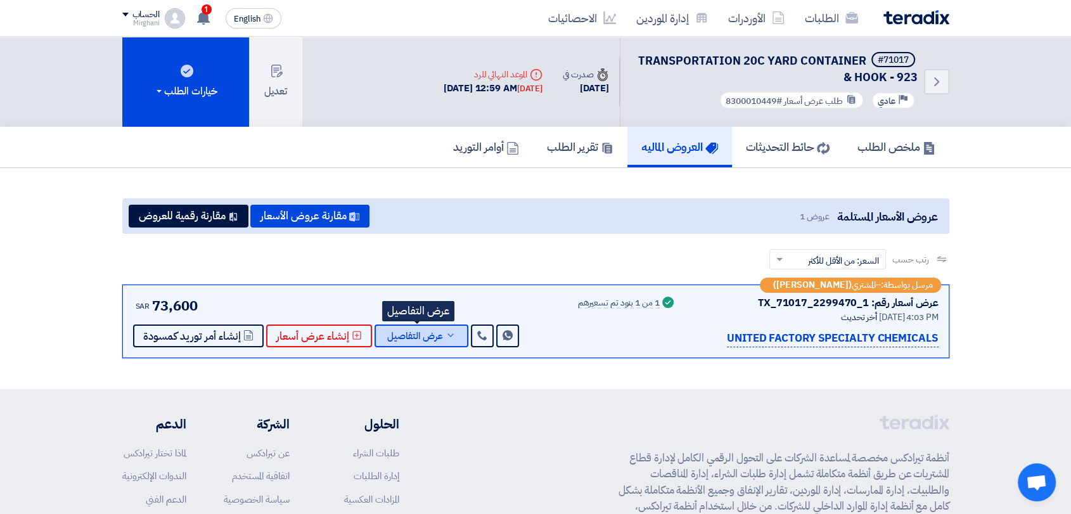
drag, startPoint x: 434, startPoint y: 328, endPoint x: 437, endPoint y: 334, distance: 6.9
click at [434, 331] on span "عرض التفاصيل" at bounding box center [415, 336] width 56 height 10
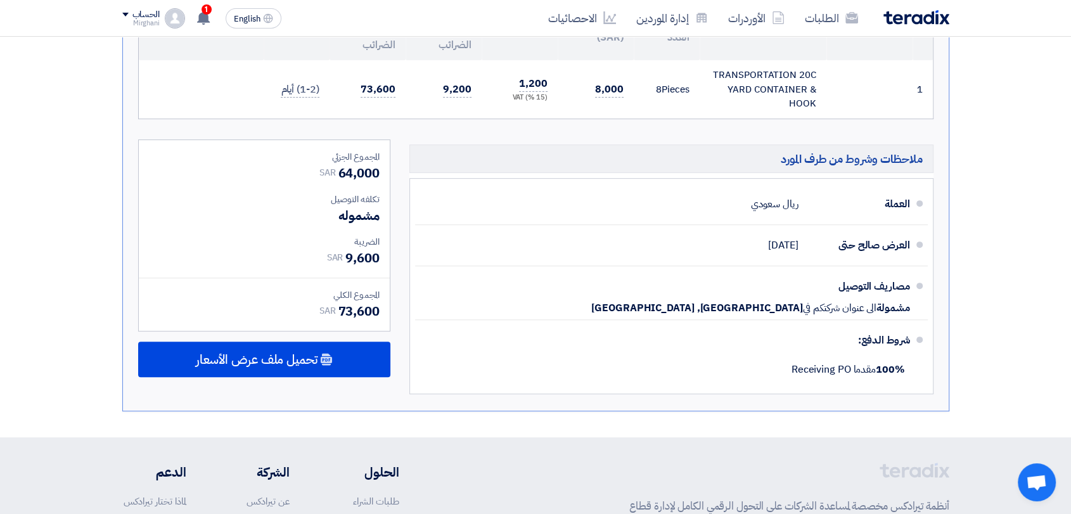
scroll to position [492, 0]
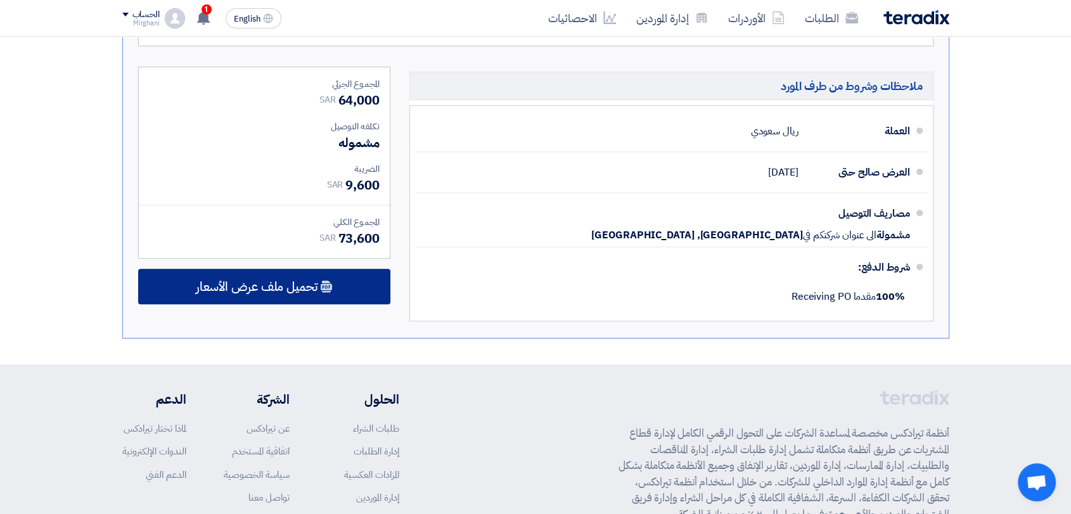
click at [351, 292] on div "تحميل ملف عرض الأسعار" at bounding box center [264, 286] width 252 height 35
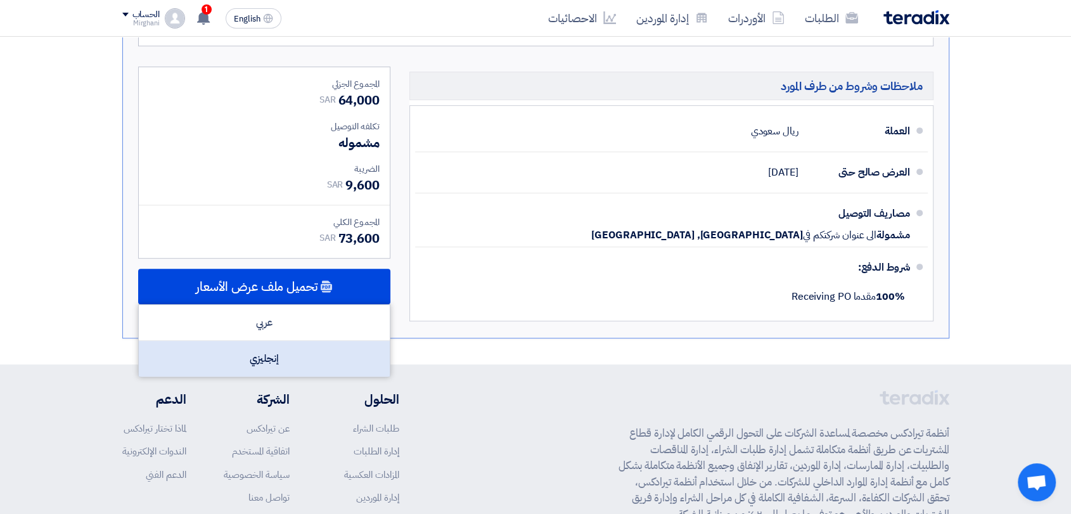
click at [349, 349] on div "إنجليزي" at bounding box center [264, 358] width 251 height 35
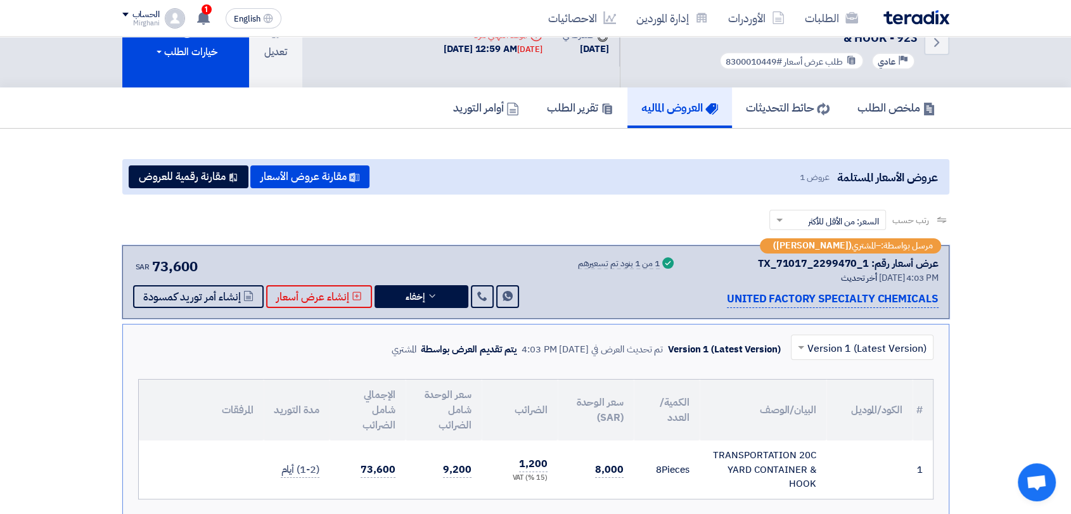
scroll to position [0, 0]
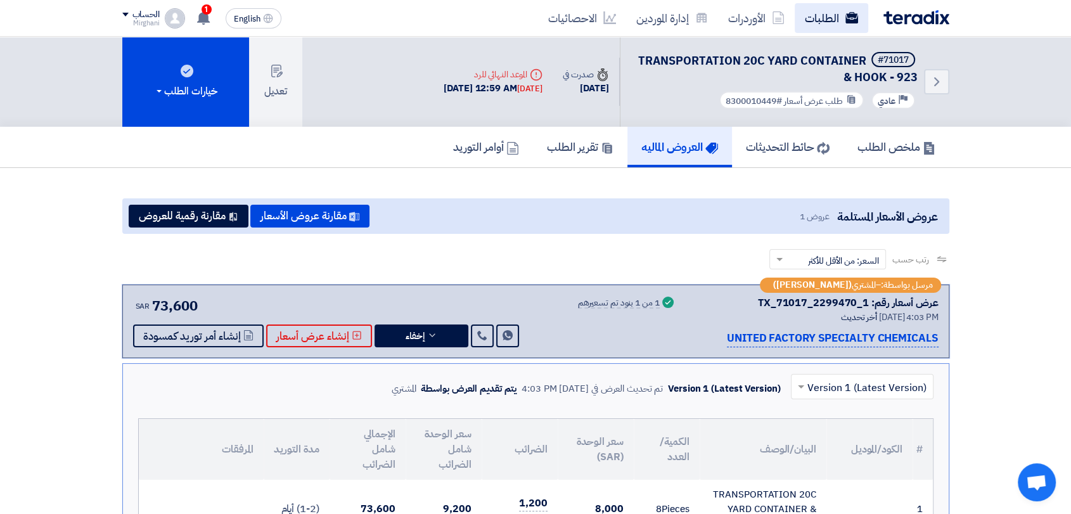
click at [826, 15] on link "الطلبات" at bounding box center [832, 18] width 74 height 30
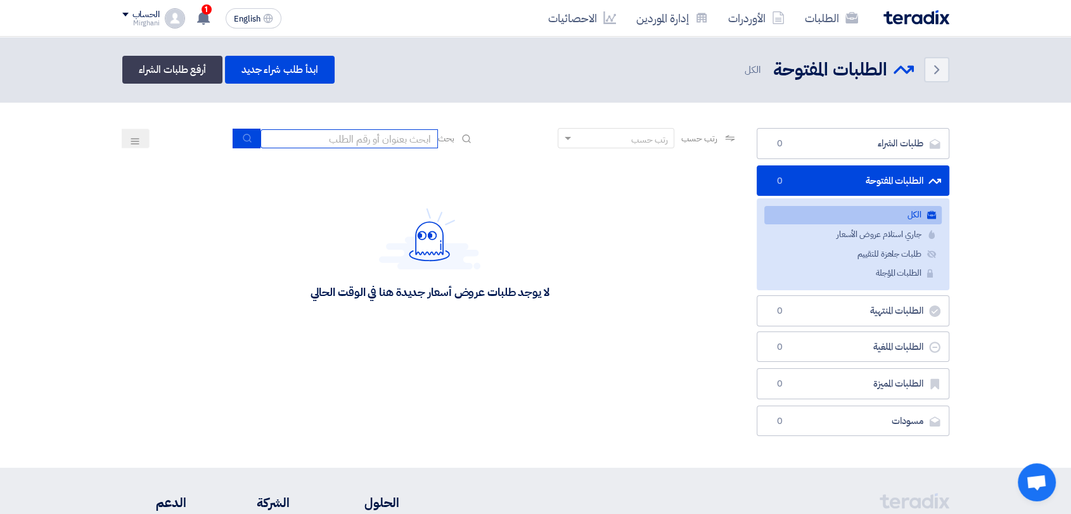
click at [350, 138] on input at bounding box center [348, 138] width 177 height 19
type input "911"
click at [233, 134] on button "submit" at bounding box center [247, 139] width 28 height 20
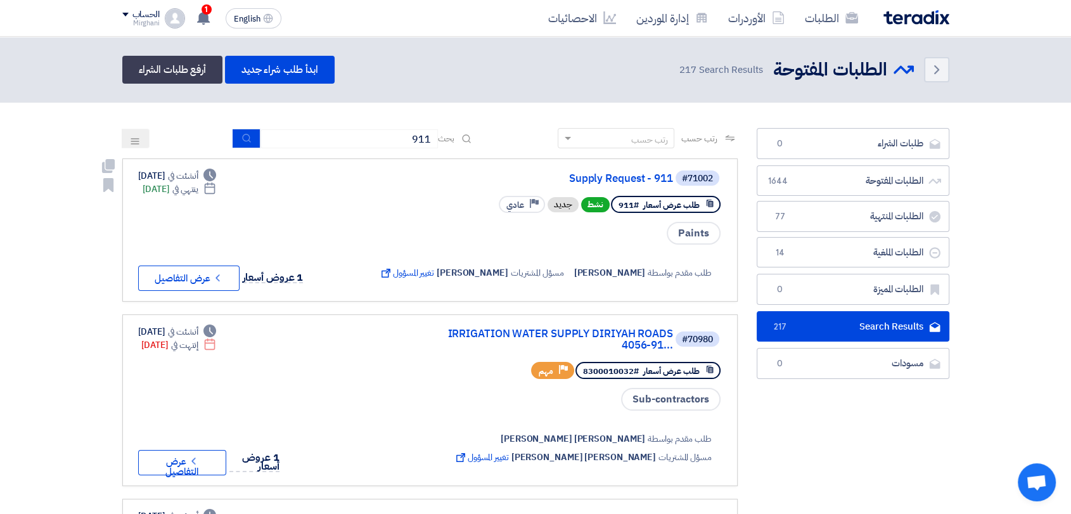
click at [619, 170] on div "#71002 Supply Request - 911" at bounding box center [548, 178] width 345 height 18
click at [618, 175] on link "Supply Request - 911" at bounding box center [547, 178] width 254 height 11
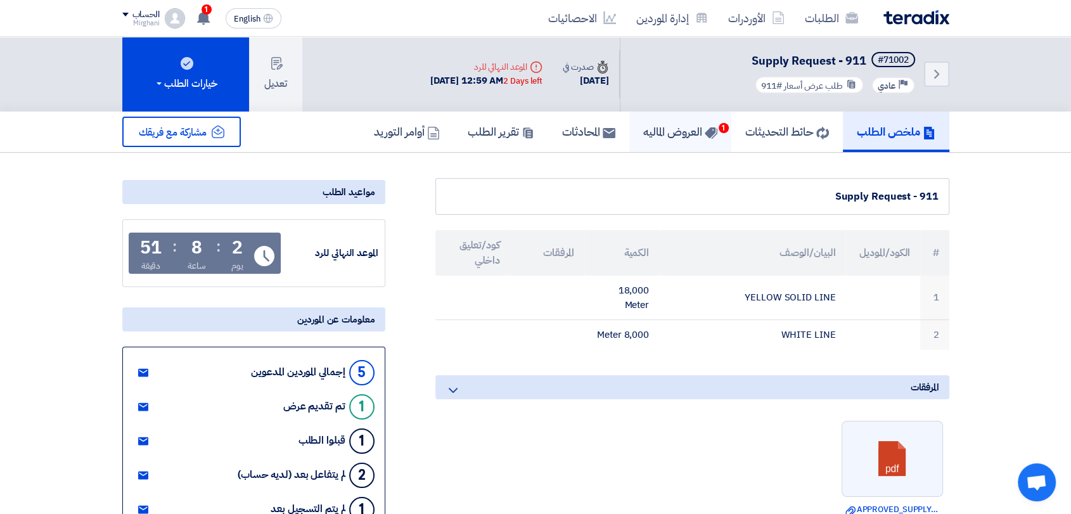
drag, startPoint x: 664, startPoint y: 119, endPoint x: 656, endPoint y: 139, distance: 21.1
click at [664, 120] on link "العروض الماليه 1" at bounding box center [680, 132] width 102 height 41
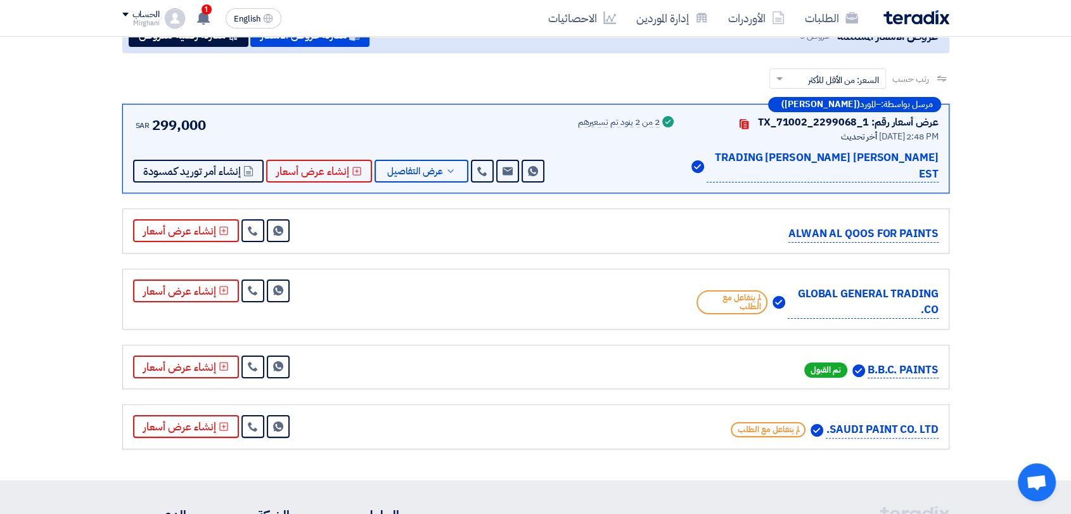
scroll to position [141, 0]
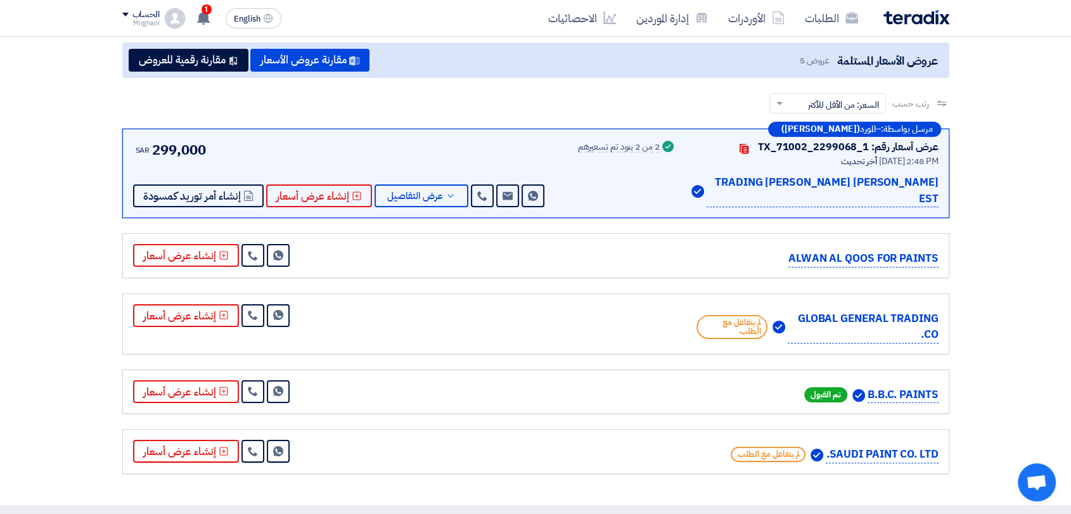
drag, startPoint x: 147, startPoint y: 149, endPoint x: 216, endPoint y: 153, distance: 69.2
click at [213, 152] on div "SAR 299,000 Send Message Send Message" at bounding box center [340, 173] width 414 height 68
click at [402, 191] on span "عرض التفاصيل" at bounding box center [415, 196] width 56 height 10
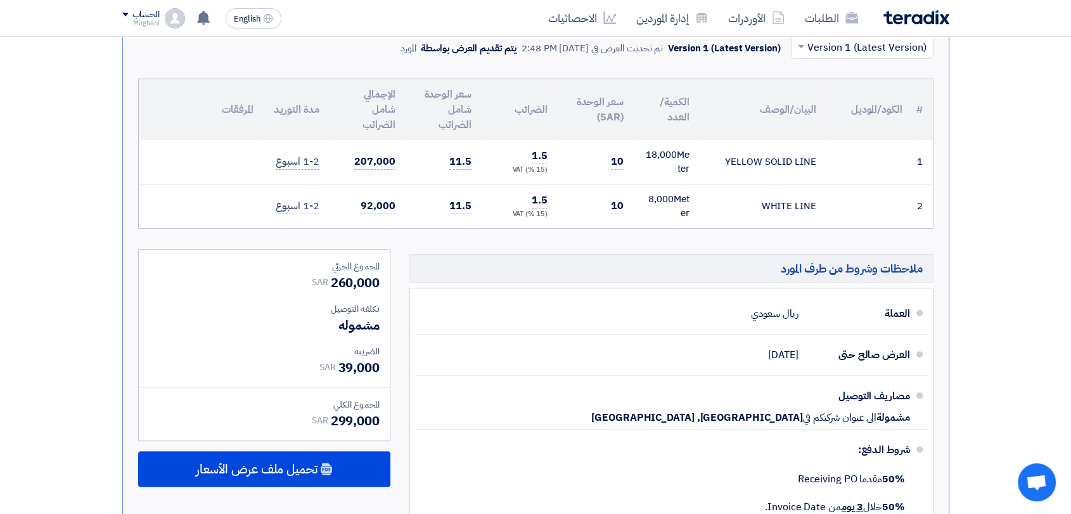
scroll to position [422, 0]
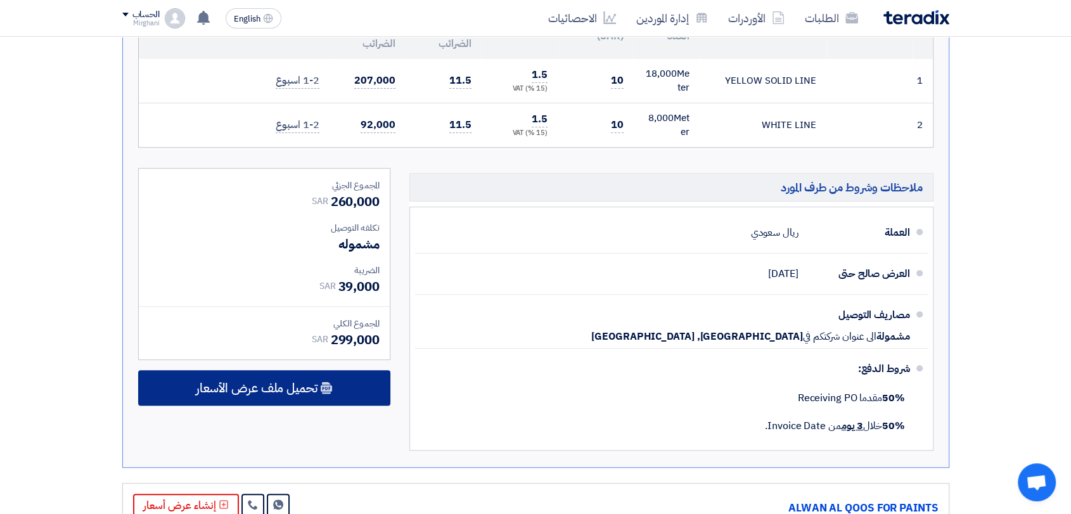
click at [360, 371] on div "تحميل ملف عرض الأسعار" at bounding box center [264, 387] width 252 height 35
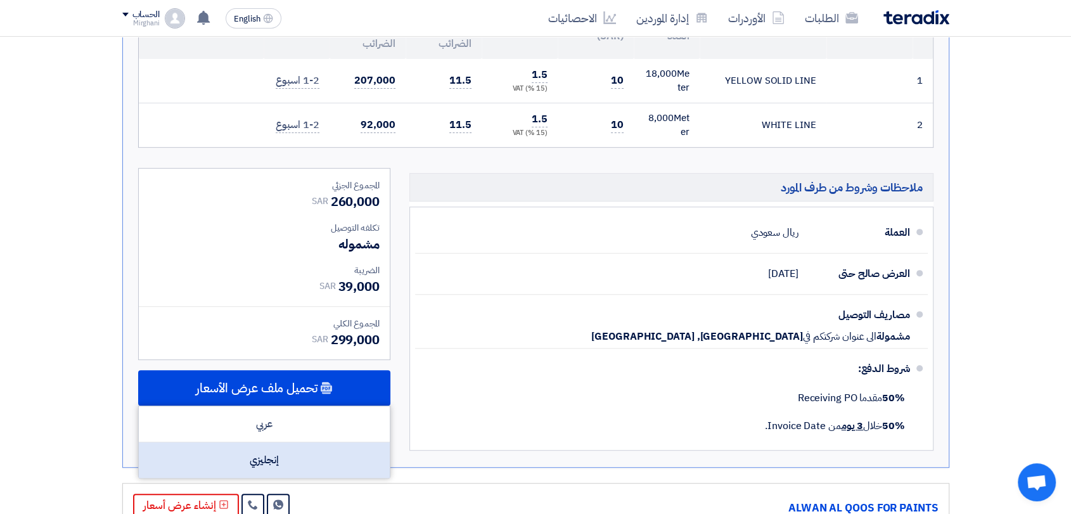
click at [355, 442] on div "إنجليزي" at bounding box center [264, 459] width 251 height 35
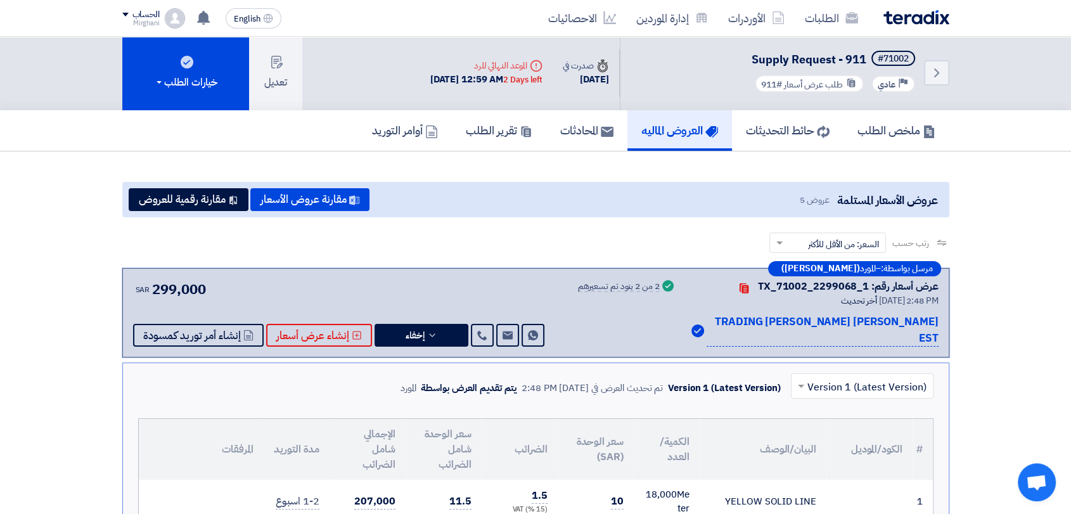
scroll to position [0, 0]
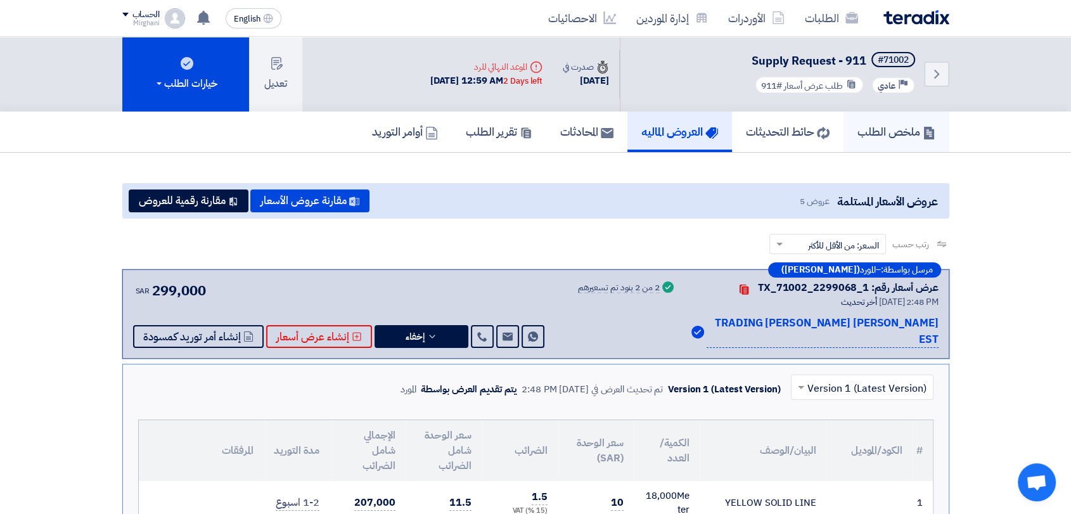
click at [870, 131] on h5 "ملخص الطلب" at bounding box center [897, 131] width 78 height 15
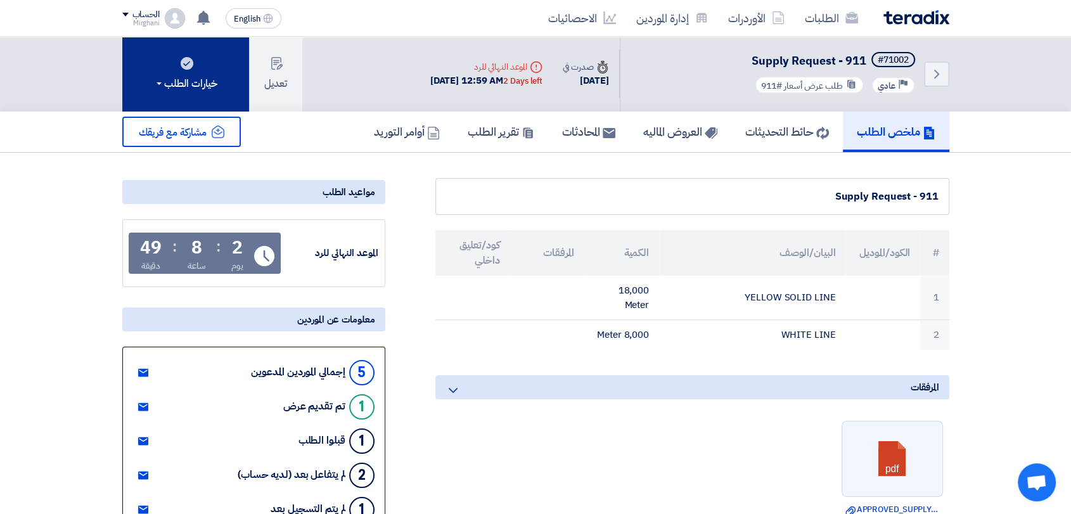
click at [233, 91] on button "خيارات الطلب" at bounding box center [185, 74] width 127 height 75
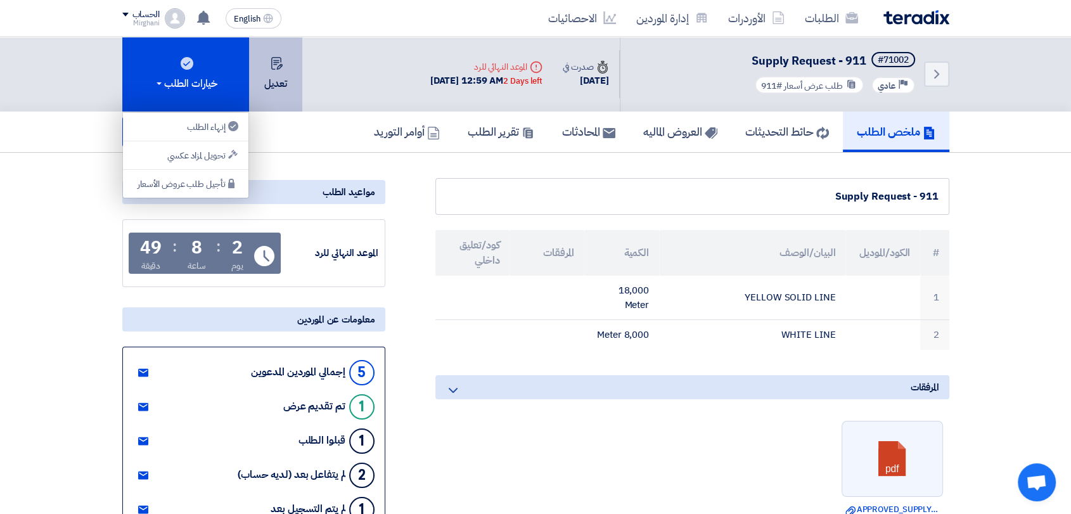
click at [277, 83] on button "تعديل" at bounding box center [275, 74] width 53 height 75
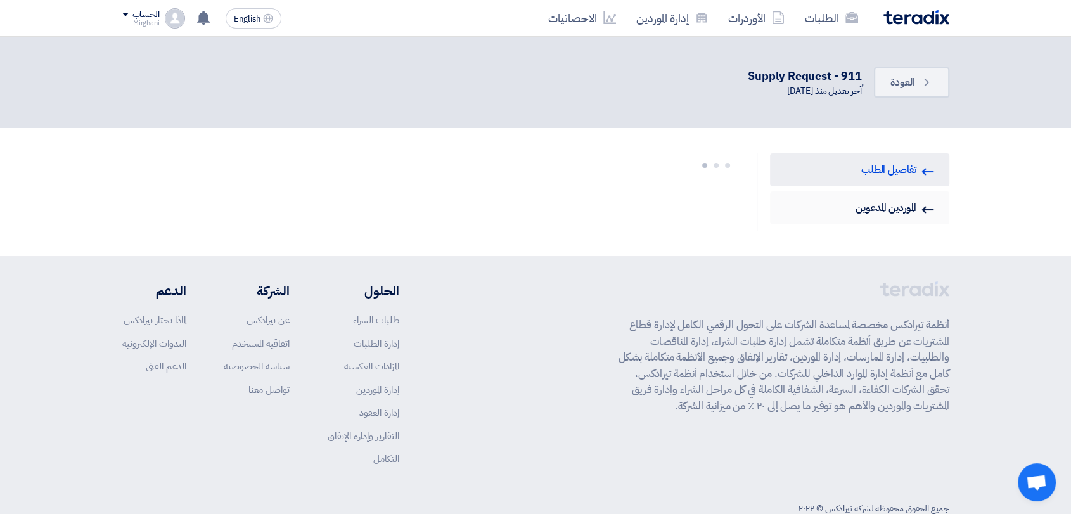
click at [841, 196] on link "Invited Suppliers الموردين المدعوين" at bounding box center [859, 207] width 179 height 33
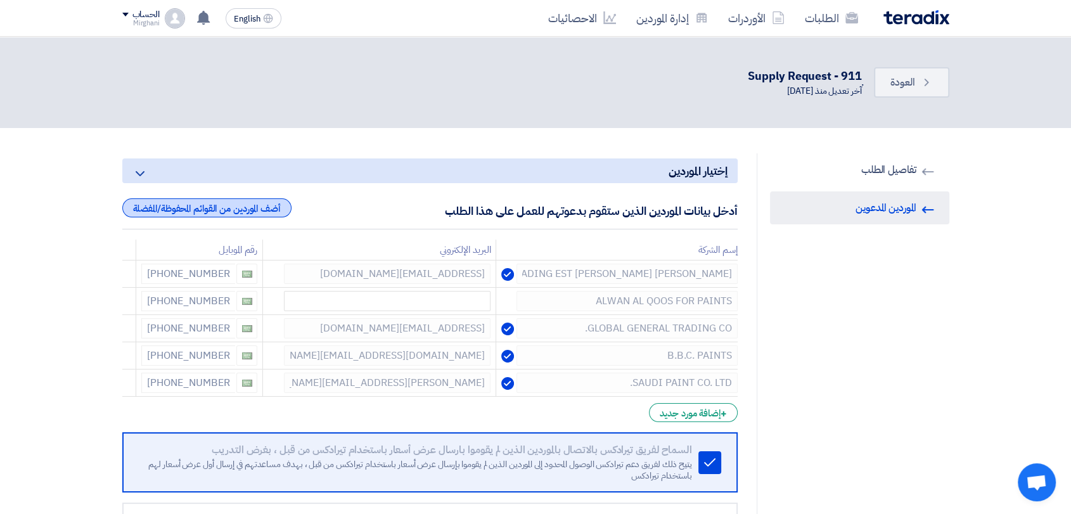
click at [216, 209] on div "أضف الموردين من القوائم المحفوظة/المفضلة" at bounding box center [206, 207] width 169 height 19
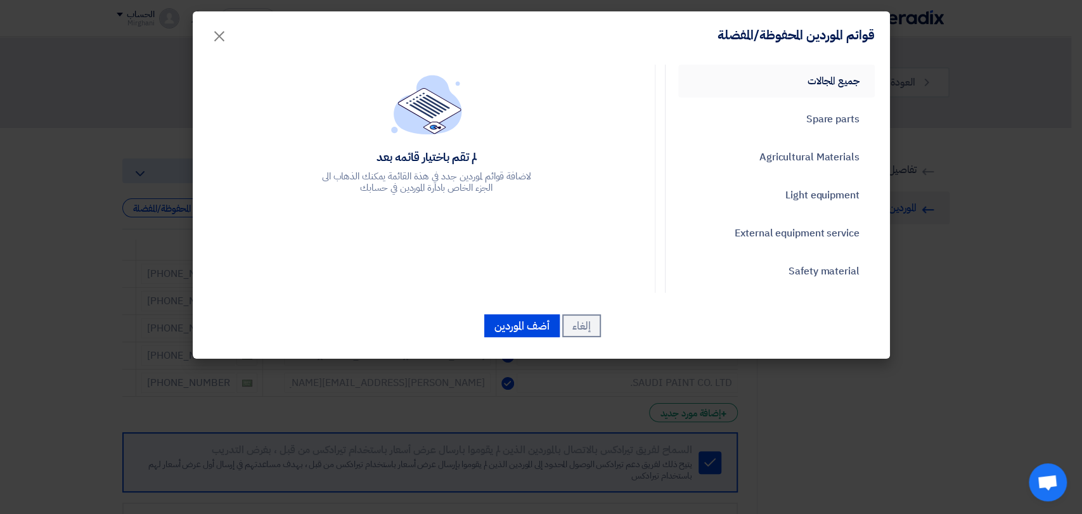
click at [791, 86] on link "جميع المجالات" at bounding box center [776, 81] width 196 height 33
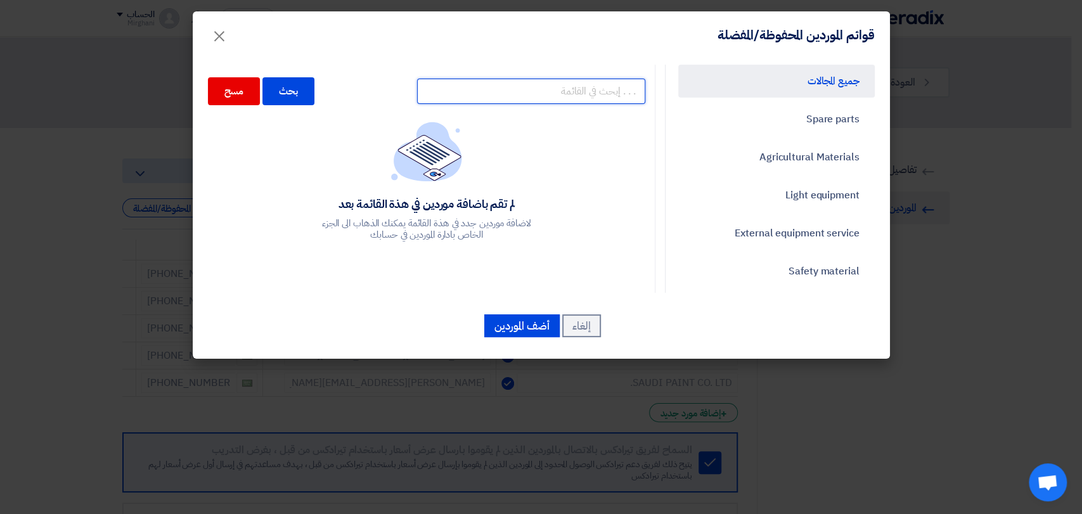
click at [583, 84] on input "text" at bounding box center [531, 91] width 228 height 25
type input "a.g.c"
click at [296, 75] on div "a.g.c بحث مسح" at bounding box center [426, 91] width 437 height 41
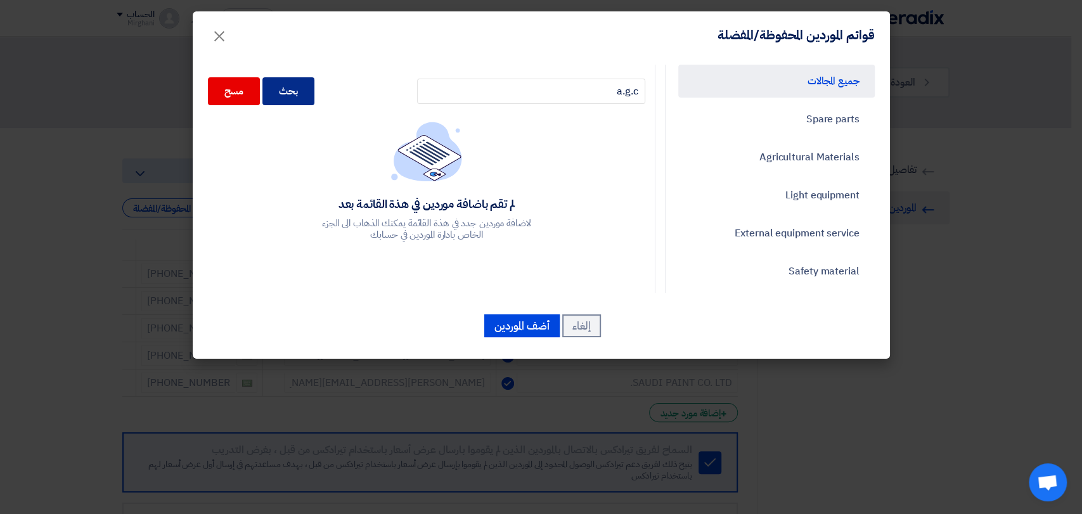
click at [297, 79] on div "بحث" at bounding box center [288, 91] width 52 height 28
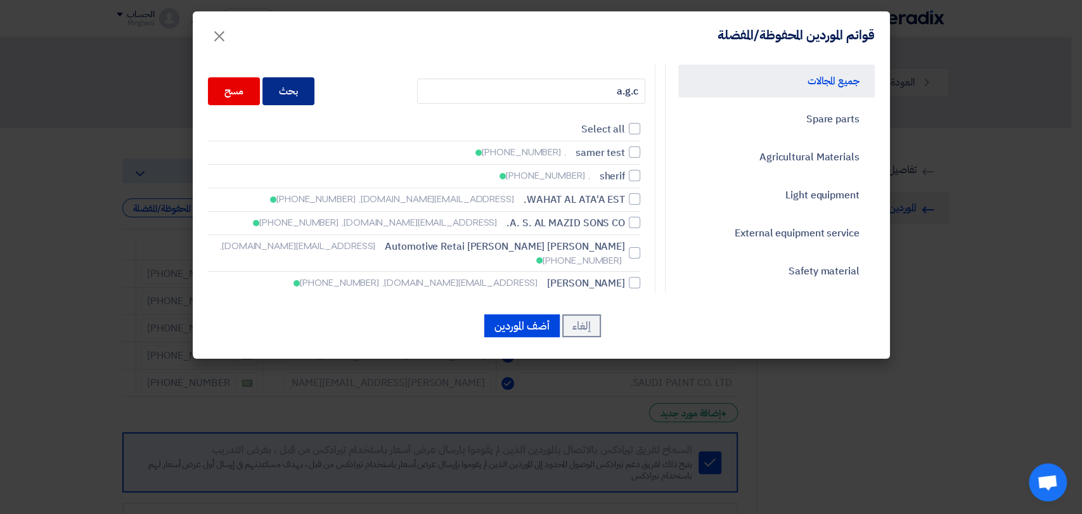
click at [300, 84] on div "بحث" at bounding box center [288, 91] width 52 height 28
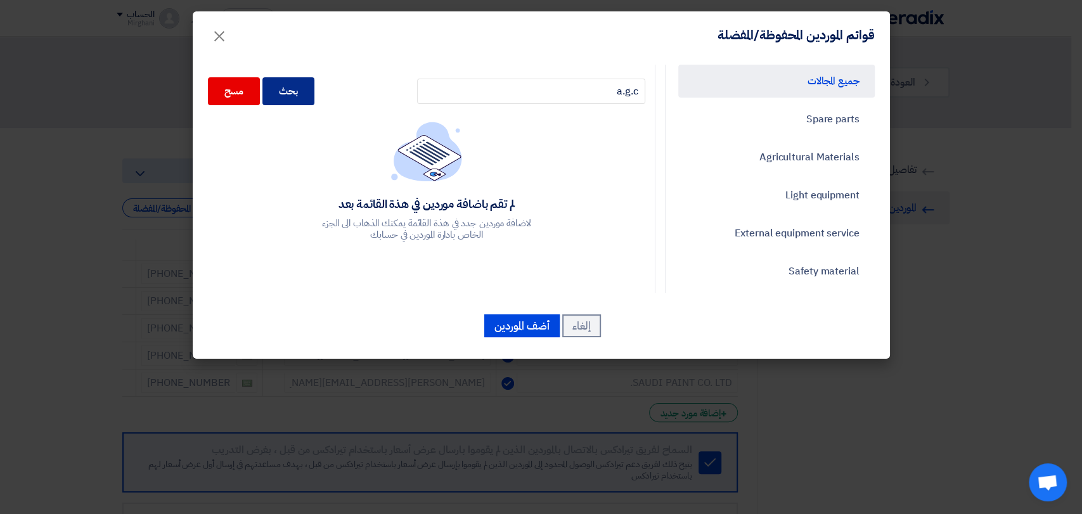
click at [301, 93] on div "بحث" at bounding box center [288, 91] width 52 height 28
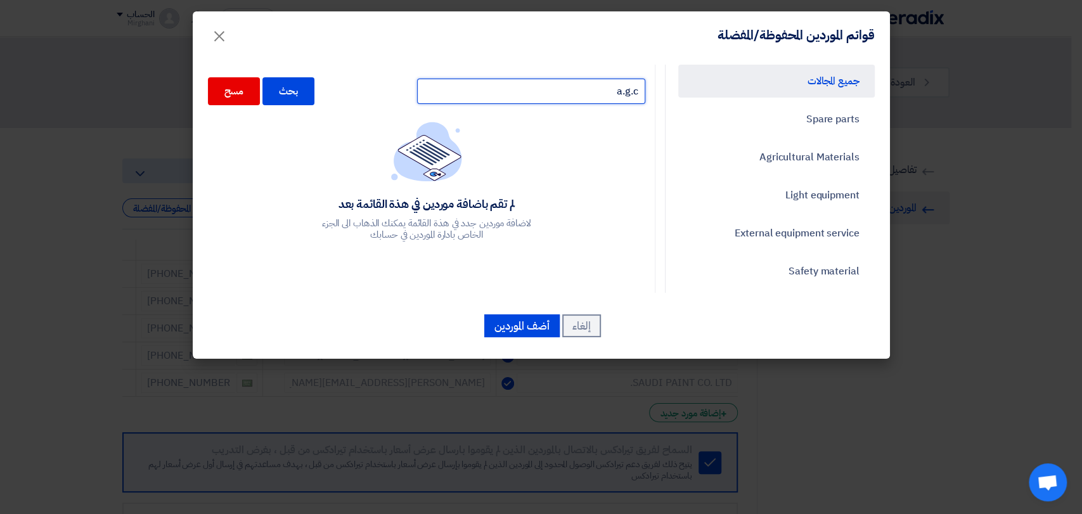
drag, startPoint x: 557, startPoint y: 102, endPoint x: 703, endPoint y: 101, distance: 145.8
click at [701, 101] on div "جميع المجالات Spare parts Agricultural Materials Light equipment External equip…" at bounding box center [541, 179] width 686 height 228
click at [218, 34] on span "×" at bounding box center [219, 35] width 15 height 38
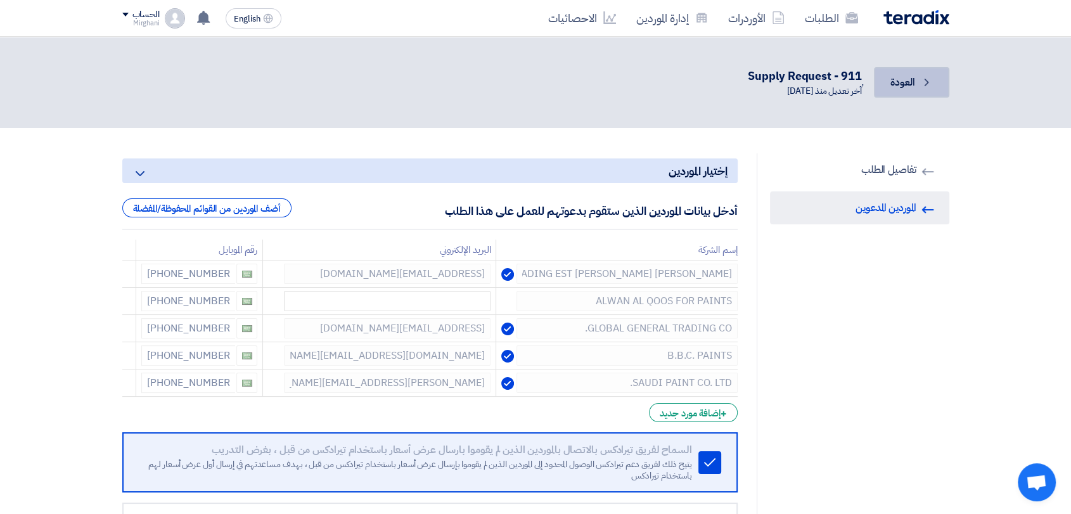
click at [891, 77] on span "العودة" at bounding box center [903, 82] width 24 height 15
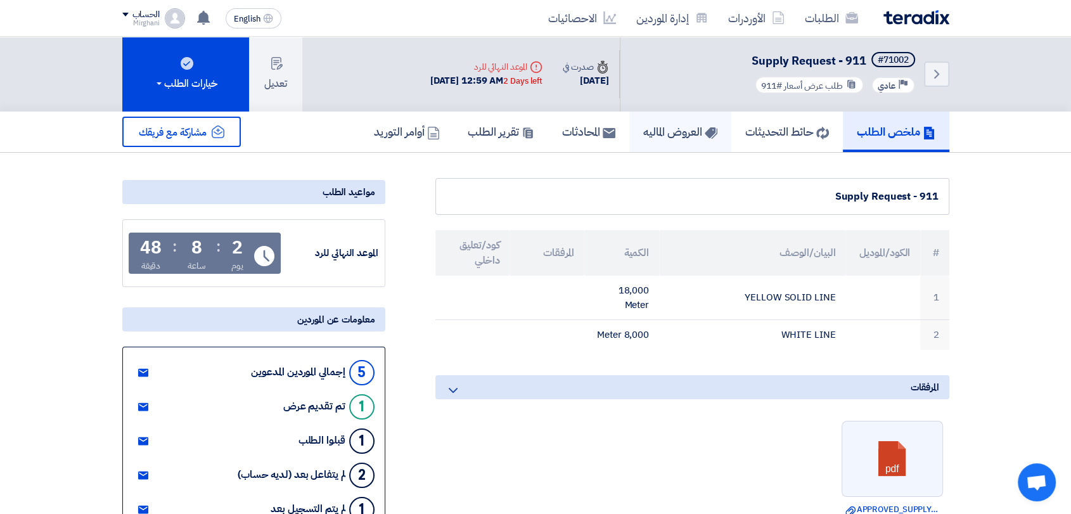
click at [643, 135] on h5 "العروض الماليه" at bounding box center [680, 131] width 74 height 15
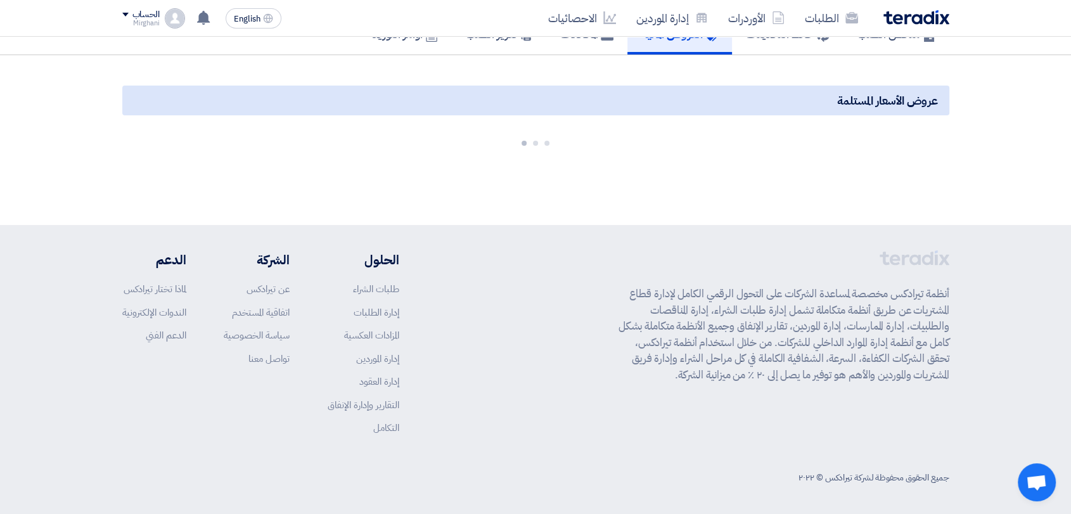
scroll to position [99, 0]
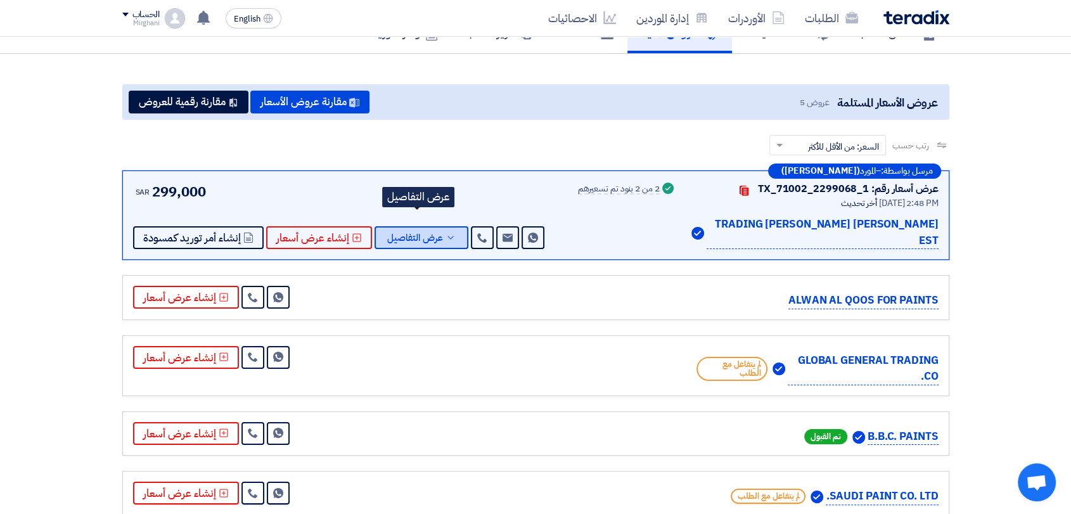
click at [409, 233] on span "عرض التفاصيل" at bounding box center [415, 238] width 56 height 10
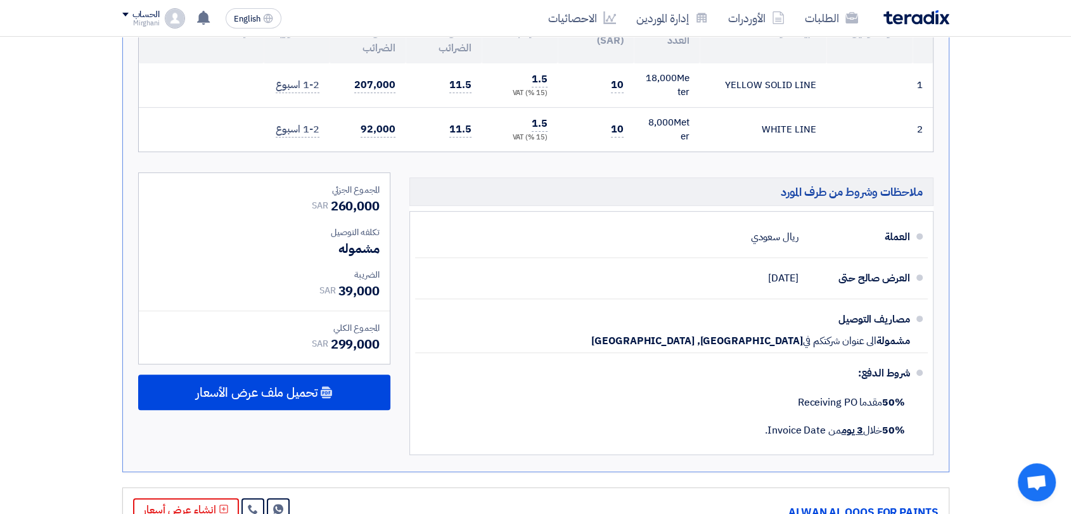
scroll to position [592, 0]
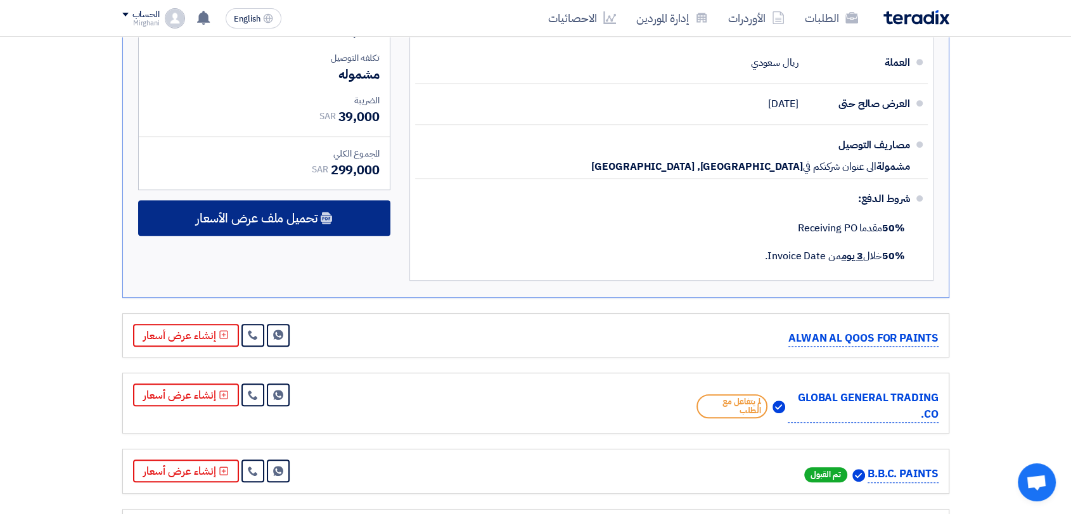
click at [354, 202] on div "تحميل ملف عرض الأسعار" at bounding box center [264, 217] width 252 height 35
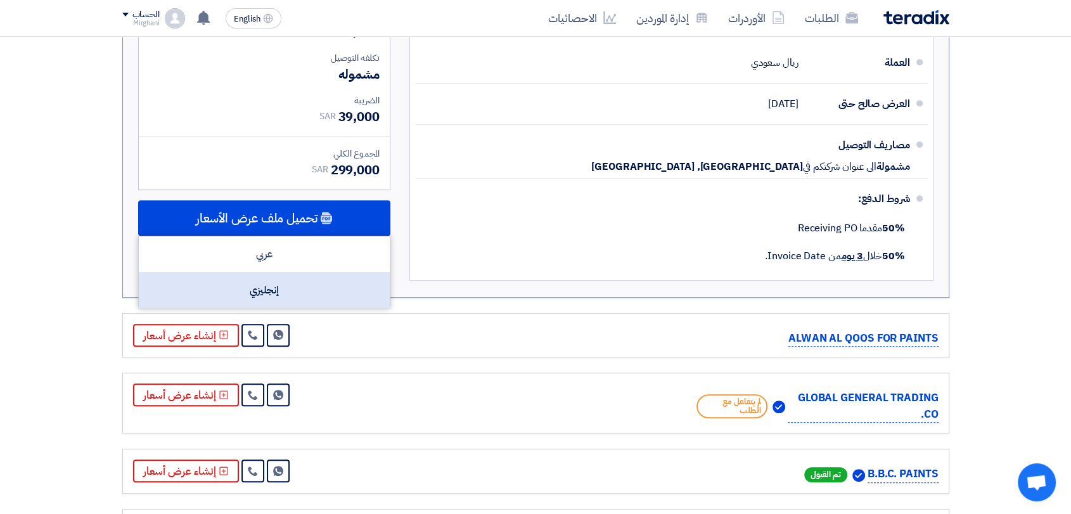
click at [341, 283] on div "إنجليزي" at bounding box center [264, 290] width 251 height 35
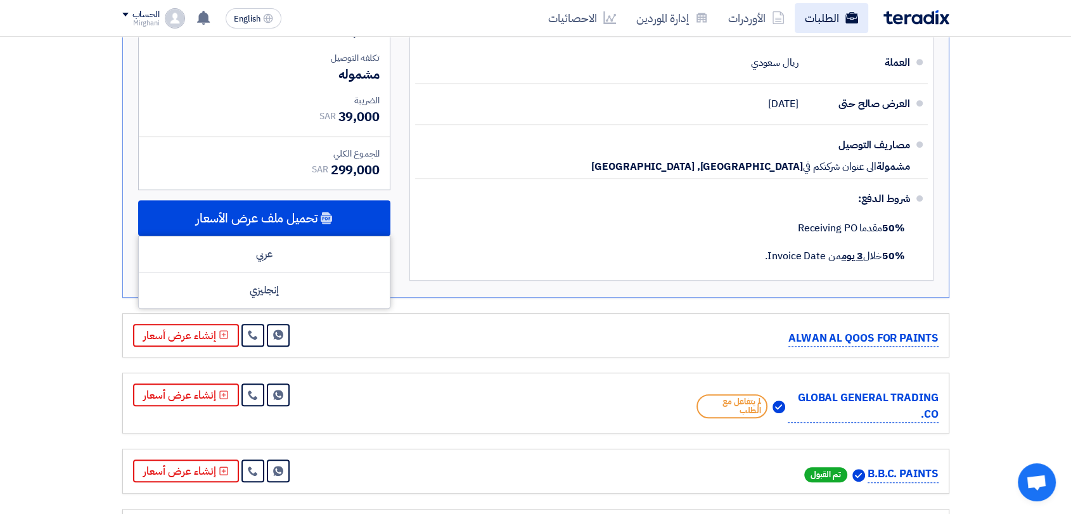
click at [852, 23] on icon at bounding box center [852, 17] width 13 height 13
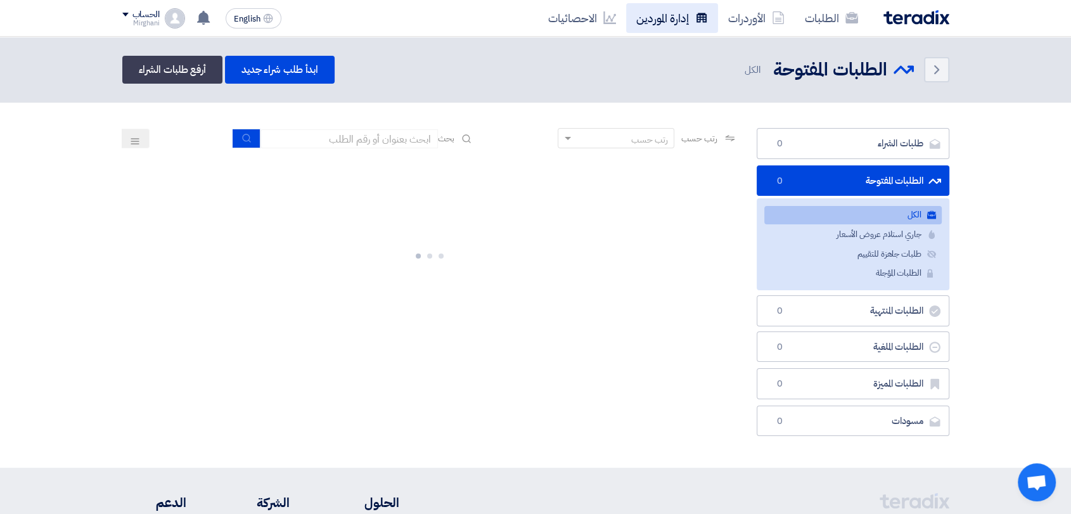
click at [677, 19] on link "إدارة الموردين" at bounding box center [672, 18] width 92 height 30
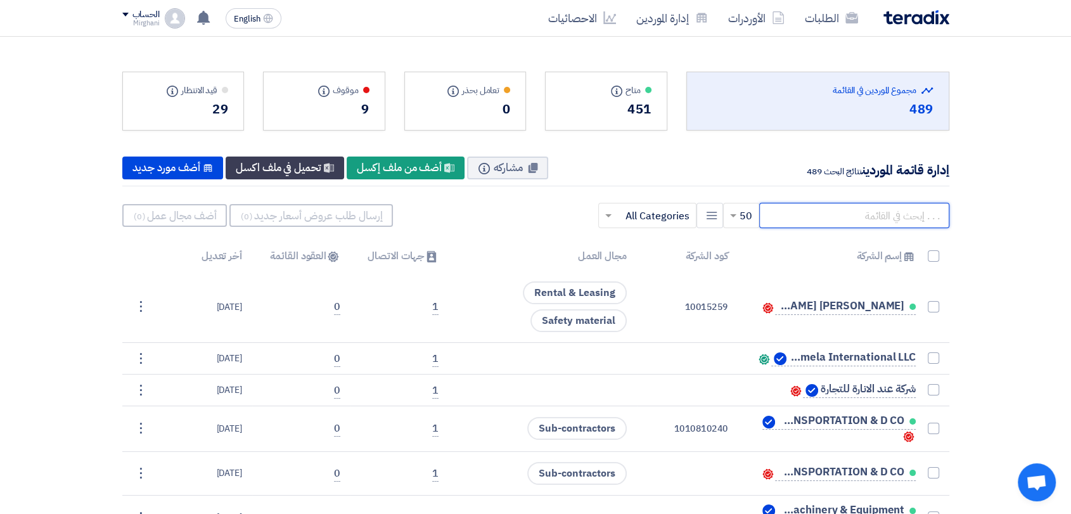
click at [799, 224] on input "text" at bounding box center [854, 215] width 190 height 25
paste input "10011622"
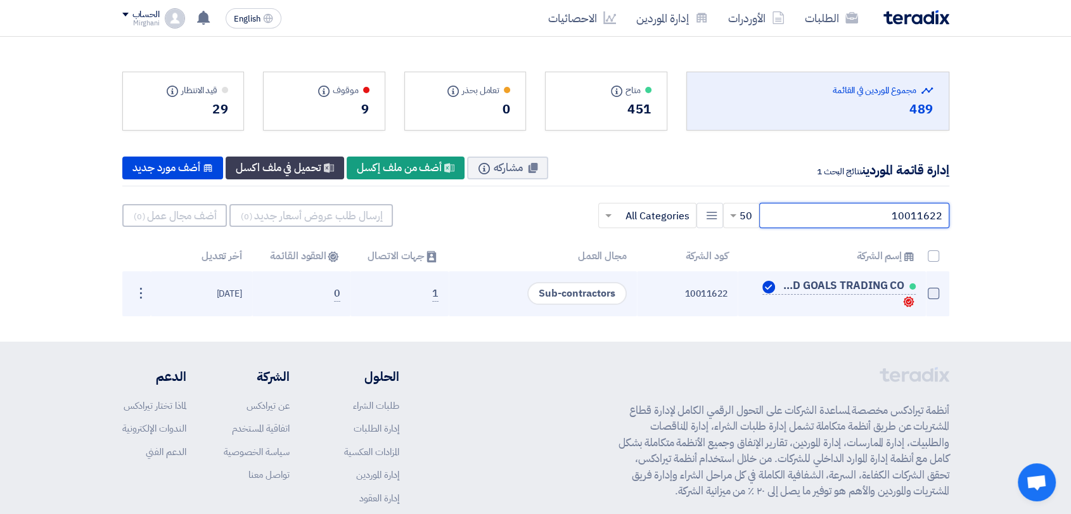
type input "10011622"
click at [932, 293] on span at bounding box center [933, 293] width 11 height 11
click at [924, 293] on input "checkbox" at bounding box center [920, 296] width 8 height 8
checkbox input "true"
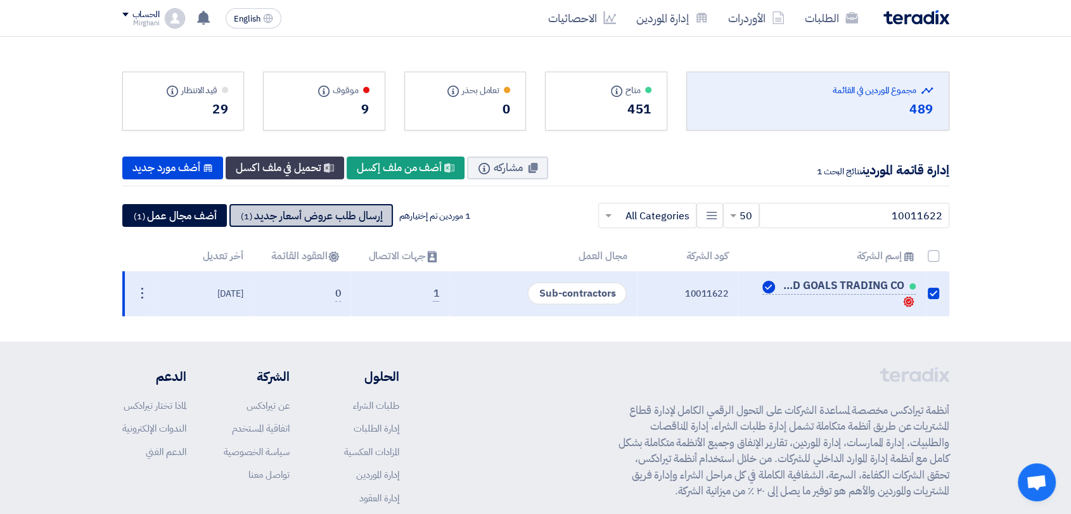
click at [370, 224] on button "إرسال طلب عروض أسعار جديد (1)" at bounding box center [311, 215] width 164 height 23
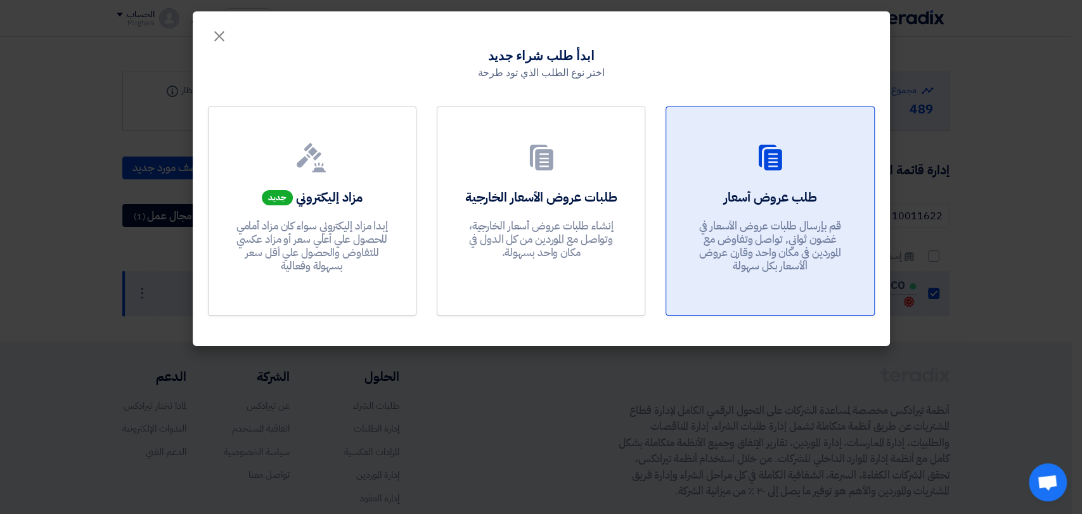
click at [742, 202] on h2 "طلب عروض أسعار" at bounding box center [769, 197] width 93 height 18
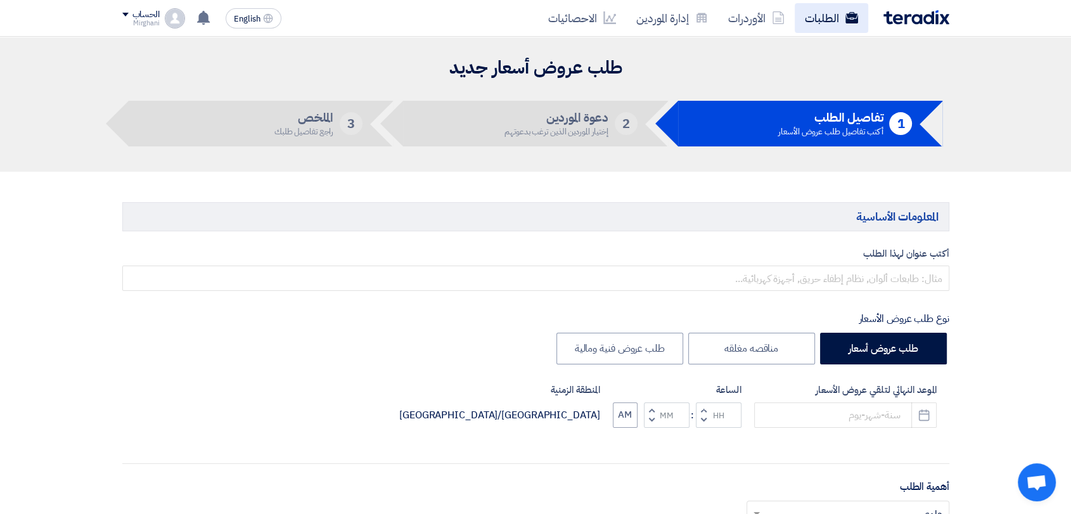
click at [835, 25] on link "الطلبات" at bounding box center [832, 18] width 74 height 30
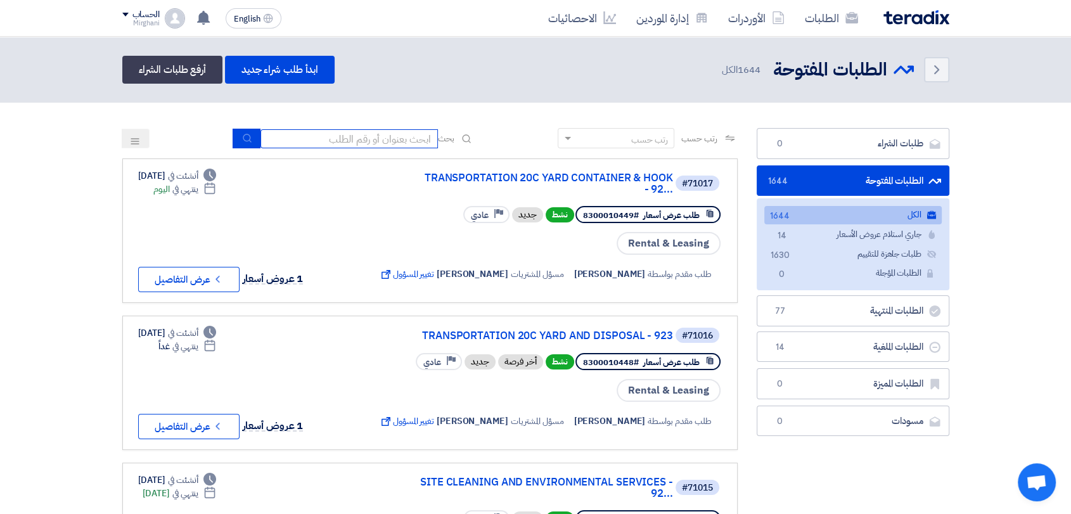
click at [360, 134] on input at bounding box center [348, 138] width 177 height 19
type input "911"
click at [241, 129] on button "submit" at bounding box center [247, 139] width 28 height 20
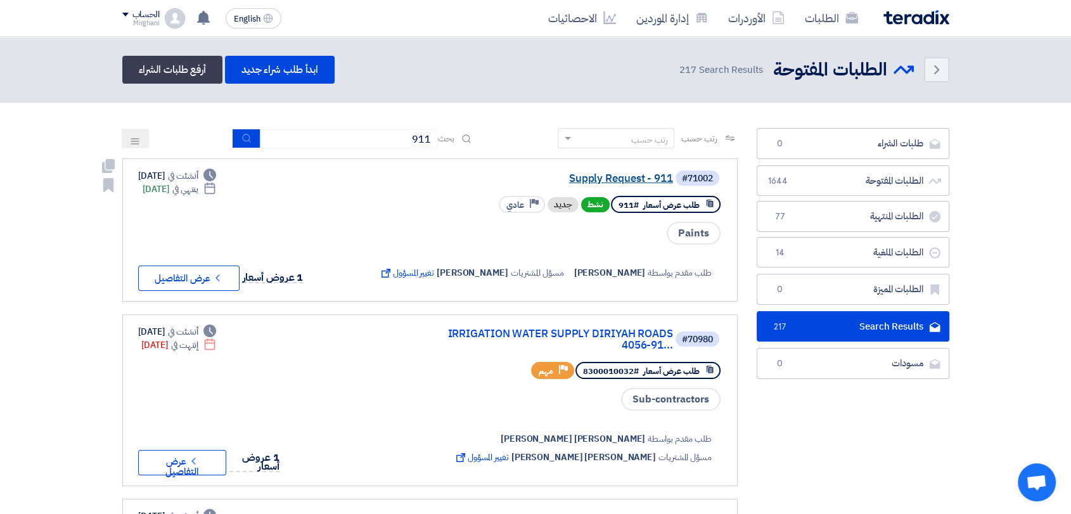
click at [574, 179] on link "Supply Request - 911" at bounding box center [547, 178] width 254 height 11
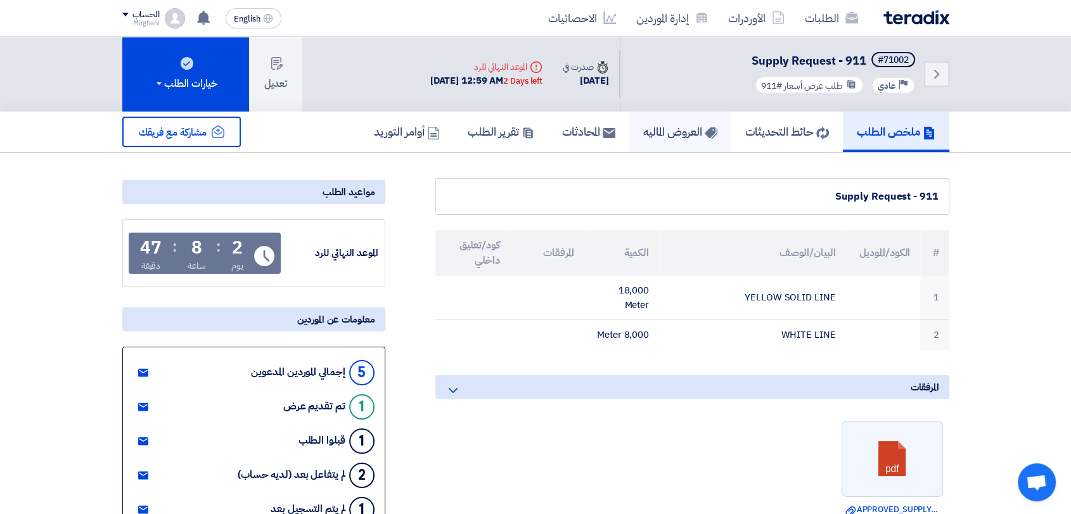
click at [670, 134] on h5 "العروض الماليه" at bounding box center [680, 131] width 74 height 15
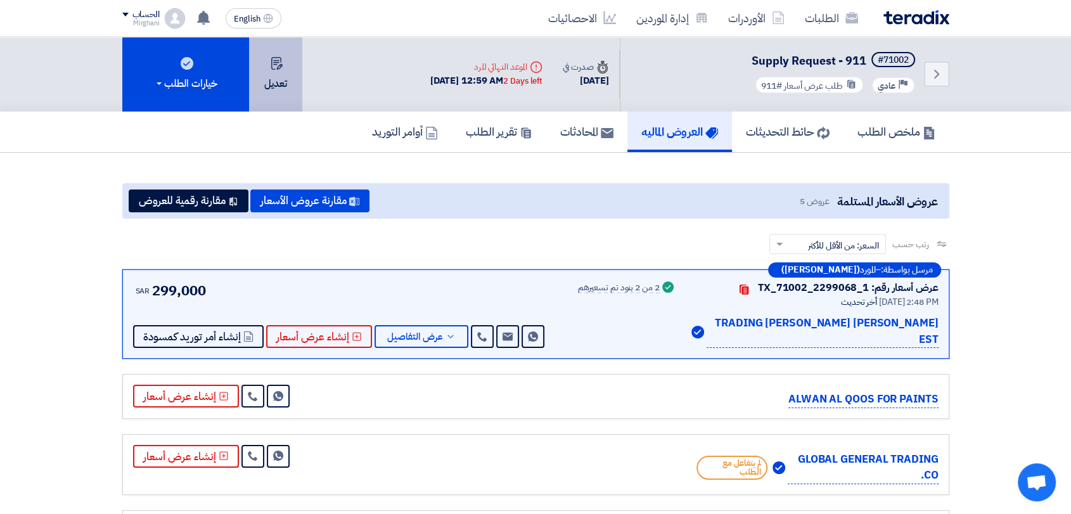
click at [283, 77] on button "تعديل" at bounding box center [275, 74] width 53 height 75
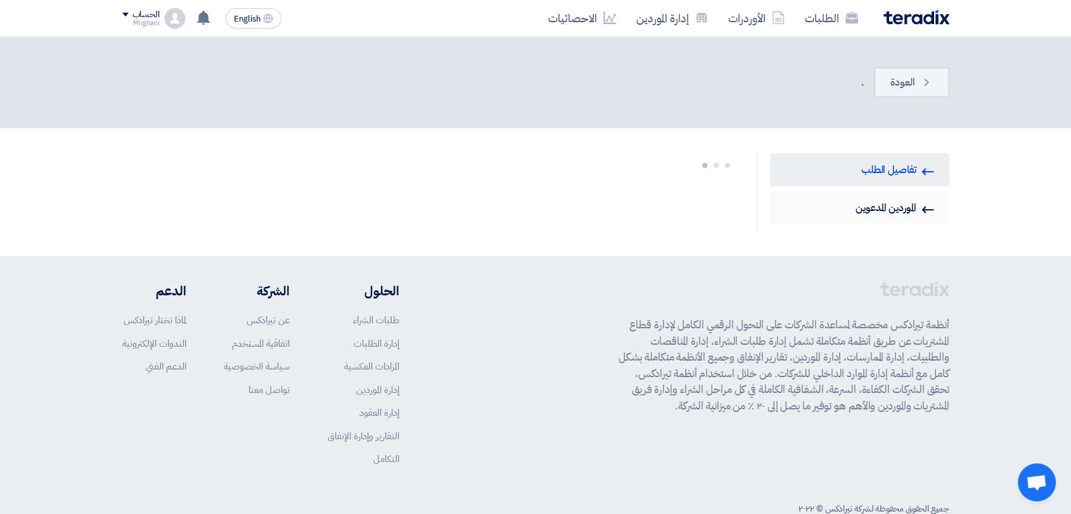
click at [923, 215] on icon "Invited Suppliers" at bounding box center [928, 209] width 13 height 13
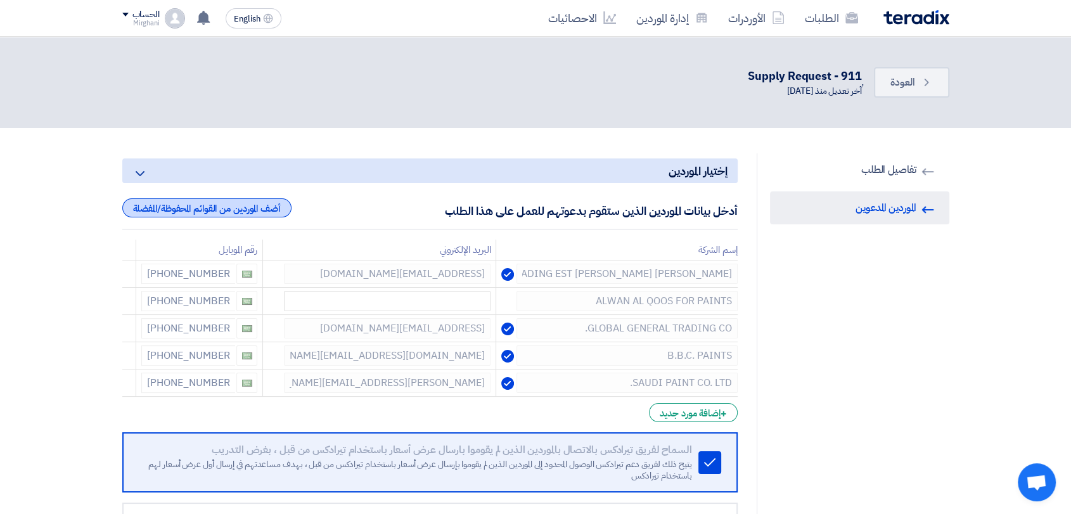
click at [247, 212] on div "أضف الموردين من القوائم المحفوظة/المفضلة" at bounding box center [206, 207] width 169 height 19
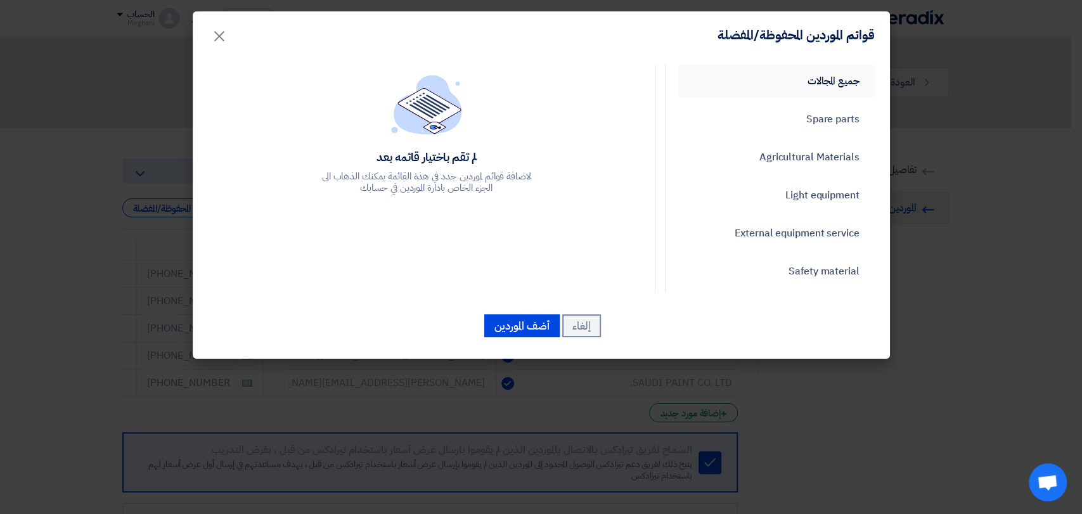
click at [756, 87] on link "جميع المجالات" at bounding box center [776, 81] width 196 height 33
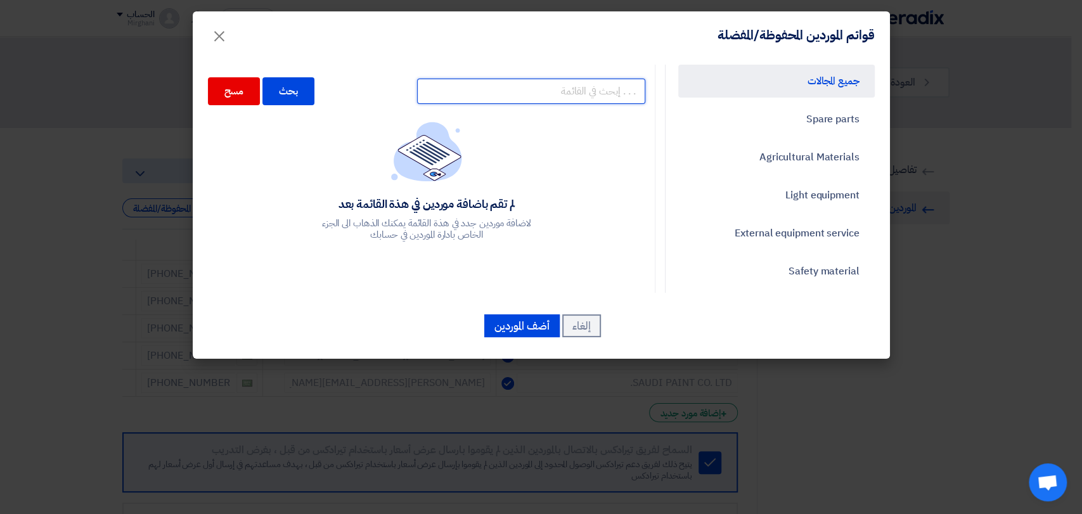
click at [569, 93] on input "text" at bounding box center [531, 91] width 228 height 25
paste input "10011622"
type input "10011622"
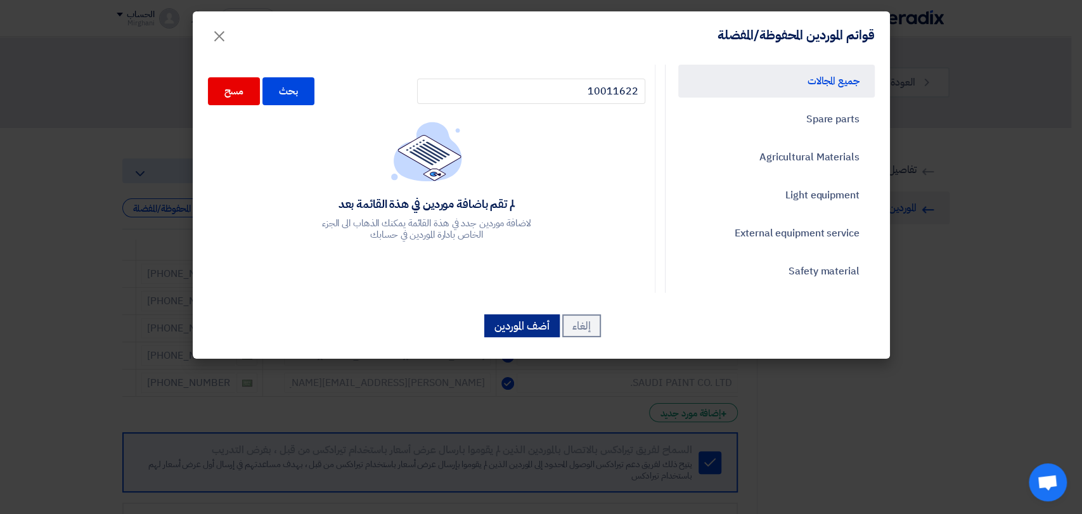
click at [531, 326] on button "أضف الموردين" at bounding box center [521, 325] width 75 height 23
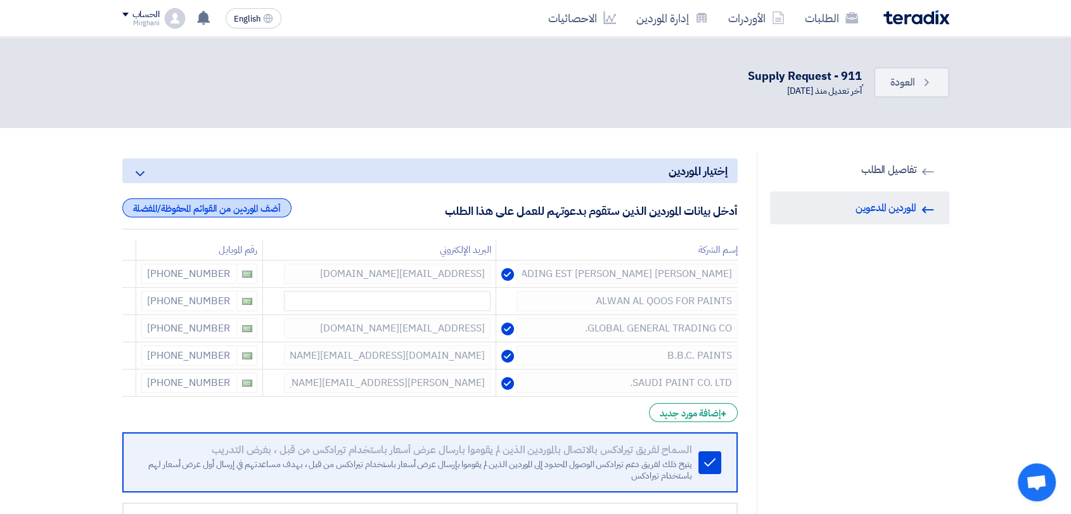
click at [286, 207] on div "أضف الموردين من القوائم المحفوظة/المفضلة" at bounding box center [206, 207] width 169 height 19
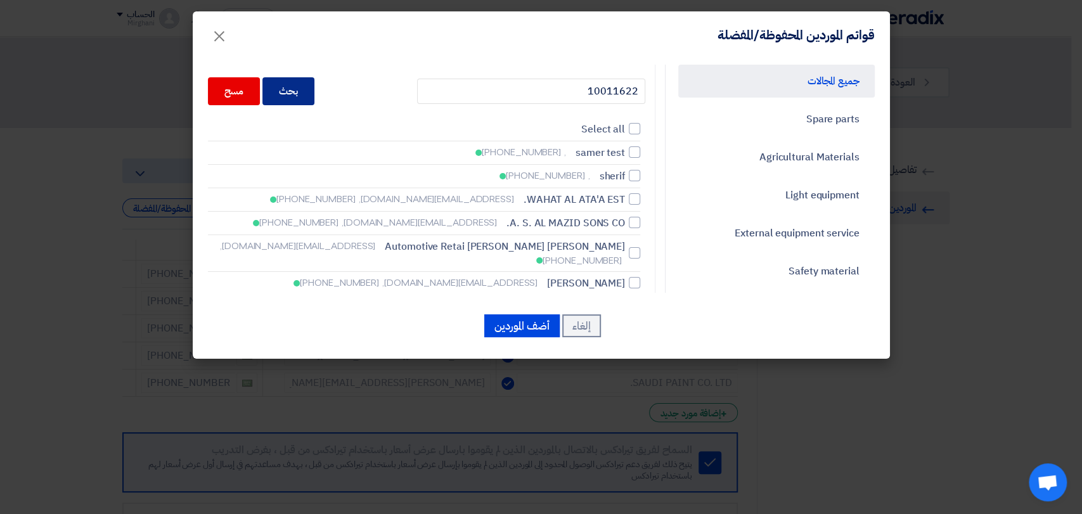
click at [306, 89] on div "بحث" at bounding box center [288, 91] width 52 height 28
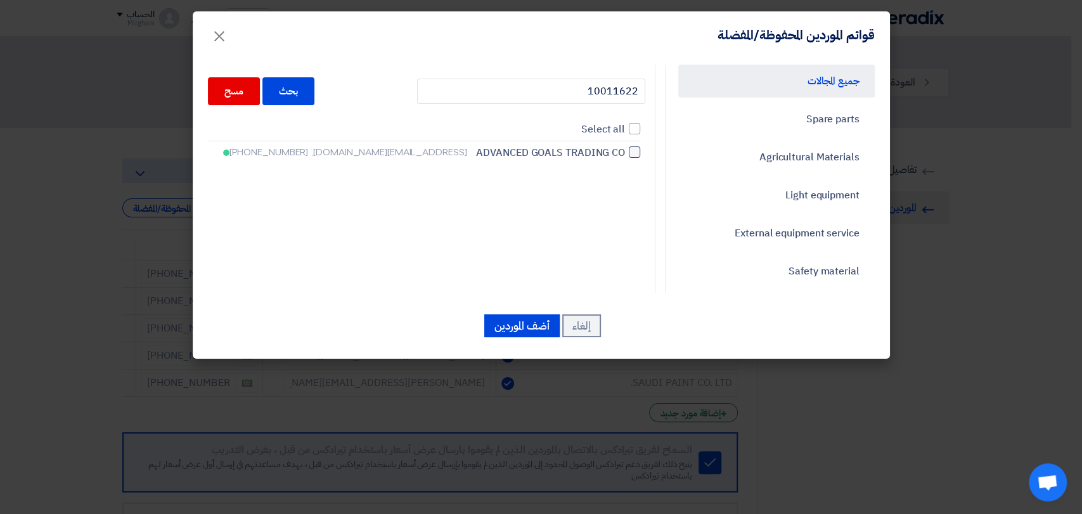
click at [640, 150] on div at bounding box center [634, 151] width 11 height 11
click at [625, 150] on input "ADVANCED GOALS TRADING CO [EMAIL_ADDRESS][DOMAIN_NAME], [PHONE_NUMBER]" at bounding box center [621, 152] width 8 height 8
checkbox input "true"
click at [529, 318] on button "أضف الموردين" at bounding box center [521, 325] width 75 height 23
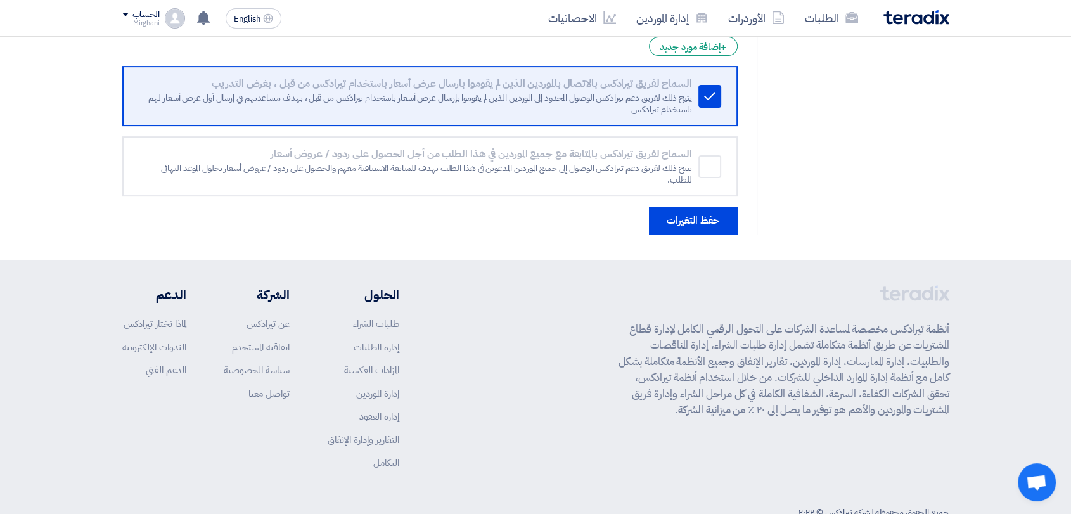
scroll to position [429, 0]
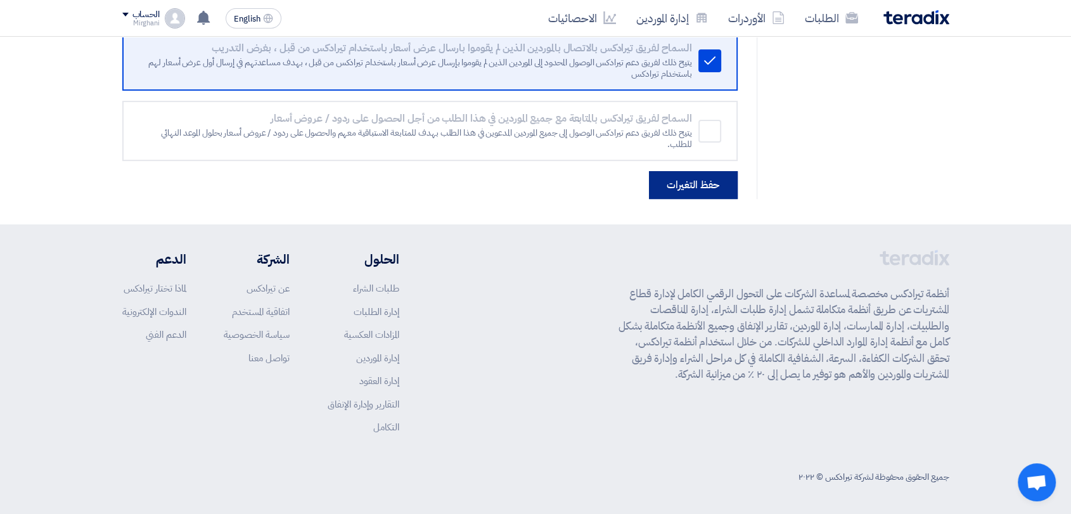
click at [666, 190] on button "حفظ التغيرات" at bounding box center [693, 185] width 89 height 28
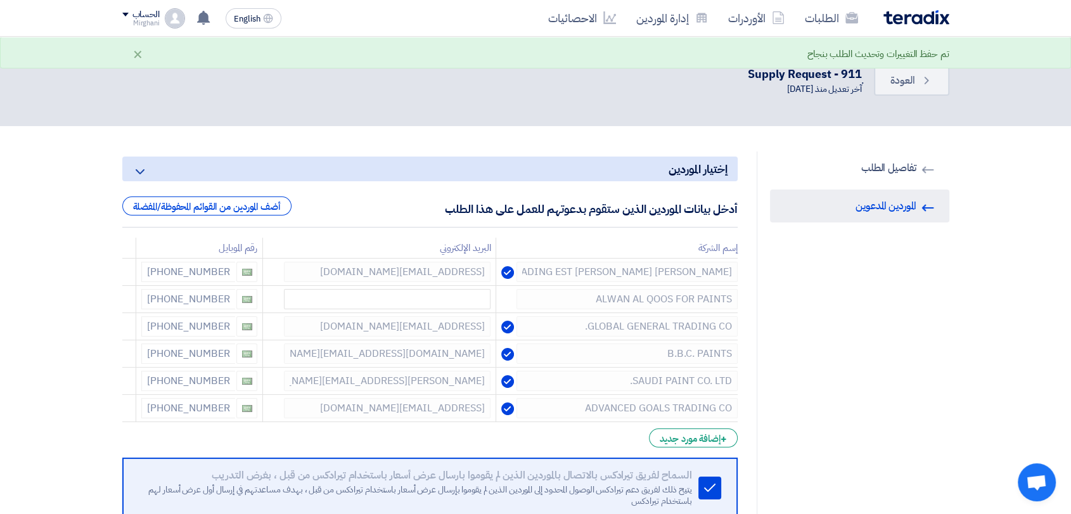
scroll to position [0, 0]
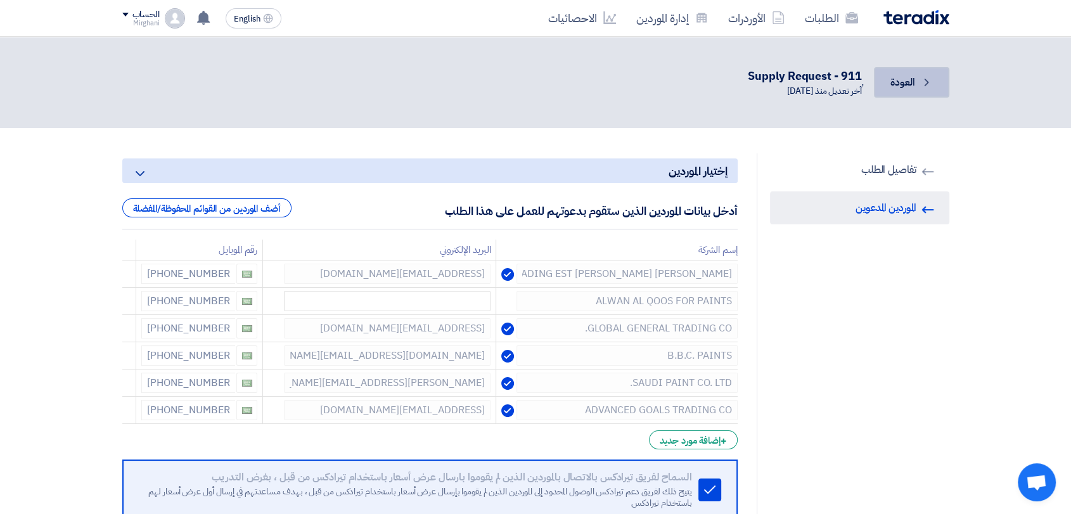
click at [885, 81] on link "Back العودة" at bounding box center [911, 82] width 75 height 30
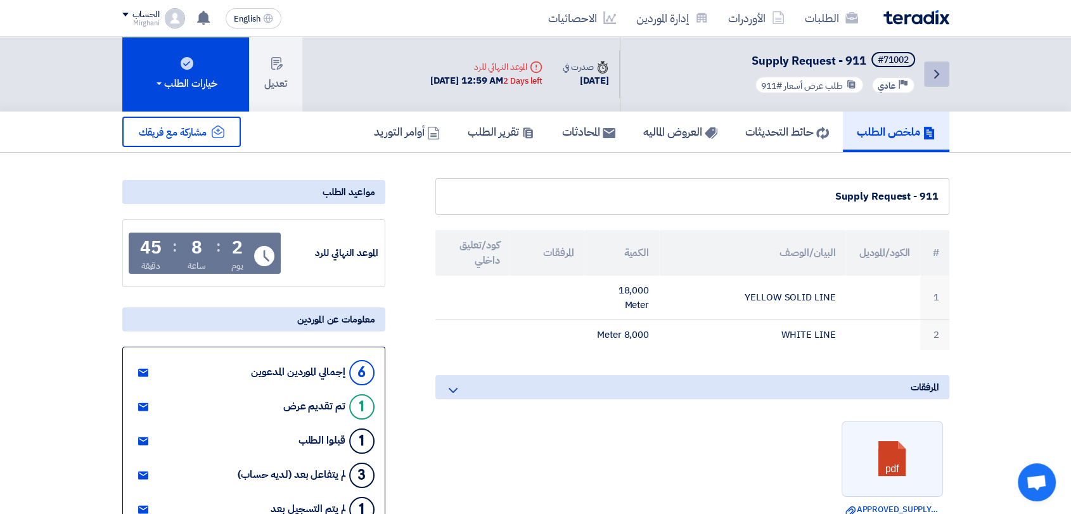
click at [932, 70] on icon "Back" at bounding box center [936, 74] width 15 height 15
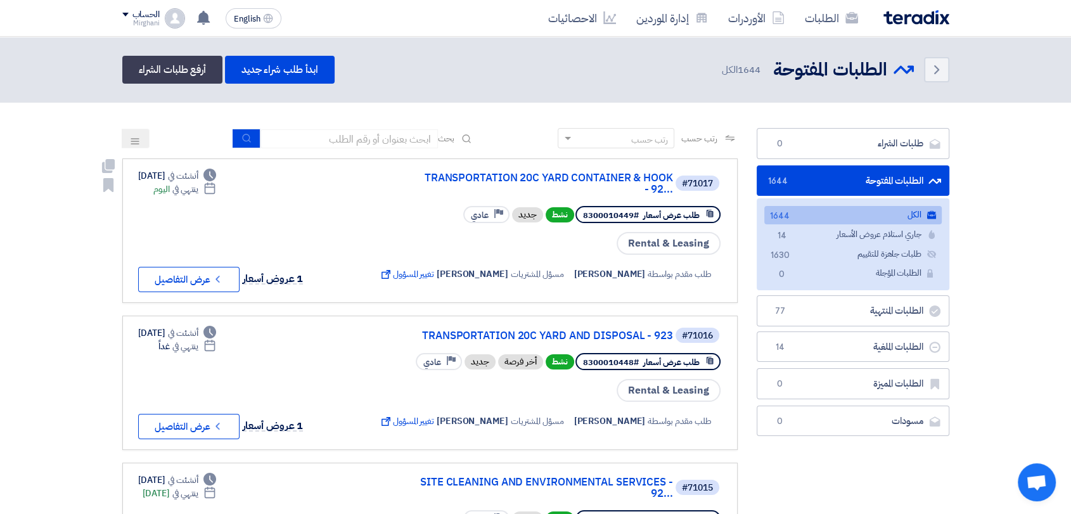
drag, startPoint x: 401, startPoint y: 173, endPoint x: 382, endPoint y: 196, distance: 30.2
click at [385, 196] on div "#71017 TRANSPORTATION 20C YARD CONTAINER & HOOK - 92... طلب عرض أسعار #83000104…" at bounding box center [430, 230] width 584 height 123
click at [385, 203] on div "#71017 TRANSPORTATION 20C YARD CONTAINER & HOOK - 92... طلب عرض أسعار #83000104…" at bounding box center [430, 230] width 584 height 123
drag, startPoint x: 337, startPoint y: 136, endPoint x: 328, endPoint y: 136, distance: 8.9
click at [337, 136] on input at bounding box center [348, 138] width 177 height 19
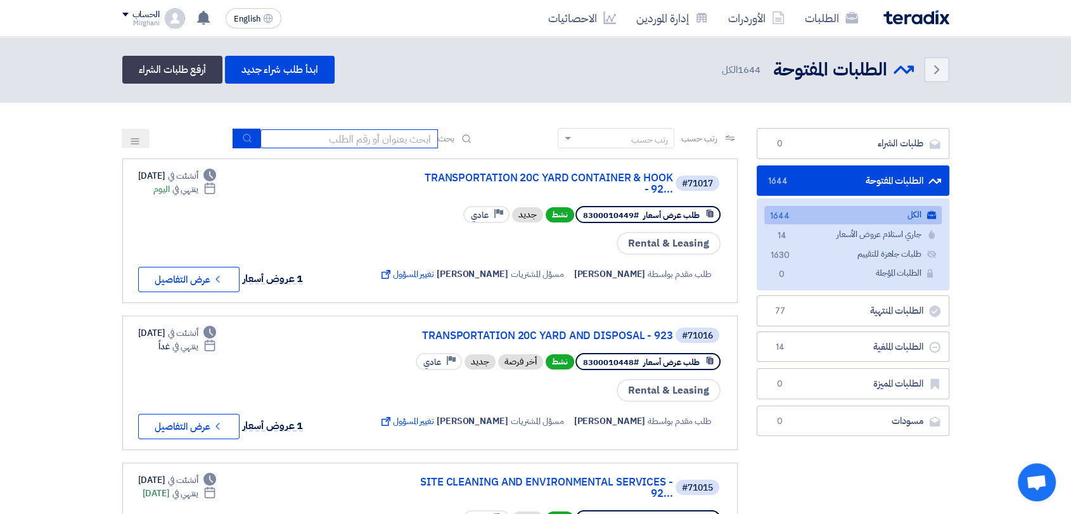
type input "911"
click at [233, 138] on button "submit" at bounding box center [247, 139] width 28 height 20
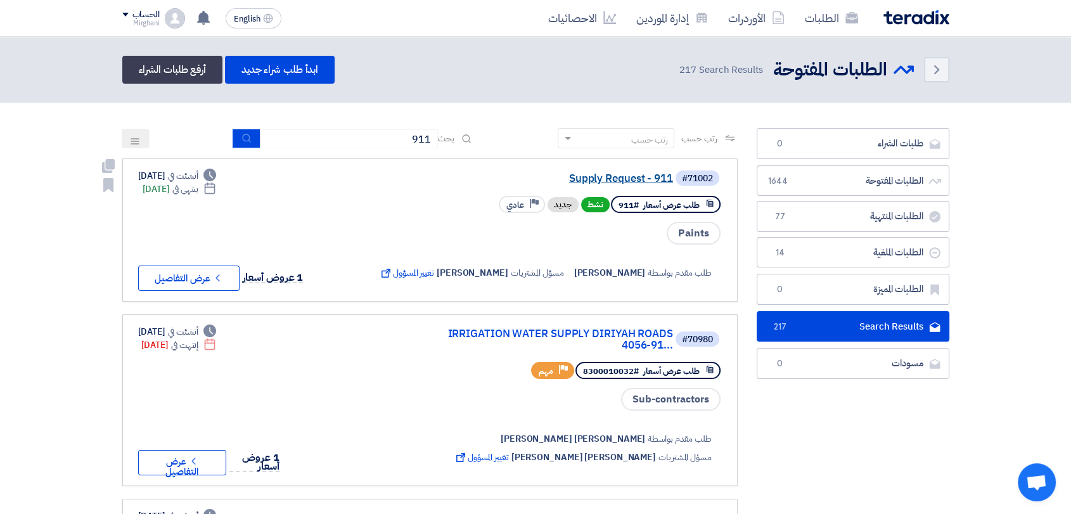
click at [611, 174] on link "Supply Request - 911" at bounding box center [547, 178] width 254 height 11
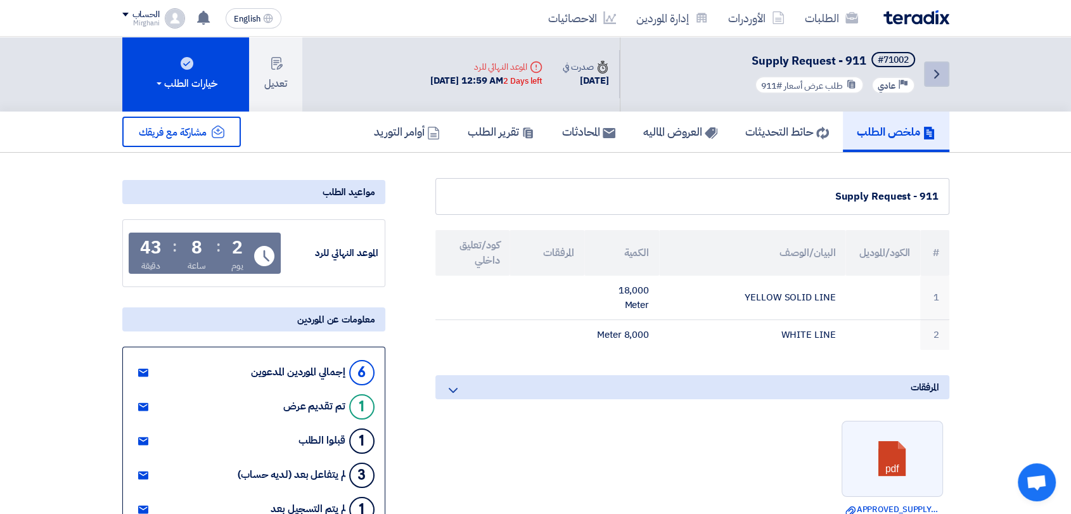
click at [937, 67] on icon "Back" at bounding box center [936, 74] width 15 height 15
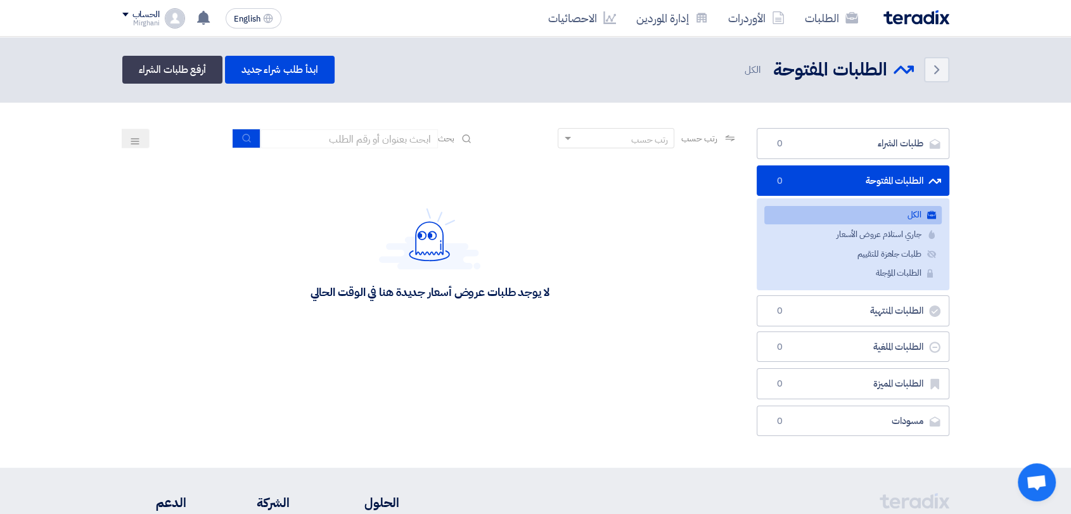
click at [398, 126] on section "طلبات الشراء طلبات الشراء 0 الطلبات المفتوحة الطلبات المفتوحة 0 الكل الكل جاري …" at bounding box center [535, 285] width 1071 height 365
click at [392, 134] on input at bounding box center [348, 138] width 177 height 19
type input "911"
click at [243, 141] on icon "submit" at bounding box center [247, 138] width 10 height 10
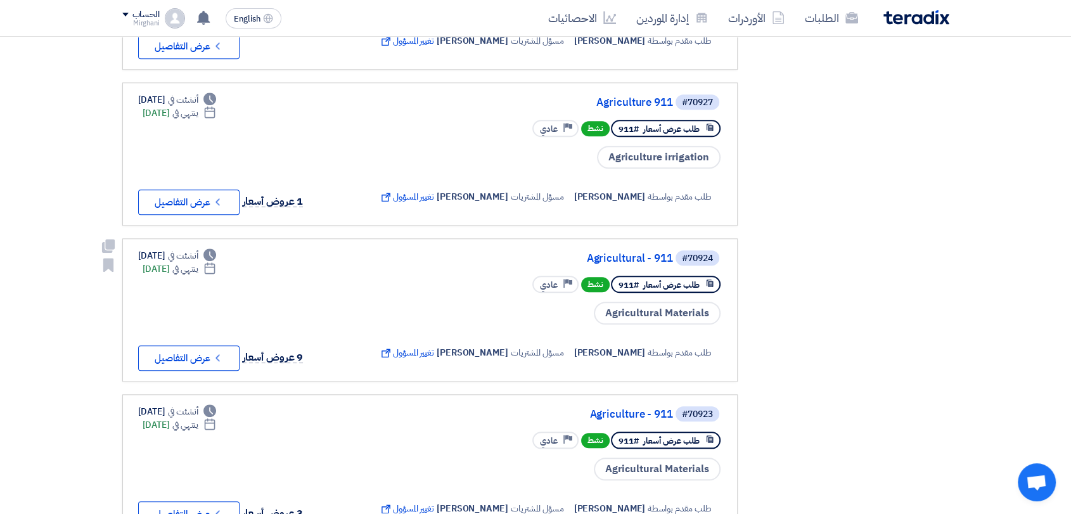
scroll to position [1268, 0]
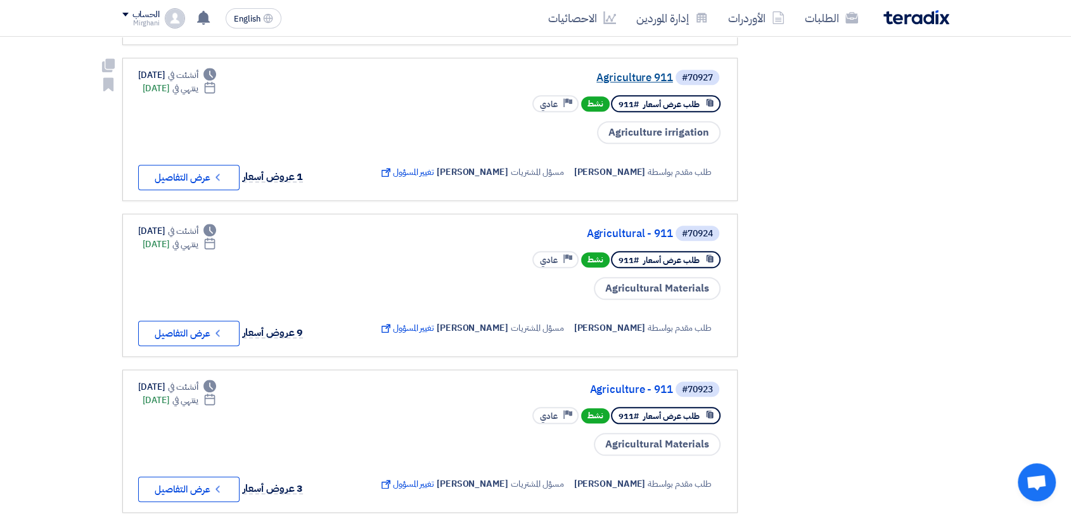
click at [643, 74] on link "Agriculture 911" at bounding box center [547, 77] width 254 height 11
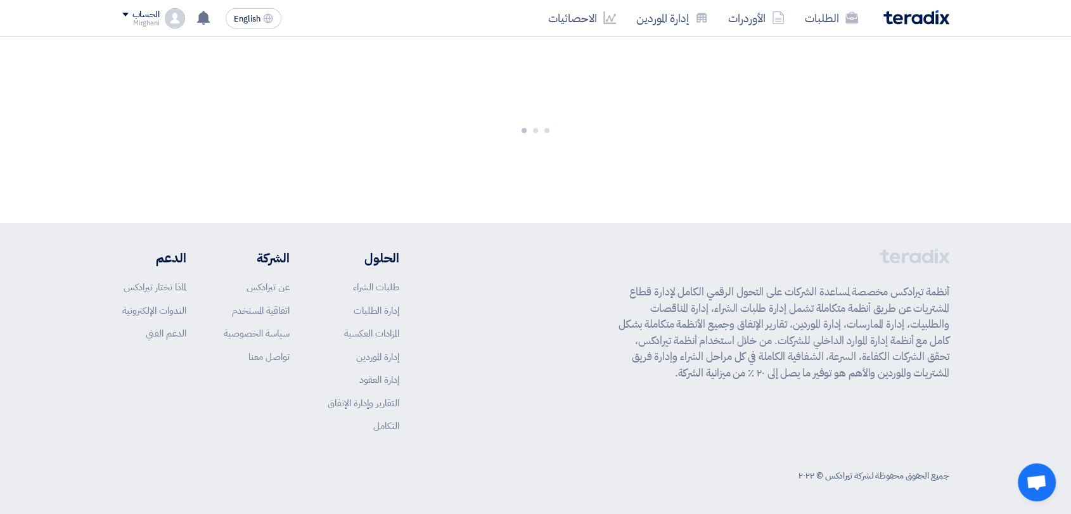
scroll to position [0, 0]
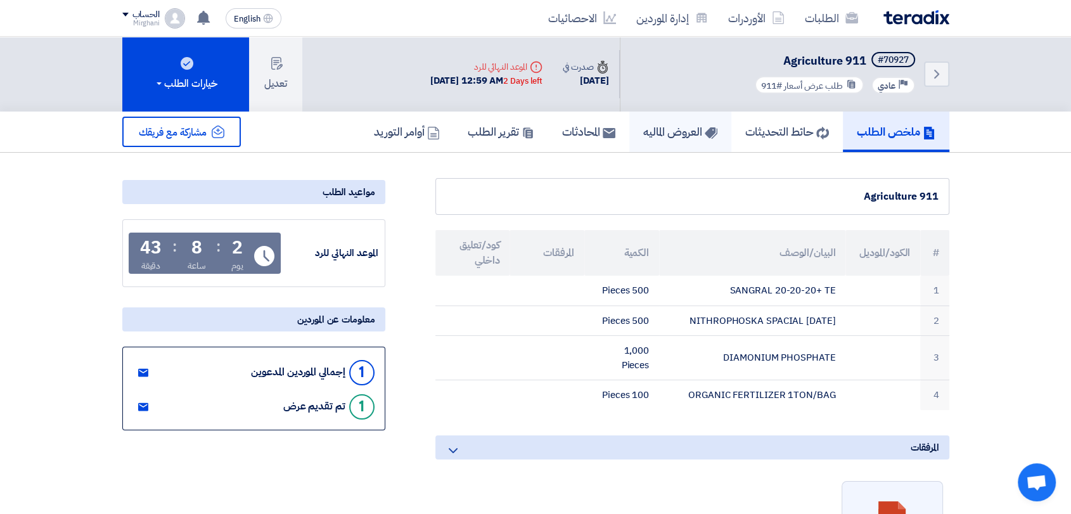
click at [671, 133] on h5 "العروض الماليه" at bounding box center [680, 131] width 74 height 15
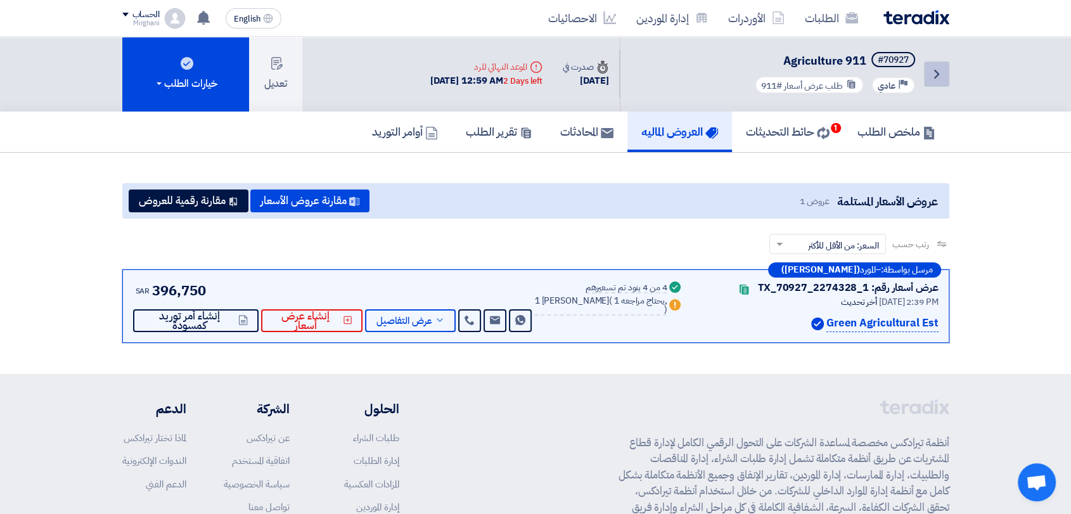
click at [929, 77] on icon "Back" at bounding box center [936, 74] width 15 height 15
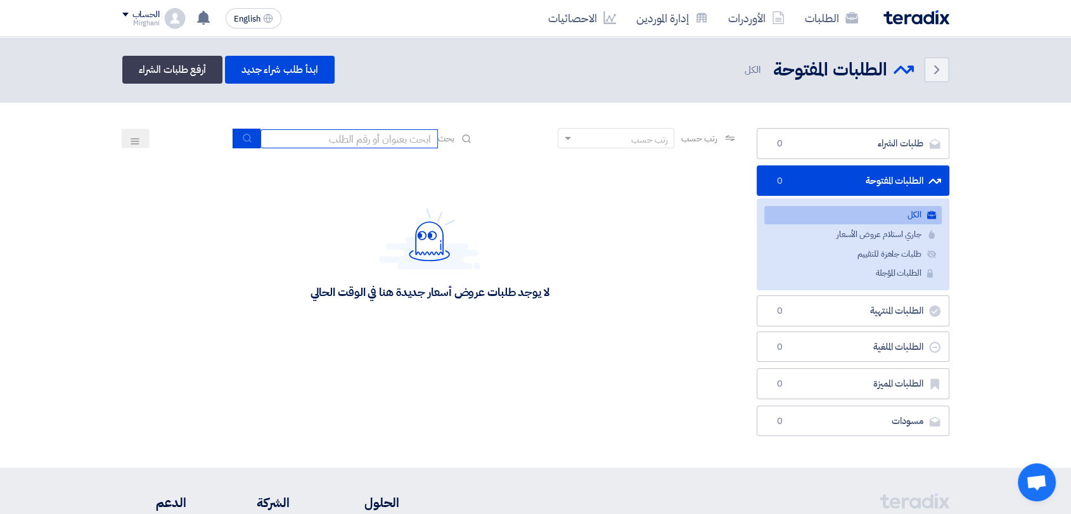
click at [378, 143] on input at bounding box center [348, 138] width 177 height 19
type input "911"
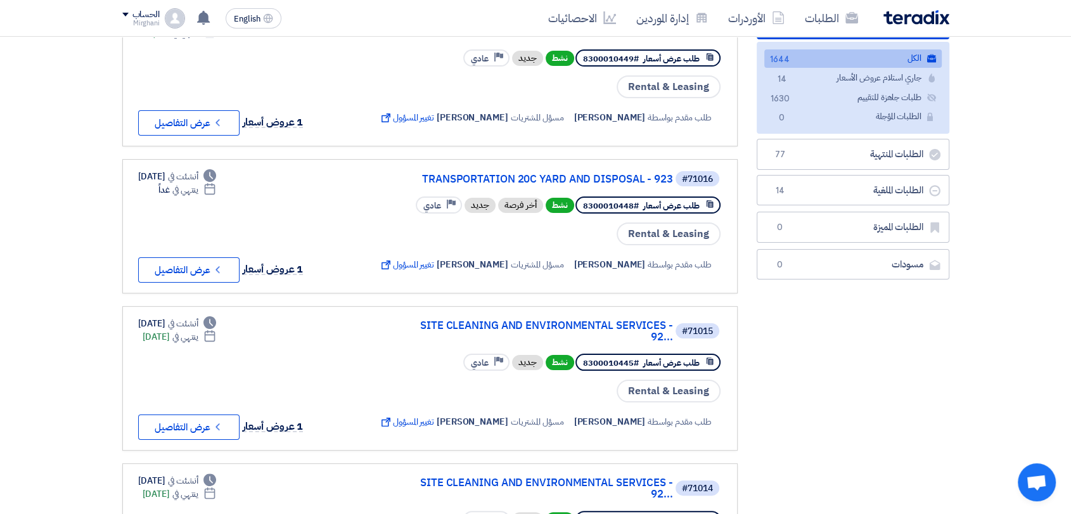
scroll to position [281, 0]
